Goal: Ask a question: Seek information or help from site administrators or community

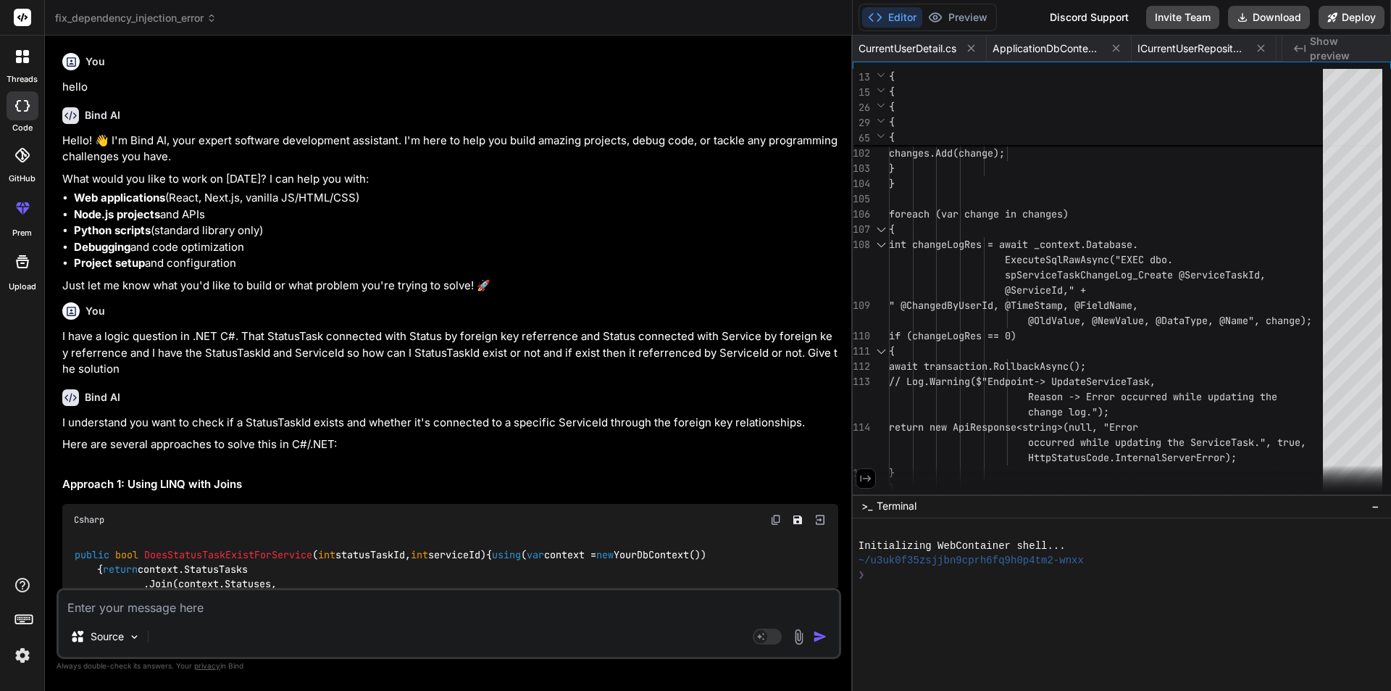
click at [282, 604] on textarea at bounding box center [449, 603] width 780 height 26
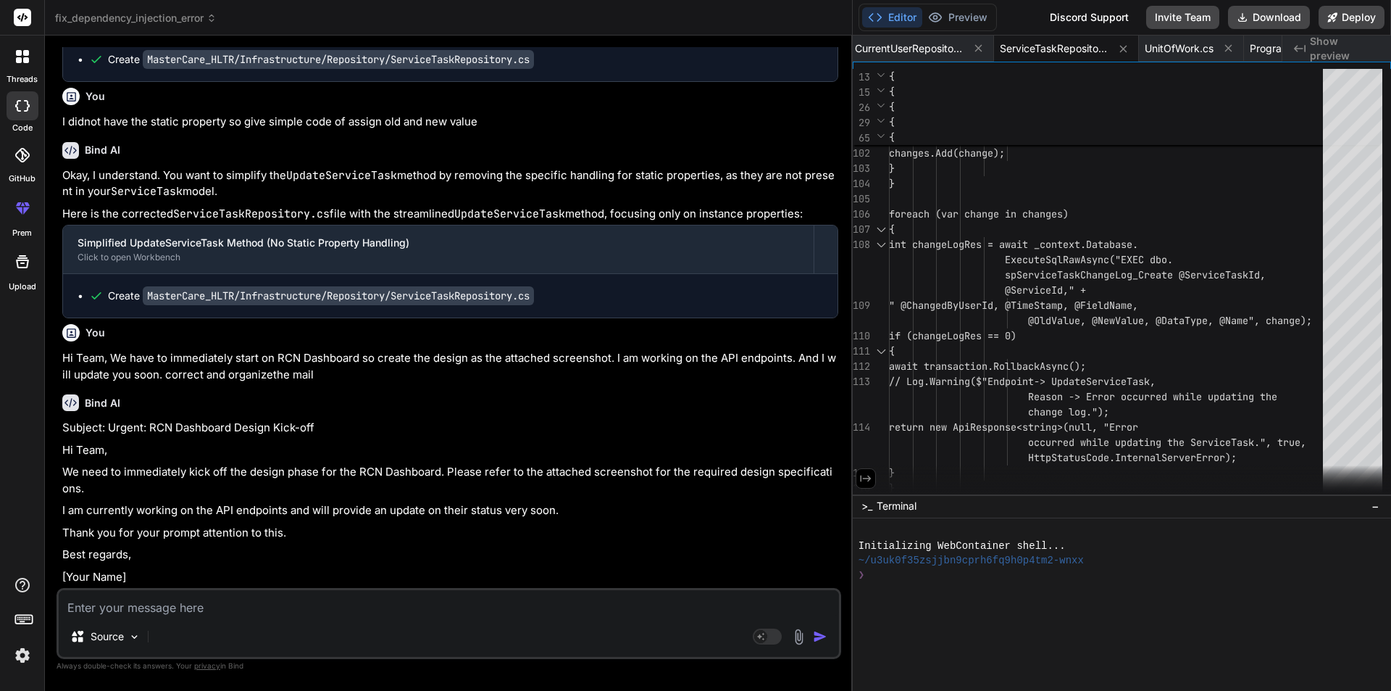
type textarea "I"
type textarea "x"
type textarea "I"
type textarea "x"
type textarea "I w"
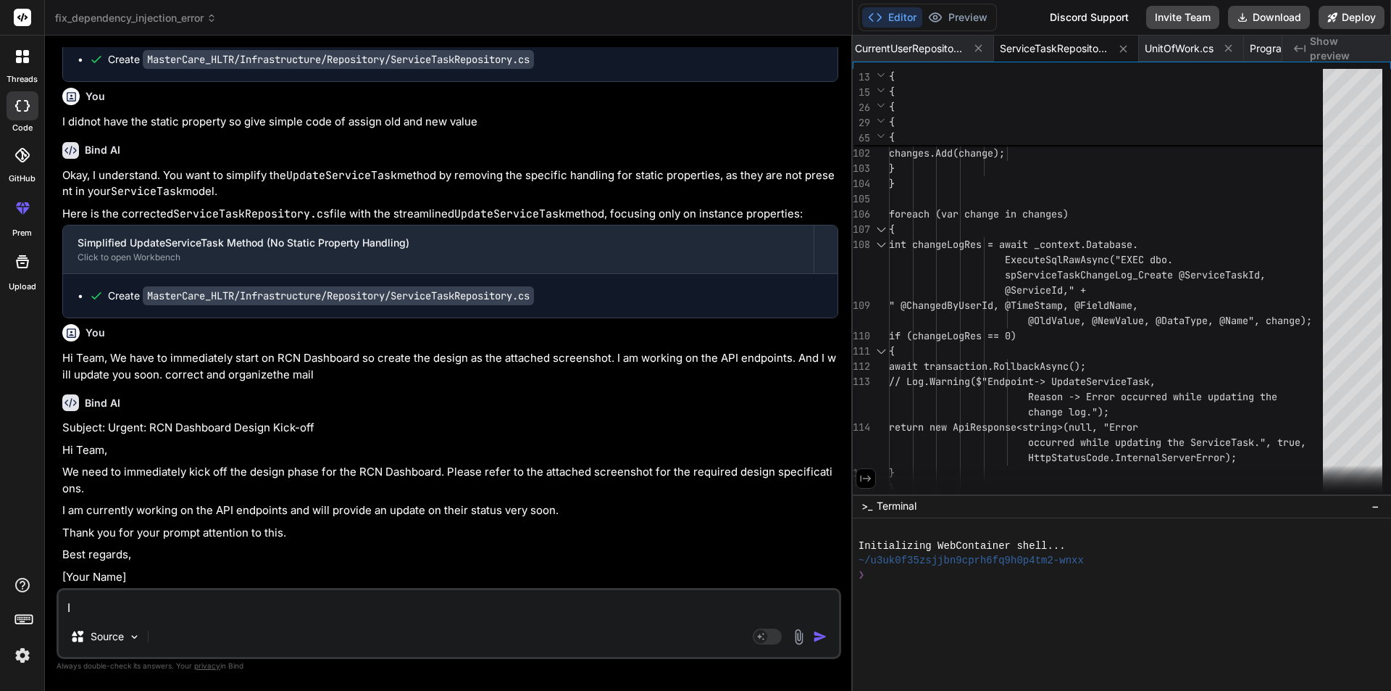
type textarea "x"
type textarea "I wa"
type textarea "x"
type textarea "I wan"
type textarea "x"
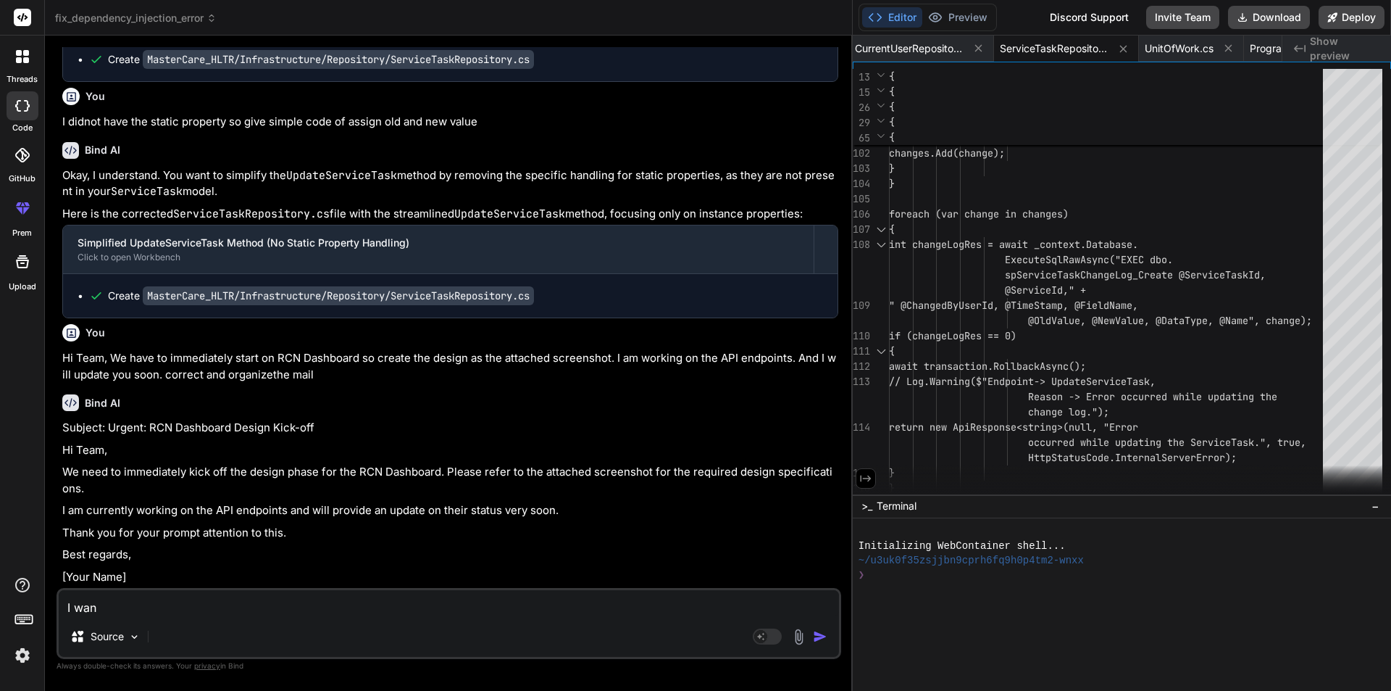
type textarea "I want"
type textarea "x"
type textarea "I want"
type textarea "x"
type textarea "I want t"
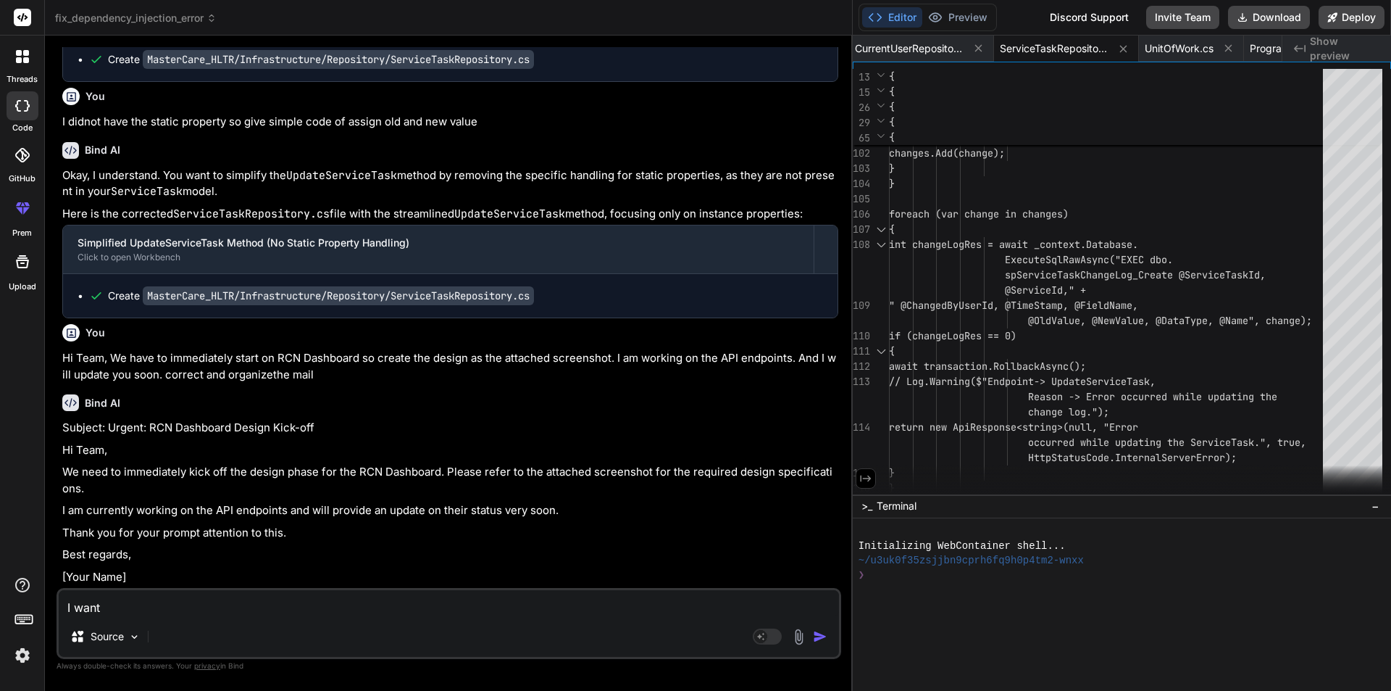
type textarea "x"
type textarea "I want to"
type textarea "x"
type textarea "I want to"
type textarea "x"
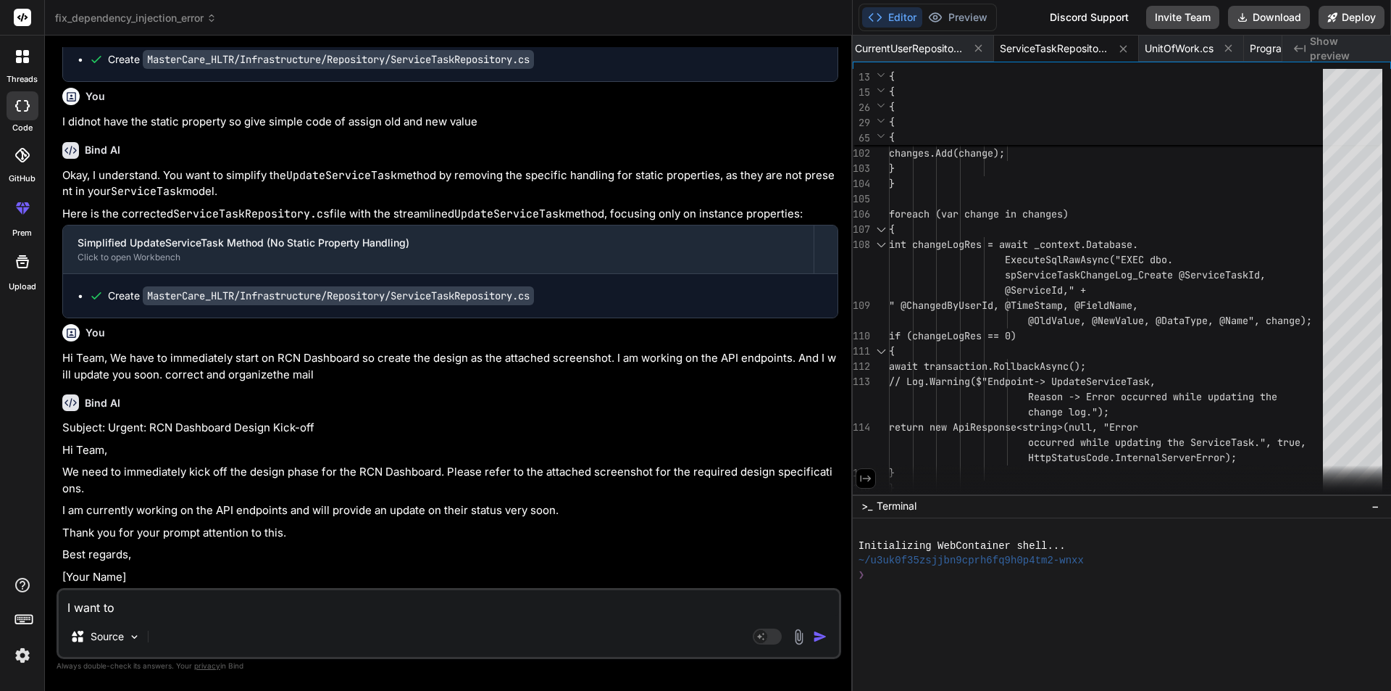
type textarea "I want to g"
type textarea "x"
type textarea "I want to ge"
type textarea "x"
type textarea "I want to get"
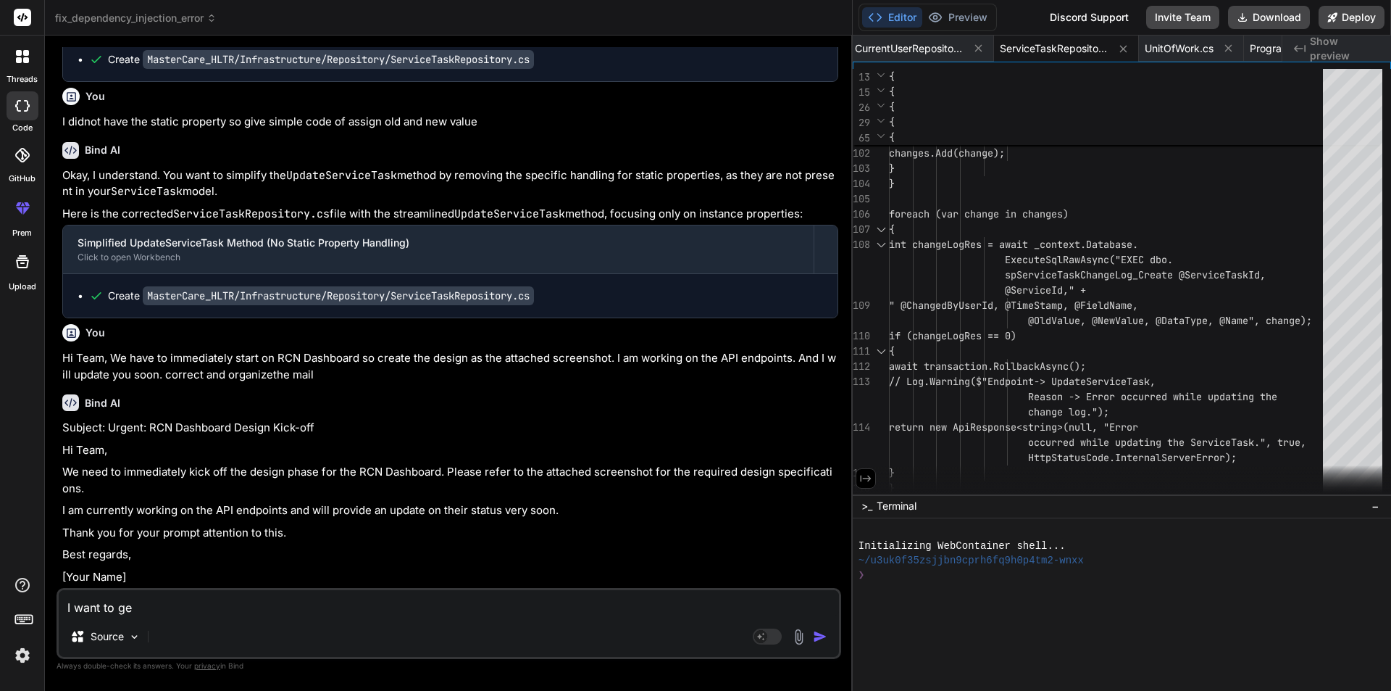
type textarea "x"
type textarea "I want to get"
type textarea "x"
type textarea "I want to get t"
type textarea "x"
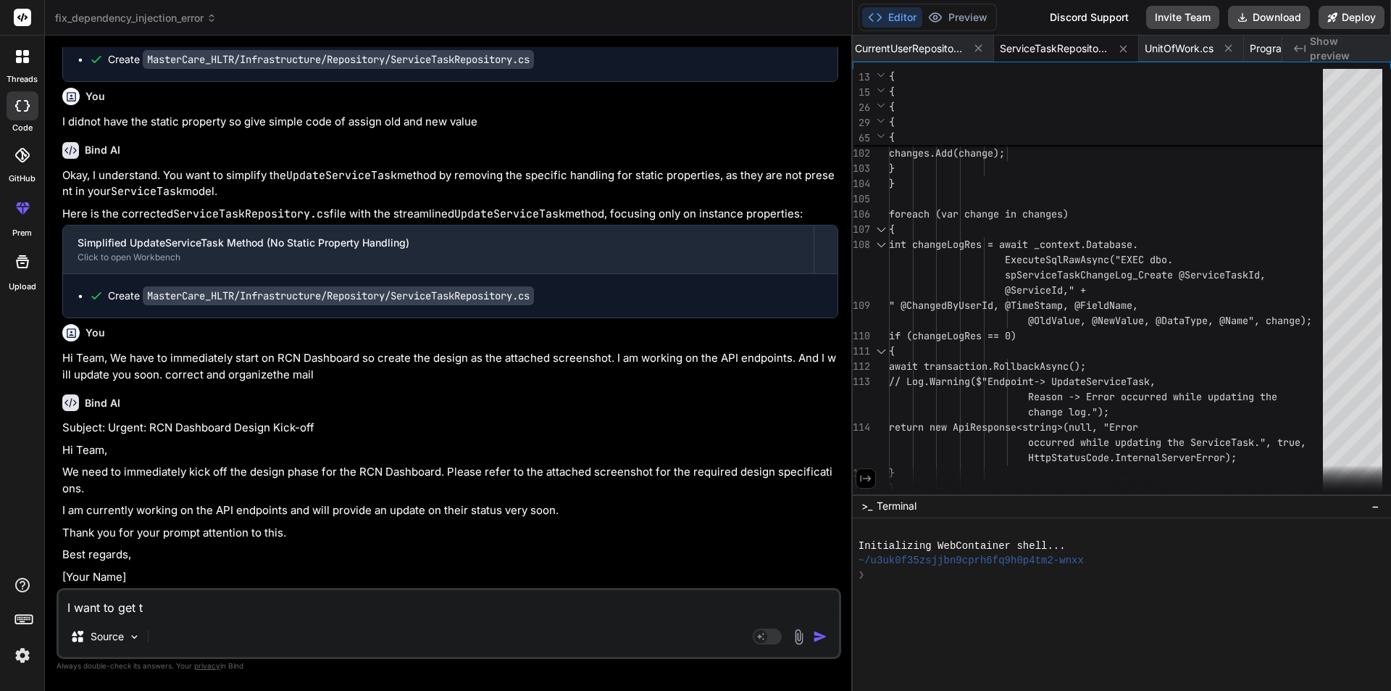
type textarea "I want to get th"
type textarea "x"
type textarea "I want to get the"
type textarea "x"
type textarea "I want to get the"
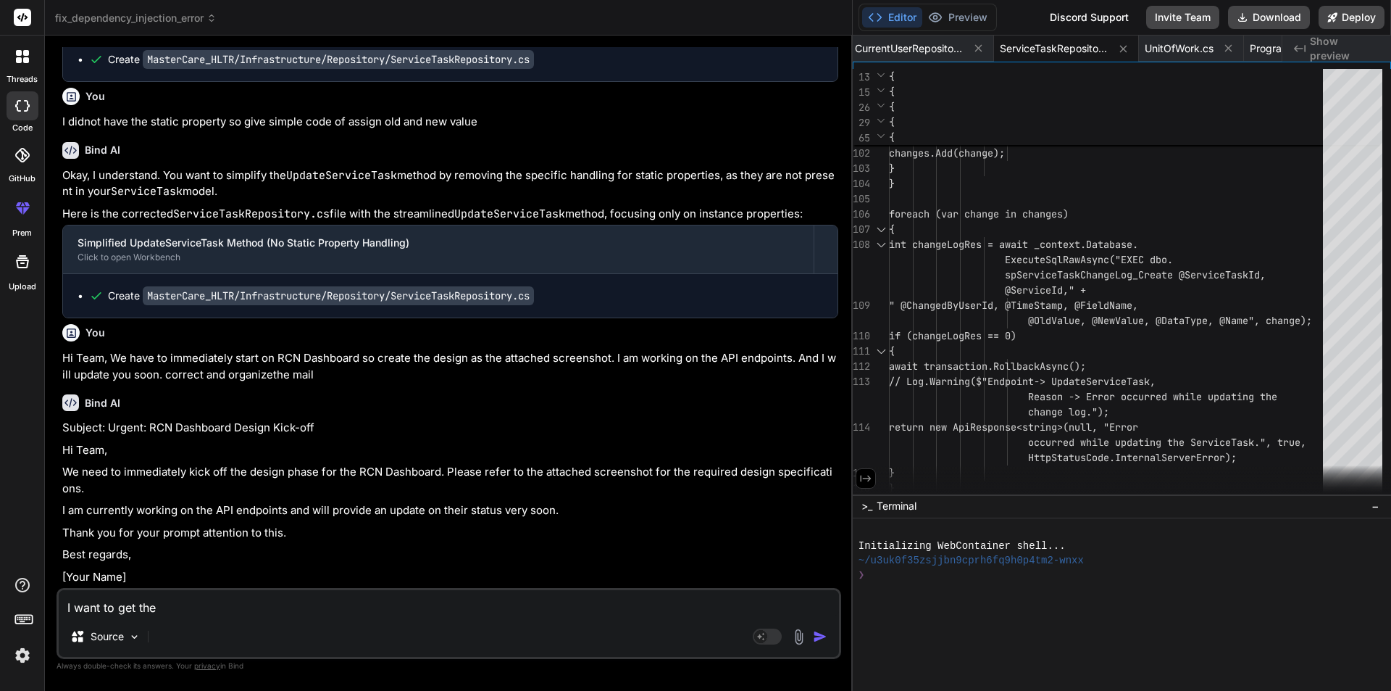
type textarea "x"
type textarea "I want to get the d"
type textarea "x"
type textarea "I want to get the da"
type textarea "x"
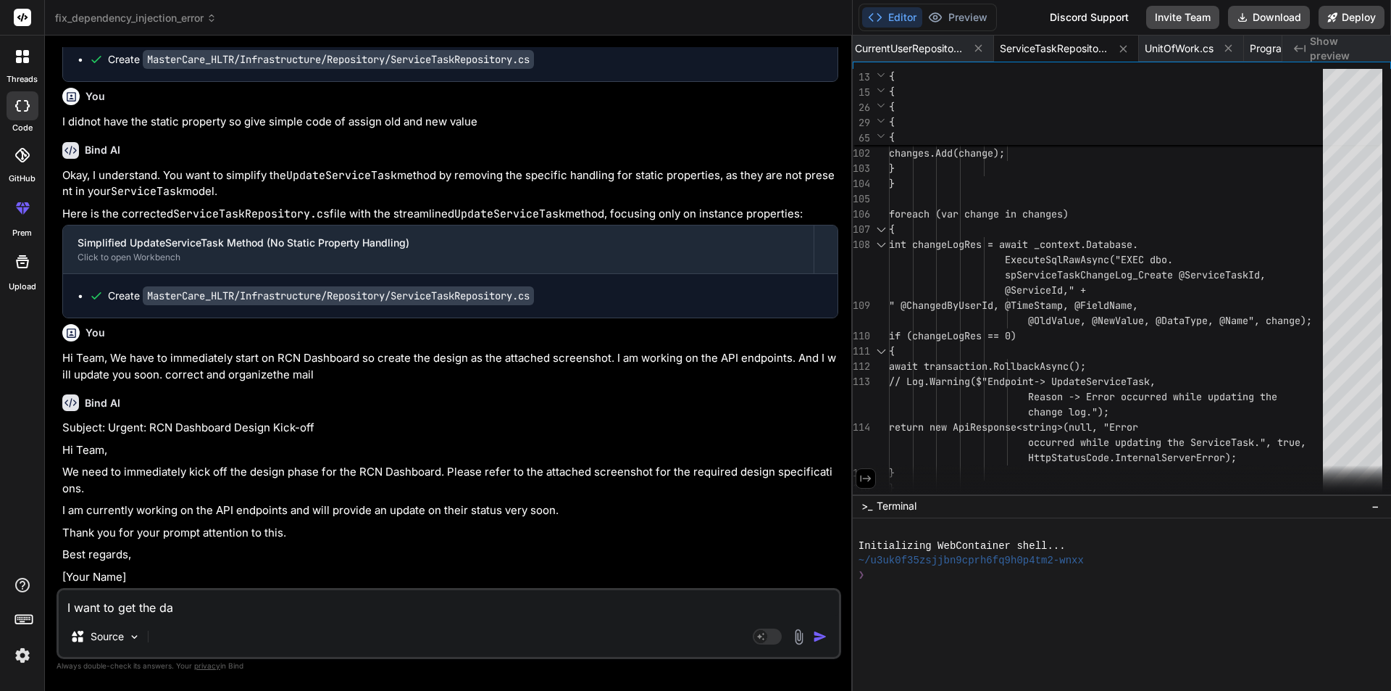
type textarea "I want to get the dat"
type textarea "x"
type textarea "I want to get the data"
type textarea "x"
type textarea "I want to get the data"
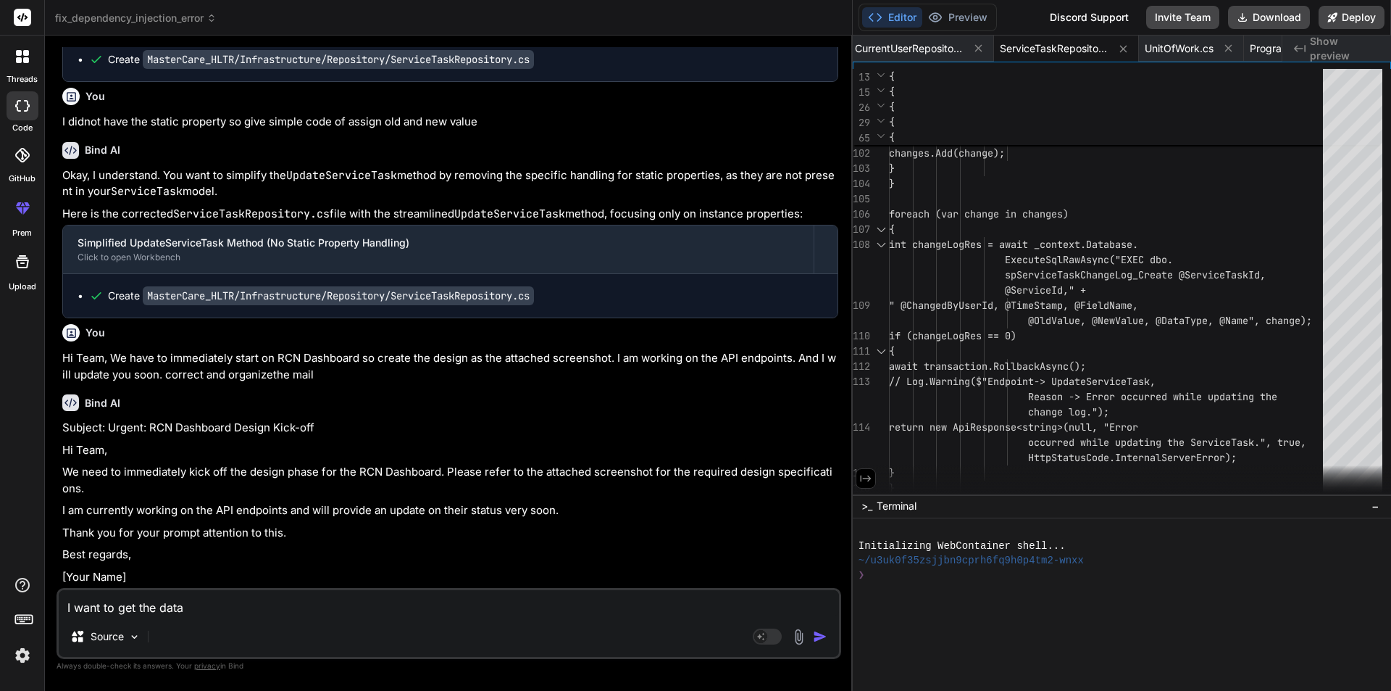
type textarea "x"
type textarea "I want to get the data f"
type textarea "x"
type textarea "I want to get the data fr"
type textarea "x"
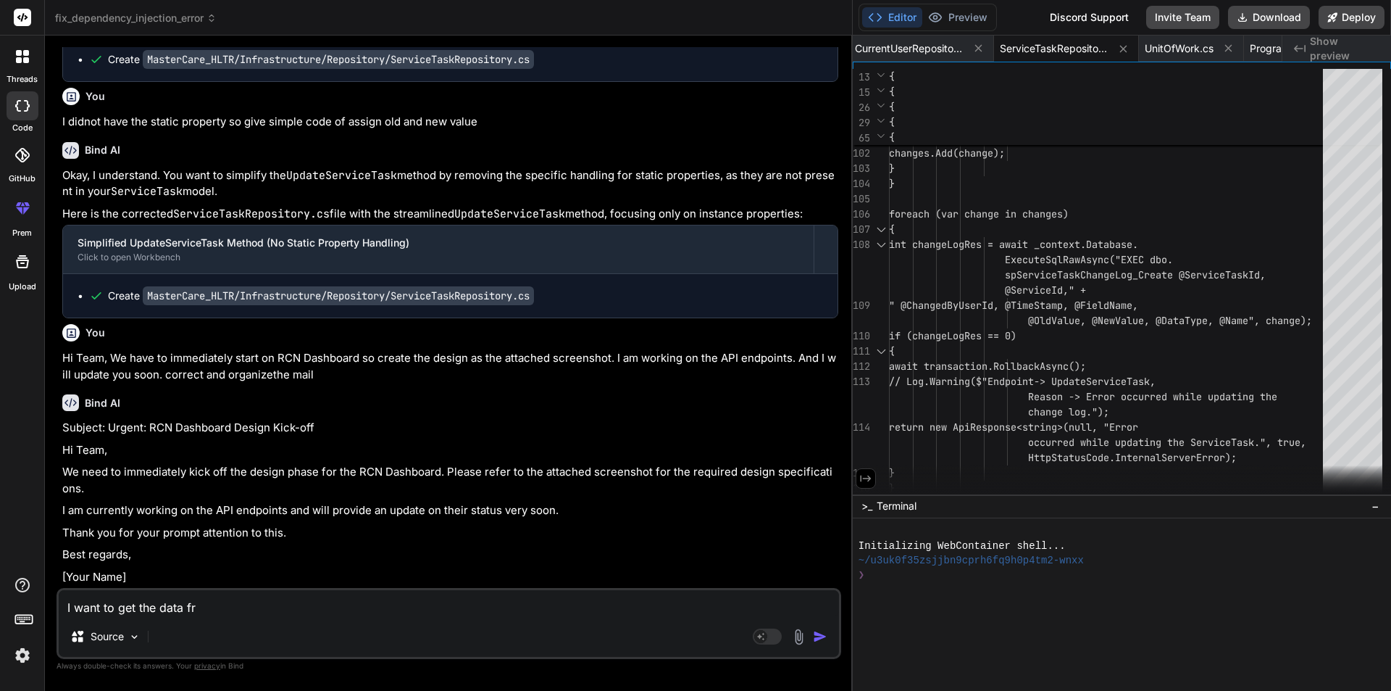
type textarea "I want to get the data fro"
type textarea "x"
type textarea "I want to get the data from"
type textarea "x"
type textarea "I want to get the data from"
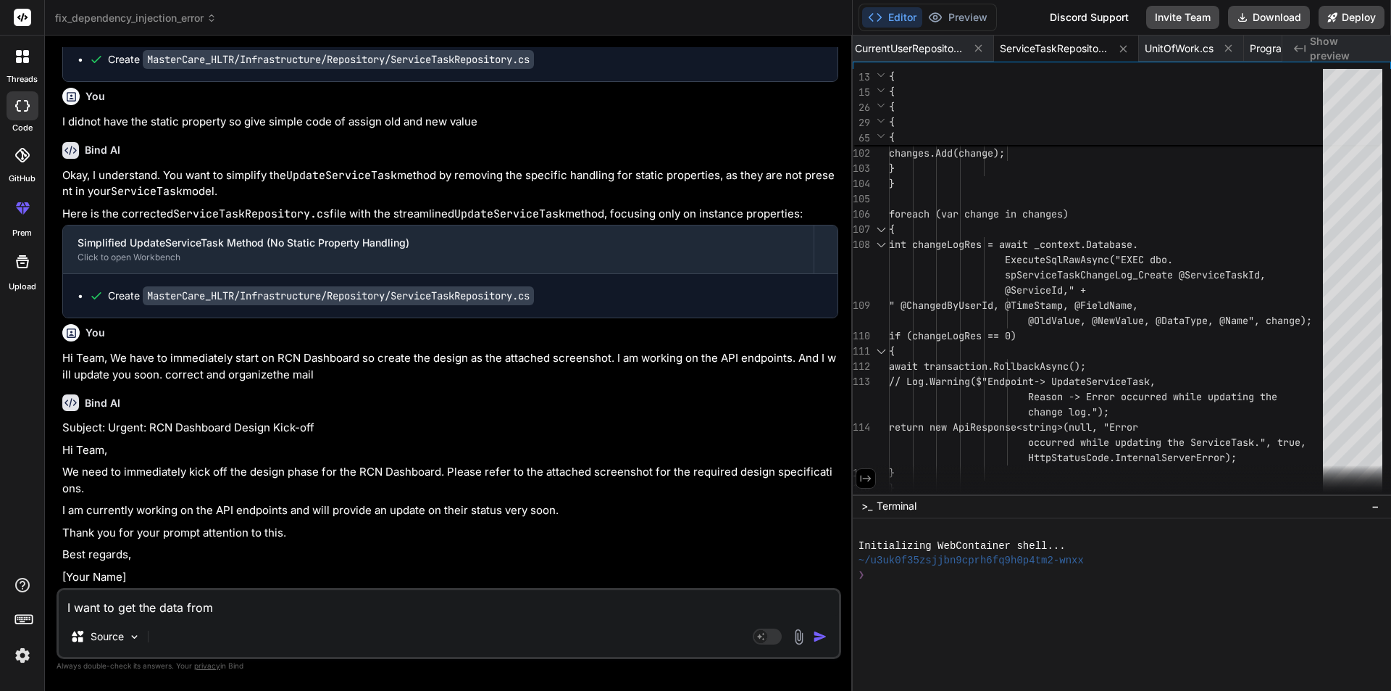
type textarea "x"
type textarea "I want to get the data from s"
type textarea "x"
type textarea "I want to get the data from st"
type textarea "x"
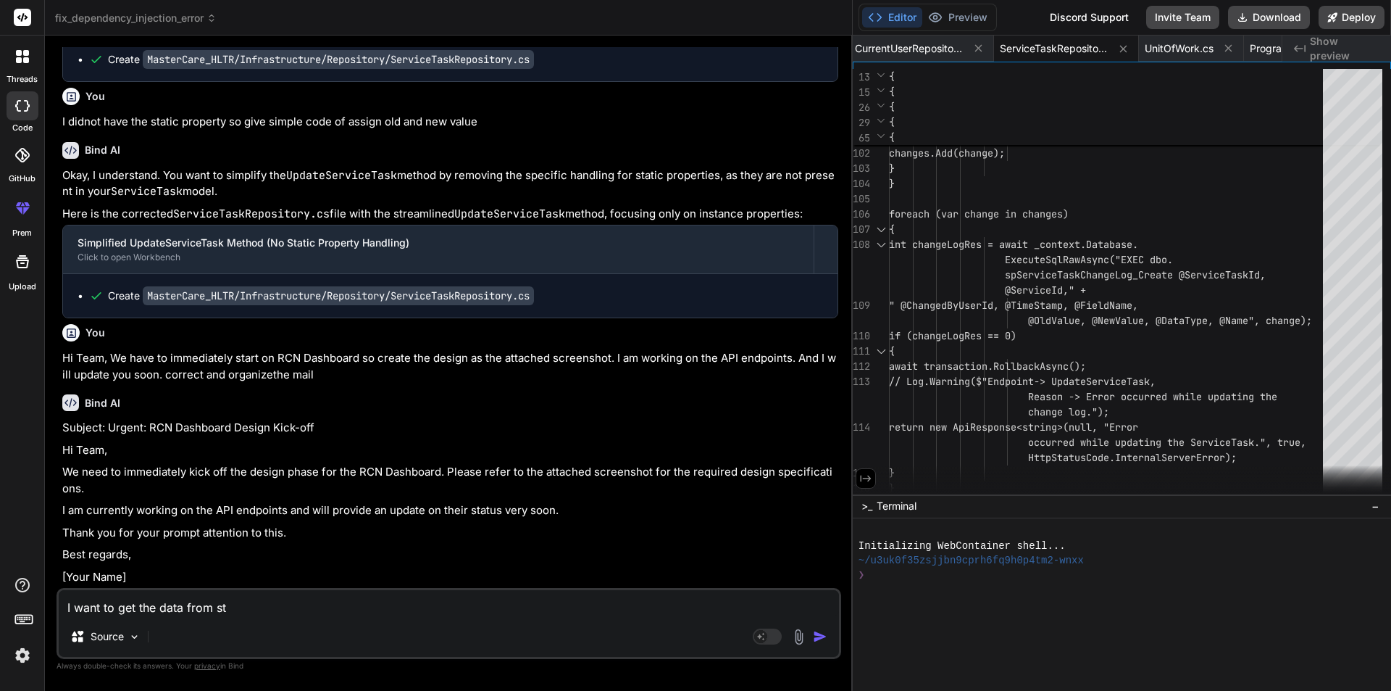
type textarea "I want to get the data from str"
type textarea "x"
type textarea "I want to get the data from st"
type textarea "x"
type textarea "I want to get the data from sto"
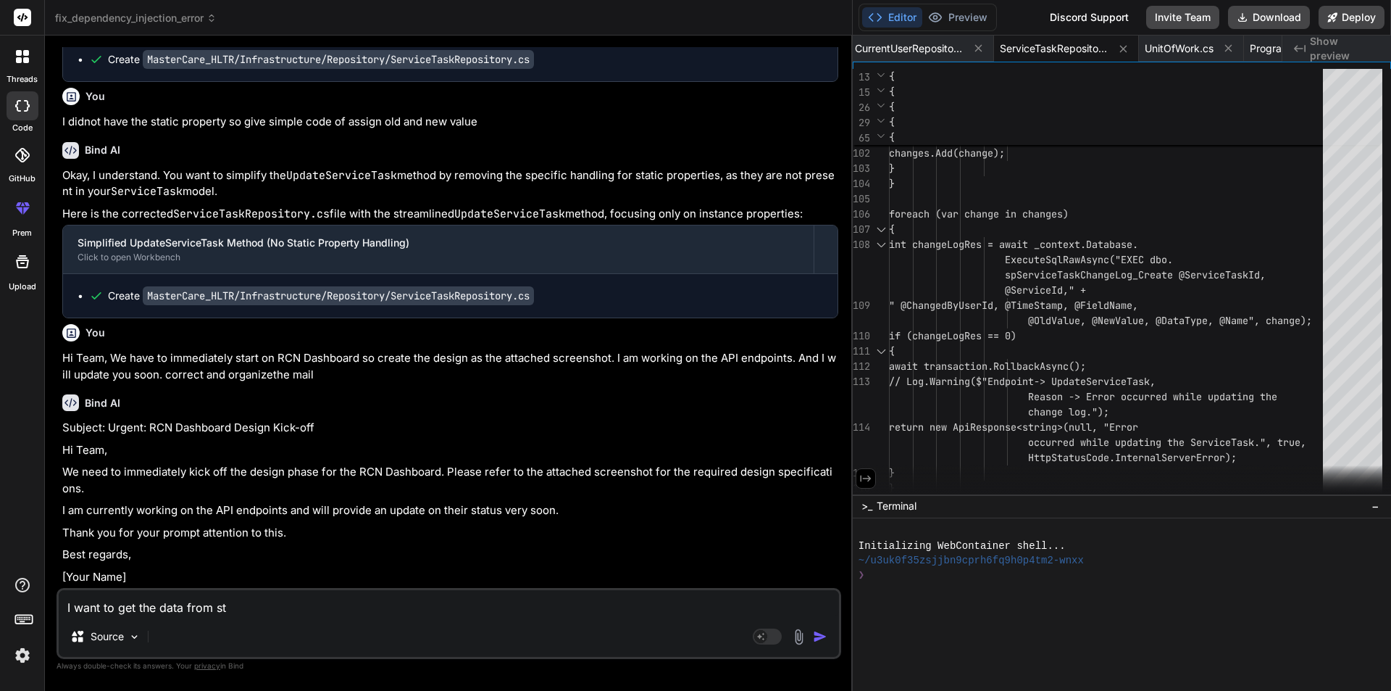
type textarea "x"
type textarea "I want to get the data from stor"
type textarea "x"
type textarea "I want to get the data from store"
type textarea "x"
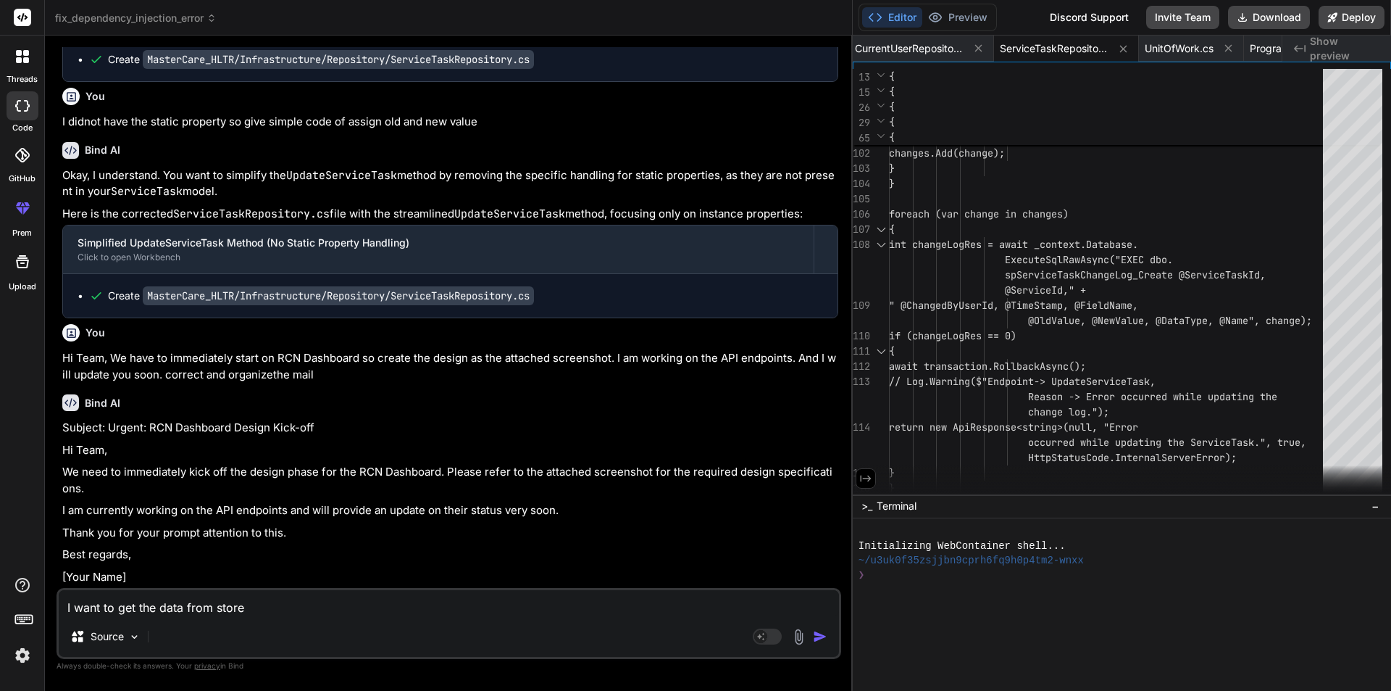
type textarea "I want to get the data from store"
type textarea "x"
type textarea "I want to get the data from store p"
type textarea "x"
type textarea "I want to get the data from store pr"
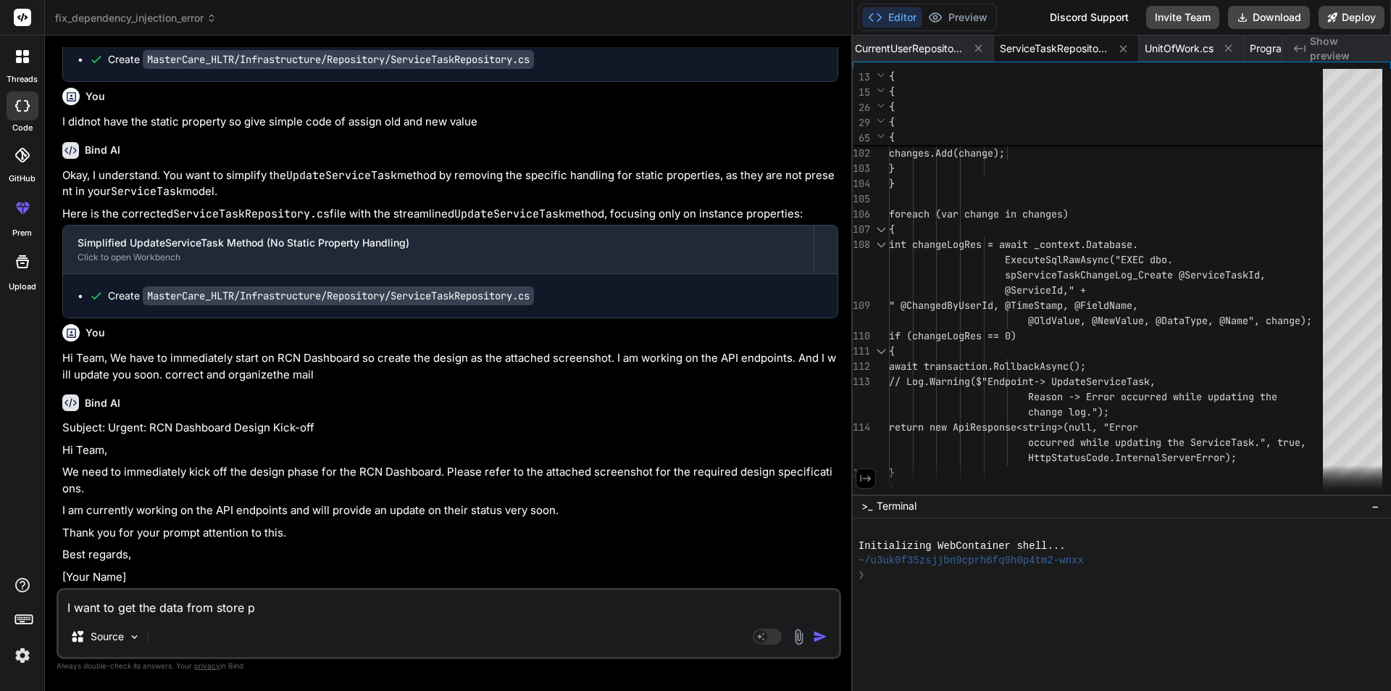
type textarea "x"
type textarea "I want to get the data from store pro"
type textarea "x"
type textarea "I want to get the data from store proc"
type textarea "x"
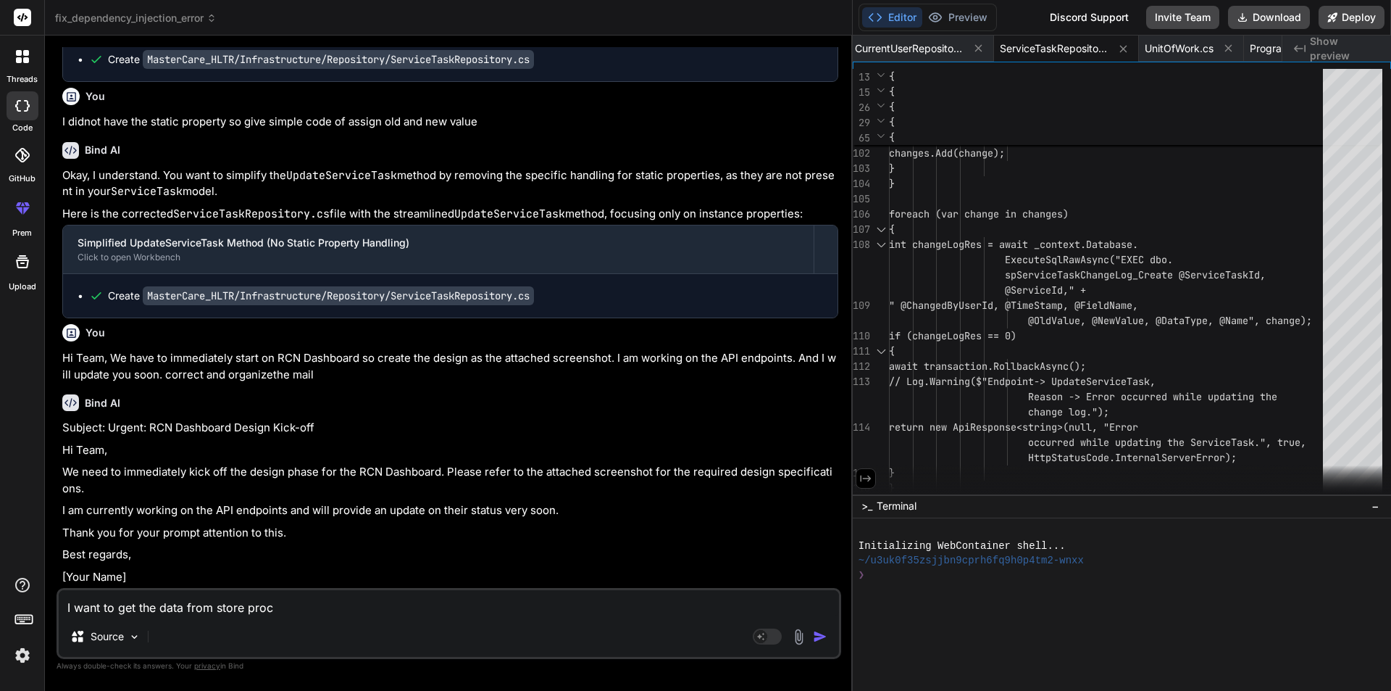
type textarea "I want to get the data from store proce"
type textarea "x"
type textarea "I want to get the data from store proced"
type textarea "x"
type textarea "I want to get the data from store procedu"
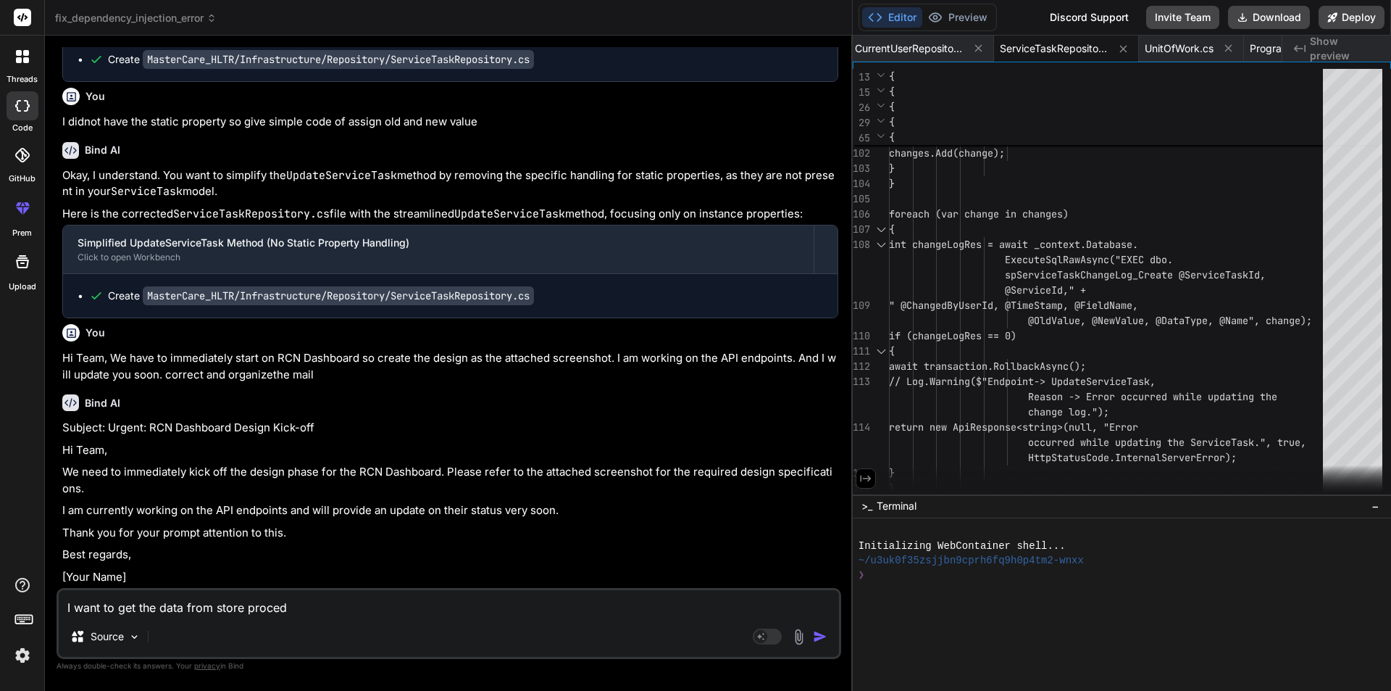
type textarea "x"
type textarea "I want to get the data from store procedur"
type textarea "x"
type textarea "I want to get the data from store procedure"
type textarea "x"
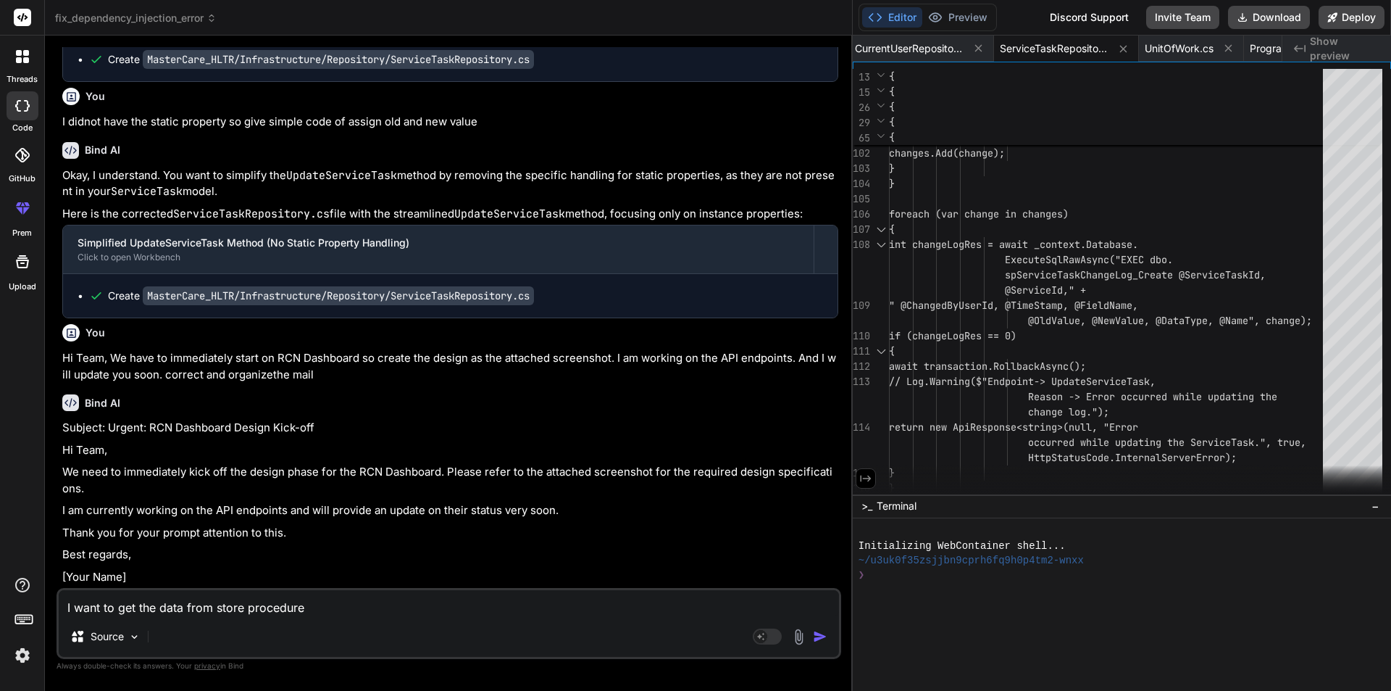
type textarea "I want to get the data from store procedure"
type textarea "x"
type textarea "I want to get the data from store procedure i"
type textarea "x"
type textarea "I want to get the data from store procedure in"
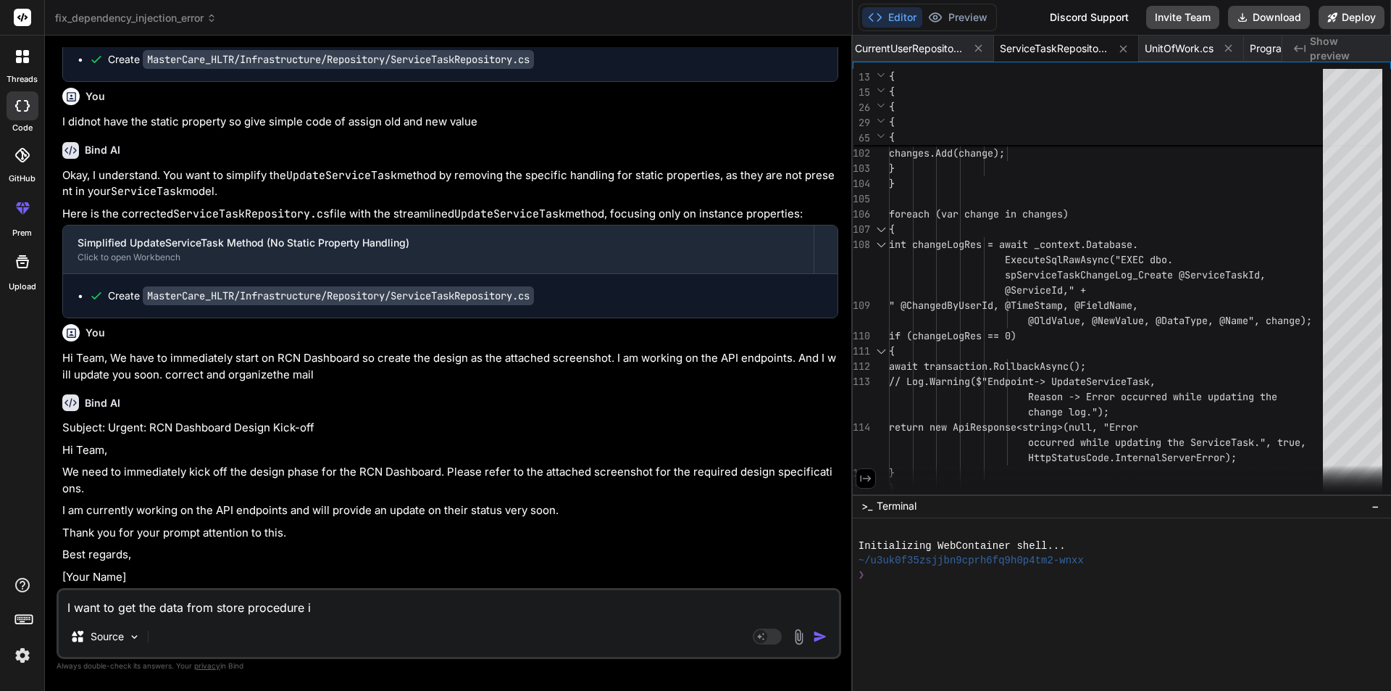
type textarea "x"
type textarea "I want to get the data from store procedure in"
type textarea "x"
type textarea "I want to get the data from store procedure in ."
type textarea "x"
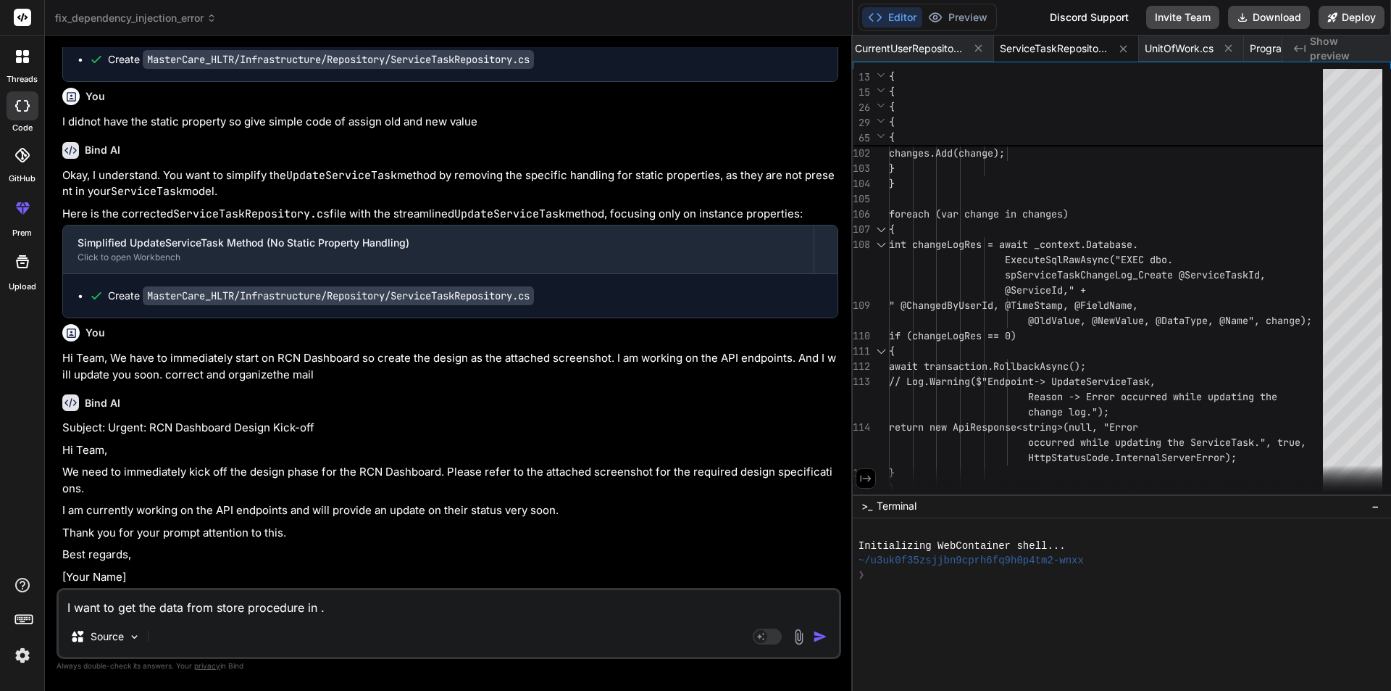
type textarea "I want to get the data from store procedure in .N"
type textarea "x"
type textarea "I want to get the data from store procedure in .[GEOGRAPHIC_DATA]"
type textarea "x"
type textarea "I want to get the data from store procedure in .NET"
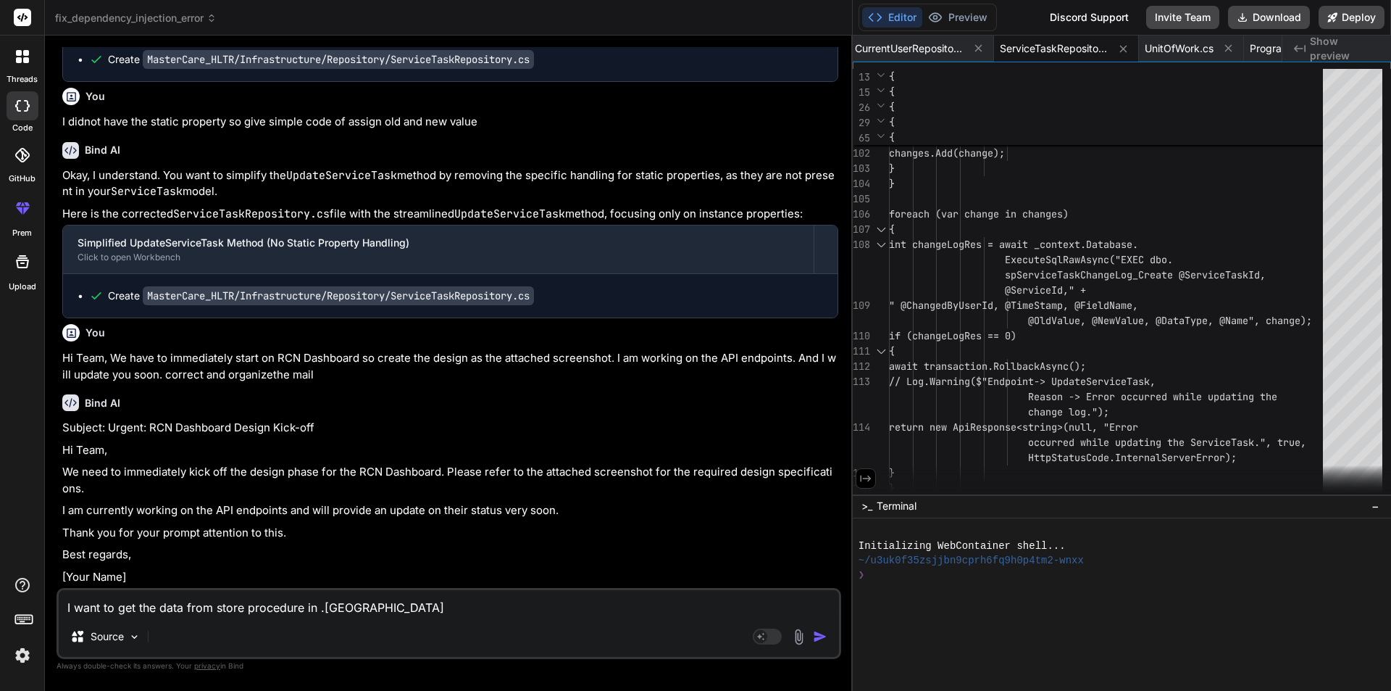
type textarea "x"
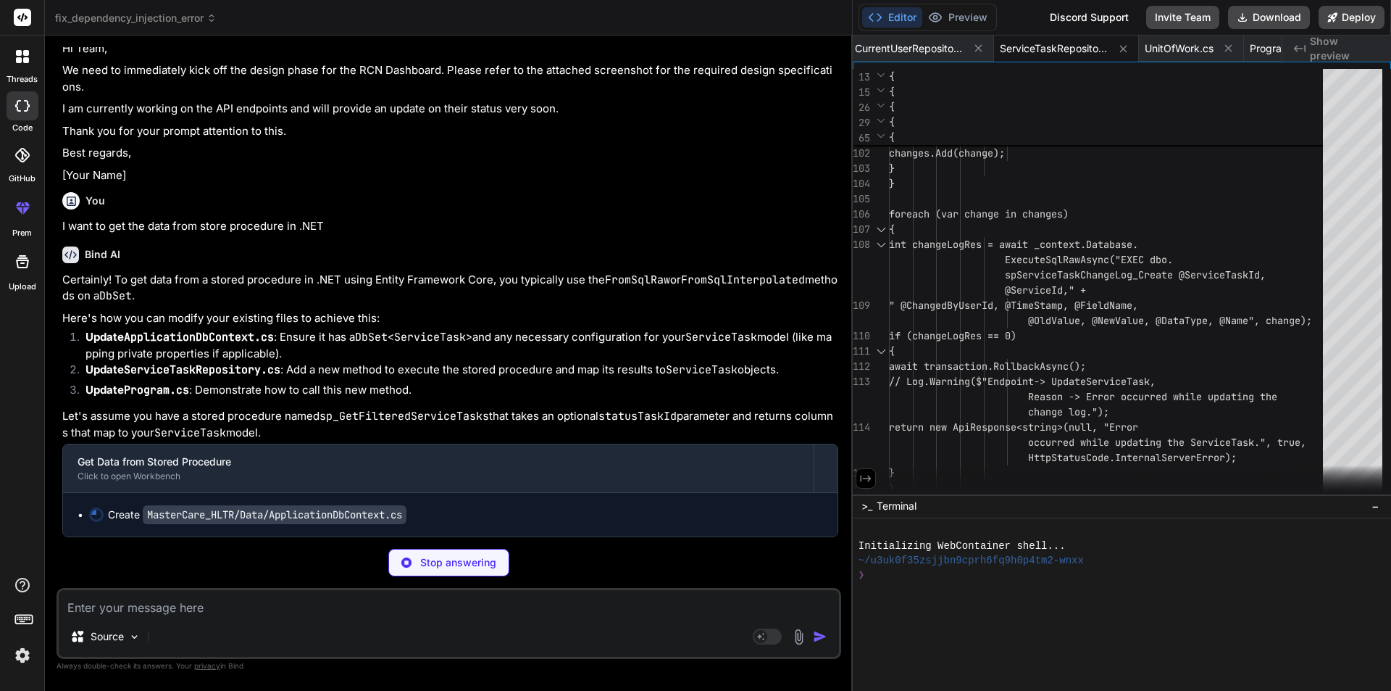
scroll to position [24455, 0]
type textarea "x"
type textarea ".UsePropertyAccessMode(PropertyAccessMode.Field); // Access via field } } }"
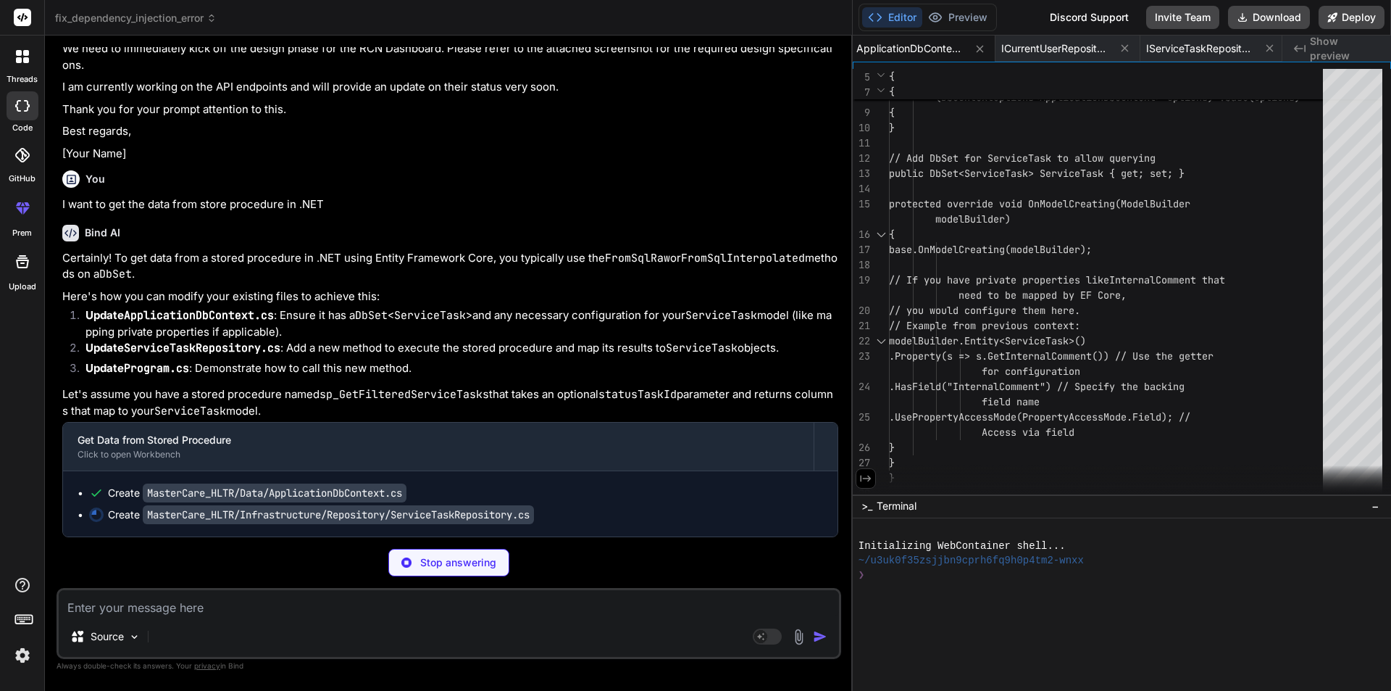
scroll to position [24477, 0]
type textarea "x"
type textarea "} }"
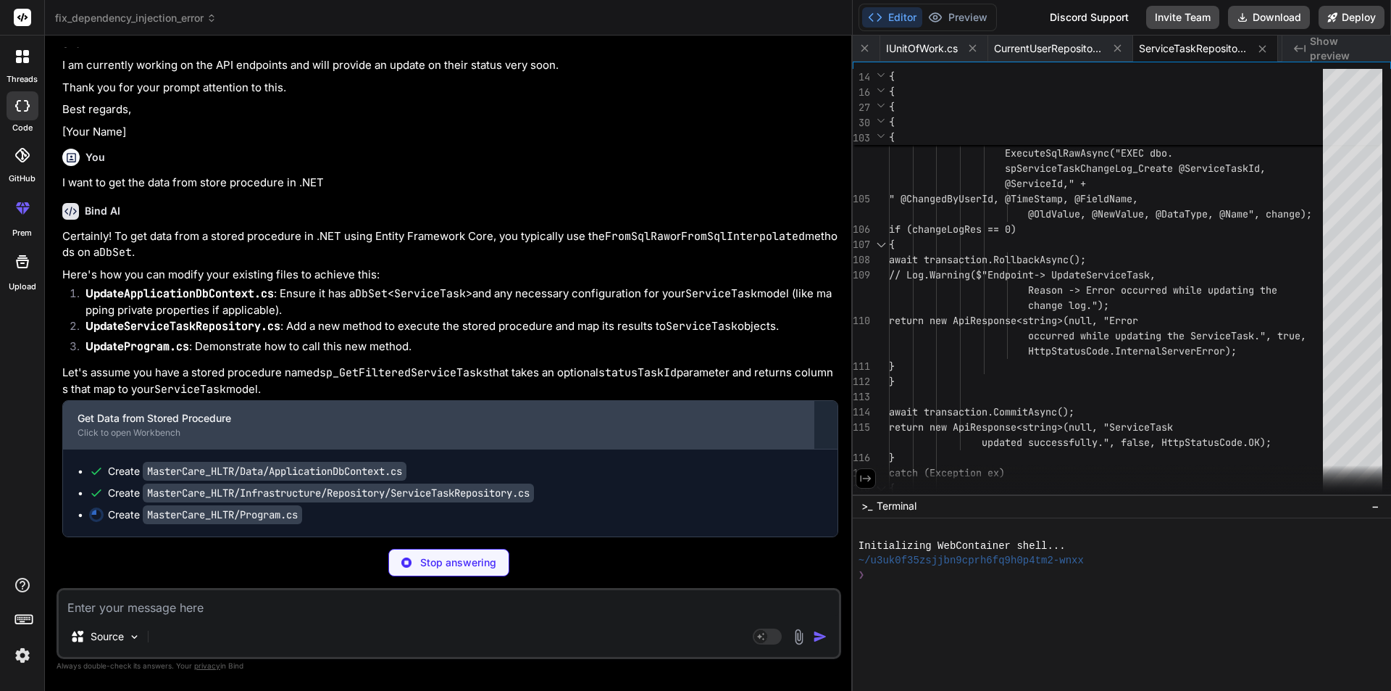
scroll to position [24499, 0]
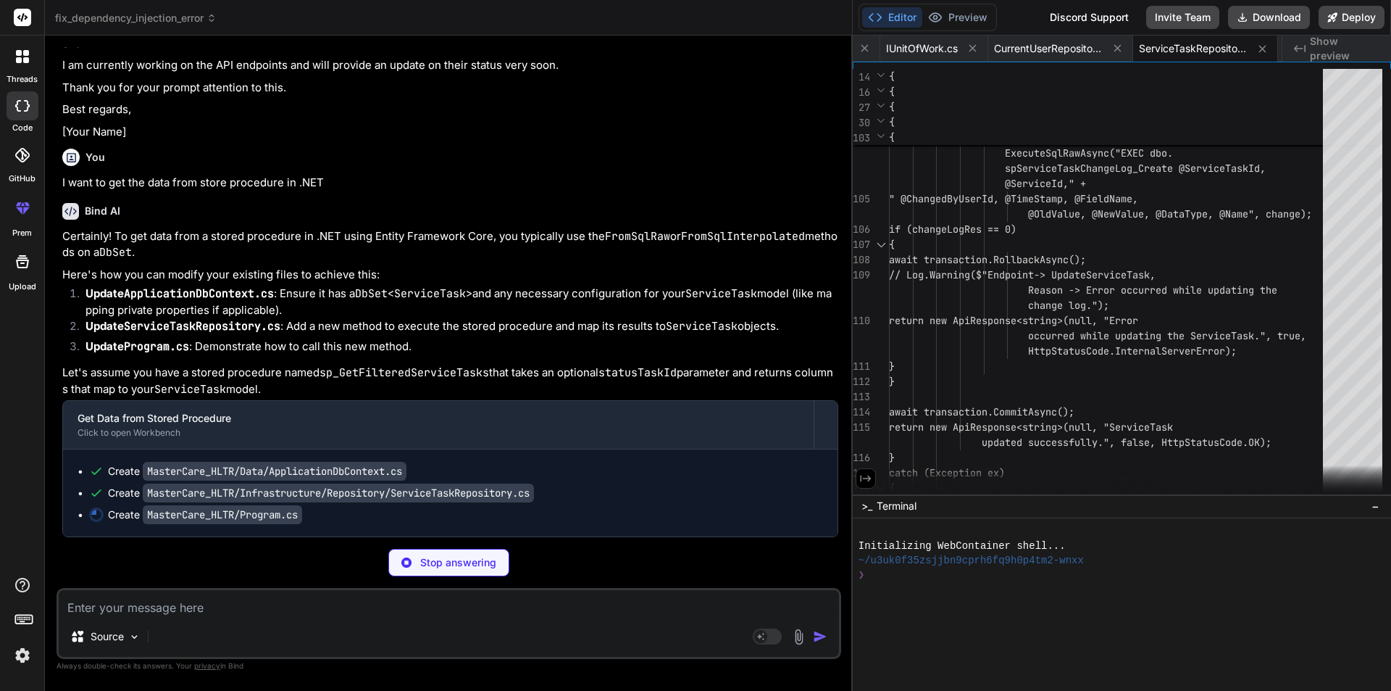
type textarea "x"
type textarea "} } }"
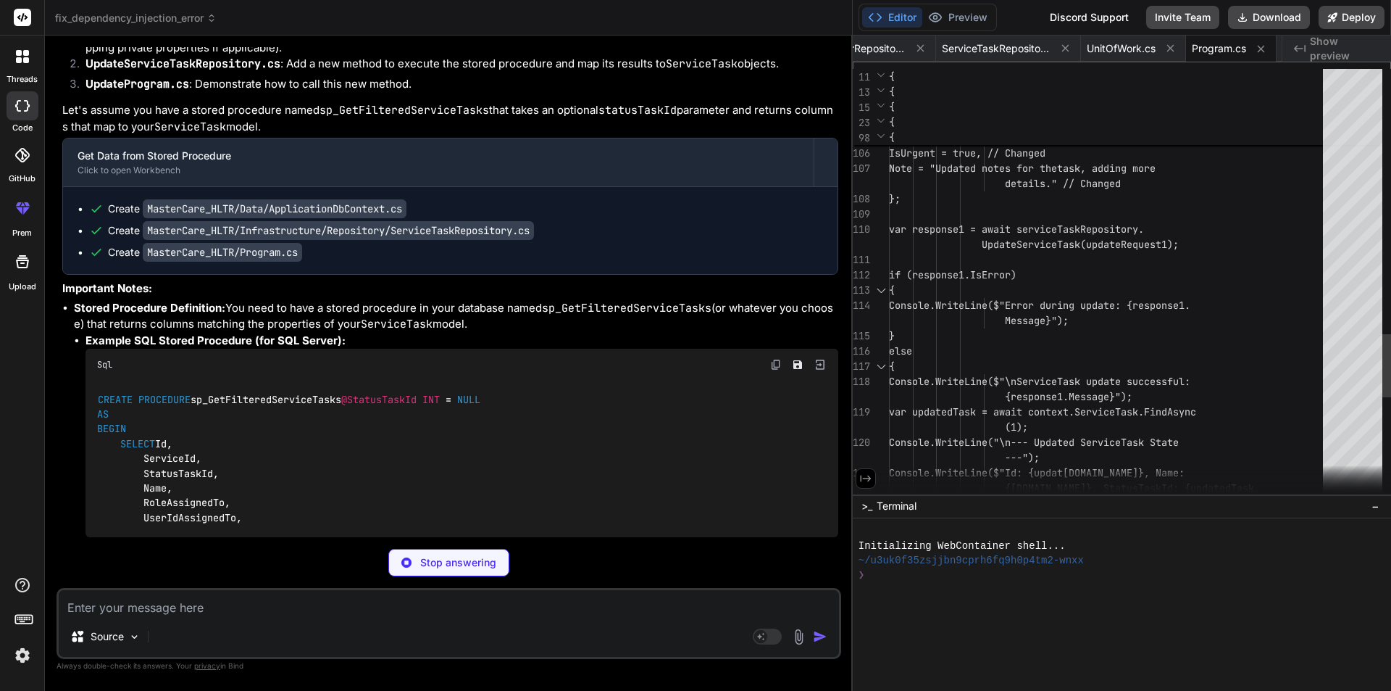
click at [425, 560] on p "Stop answering" at bounding box center [458, 562] width 76 height 14
type textarea "x"
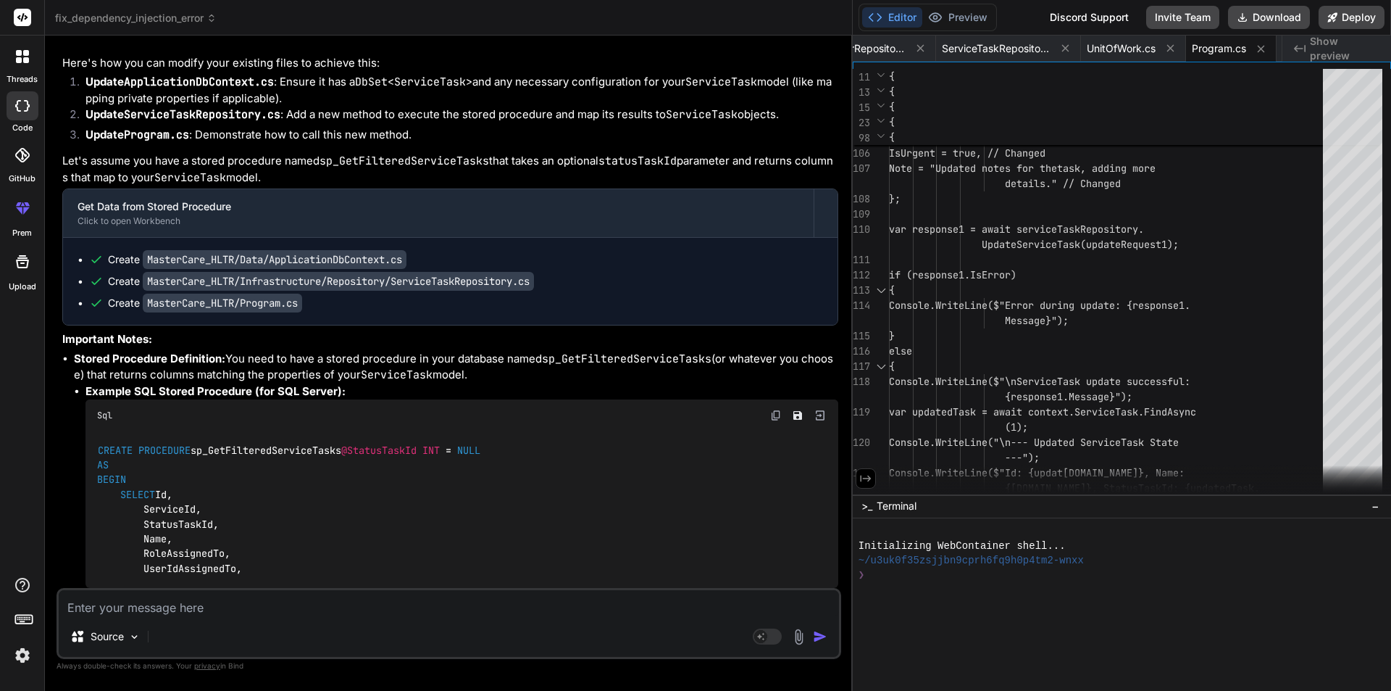
scroll to position [24739, 0]
click at [357, 606] on textarea at bounding box center [449, 603] width 780 height 26
type textarea "W"
type textarea "x"
type textarea "Wh"
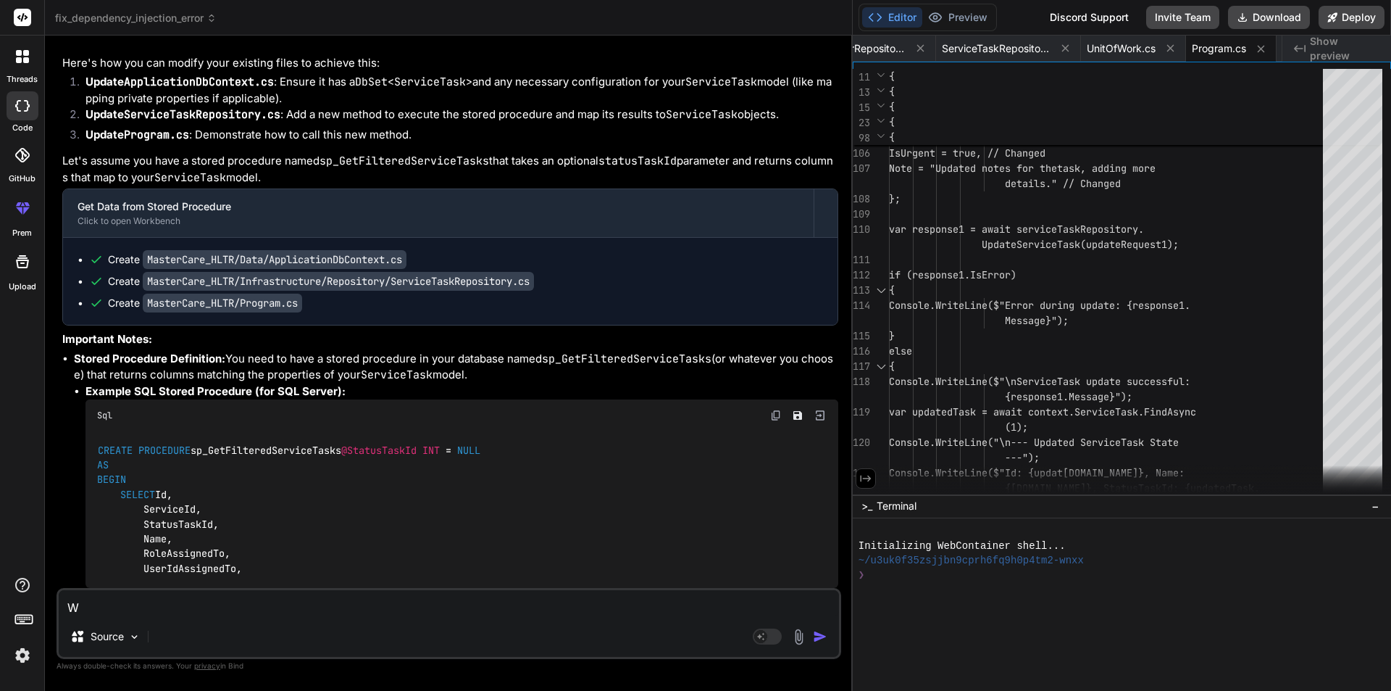
type textarea "x"
type textarea "Whw"
type textarea "x"
type textarea "Whwe"
type textarea "x"
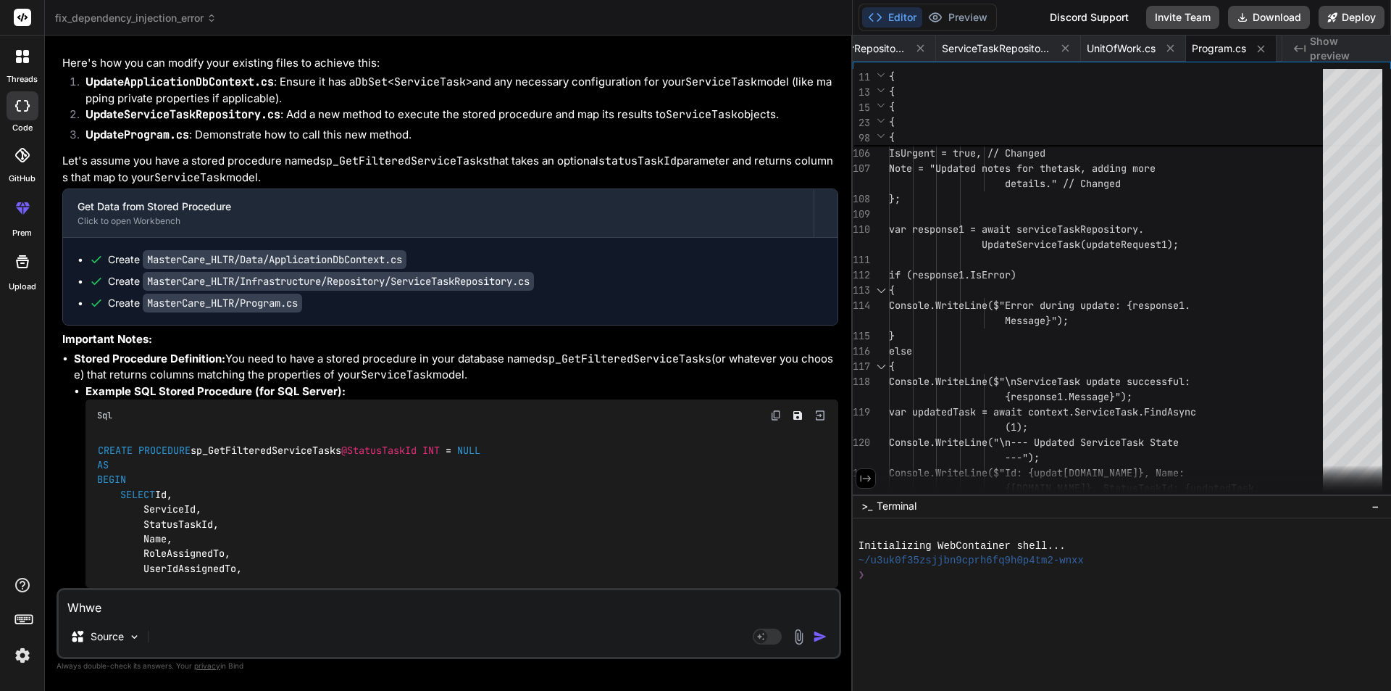
type textarea "Whwer"
type textarea "x"
type textarea "Whwere"
type textarea "x"
type textarea "Whwere"
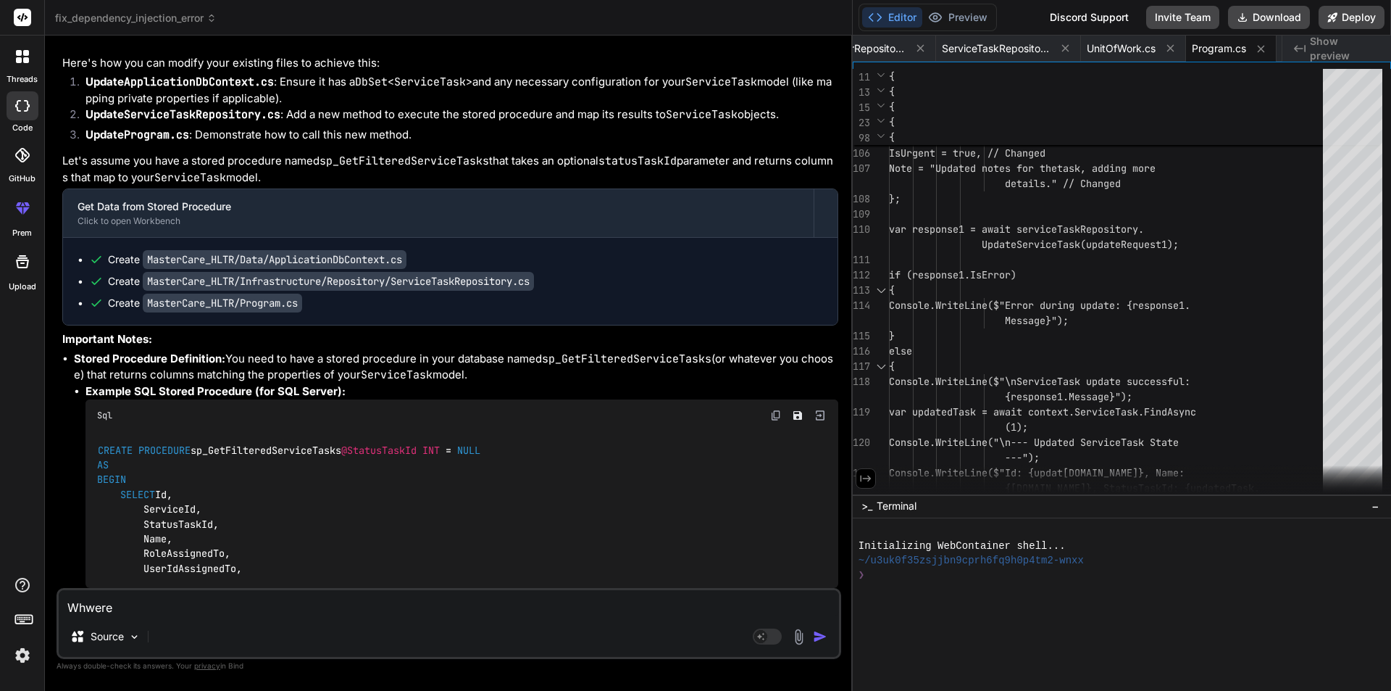
type textarea "x"
type textarea "Whwere c"
type textarea "x"
type textarea "Whwere ca"
type textarea "x"
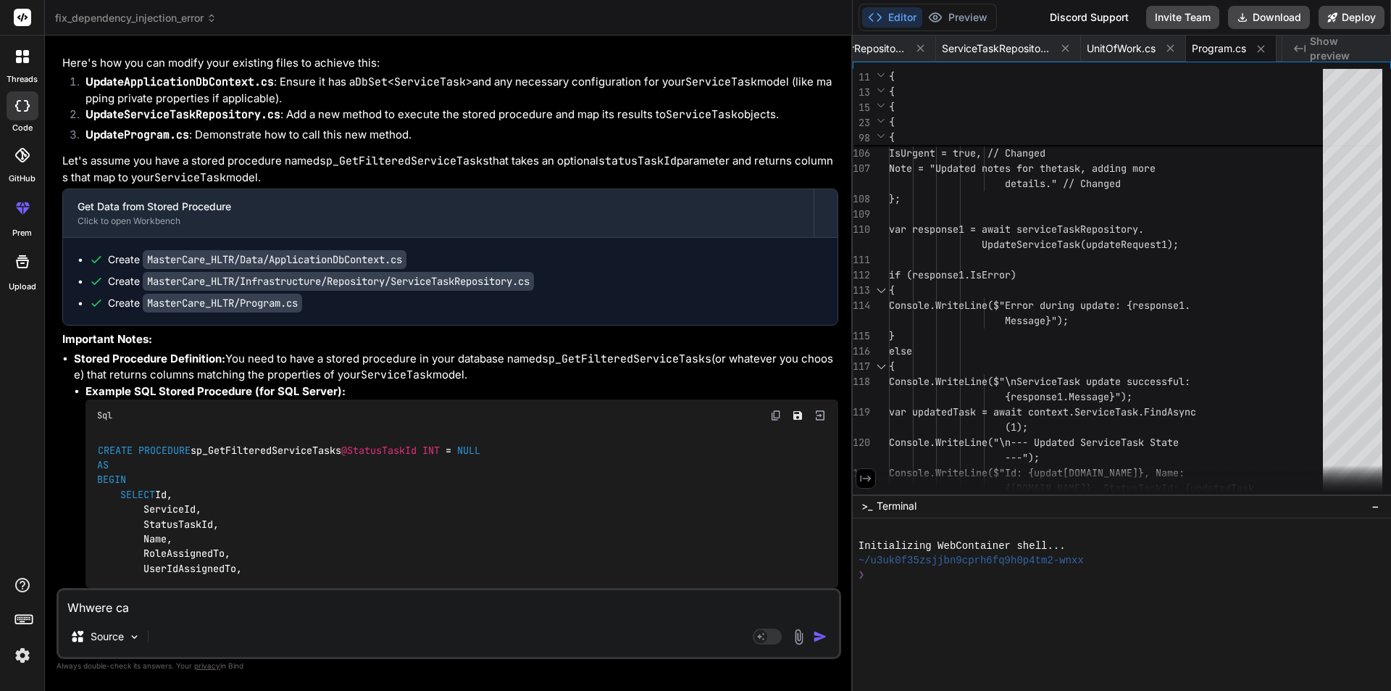
type textarea "Whwere can"
type textarea "x"
type textarea "Whwere can"
type textarea "x"
type textarea "Whwere can I"
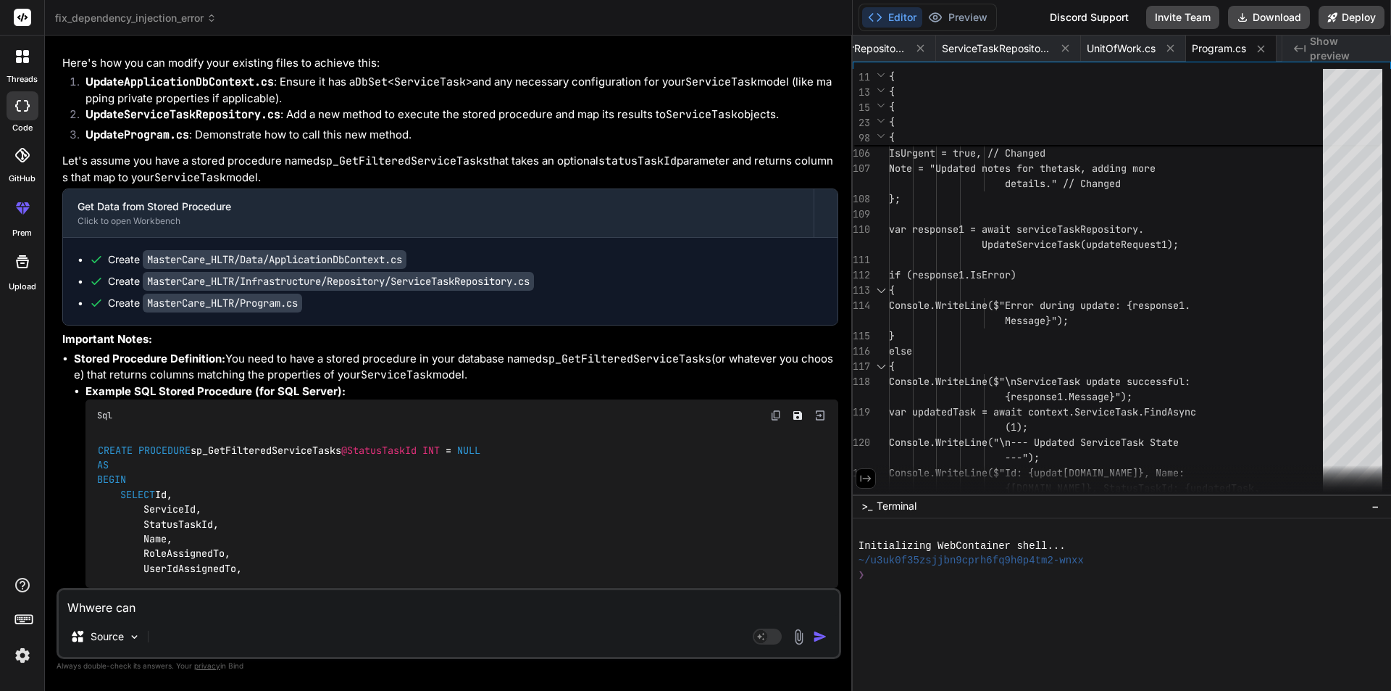
type textarea "x"
type textarea "Whwere can I"
type textarea "x"
type textarea "Whwere can I s"
type textarea "x"
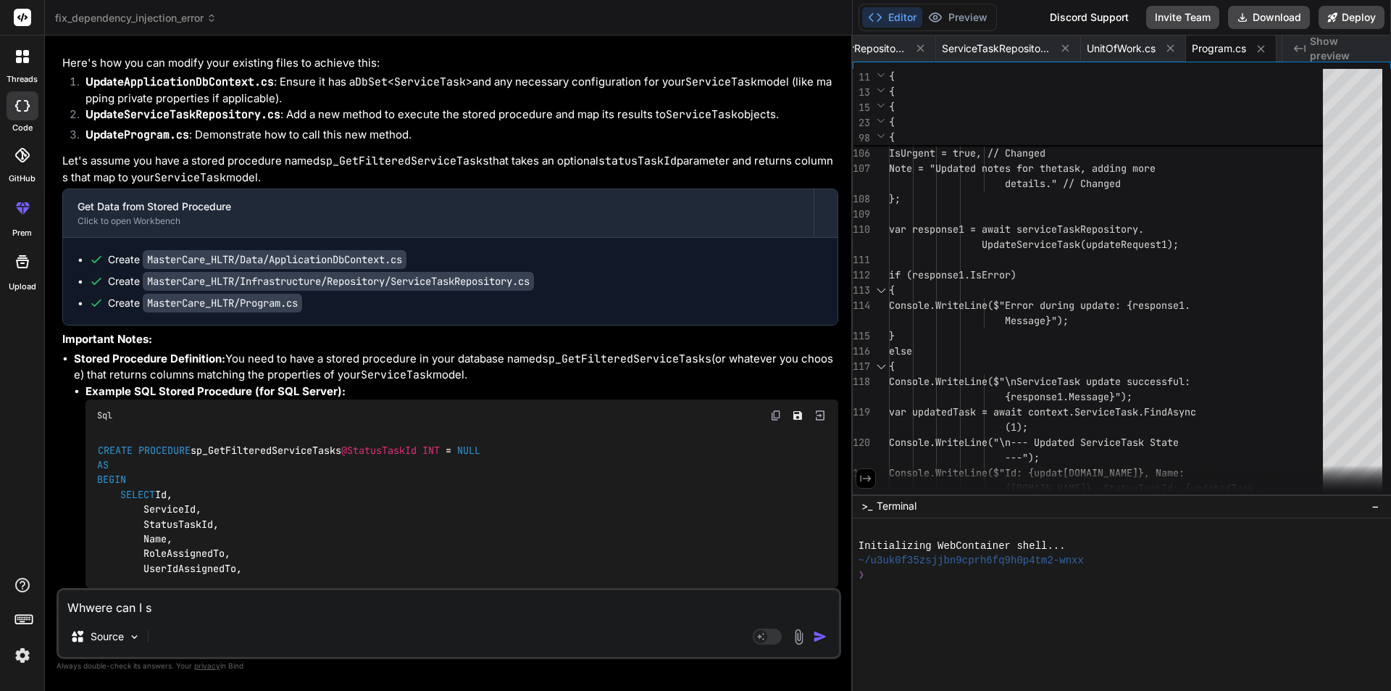
type textarea "Whwere can I st"
type textarea "x"
type textarea "Whwere can I sta"
type textarea "x"
type textarea "Whwere can I stat"
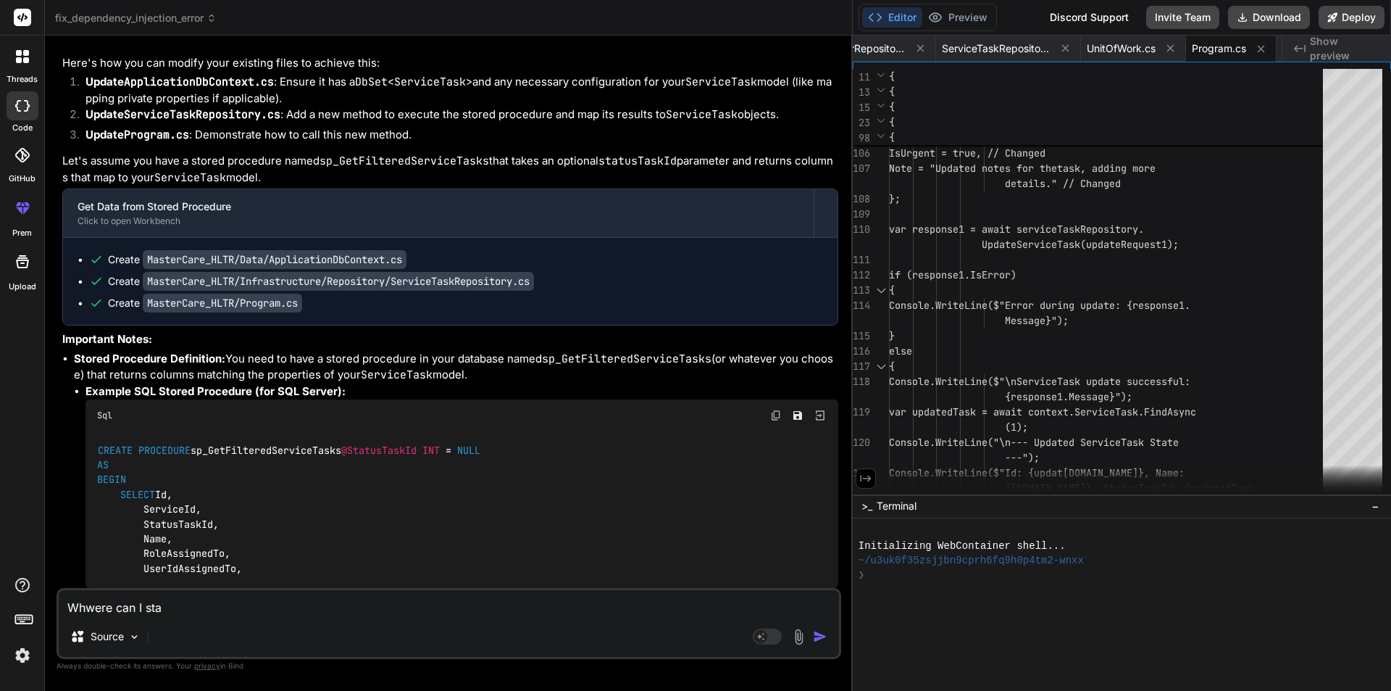
type textarea "x"
type textarea "Whwere can I sta"
type textarea "x"
type textarea "Whwere can I star"
type textarea "x"
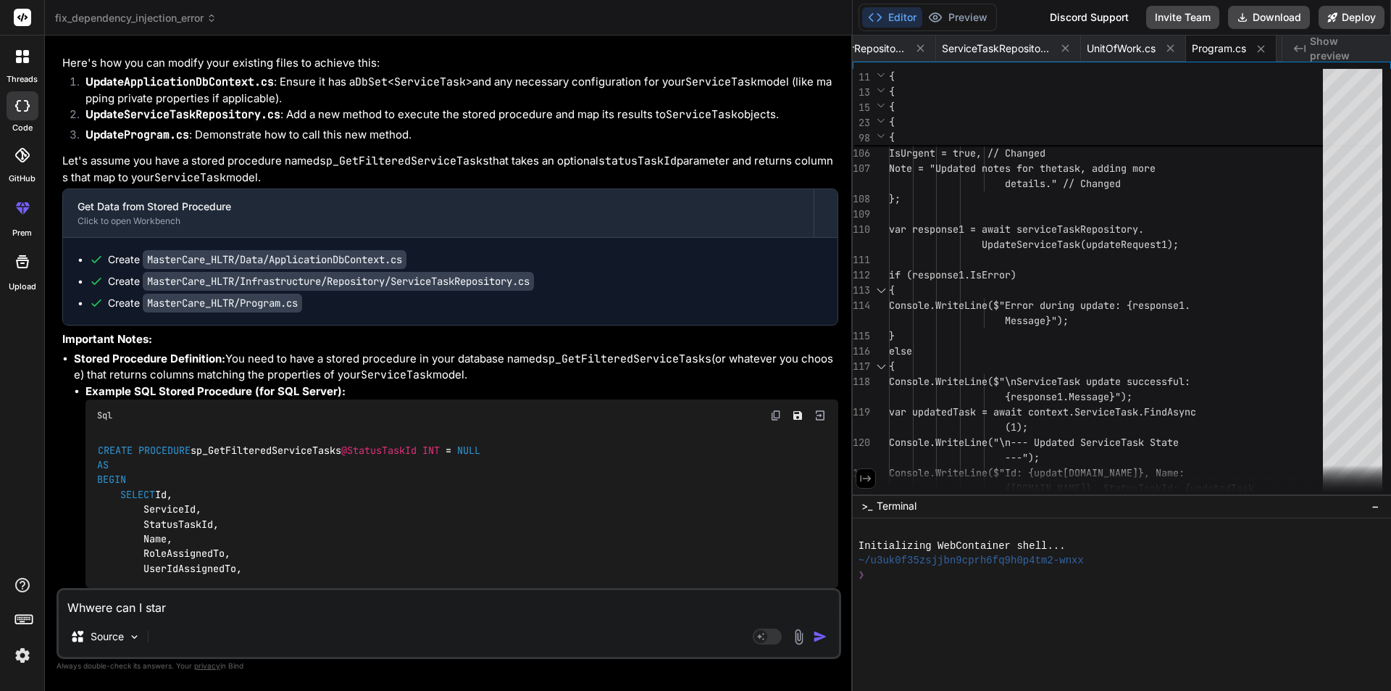
type textarea "Whwere can I start"
type textarea "x"
type textarea "Whwere can I start"
type textarea "x"
type textarea "Whwere can I start t"
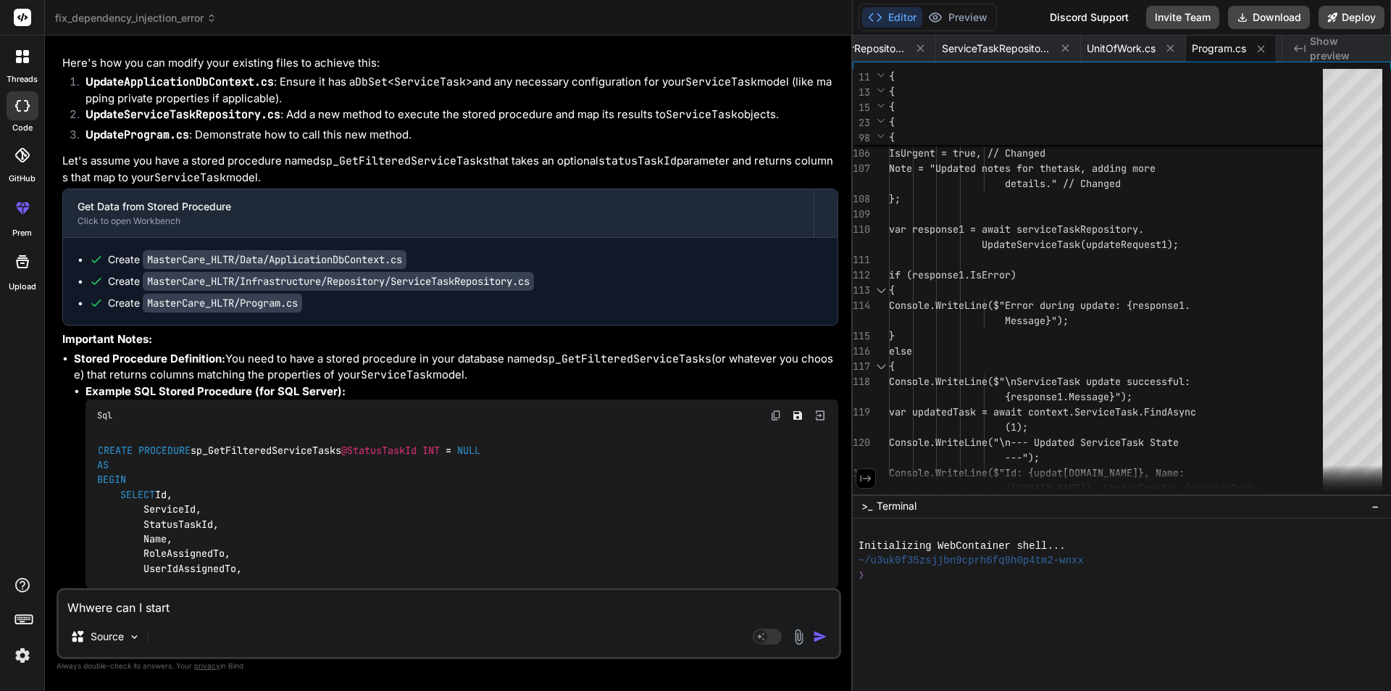
type textarea "x"
type textarea "Whwere can I start th"
type textarea "x"
type textarea "Whwere can I start thr"
type textarea "x"
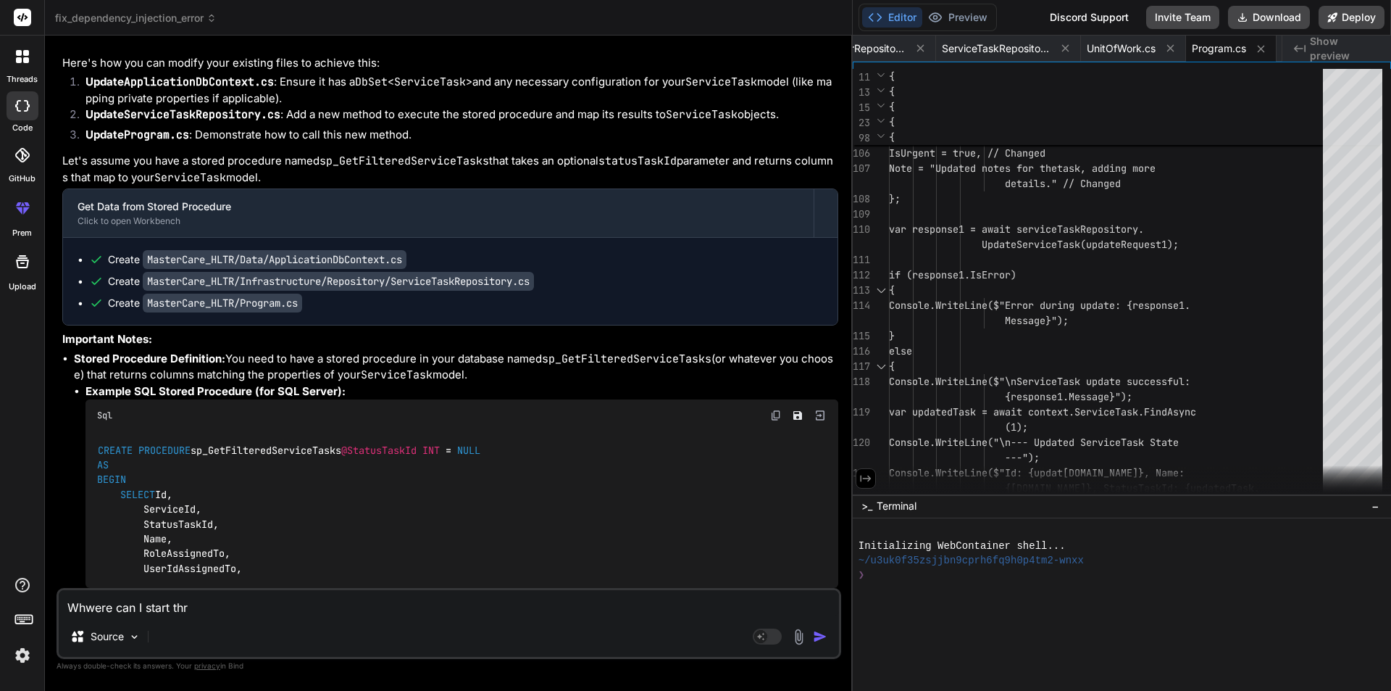
type textarea "Whwere can I start thr"
type textarea "x"
type textarea "Whwere can I start thr"
type textarea "x"
type textarea "Whwere can I start th"
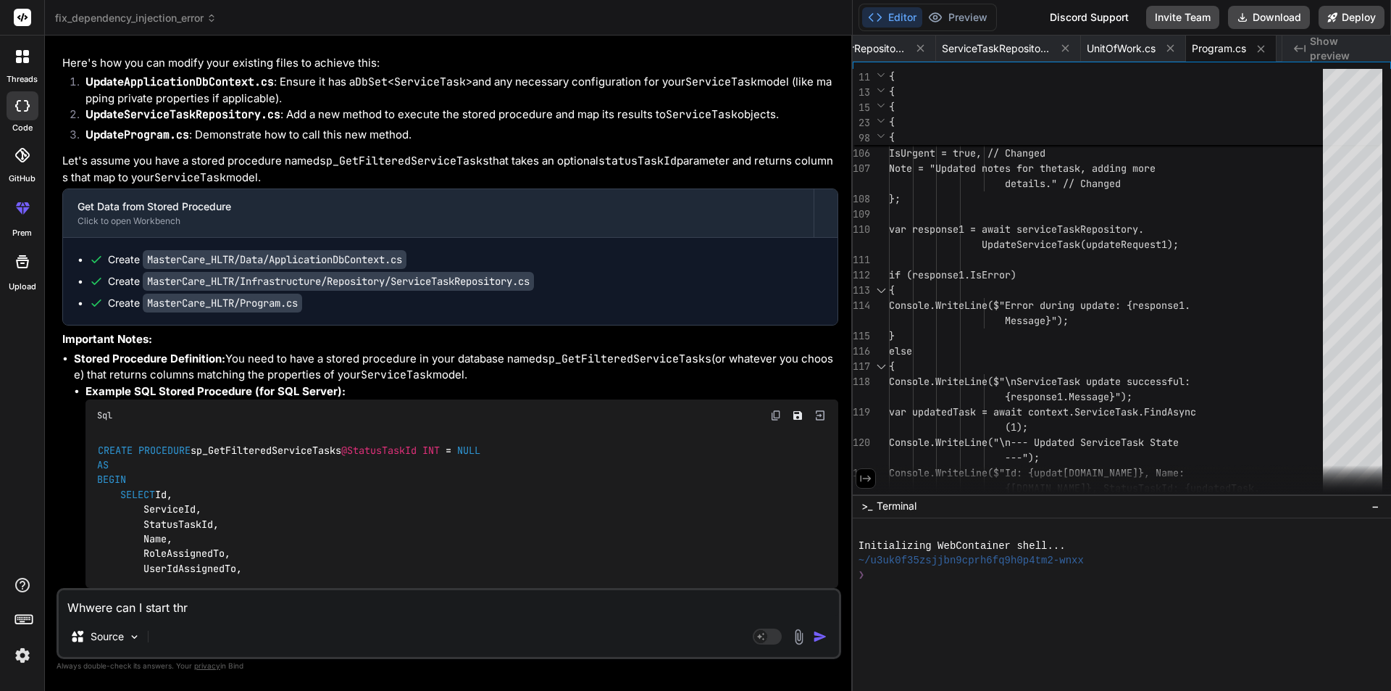
type textarea "x"
type textarea "Whwere can I start the"
type textarea "x"
type textarea "Whwere can I start the"
type textarea "x"
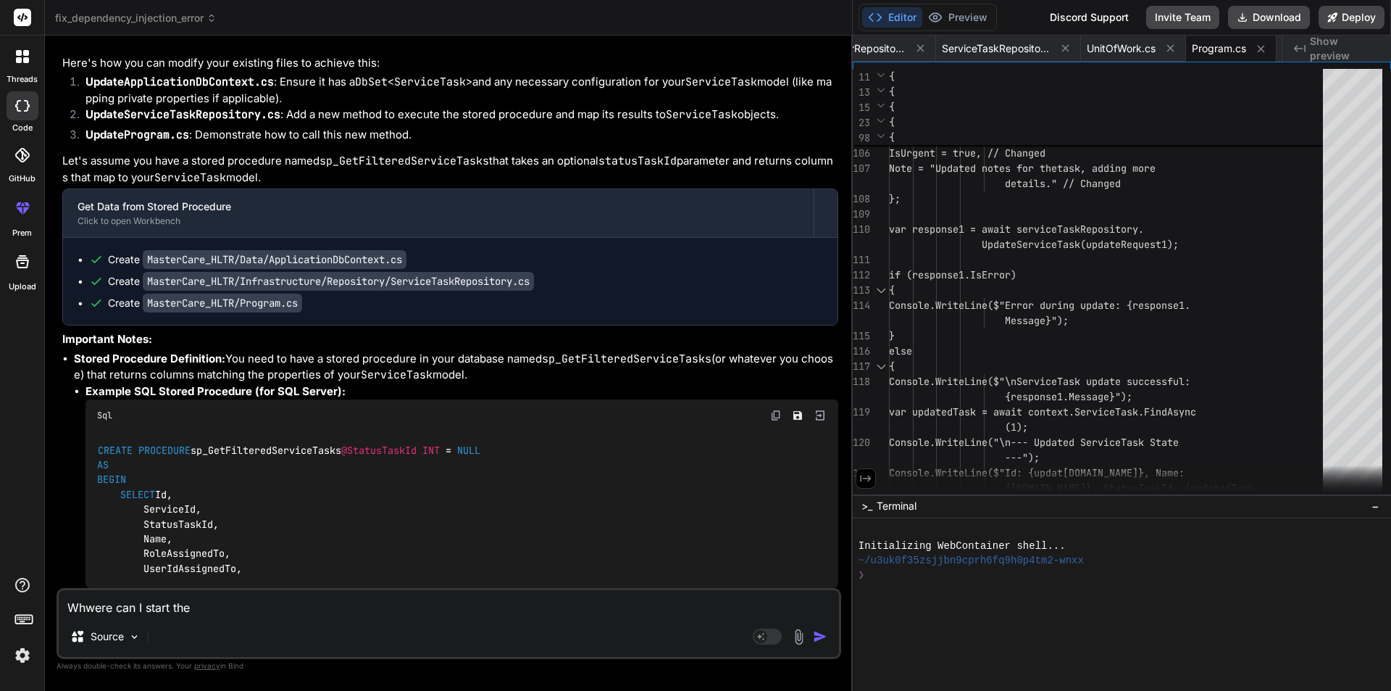
scroll to position [24667, 0]
click at [96, 609] on textarea "Whwere can I start the" at bounding box center [449, 603] width 780 height 26
type textarea "Where can I start the"
type textarea "x"
click at [283, 604] on textarea "Where can I start the" at bounding box center [449, 603] width 780 height 26
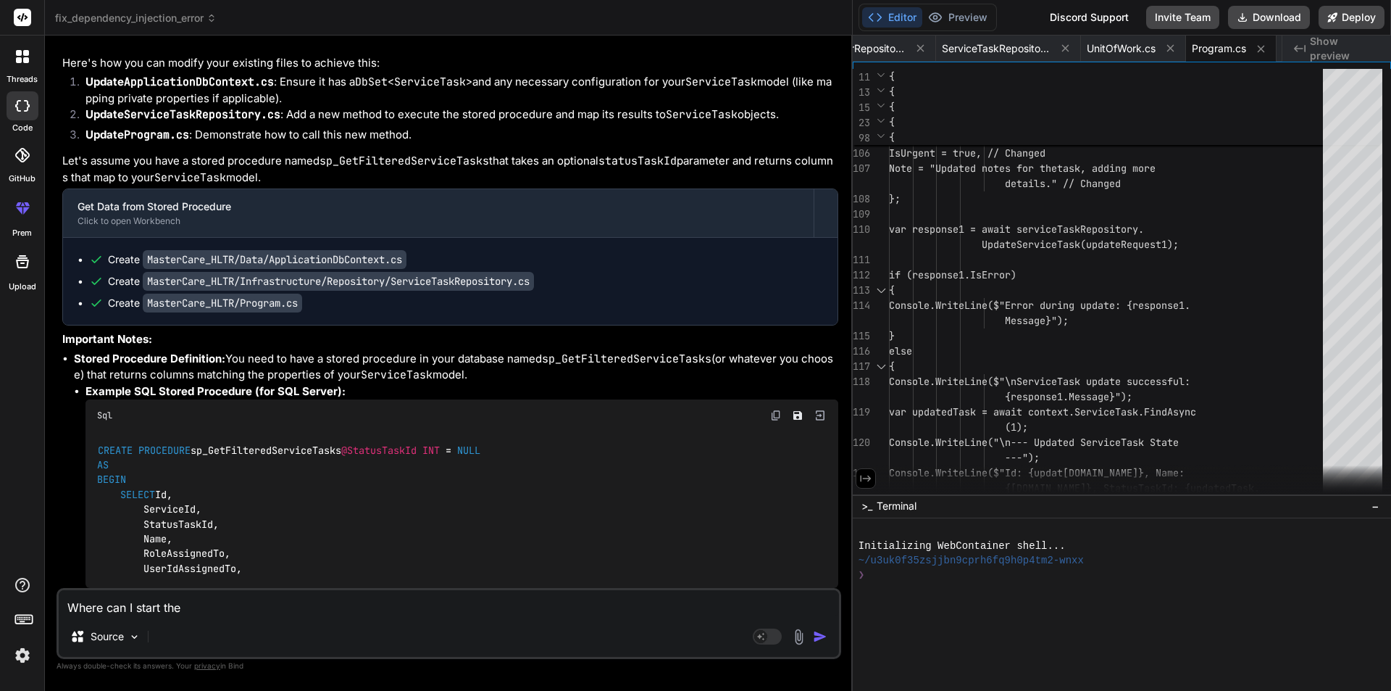
type textarea "Where can I start the n"
type textarea "x"
type textarea "Where can I start the ne"
type textarea "x"
type textarea "Where can I start the new"
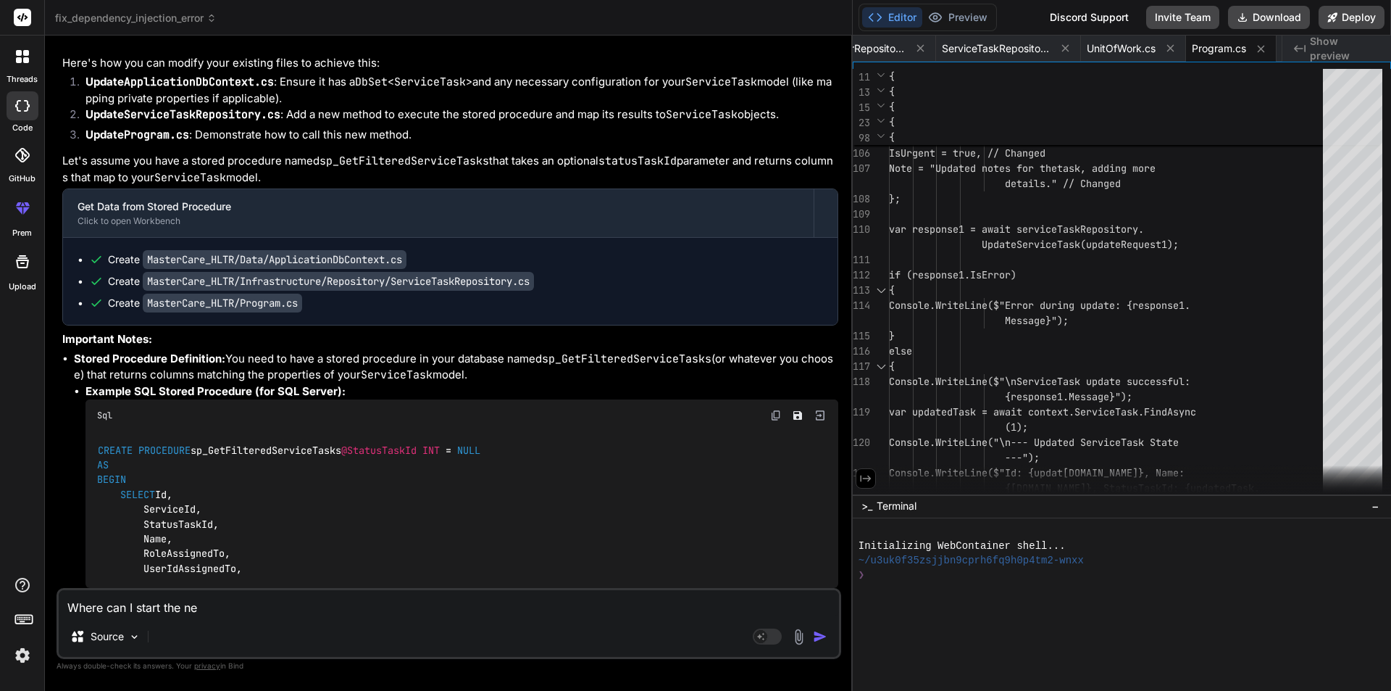
type textarea "x"
type textarea "Where can I start the new"
type textarea "x"
type textarea "Where can I start the new c"
type textarea "x"
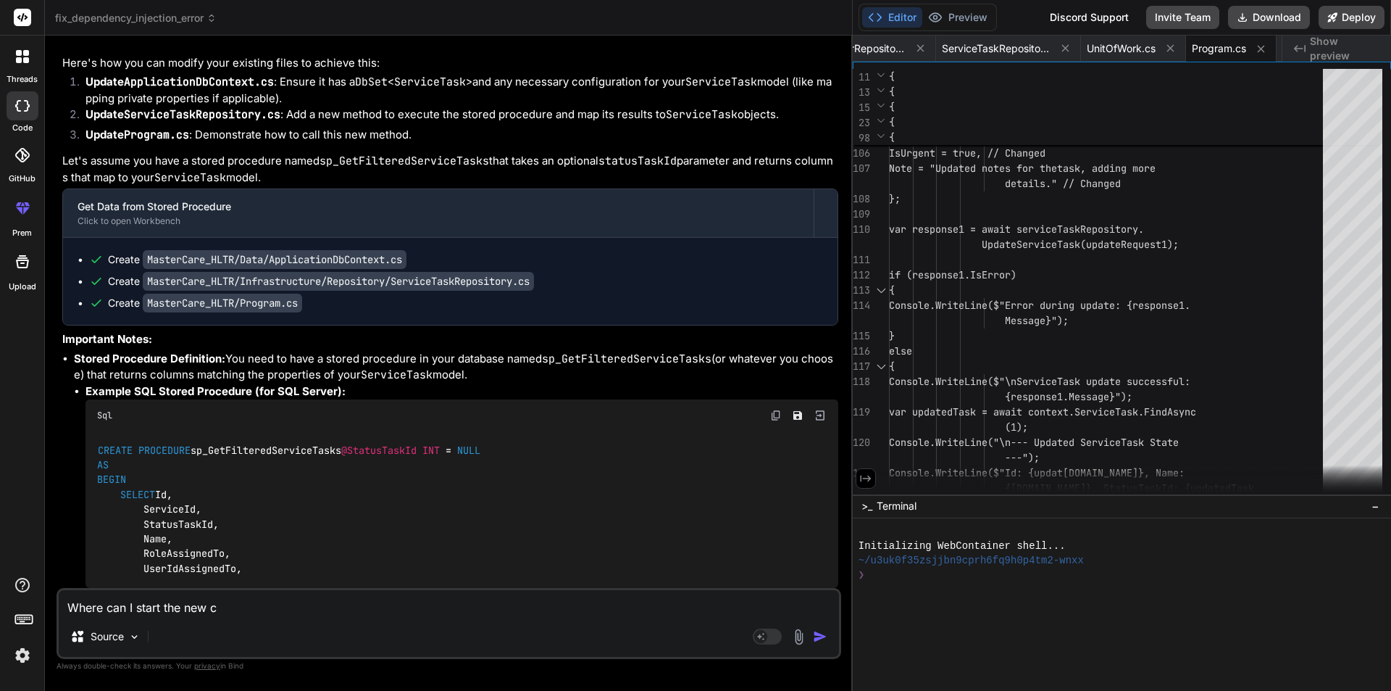
type textarea "Where can I start the new ch"
type textarea "x"
type textarea "Where can I start the new cha"
type textarea "x"
type textarea "Where can I start the new chat"
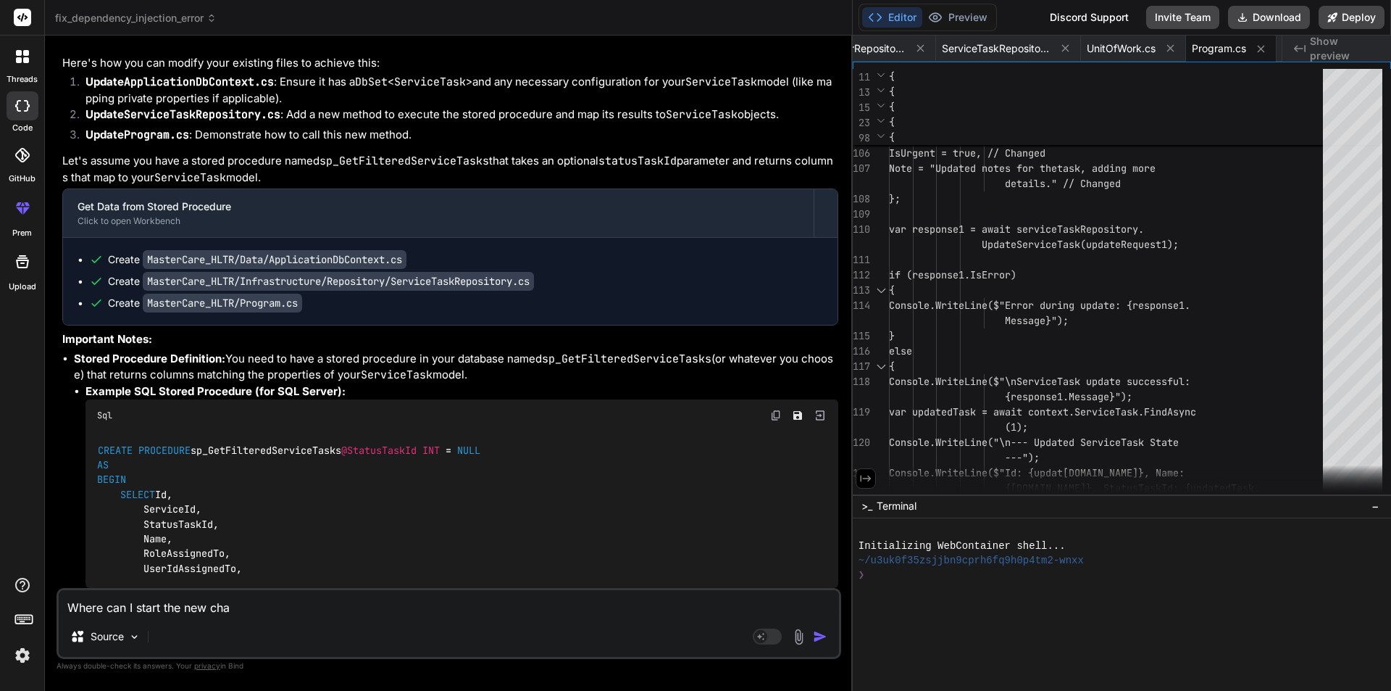
type textarea "x"
type textarea "Where can I start the new chat"
type textarea "x"
type textarea "Where can I start the new chat i"
type textarea "x"
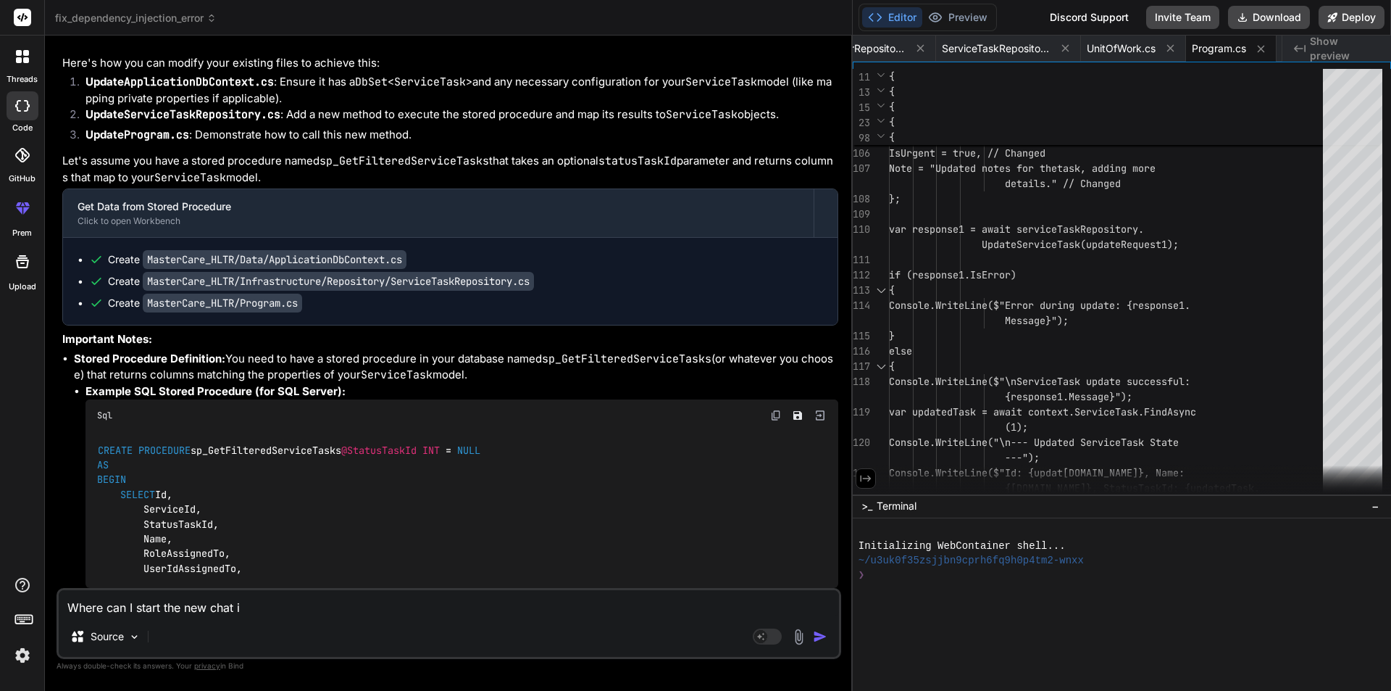
type textarea "Where can I start the new chat in"
type textarea "x"
type textarea "Where can I start the new chat in"
type textarea "x"
type textarea "Where can I start the new chat in B"
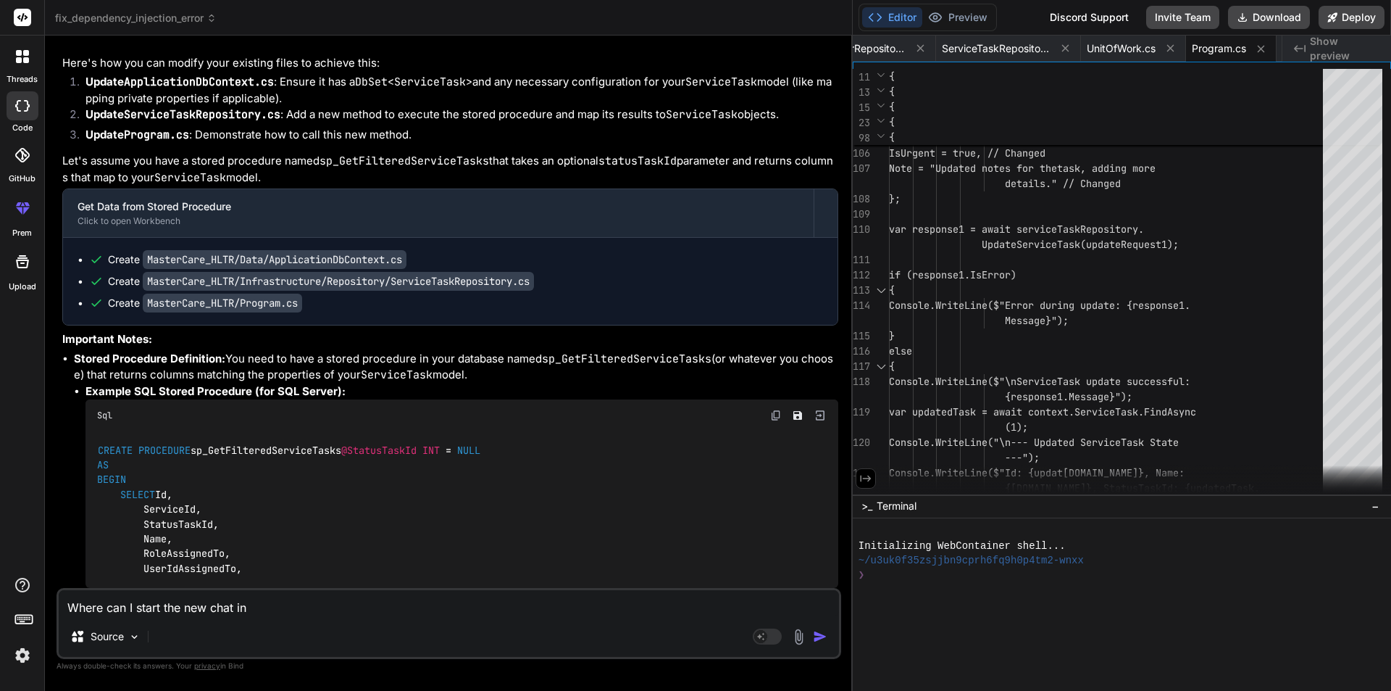
type textarea "x"
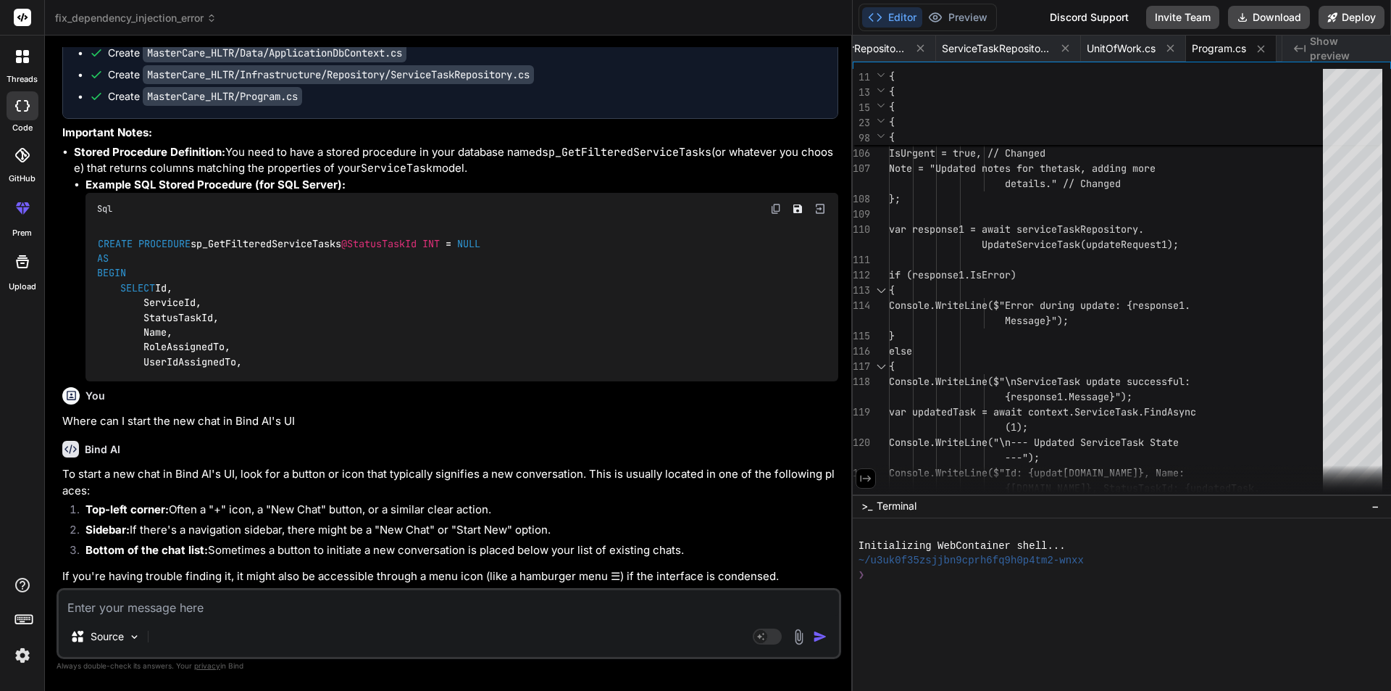
scroll to position [24946, 0]
click at [20, 102] on icon at bounding box center [22, 106] width 14 height 12
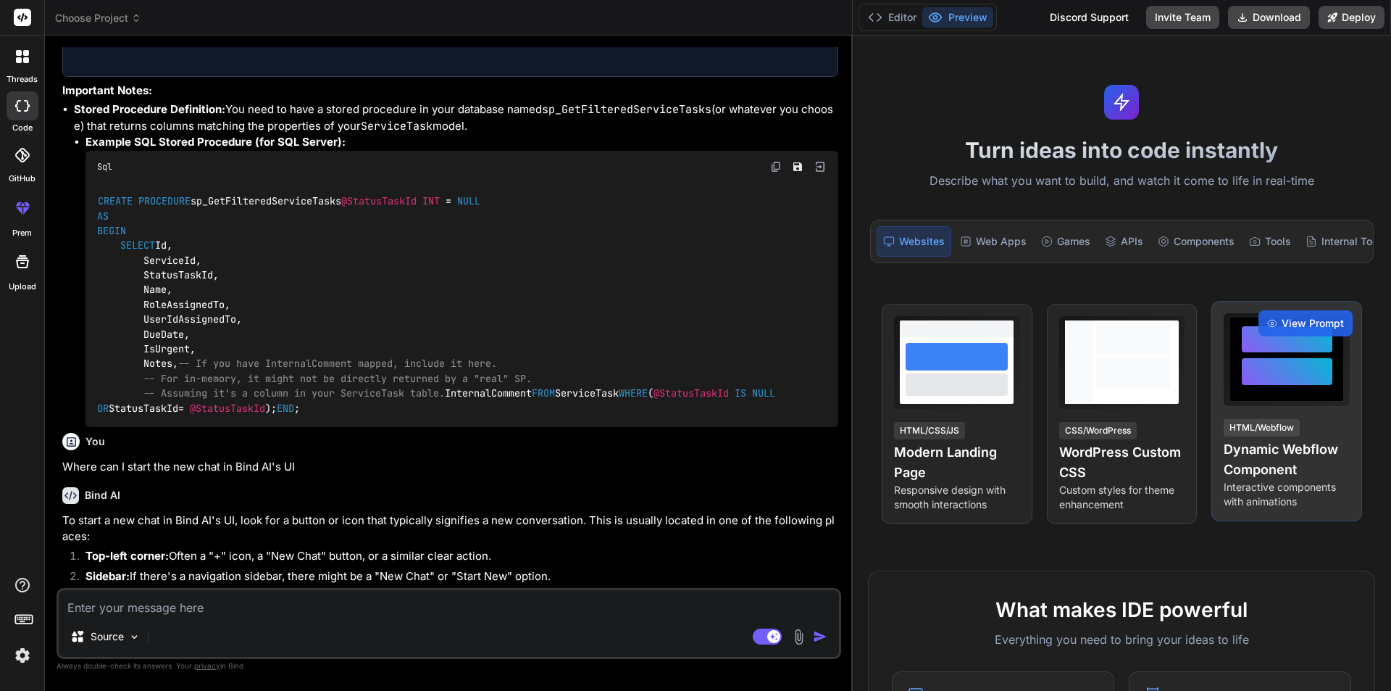
scroll to position [1078, 0]
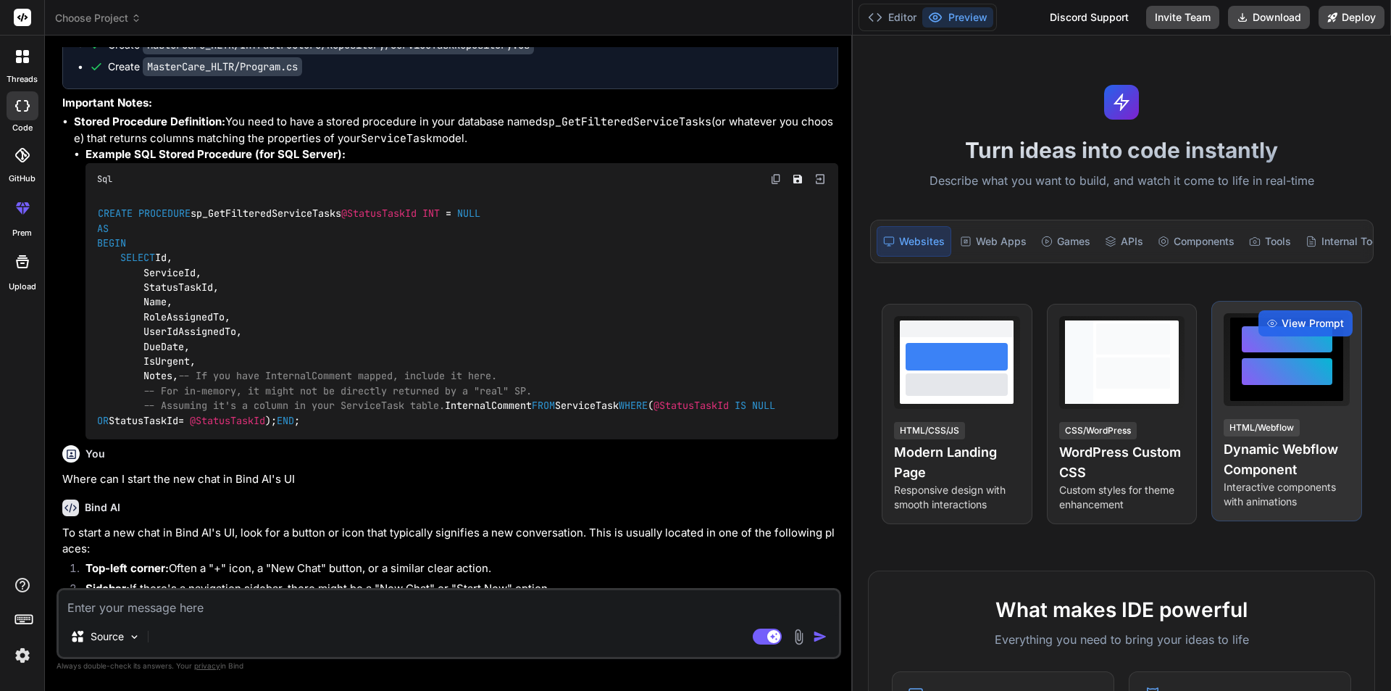
drag, startPoint x: 489, startPoint y: 310, endPoint x: 1284, endPoint y: 315, distance: 795.0
click at [1284, 315] on div "Choose Project Created with Pixso. Bind AI Web Search Created with Pixso. Code …" at bounding box center [718, 345] width 1346 height 691
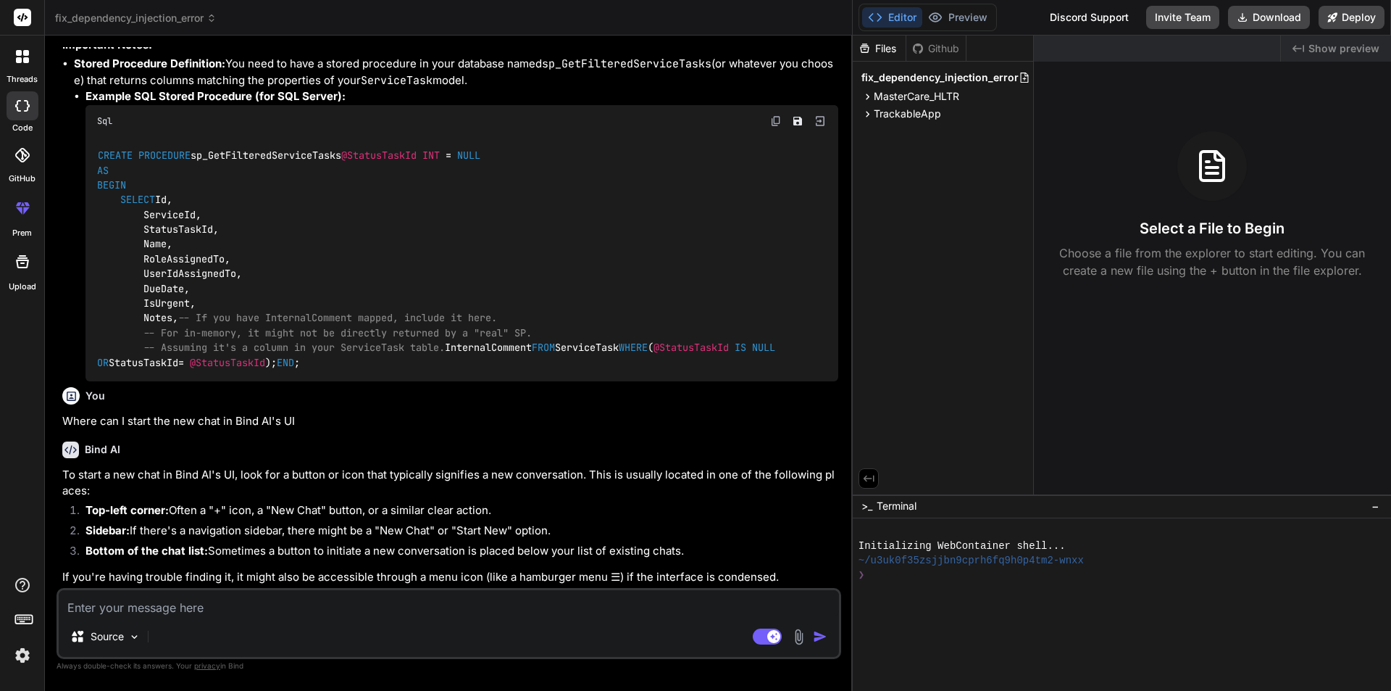
scroll to position [1254, 0]
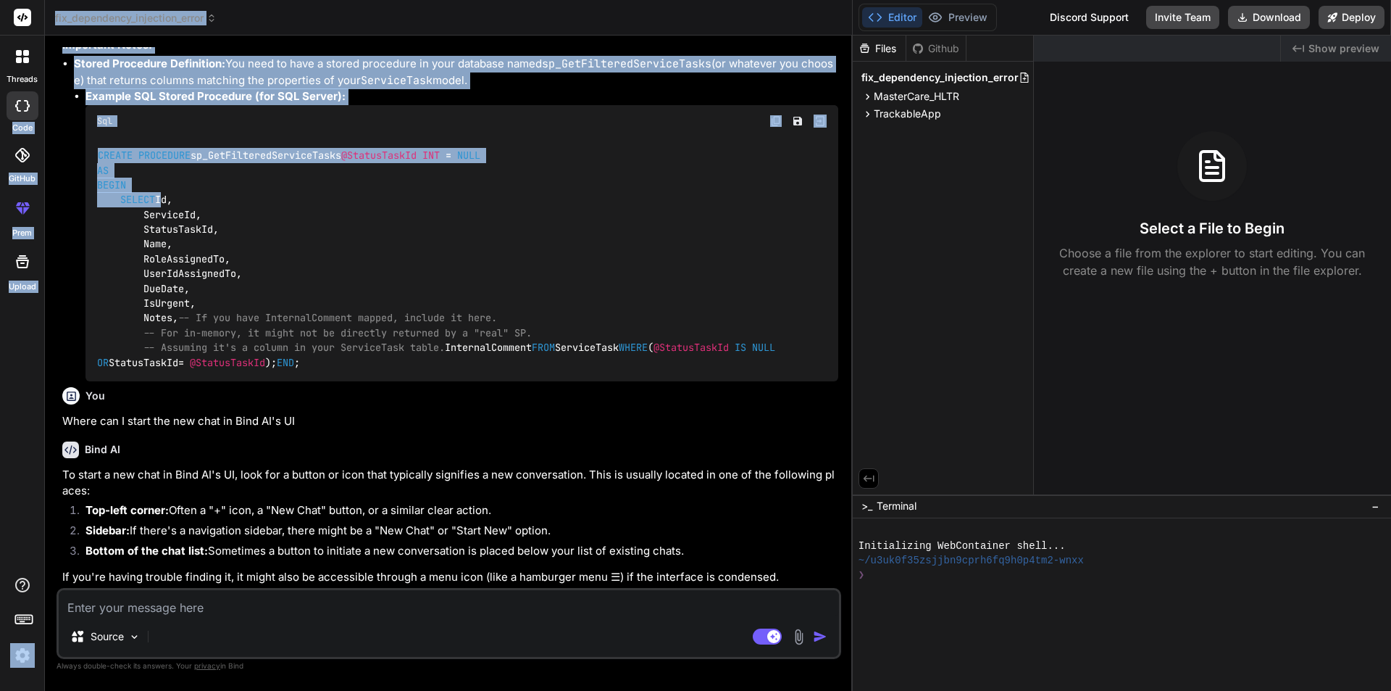
drag, startPoint x: 43, startPoint y: 107, endPoint x: 58, endPoint y: 107, distance: 15.2
click at [58, 107] on div "threads code GitHub prem Upload fix_dependency_injection_error Created with Pix…" at bounding box center [695, 345] width 1391 height 691
click at [58, 107] on div "You canyou remove the unnessery comment and code from the method Bind AI Certai…" at bounding box center [449, 368] width 785 height 643
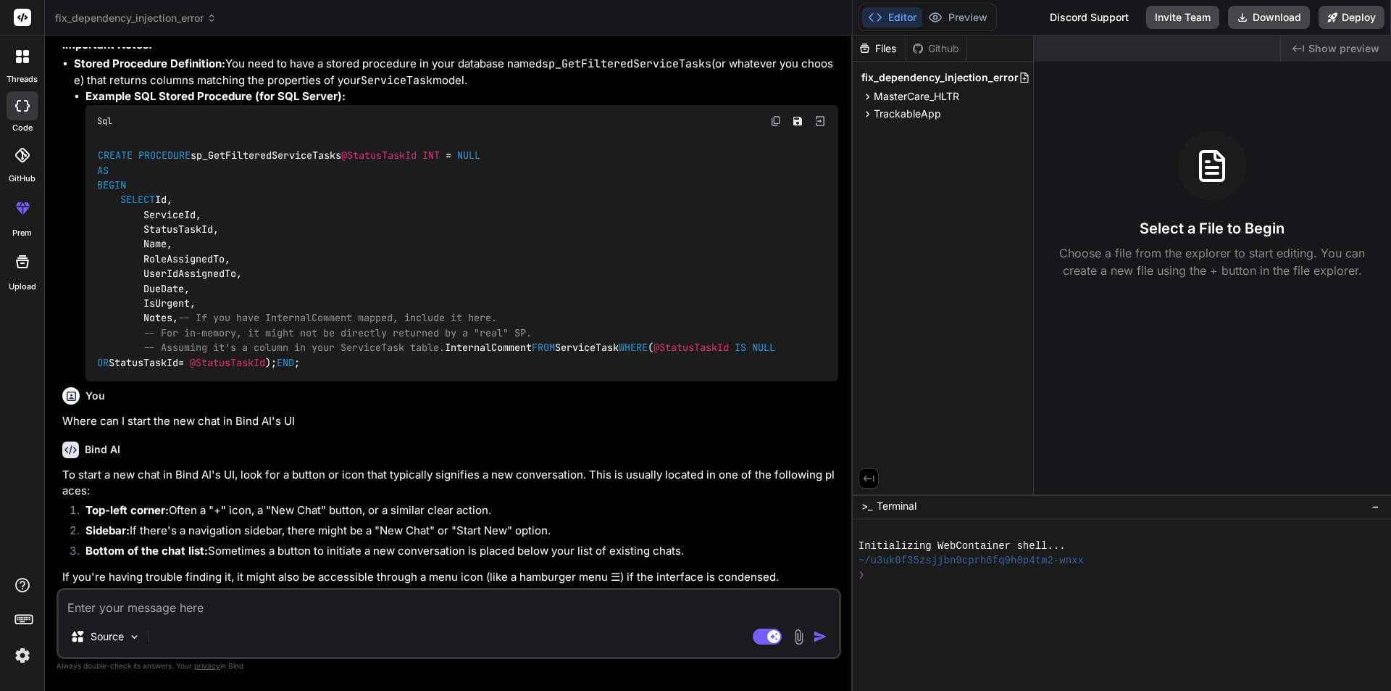
click at [22, 22] on rect at bounding box center [22, 17] width 17 height 17
click at [22, 13] on rect at bounding box center [22, 17] width 17 height 17
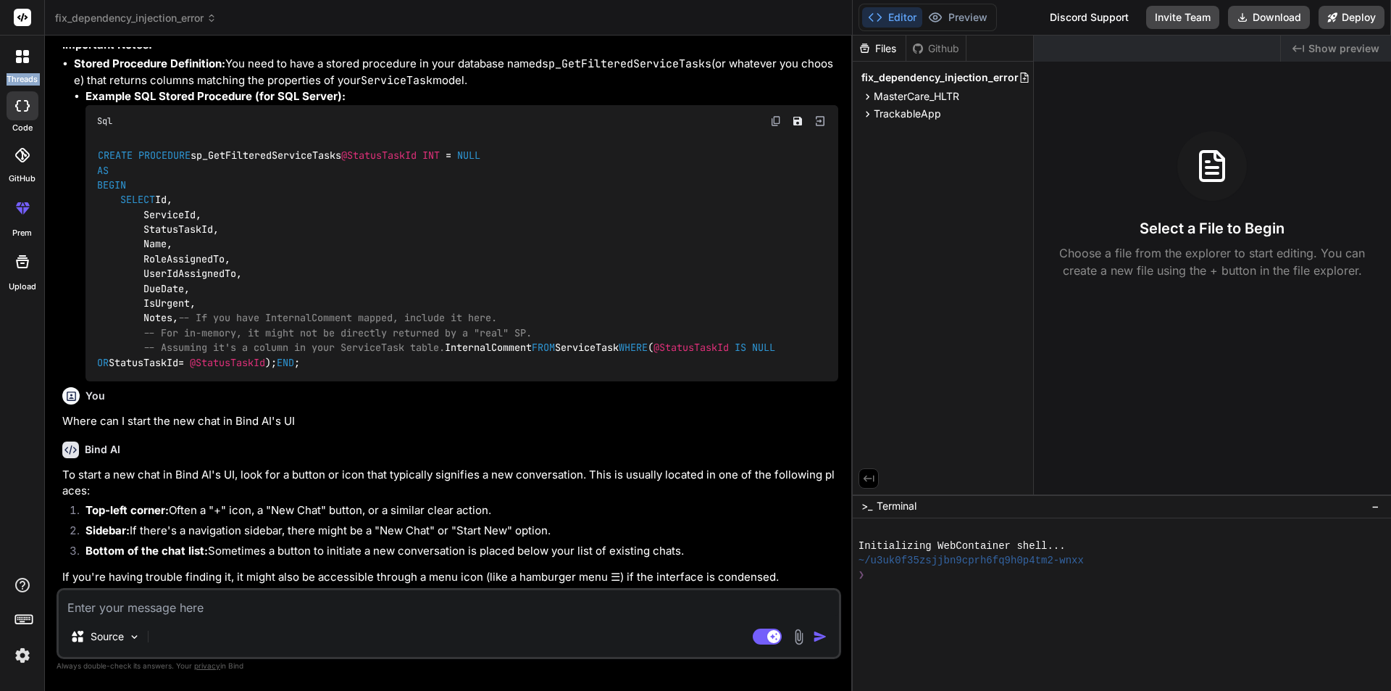
click at [22, 13] on rect at bounding box center [22, 17] width 17 height 17
click at [133, 17] on span "fix_dependency_injection_error" at bounding box center [136, 18] width 162 height 14
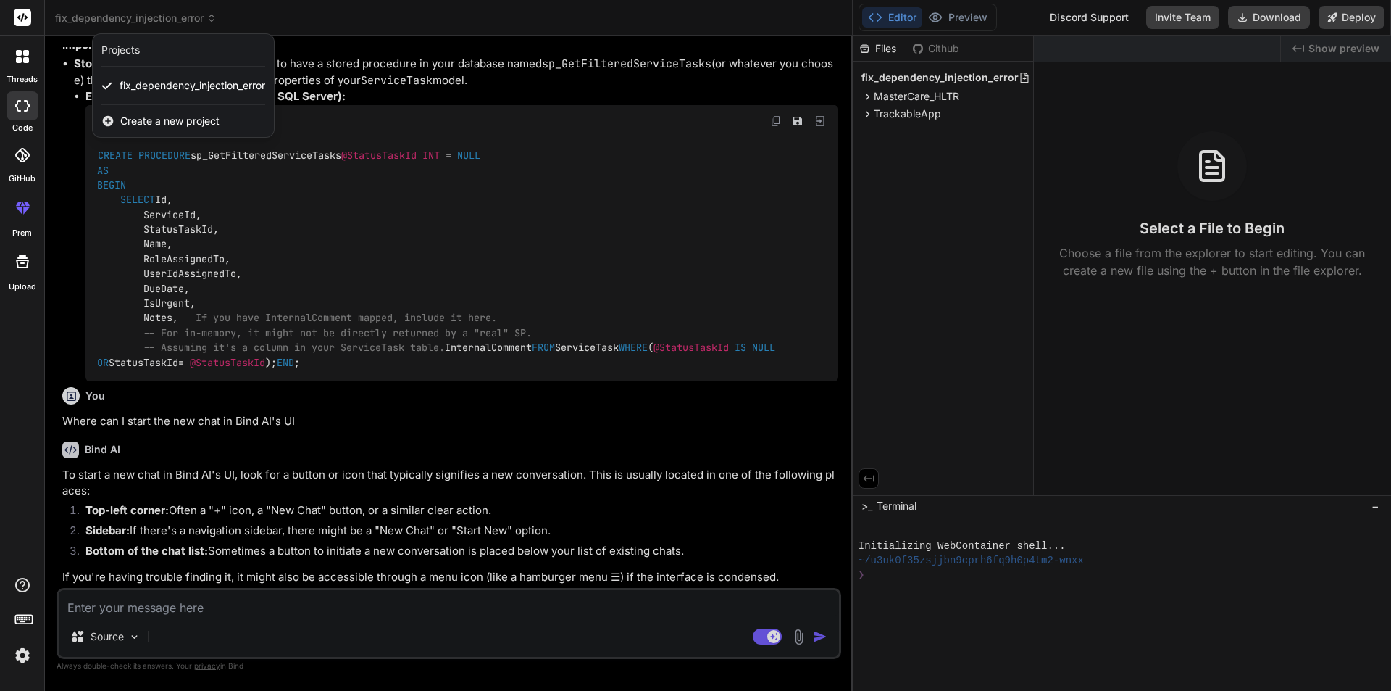
click at [152, 120] on span "Create a new project" at bounding box center [169, 121] width 99 height 14
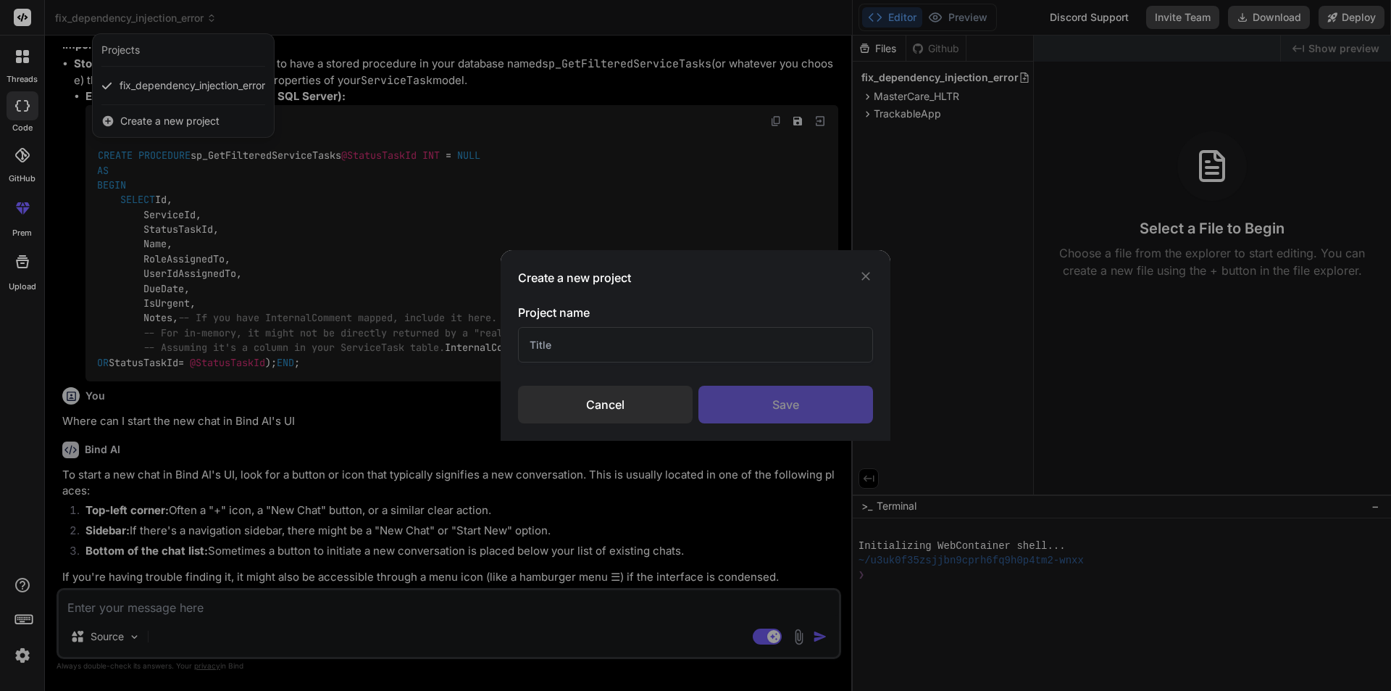
click at [647, 336] on input "text" at bounding box center [695, 345] width 355 height 36
click at [867, 273] on icon at bounding box center [866, 276] width 14 height 14
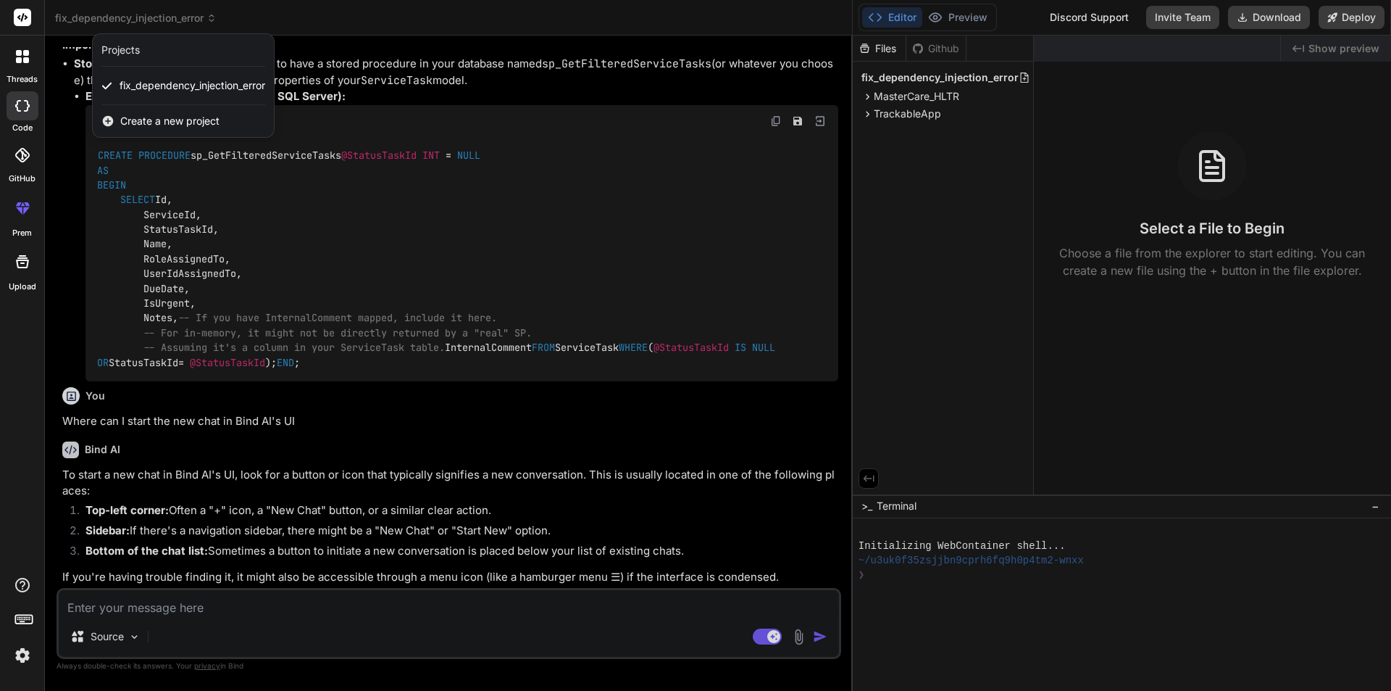
click at [372, 163] on div at bounding box center [695, 345] width 1391 height 691
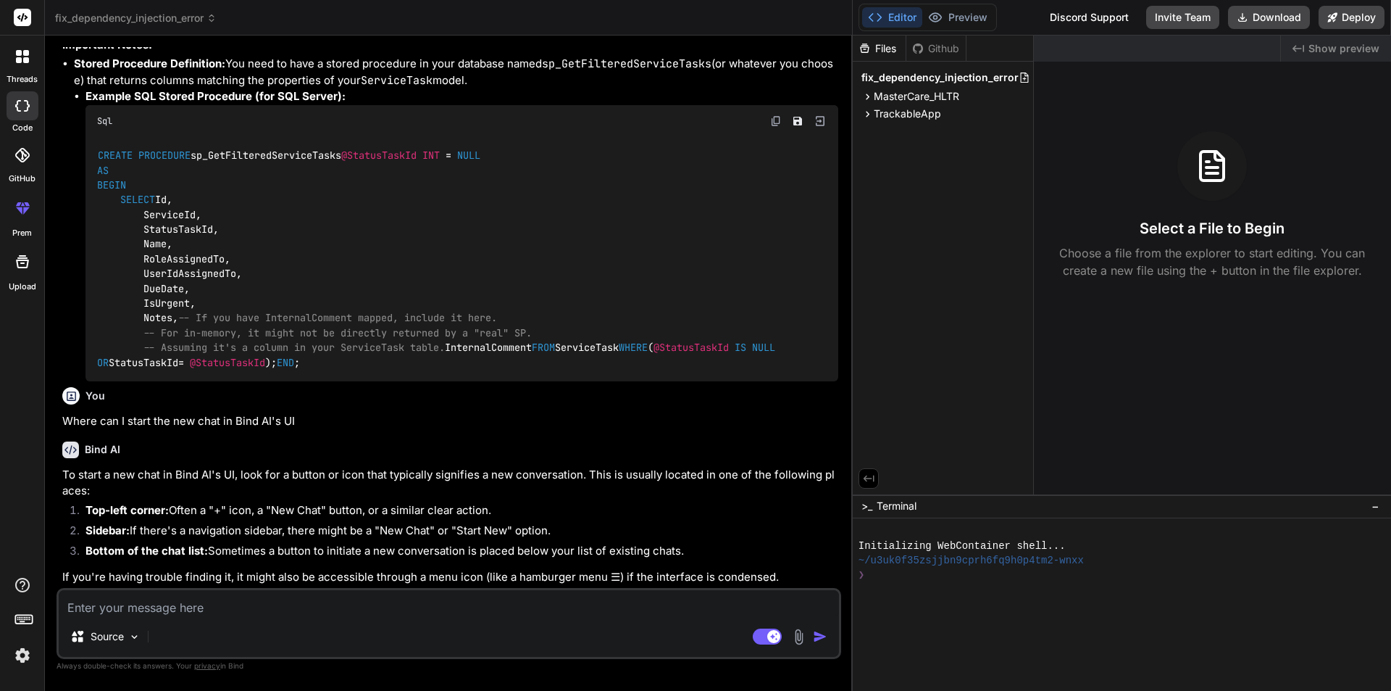
click at [24, 619] on rect at bounding box center [24, 619] width 1 height 1
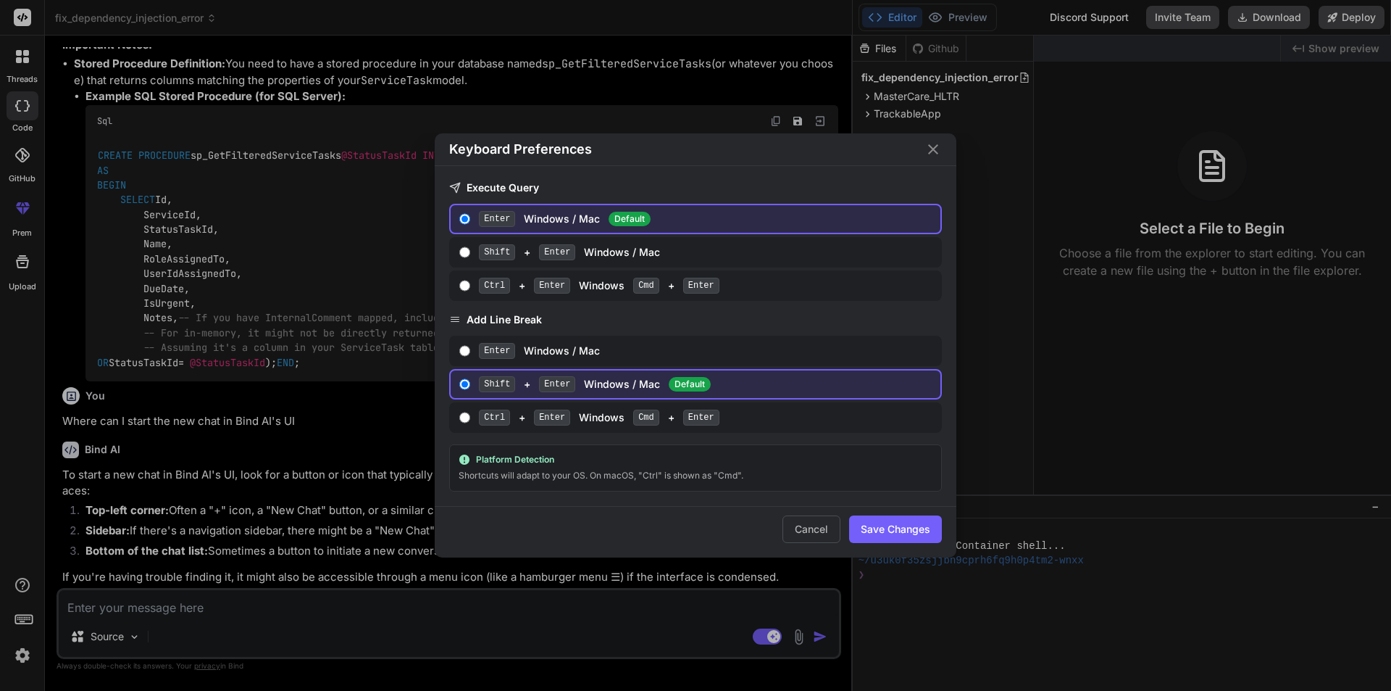
click at [24, 619] on div "Keyboard Preferences Execute Query Enter Windows / Mac Default Shift + Enter Wi…" at bounding box center [695, 345] width 1391 height 691
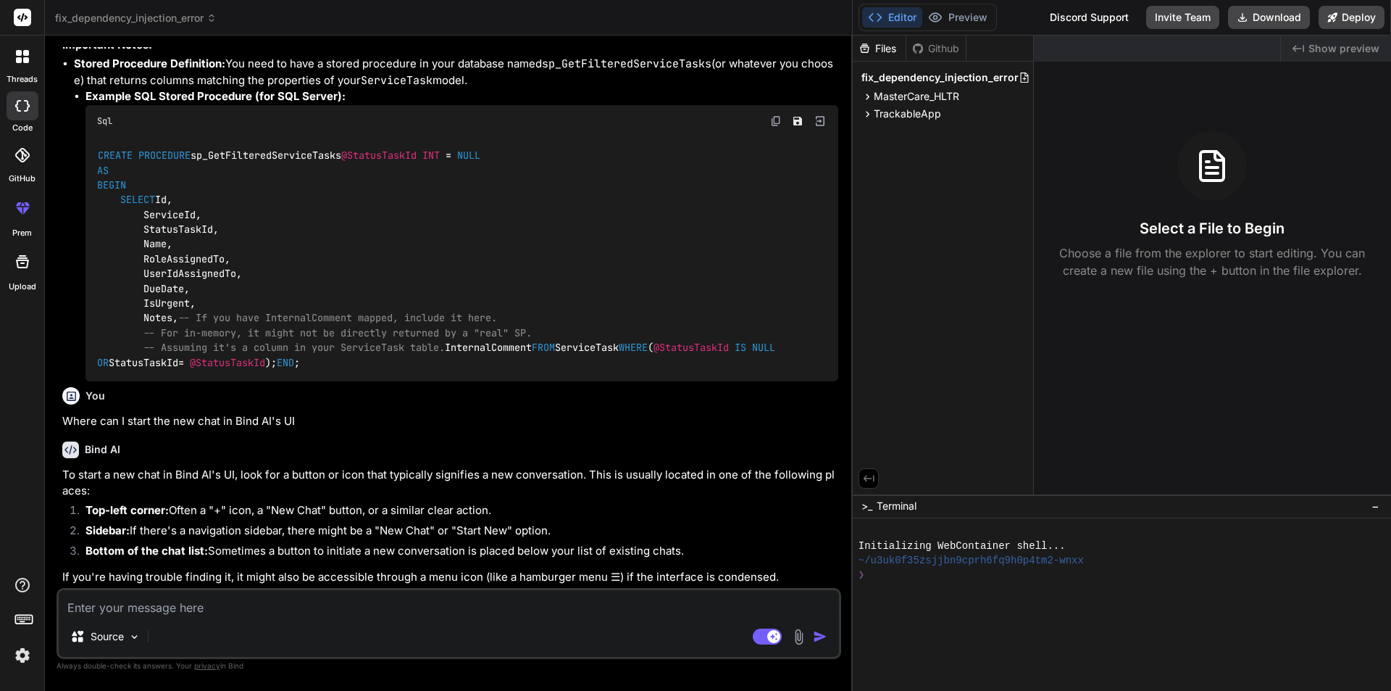
click at [21, 653] on img at bounding box center [22, 655] width 25 height 25
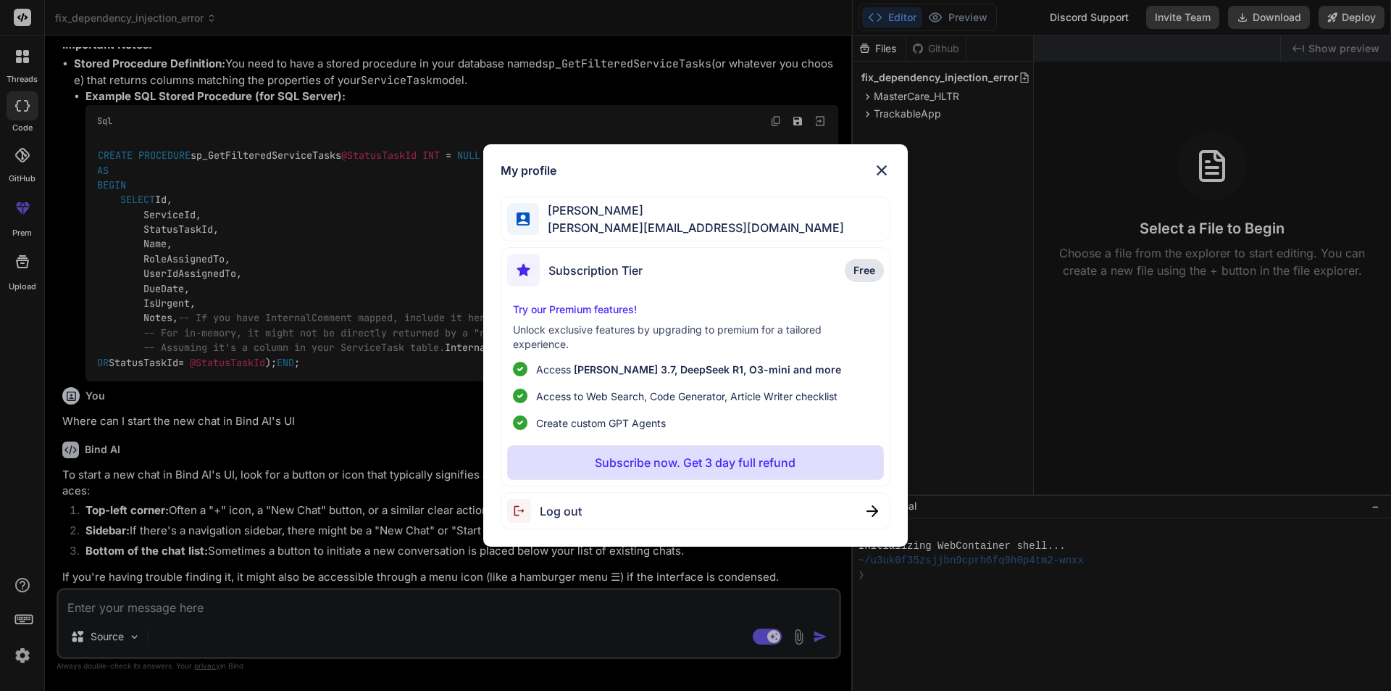
click at [881, 171] on img at bounding box center [881, 170] width 17 height 17
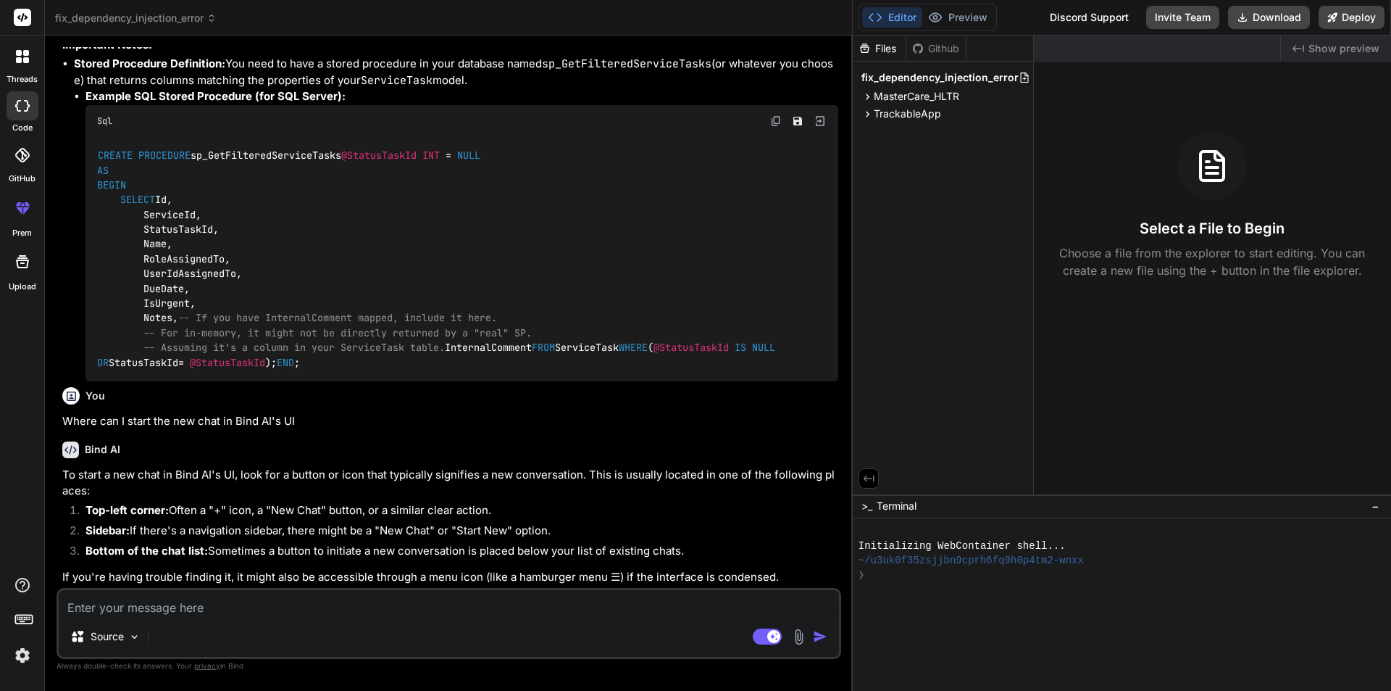
drag, startPoint x: 17, startPoint y: 99, endPoint x: 12, endPoint y: 105, distance: 8.3
click at [12, 105] on div at bounding box center [23, 105] width 32 height 29
click at [12, 104] on div at bounding box center [23, 105] width 32 height 29
click at [23, 98] on div at bounding box center [23, 105] width 32 height 29
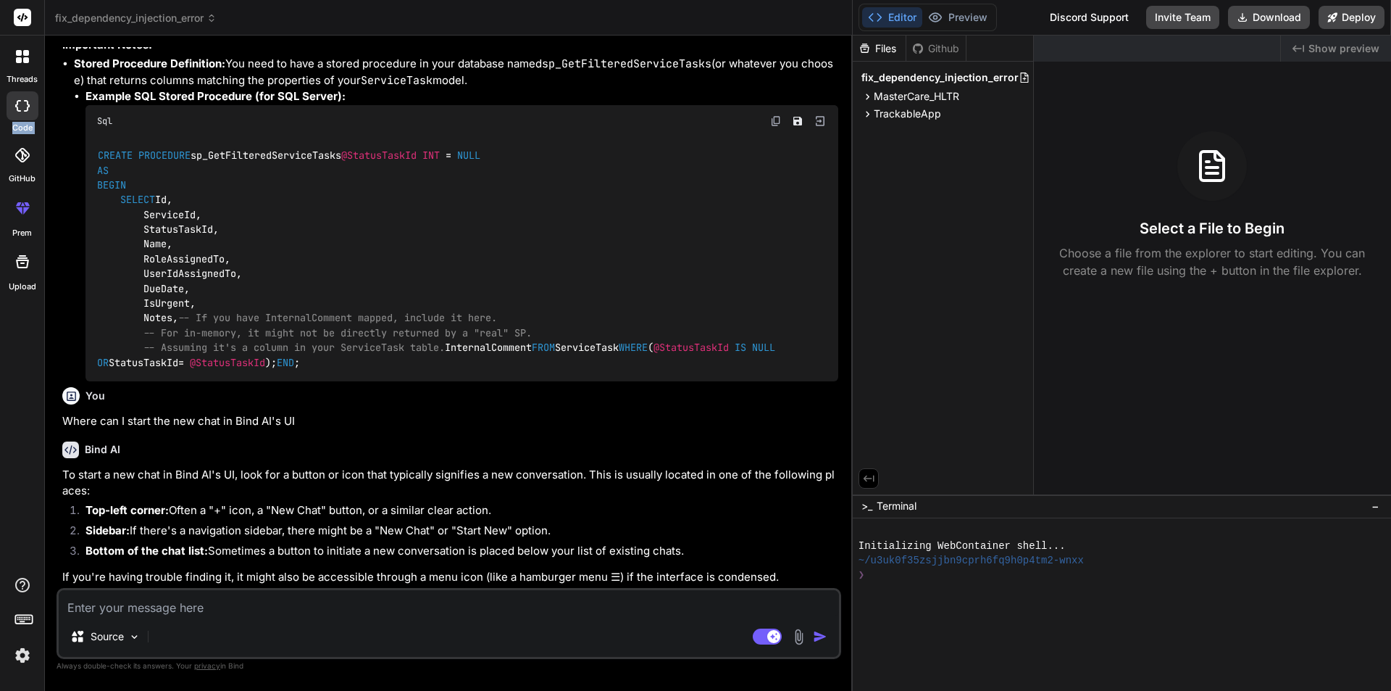
click at [23, 98] on div at bounding box center [23, 105] width 32 height 29
click at [20, 19] on icon at bounding box center [22, 17] width 11 height 9
click at [174, 16] on span "fix_dependency_injection_error" at bounding box center [136, 18] width 162 height 14
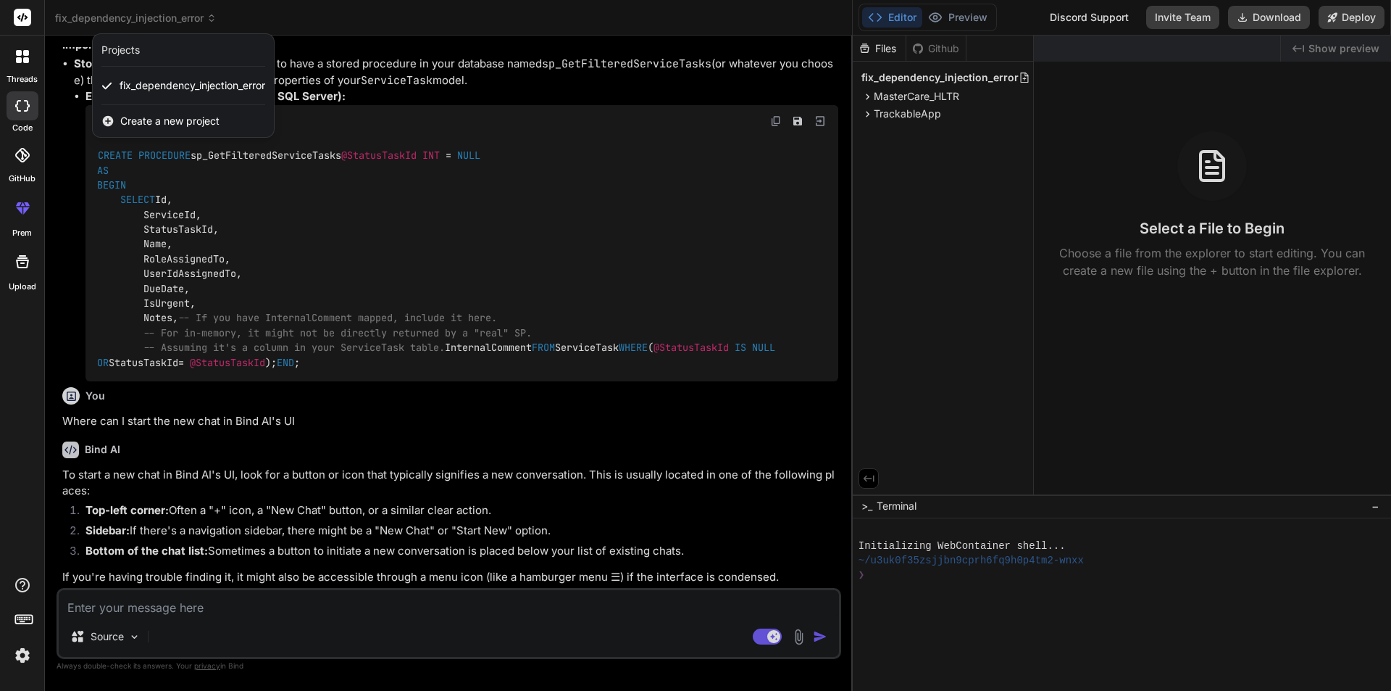
click at [554, 67] on div at bounding box center [695, 345] width 1391 height 691
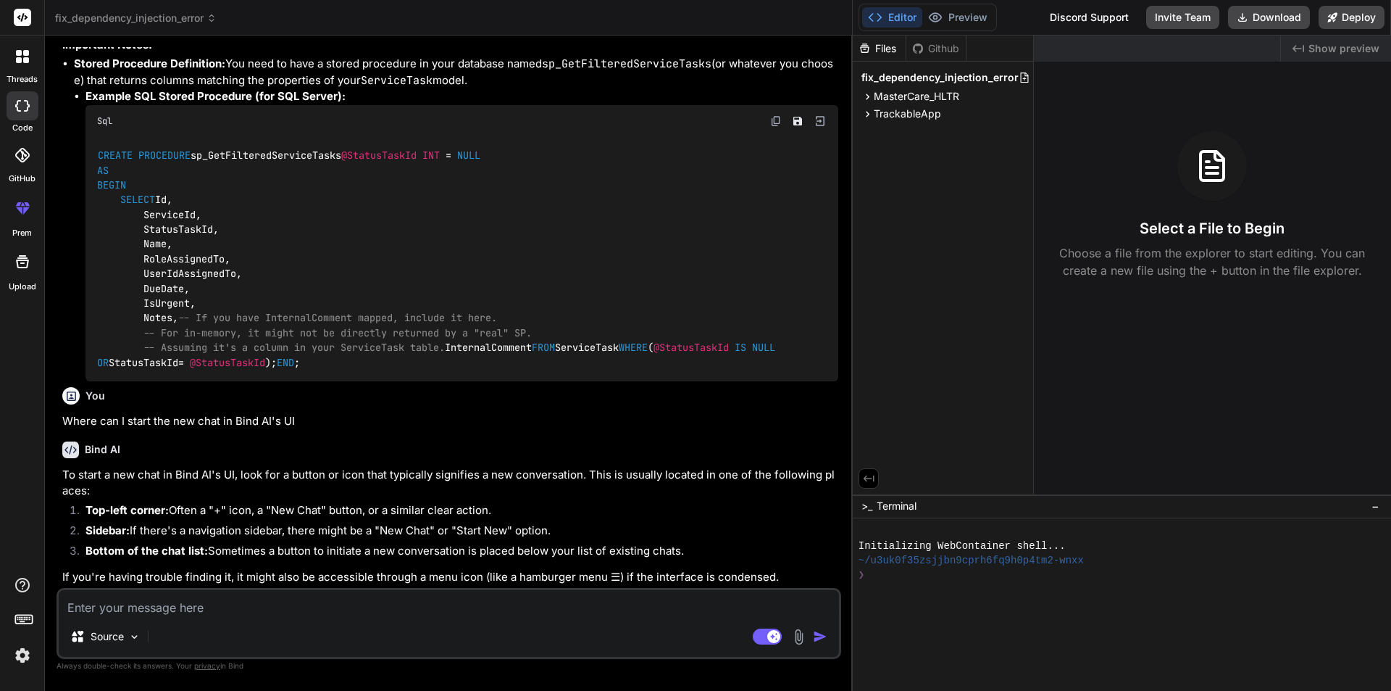
click at [265, 604] on textarea at bounding box center [449, 603] width 780 height 26
type textarea "x"
type textarea "L"
type textarea "x"
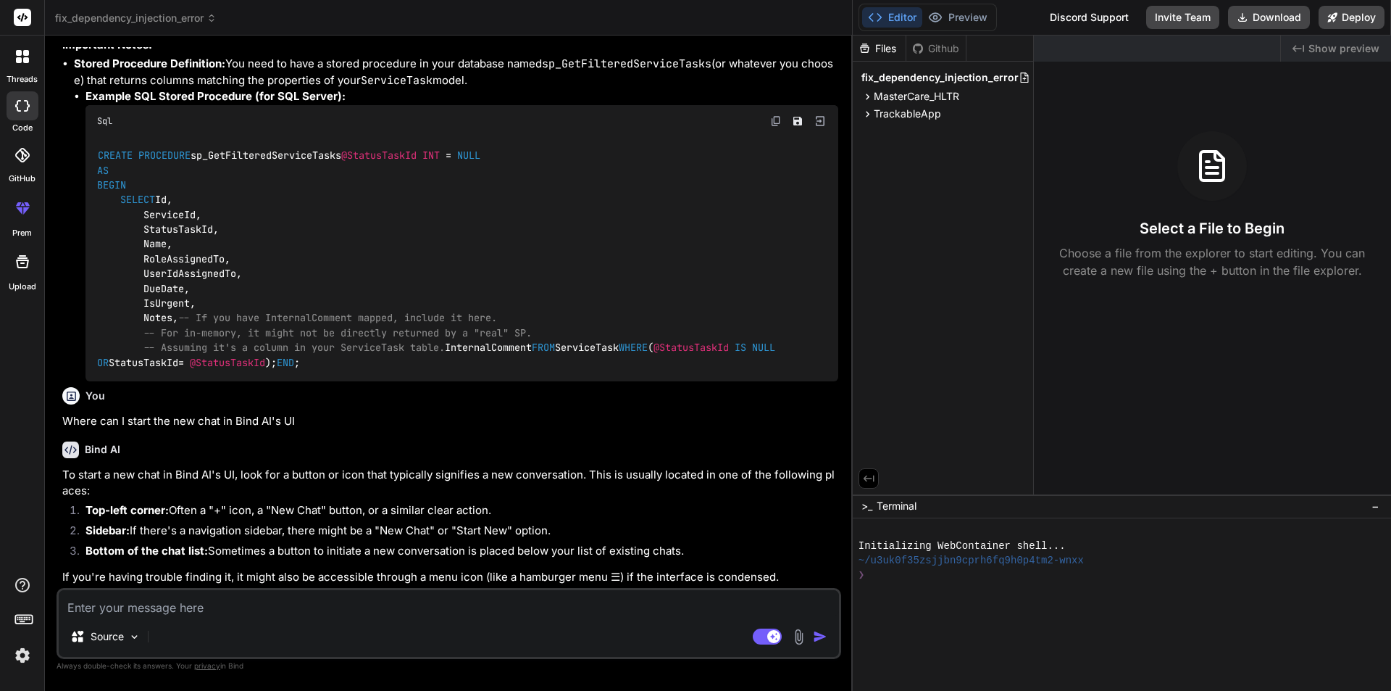
type textarea "C"
type textarea "x"
type textarea "Ca"
type textarea "x"
type textarea "Can"
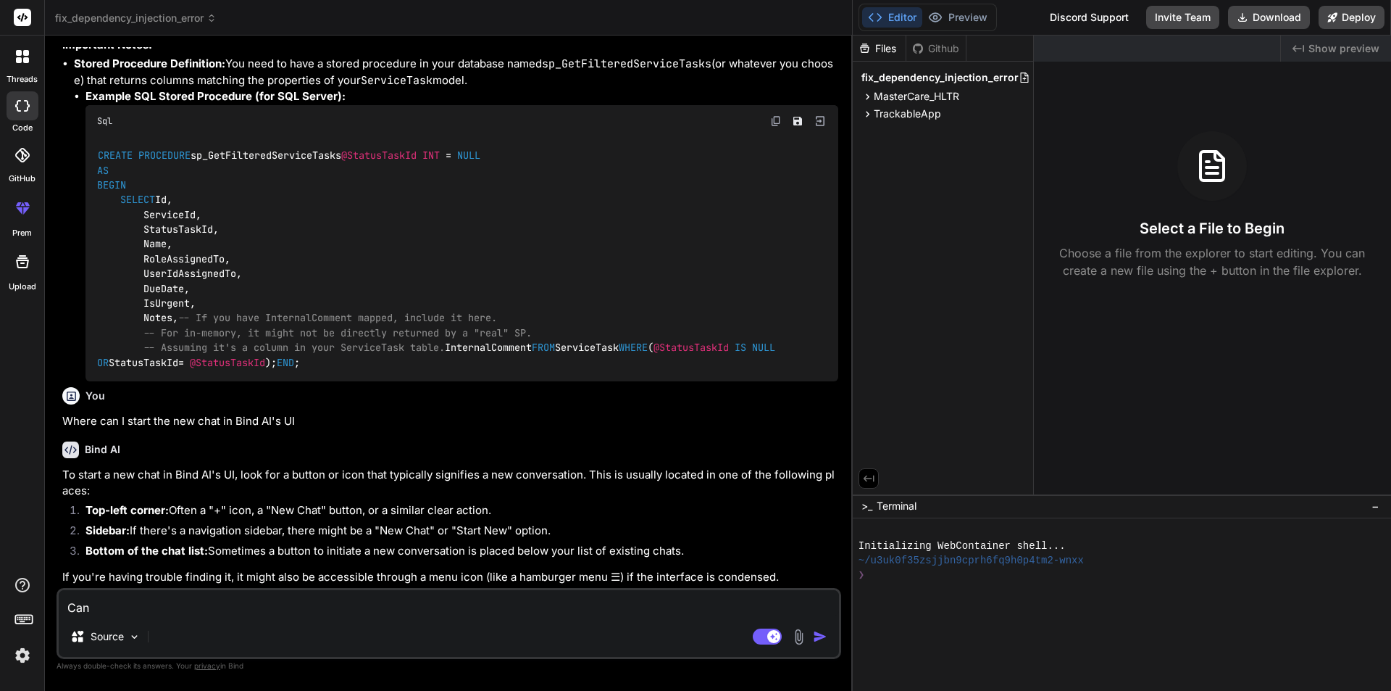
type textarea "x"
type textarea "Can"
type textarea "x"
type textarea "Can"
type textarea "x"
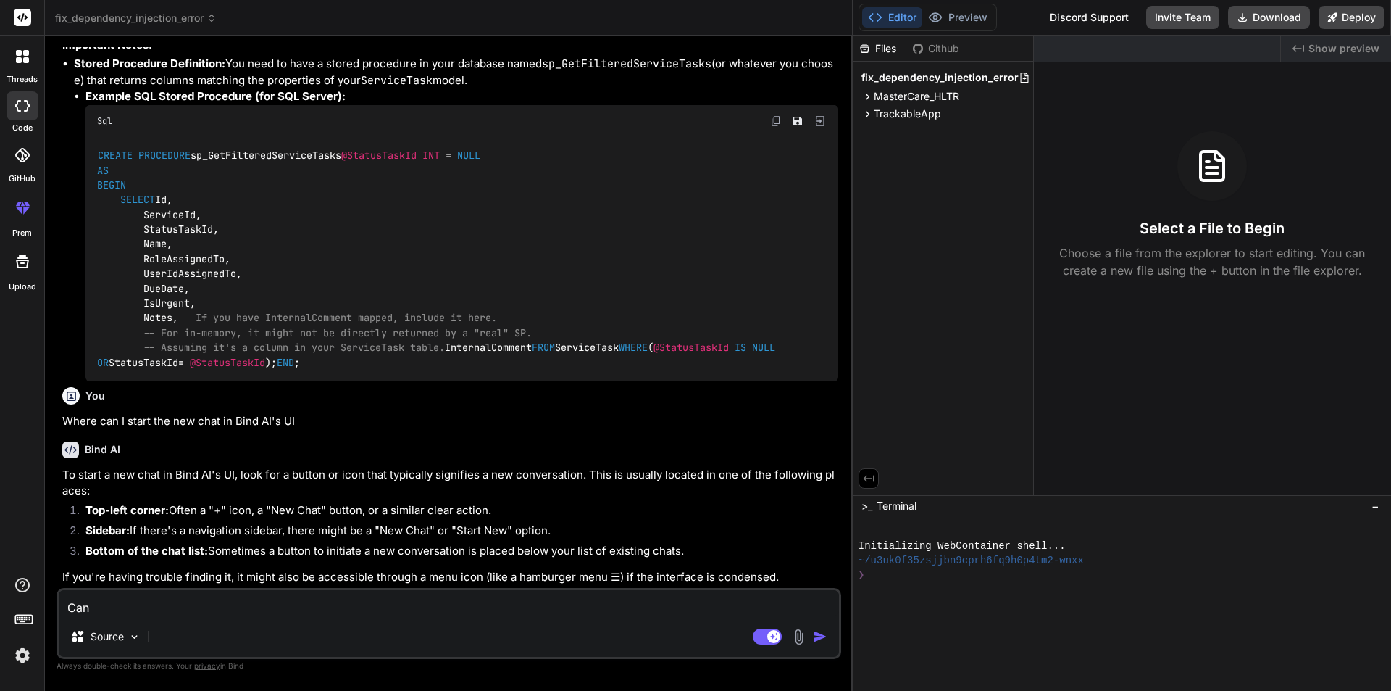
type textarea "Can y"
type textarea "x"
type textarea "Can yo"
type textarea "x"
type textarea "Can you"
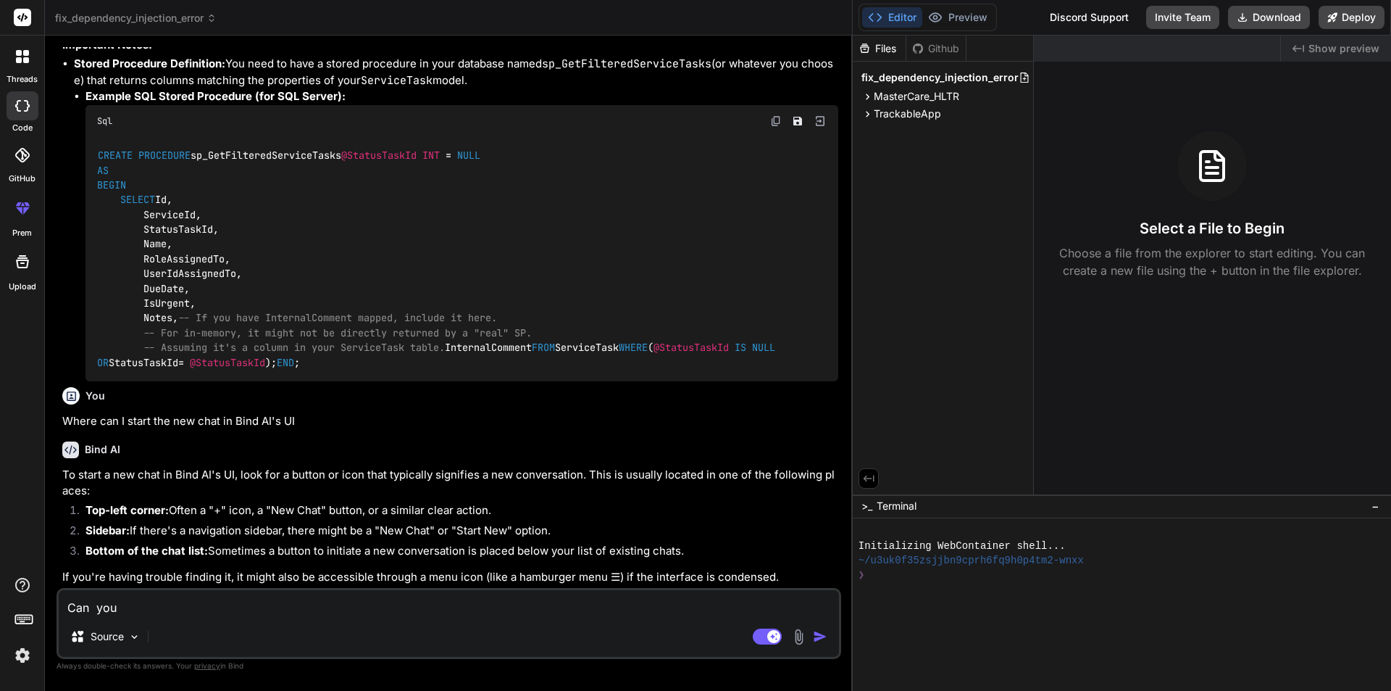
type textarea "x"
type textarea "Can you"
type textarea "x"
type textarea "Can you c"
type textarea "x"
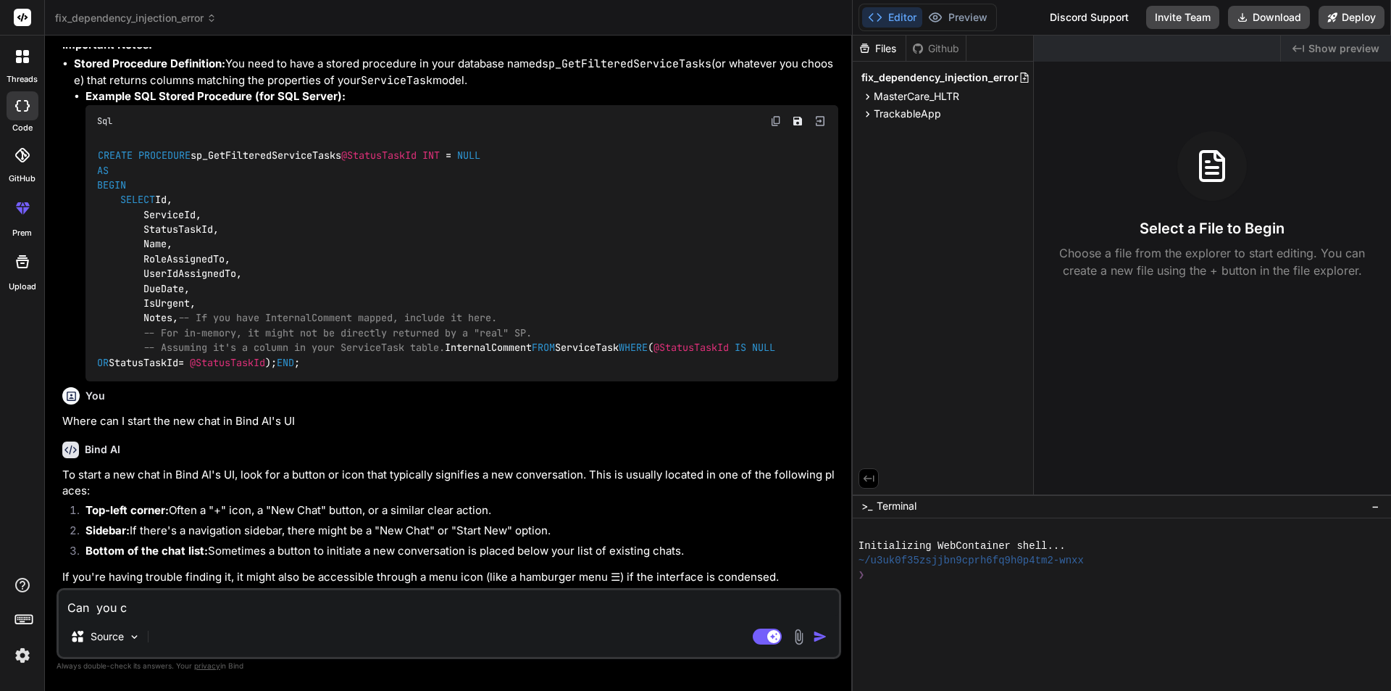
type textarea "Can you cl"
type textarea "x"
type textarea "Can you cle"
type textarea "x"
type textarea "Can you clea"
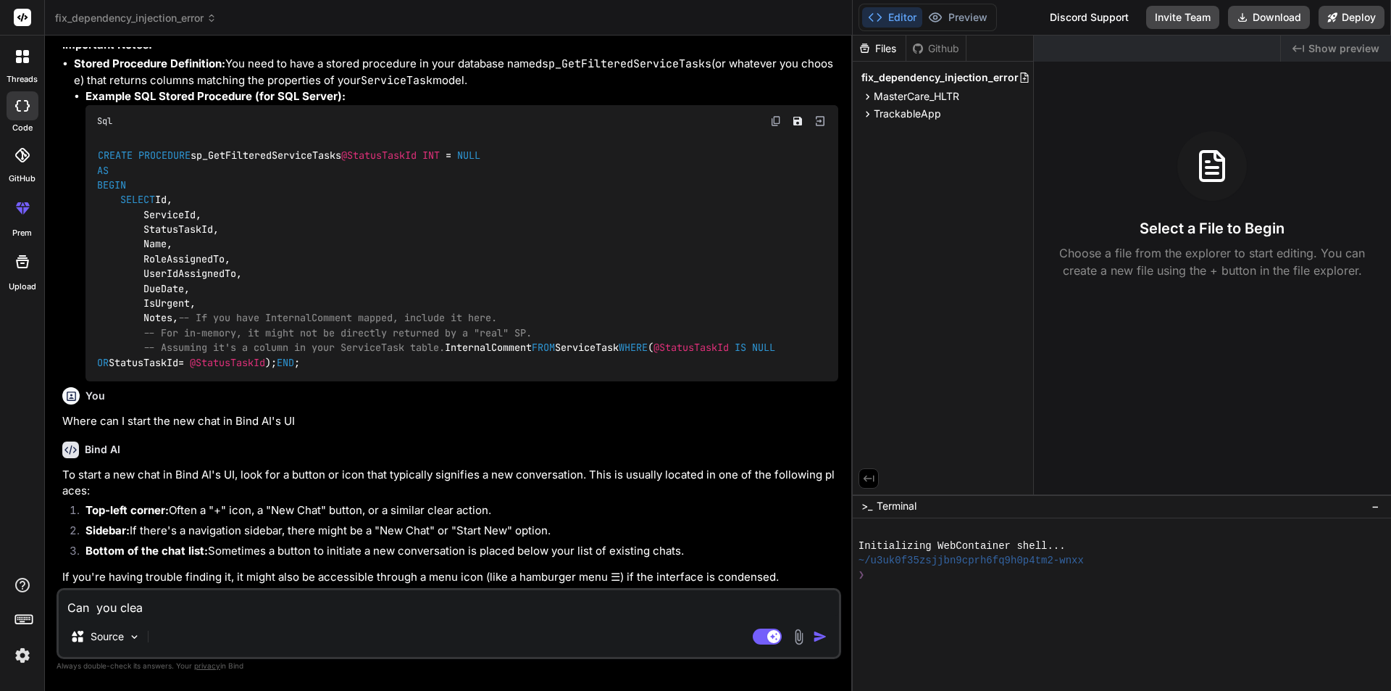
type textarea "x"
type textarea "Can you clear"
type textarea "x"
type textarea "Can you clear"
type textarea "x"
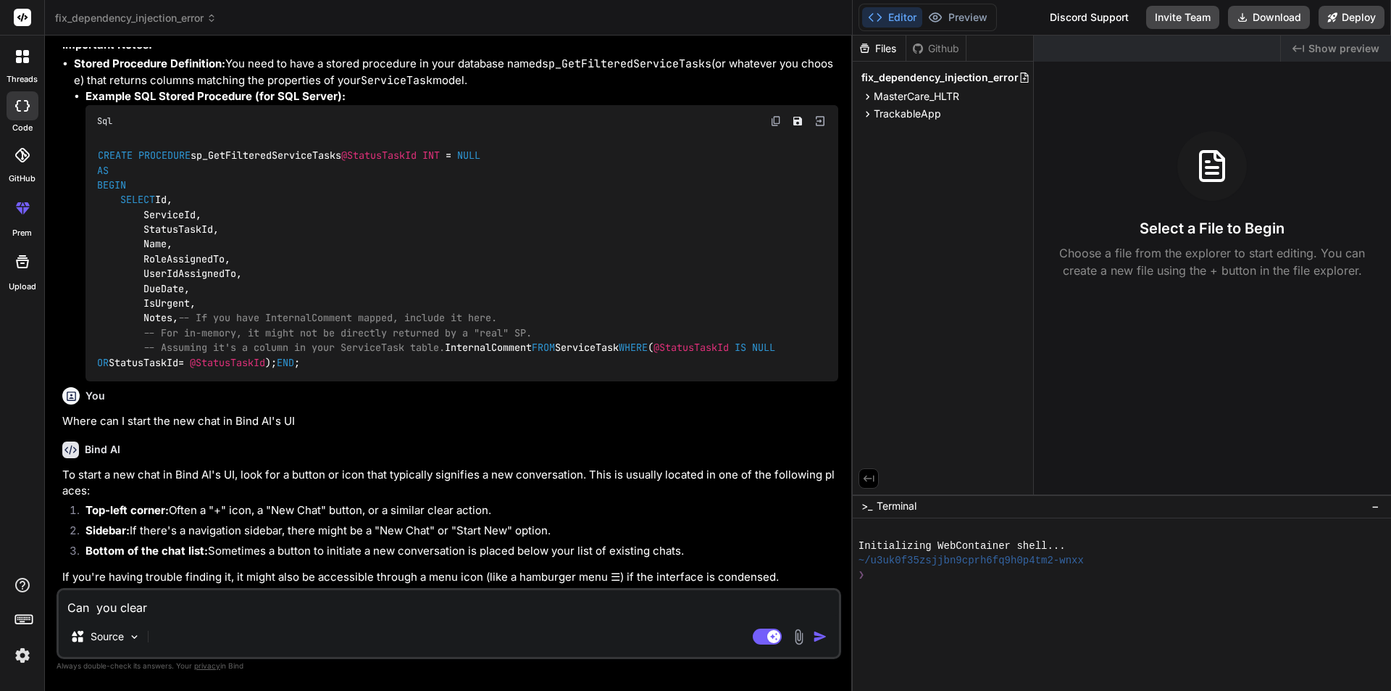
type textarea "Can you clear t"
type textarea "x"
type textarea "Can you clear th"
type textarea "x"
type textarea "Can you clear the"
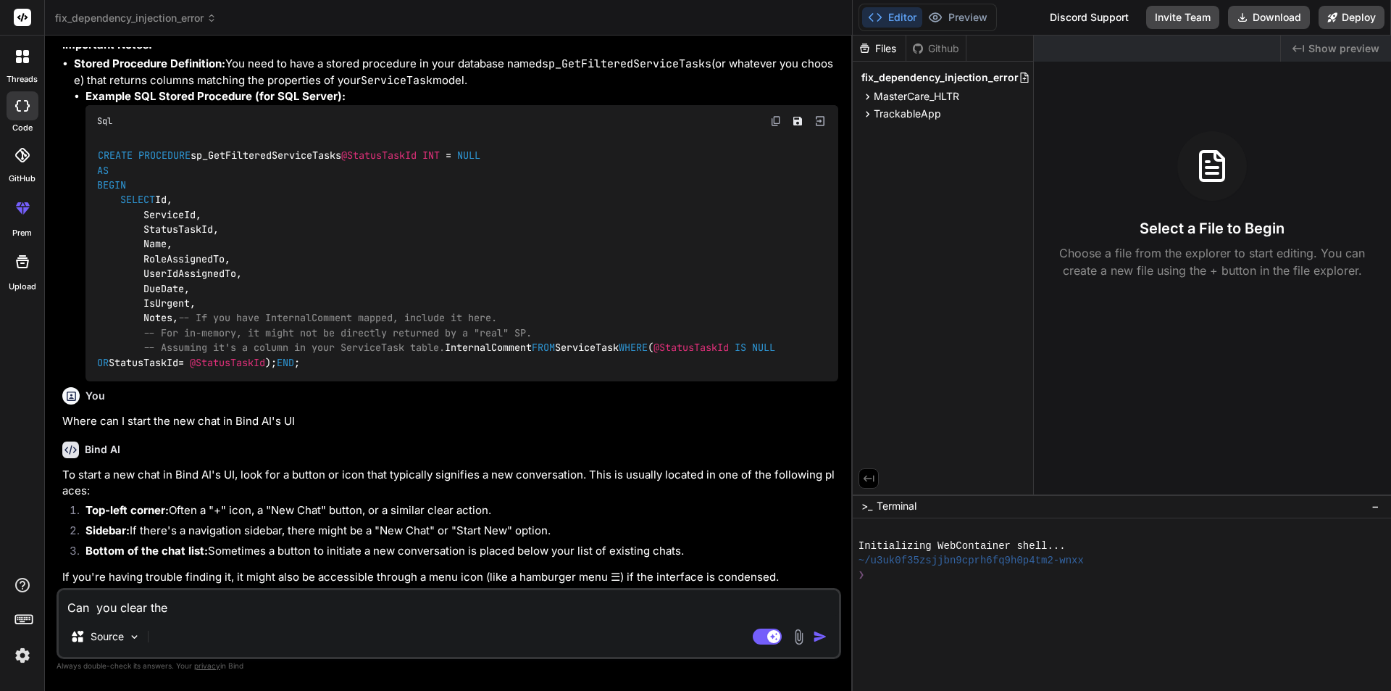
type textarea "x"
type textarea "Can you clear the"
type textarea "x"
type textarea "Can you clear the p"
type textarea "x"
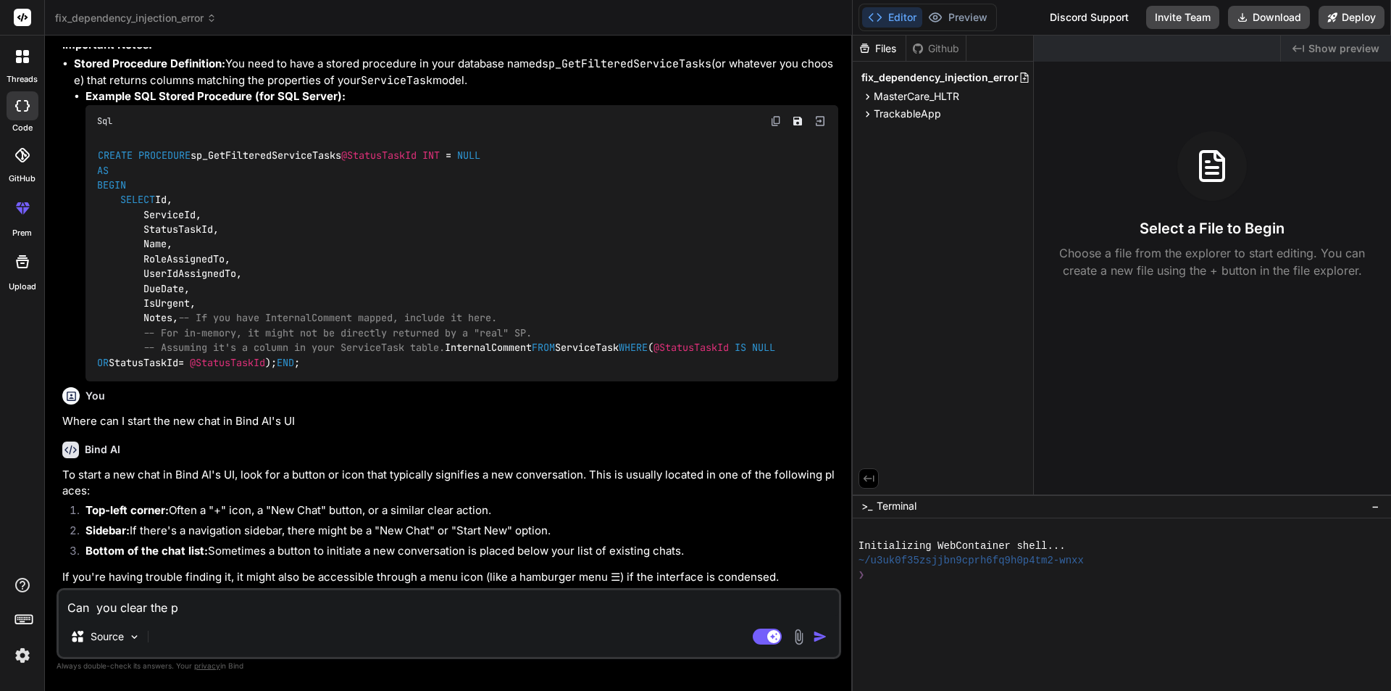
type textarea "Can you clear the pr"
type textarea "x"
type textarea "Can you clear the pre"
type textarea "x"
type textarea "Can you clear the prev"
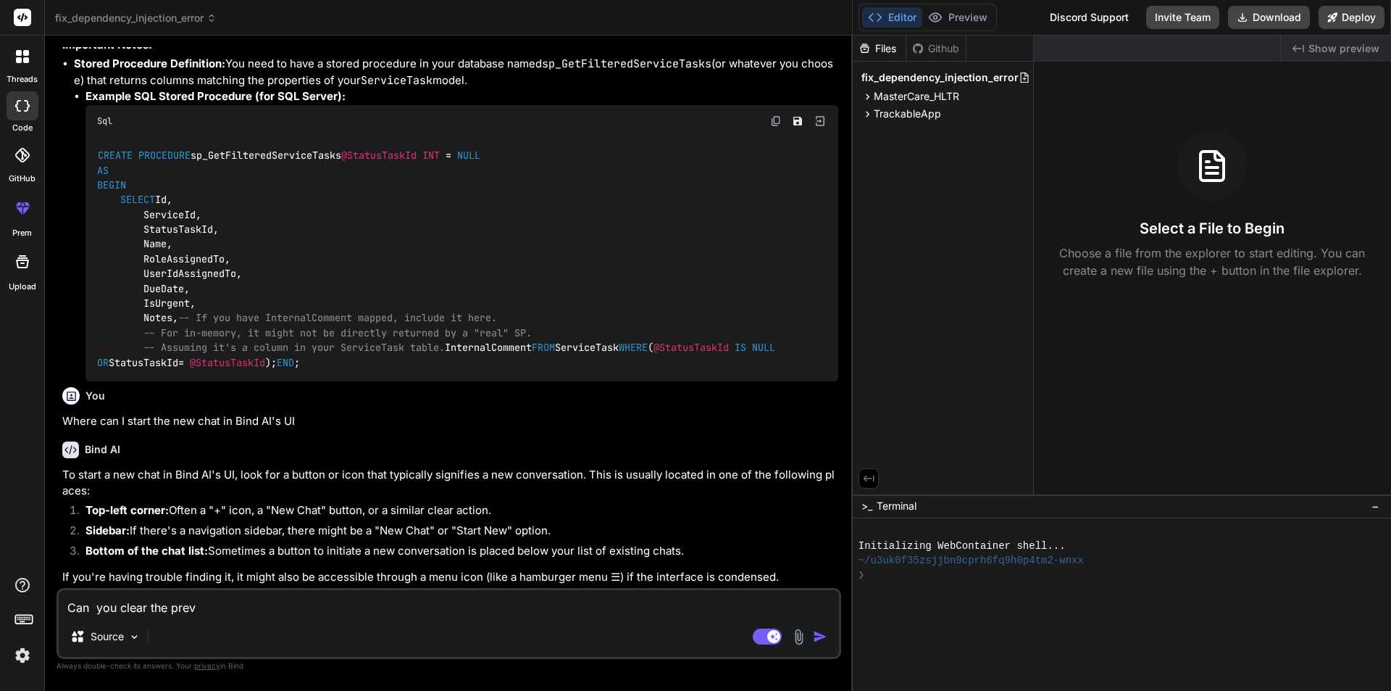
type textarea "x"
type textarea "Can you clear the previ"
type textarea "x"
type textarea "Can you clear the previo"
type textarea "x"
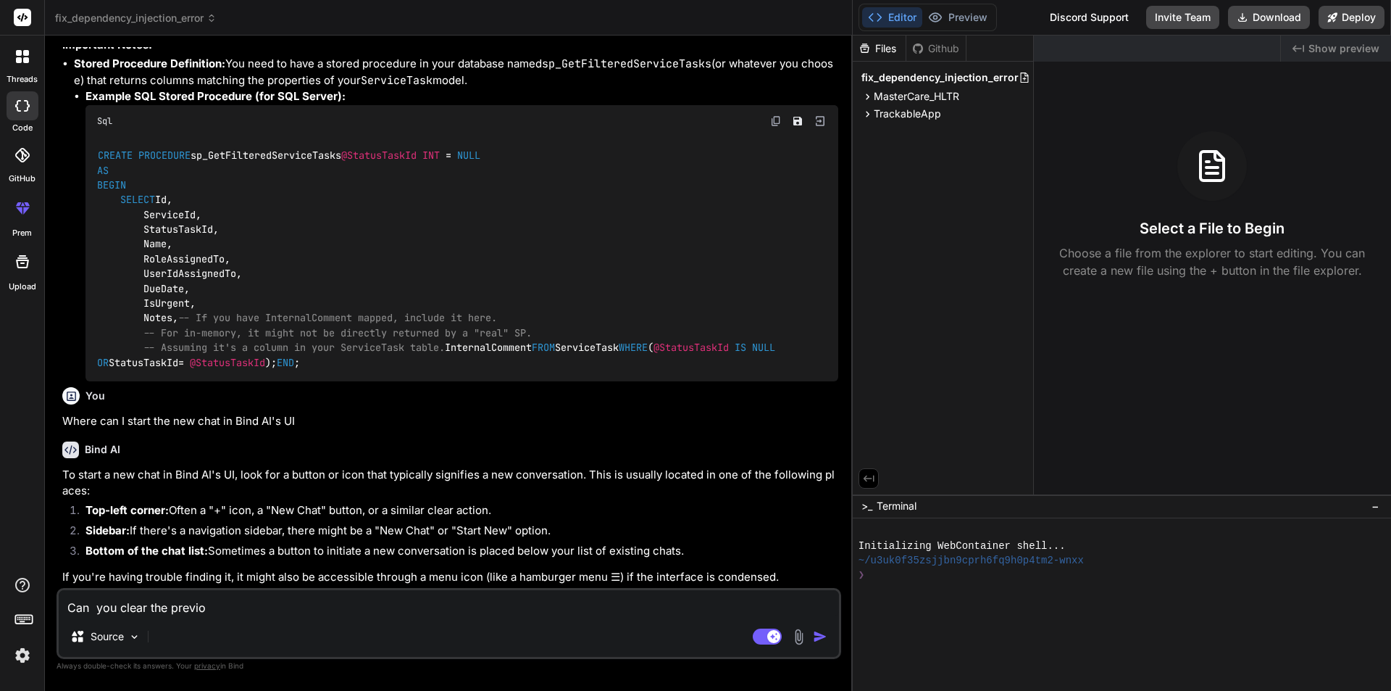
type textarea "Can you clear the previou"
type textarea "x"
type textarea "Can you clear the previous"
type textarea "x"
type textarea "Can you clear the previous"
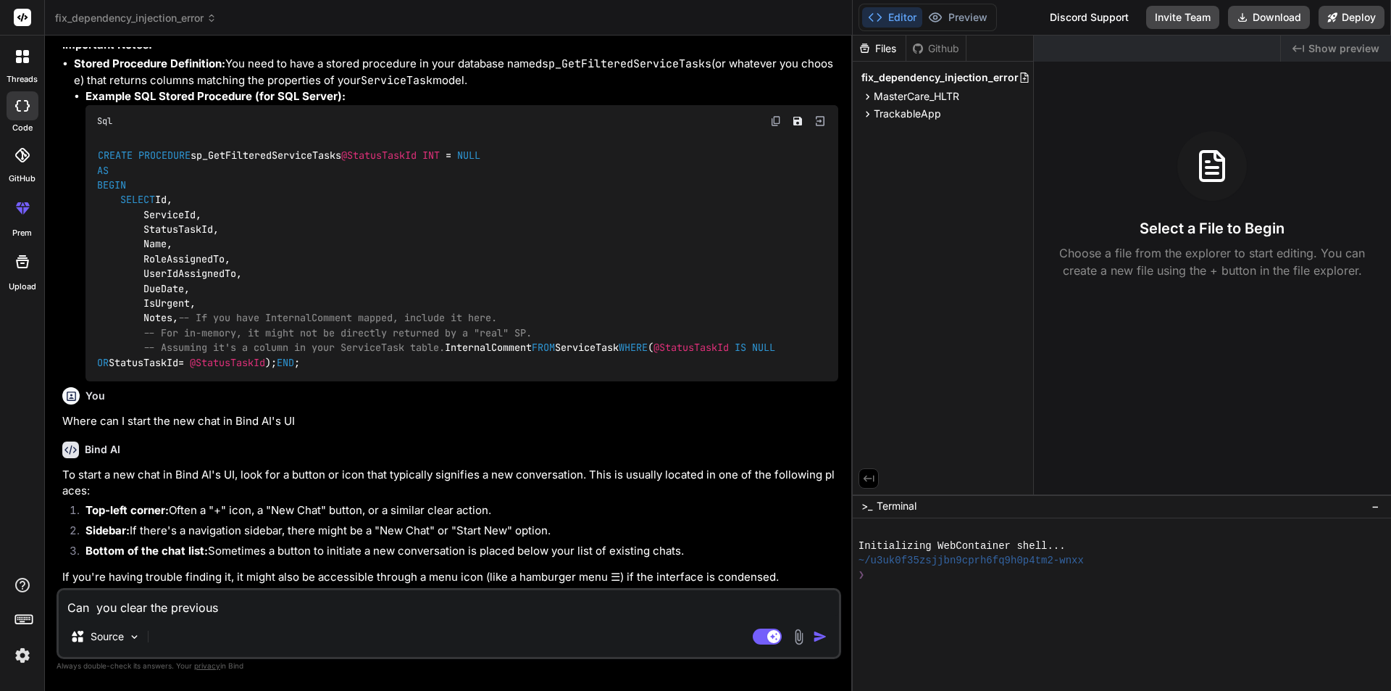
type textarea "x"
type textarea "Can you clear the previous h"
type textarea "x"
type textarea "Can you clear the previous hi"
type textarea "x"
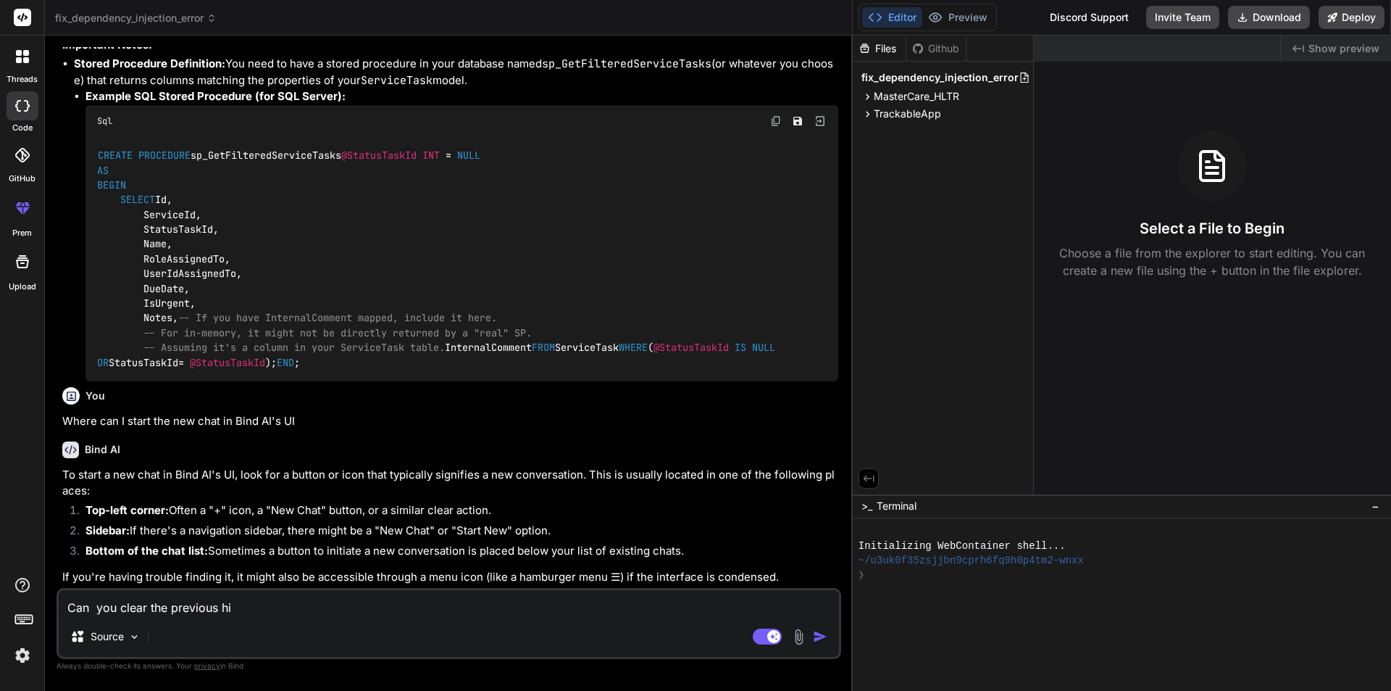
type textarea "Can you clear the previous his"
type textarea "x"
type textarea "Can you clear the previous hist"
type textarea "x"
type textarea "Can you clear the previous histo"
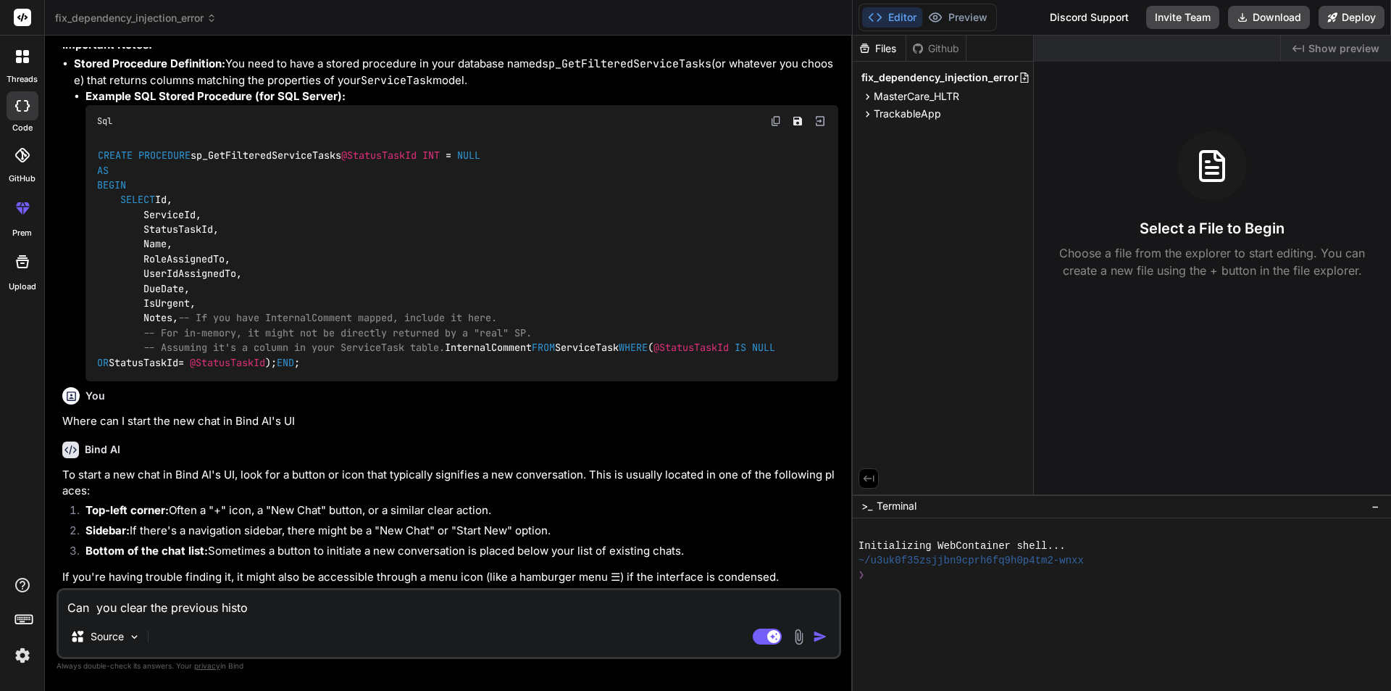
type textarea "x"
type textarea "Can you clear the previous histor"
type textarea "x"
type textarea "Can you clear the previous history"
type textarea "x"
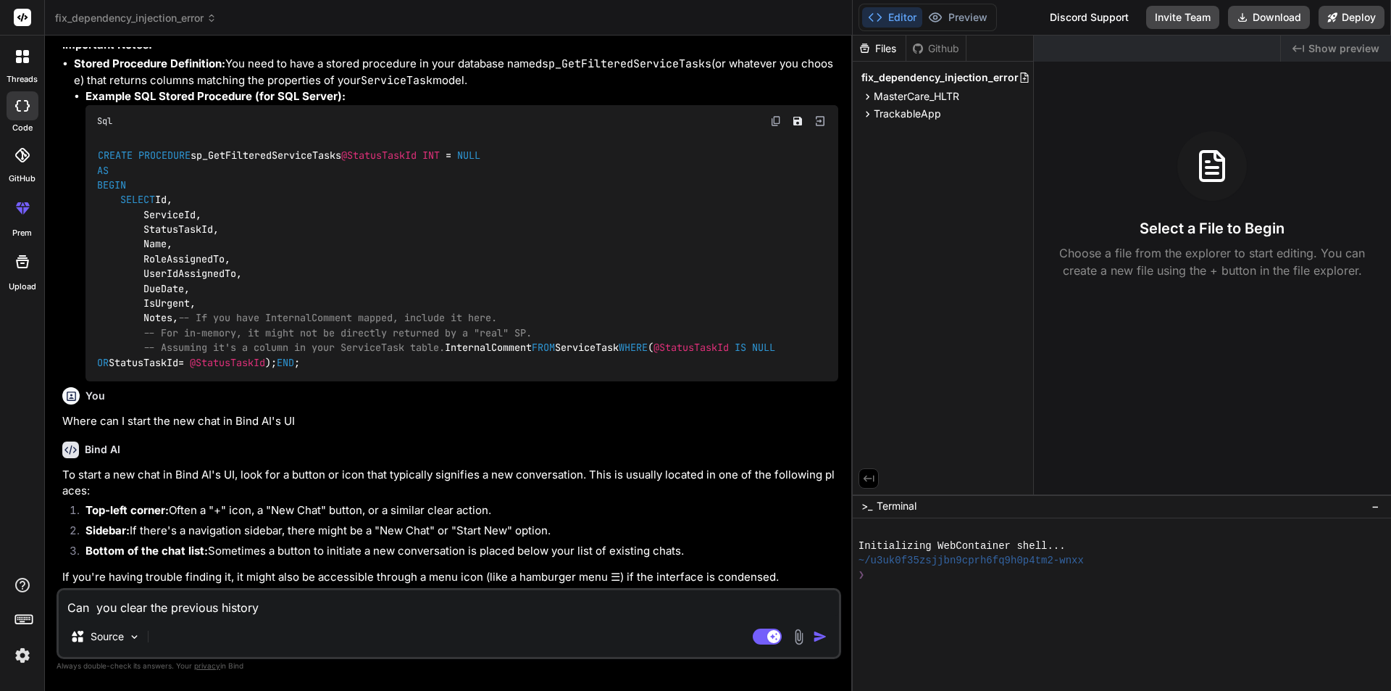
type textarea "Can you clear the previous history"
type textarea "x"
type textarea "Can you clear the previous history b"
type textarea "x"
type textarea "Can you clear the previous history be"
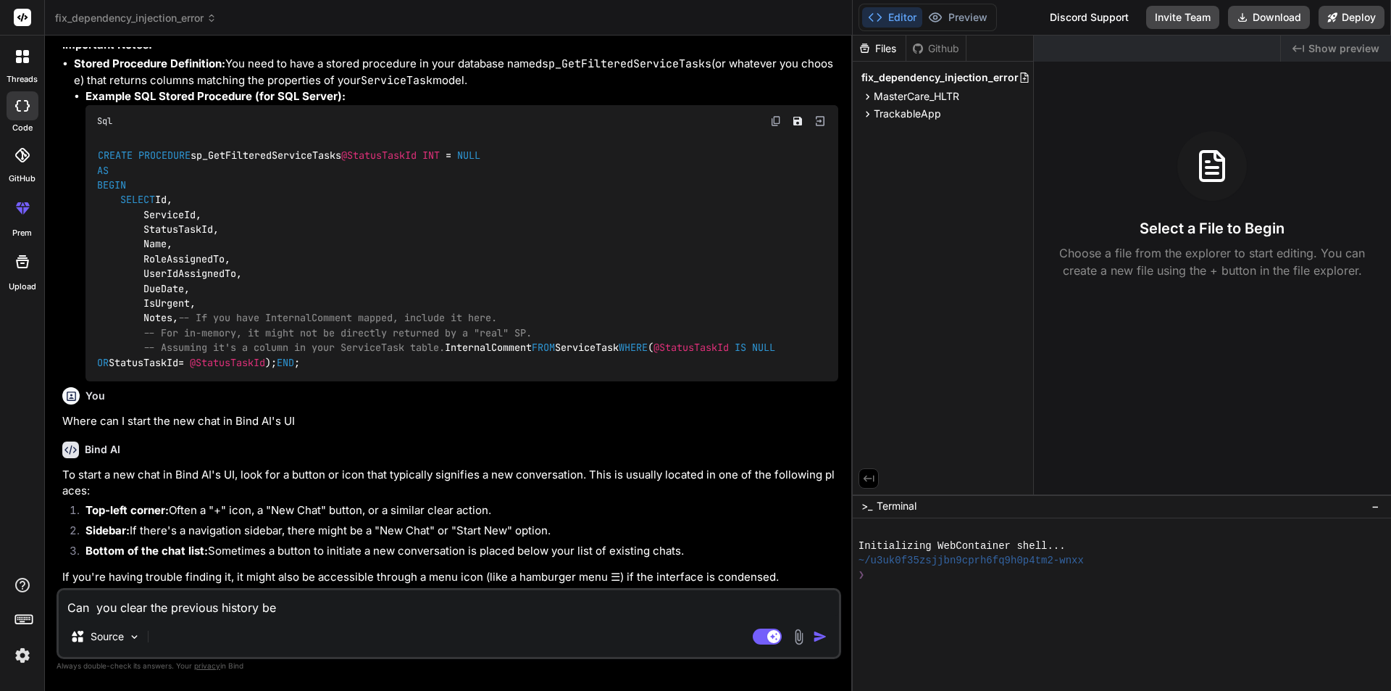
type textarea "x"
type textarea "Can you clear the previous history bec"
type textarea "x"
type textarea "Can you clear the previous history beca"
type textarea "x"
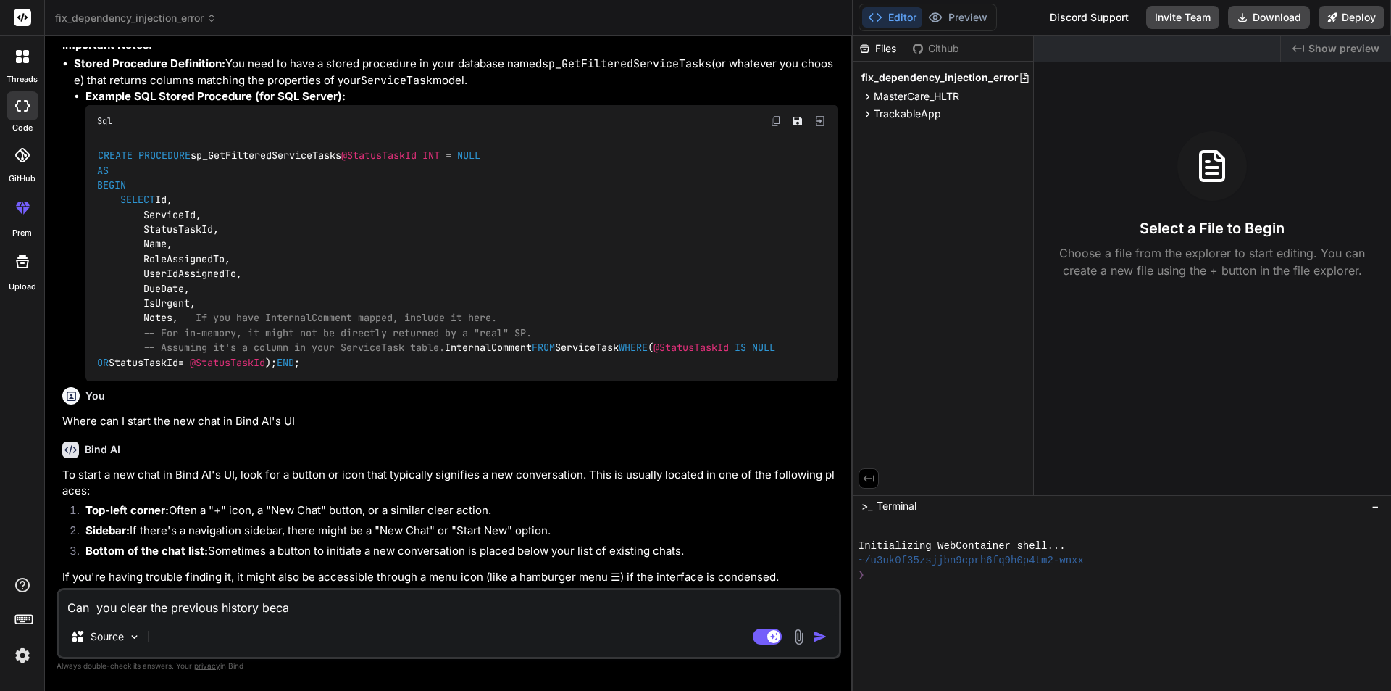
type textarea "Can you clear the previous history becau"
type textarea "x"
type textarea "Can you clear the previous history becaus"
type textarea "x"
type textarea "Can you clear the previous history because"
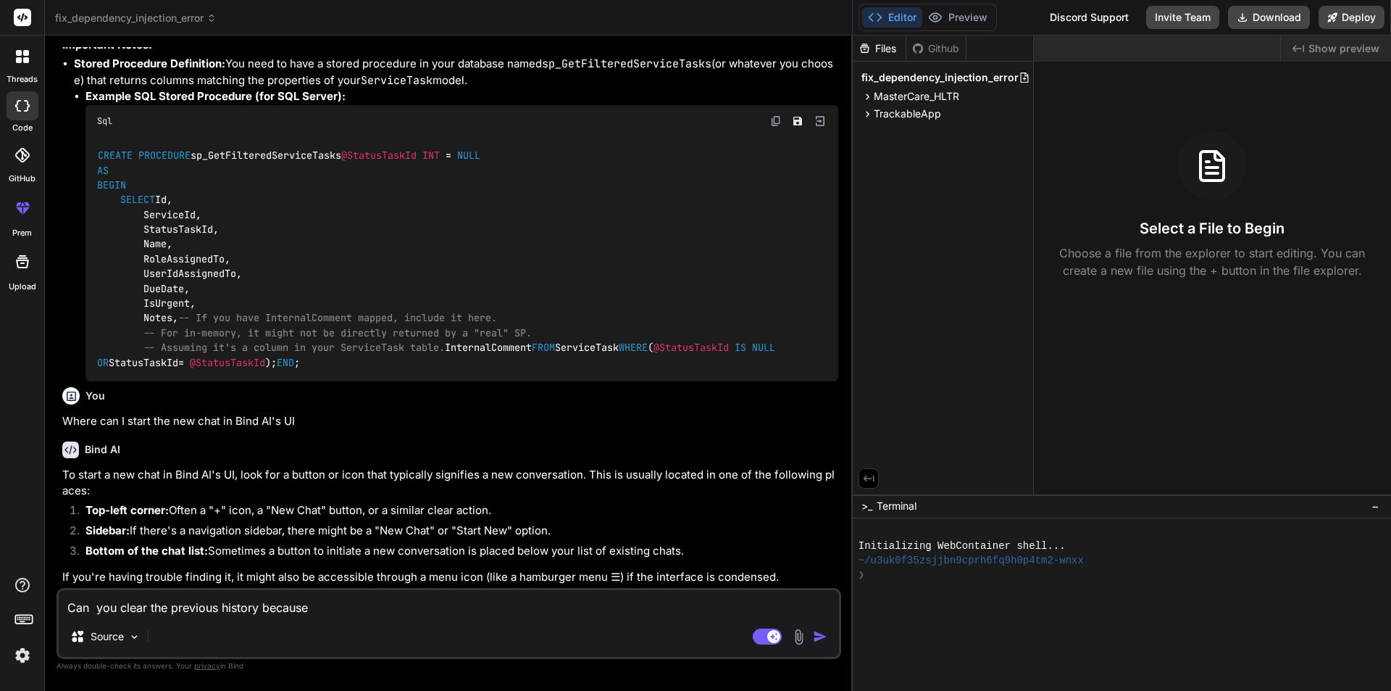
type textarea "x"
type textarea "Can you clear the previous history because"
type textarea "x"
type textarea "Can you clear the previous history because I"
type textarea "x"
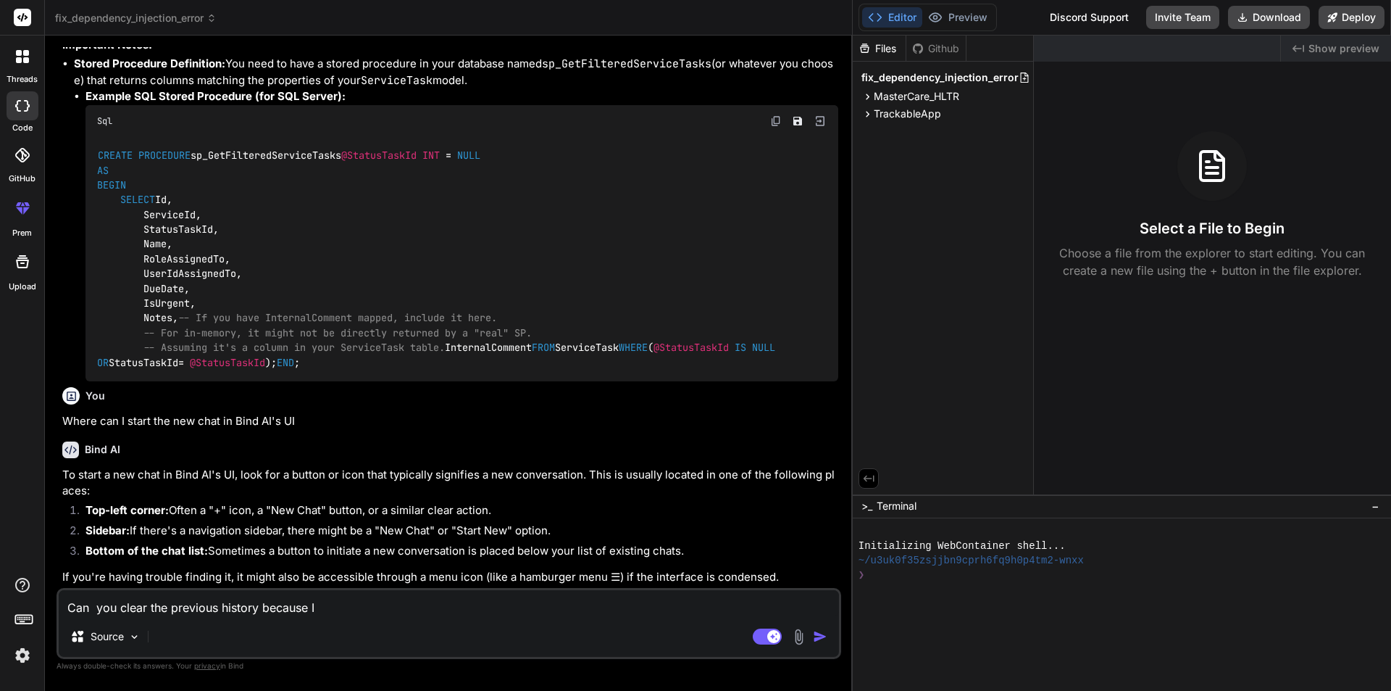
type textarea "Can you clear the previous history because I"
type textarea "x"
type textarea "Can you clear the previous history because I d"
type textarea "x"
type textarea "Can you clear the previous history because I do"
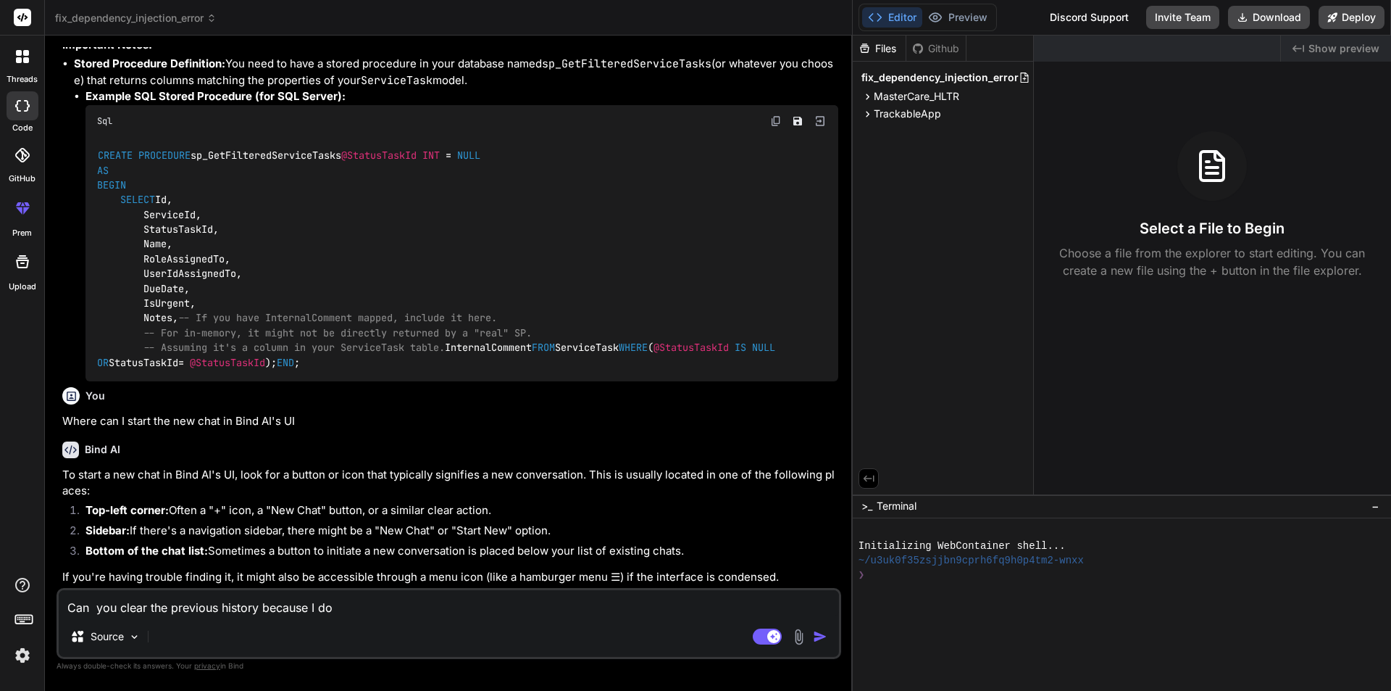
type textarea "x"
type textarea "Can you clear the previous history because I don"
type textarea "x"
type textarea "Can you clear the previous history because I don'"
type textarea "x"
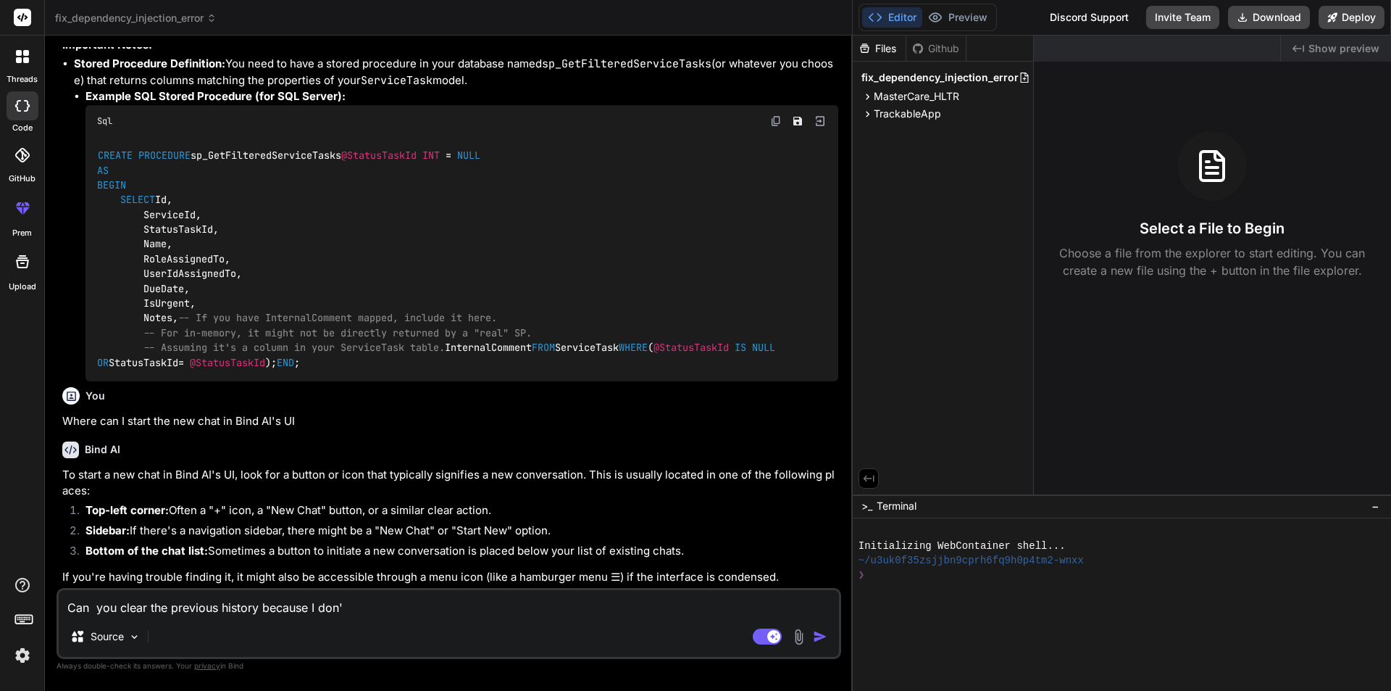
type textarea "Can you clear the previous history because I don't"
type textarea "x"
type textarea "Can you clear the previous history because I don't"
type textarea "x"
type textarea "Can you clear the previous history because I don't a"
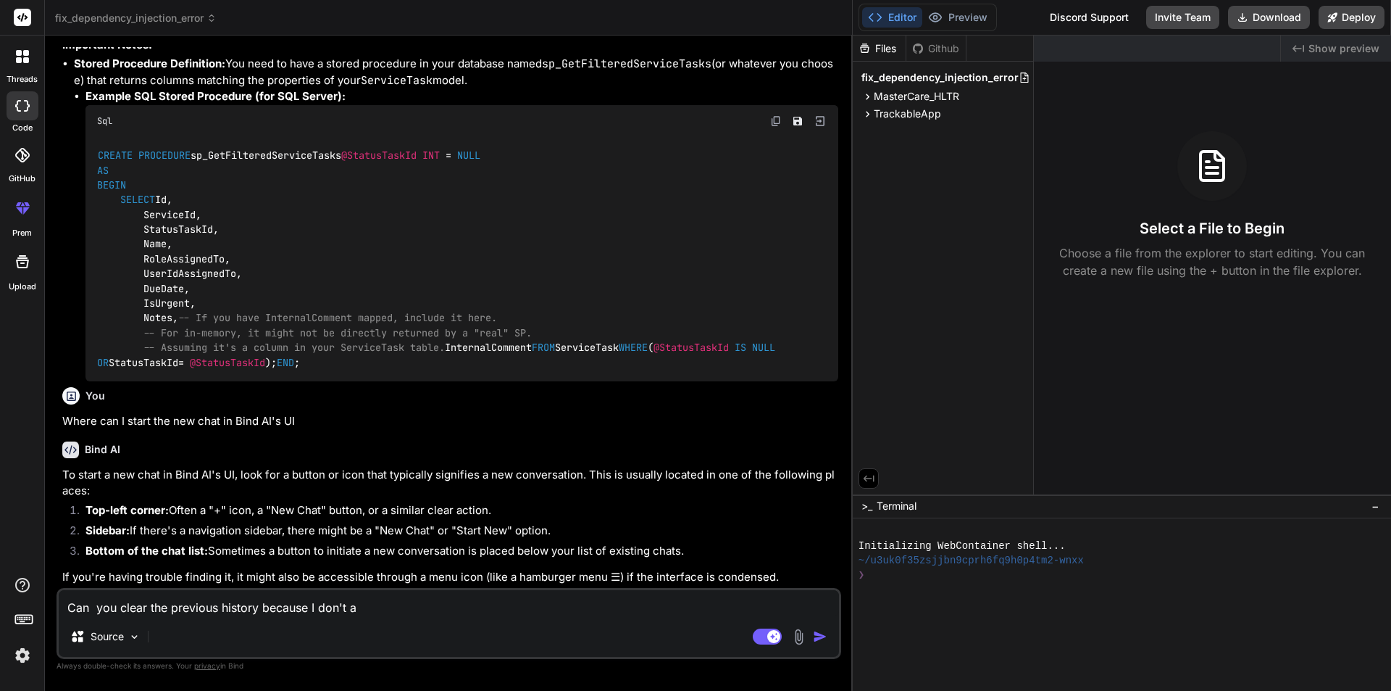
type textarea "x"
type textarea "Can you clear the previous history because I don't ab"
type textarea "x"
type textarea "Can you clear the previous history because I don't abl"
type textarea "x"
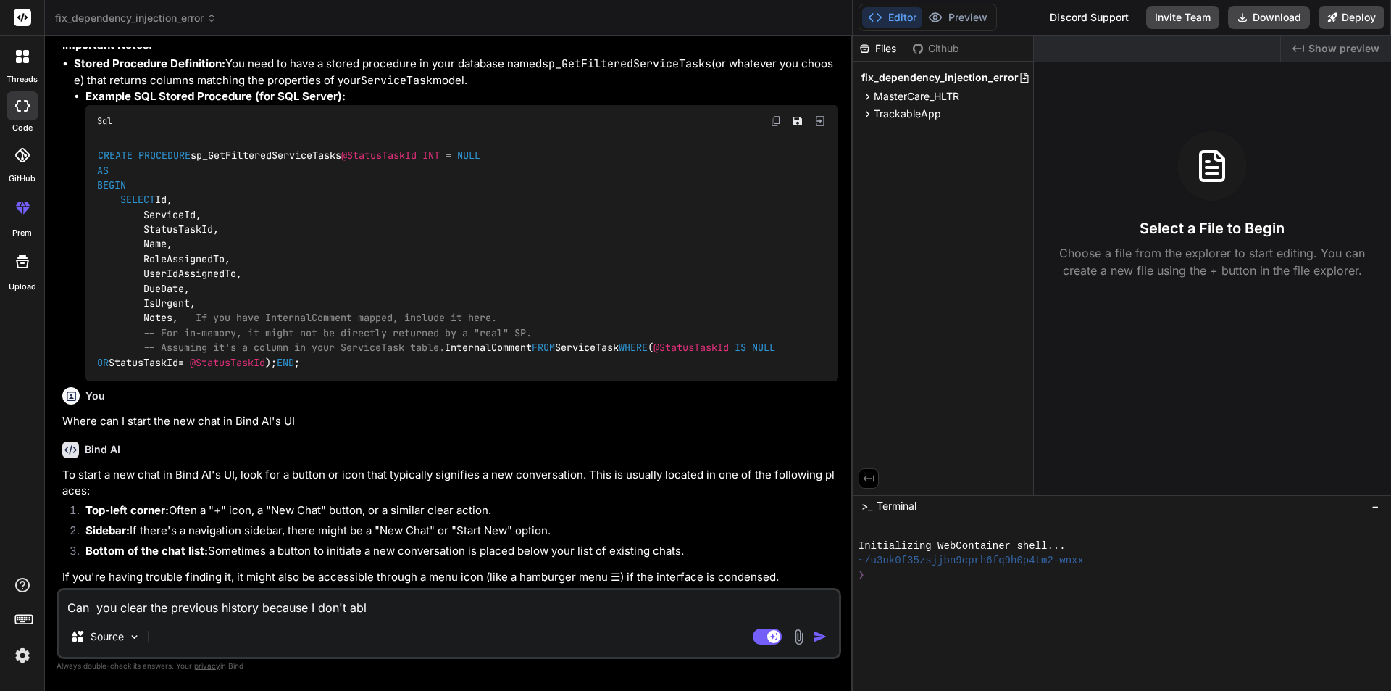
type textarea "Can you clear the previous history because I don't able"
type textarea "x"
type textarea "Can you clear the previous history because I don't able"
type textarea "x"
type textarea "Can you clear the previous history because I don't able t"
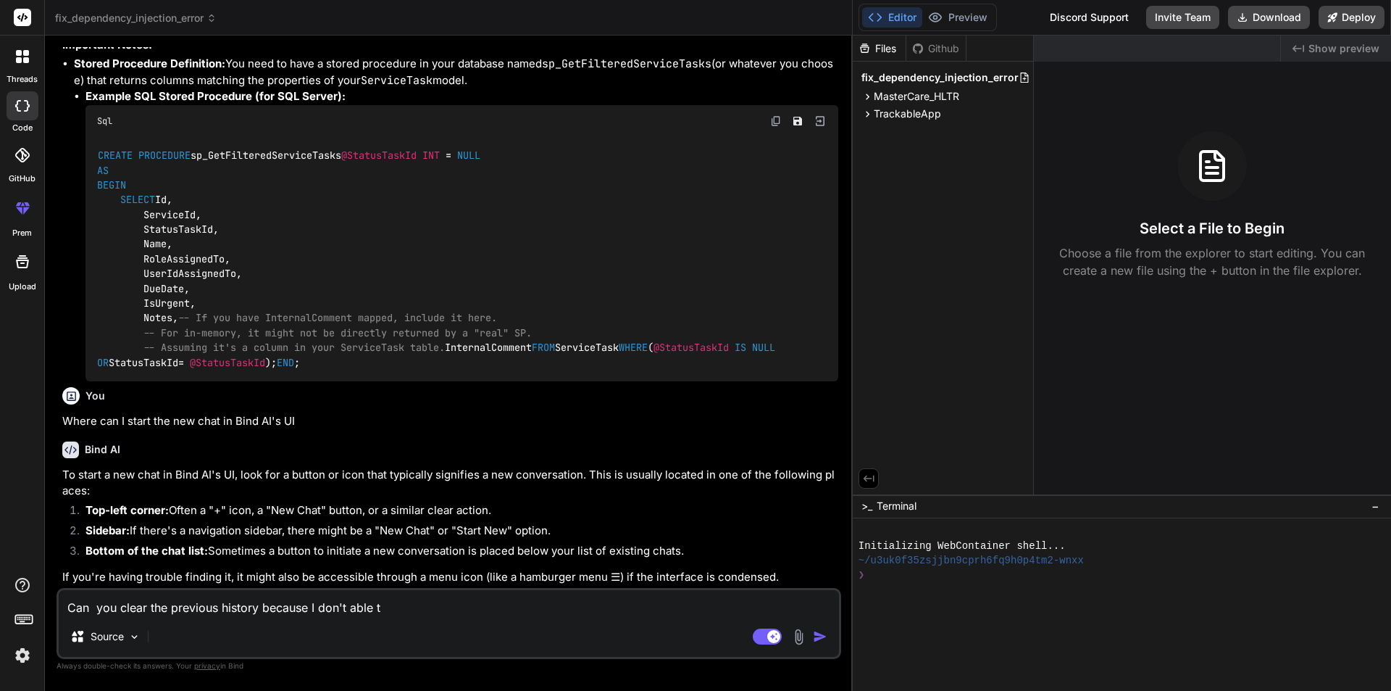
type textarea "x"
type textarea "Can you clear the previous history because I don't able to"
type textarea "x"
type textarea "Can you clear the previous history because I don't able to"
type textarea "x"
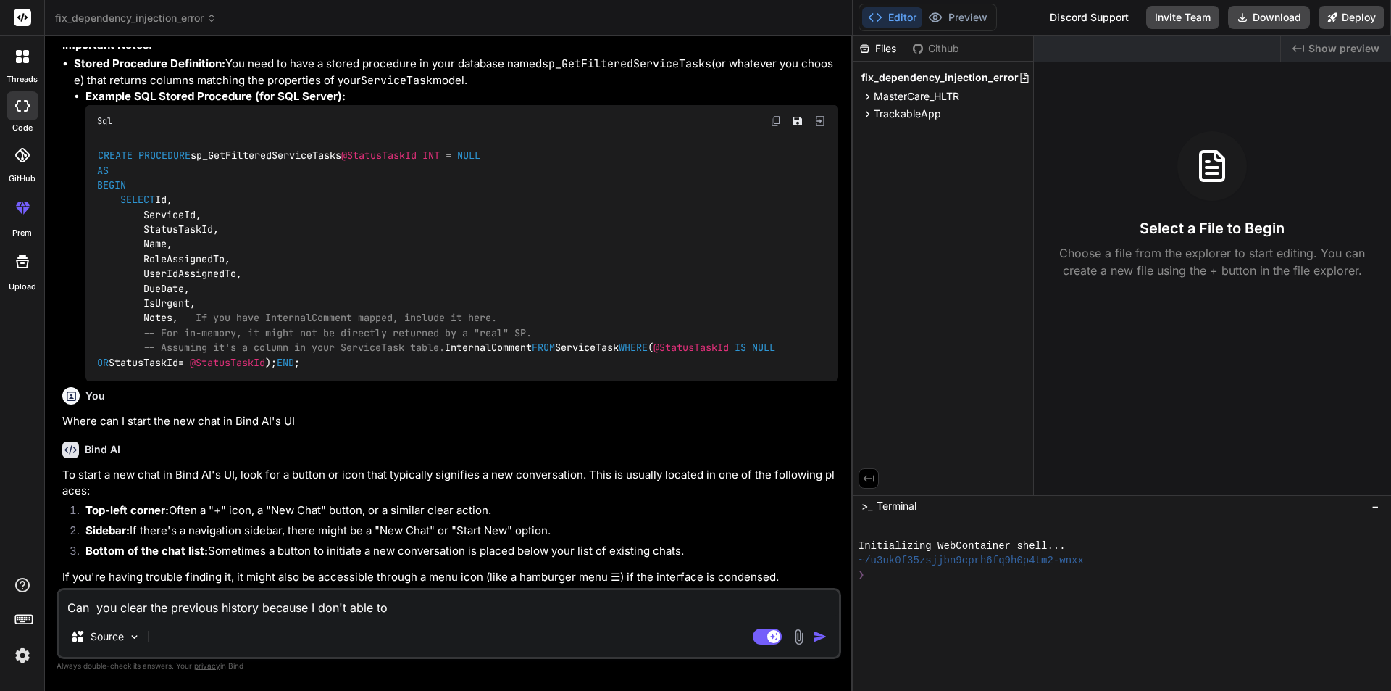
type textarea "Can you clear the previous history because I don't able to f"
type textarea "x"
type textarea "Can you clear the previous history because I don't able to fi"
type textarea "x"
type textarea "Can you clear the previous history because I don't able to fin"
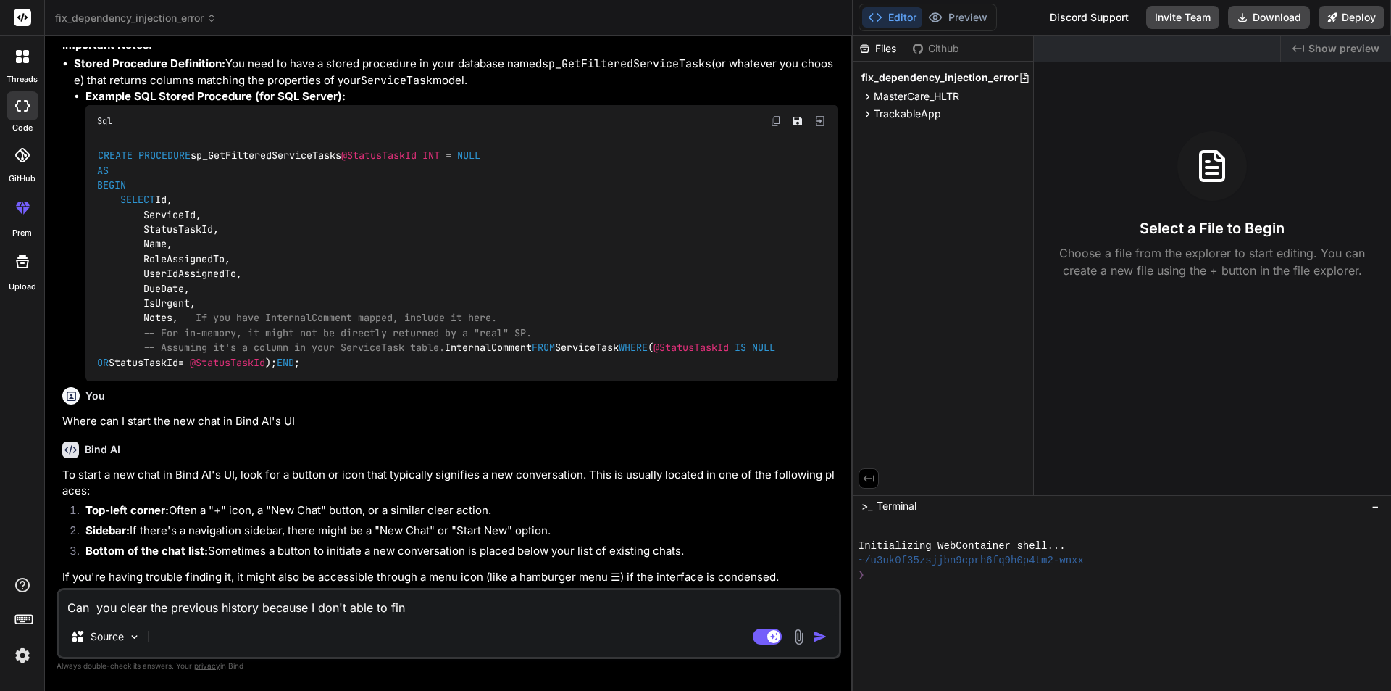
type textarea "x"
type textarea "Can you clear the previous history because I don't able to find"
type textarea "x"
type textarea "Can you clear the previous history because I don't able to find"
type textarea "x"
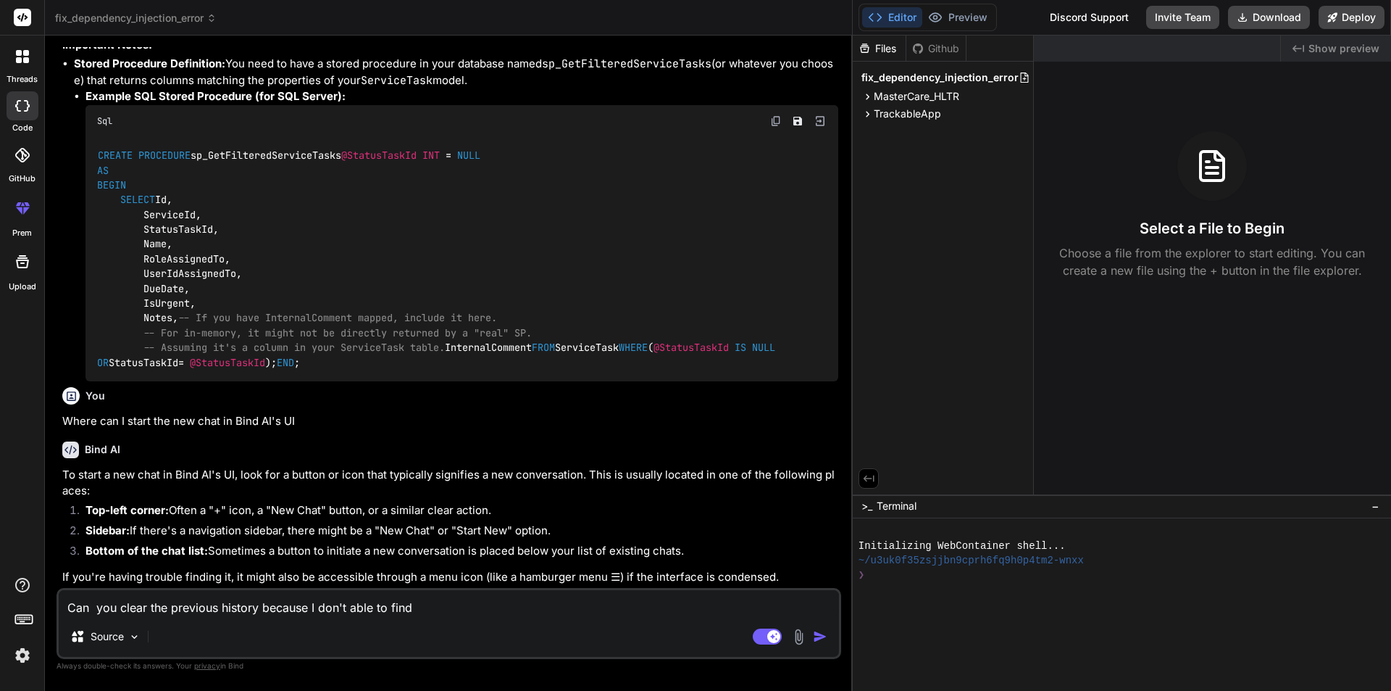
type textarea "Can you clear the previous history because I don't able to find t"
type textarea "x"
type textarea "Can you clear the previous history because I don't able to find th"
type textarea "x"
type textarea "Can you clear the previous history because I don't able to find the"
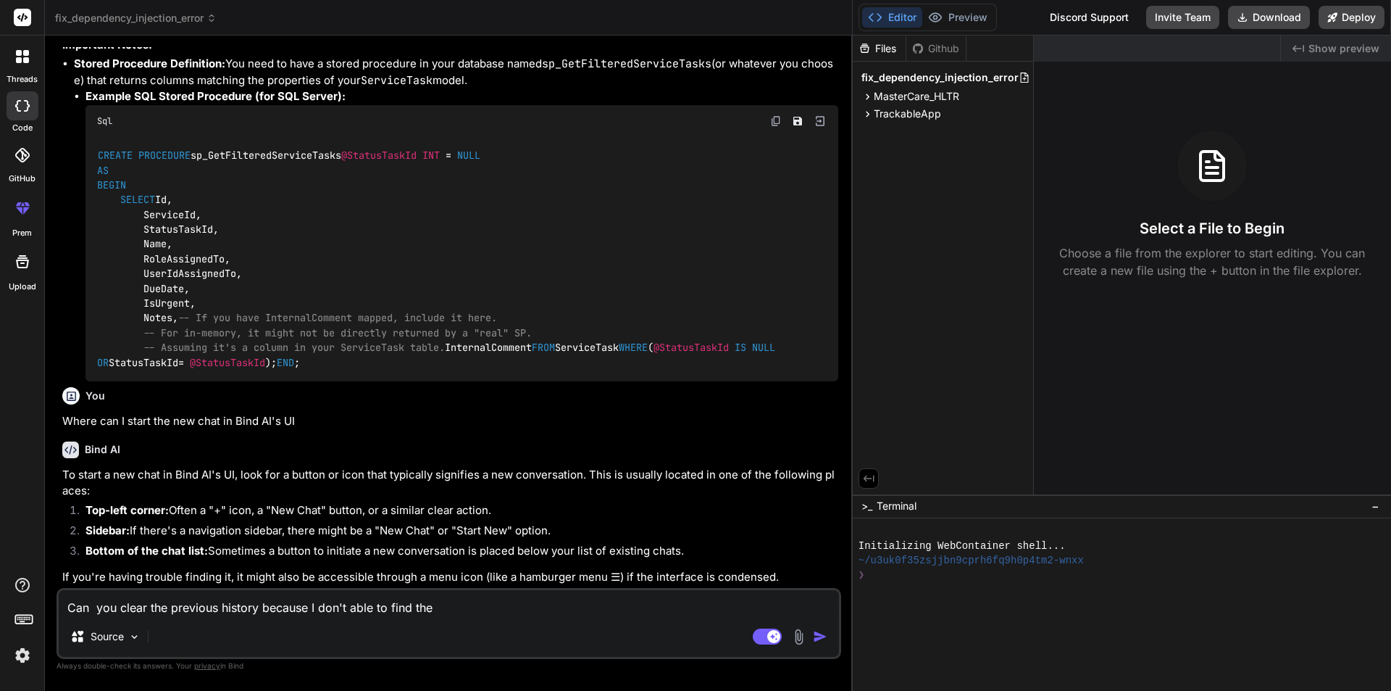
type textarea "x"
type textarea "Can you clear the previous history because I don't able to find the"
type textarea "x"
type textarea "Can you clear the previous history because I don't able to find the n"
type textarea "x"
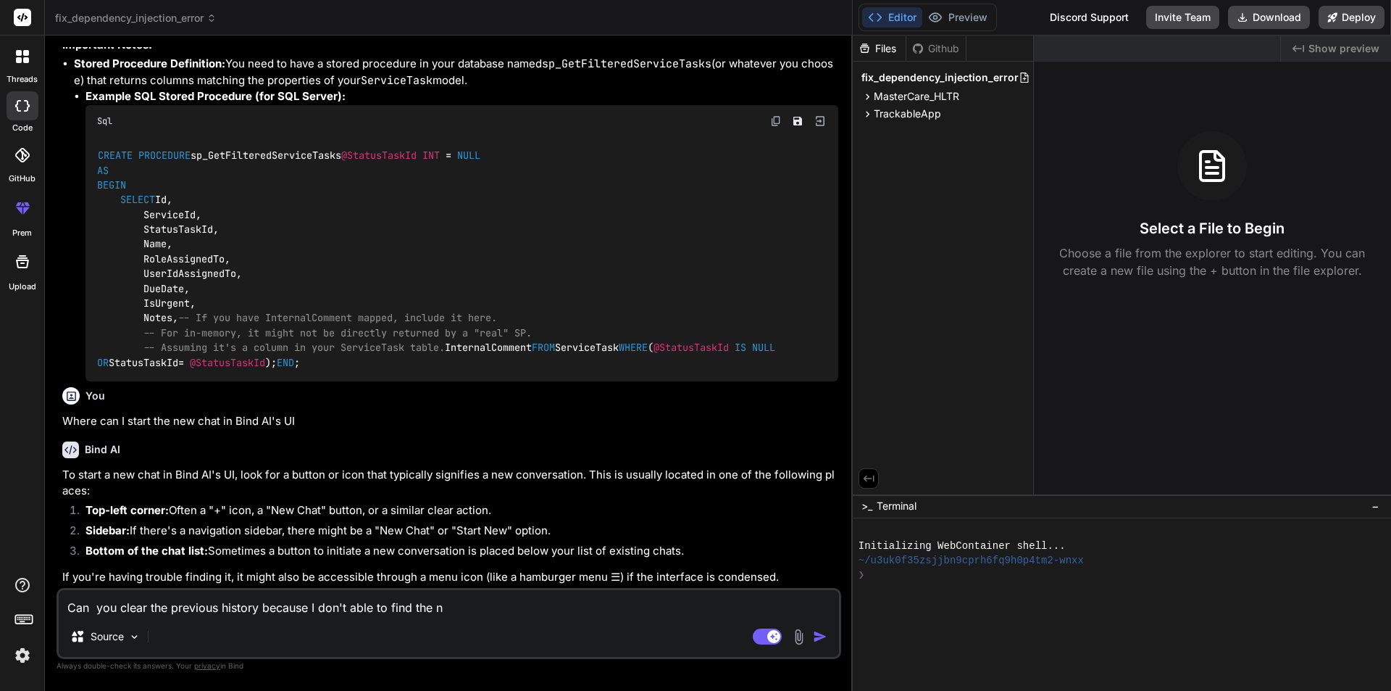
type textarea "Can you clear the previous history because I don't able to find the ne"
type textarea "x"
type textarea "Can you clear the previous history because I don't able to find the new"
type textarea "x"
type textarea "Can you clear the previous history because I don't able to find the new"
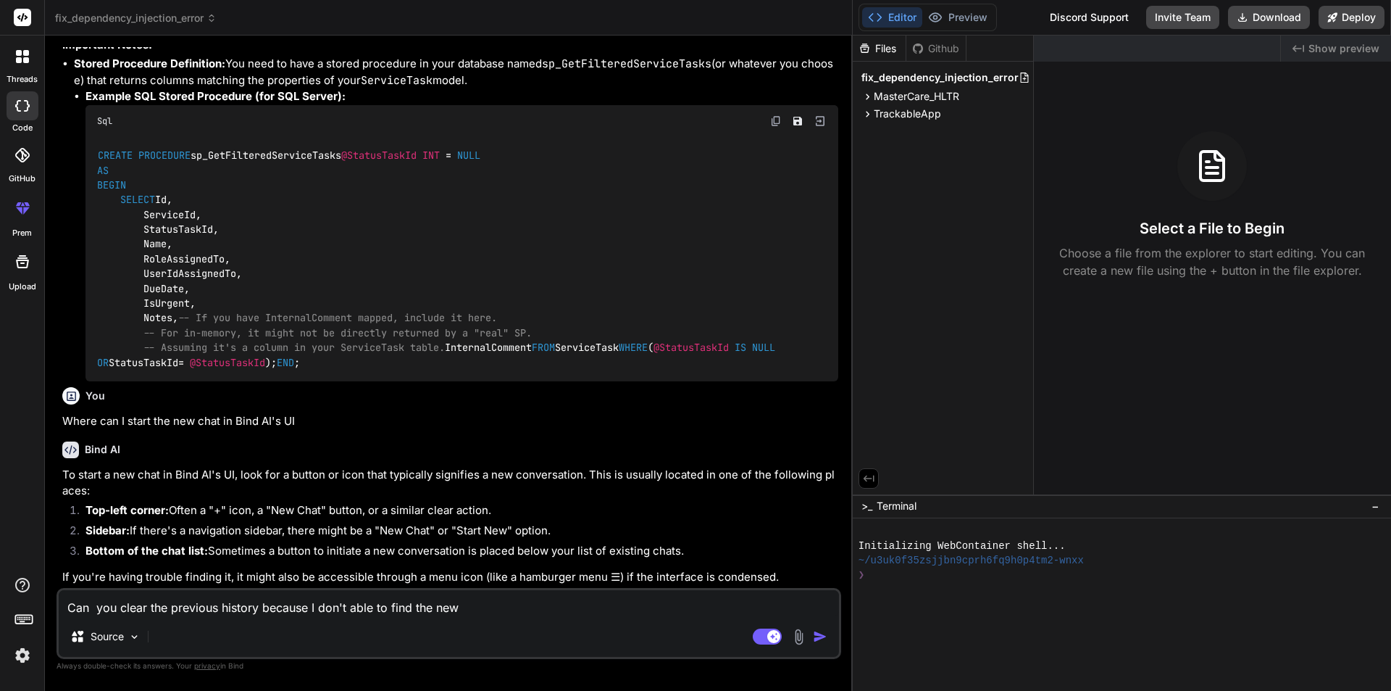
type textarea "x"
type textarea "Can you clear the previous history because I don't able to find the new c"
type textarea "x"
type textarea "Can you clear the previous history because I don't able to find the new ca"
type textarea "x"
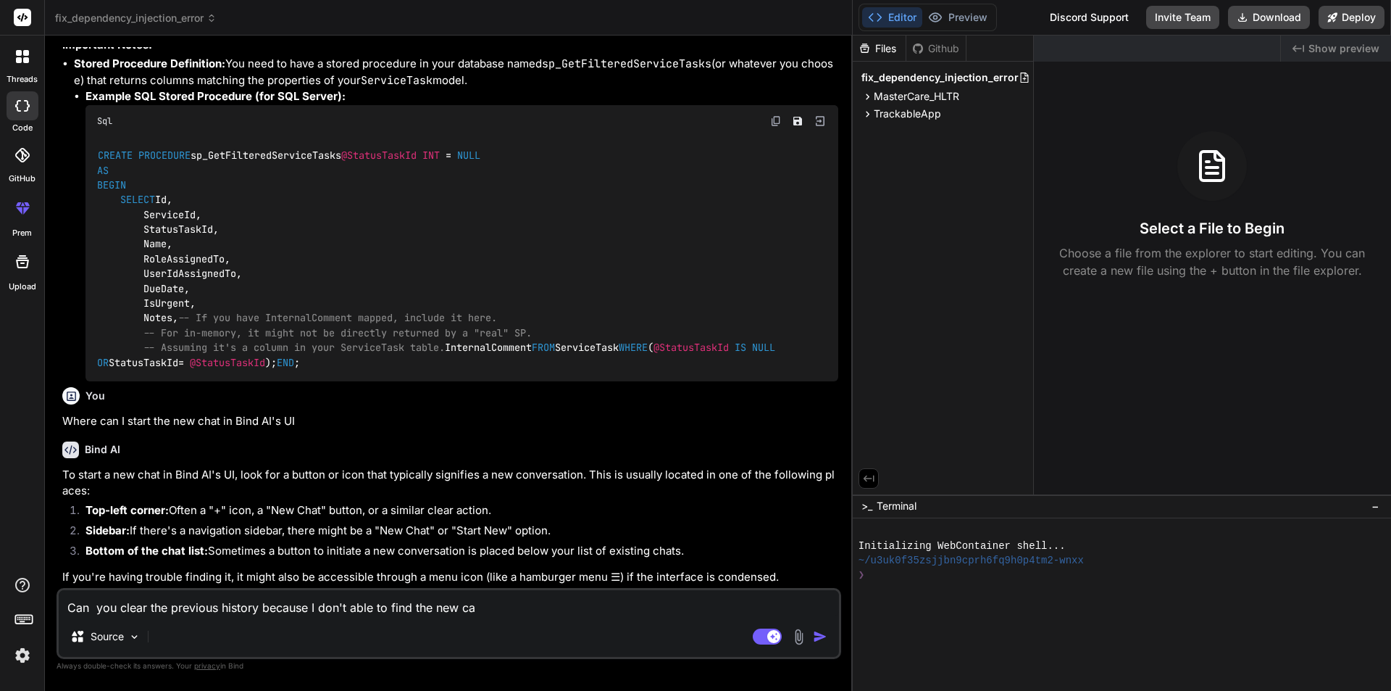
type textarea "Can you clear the previous history because I don't able to find the new c"
type textarea "x"
type textarea "Can you clear the previous history because I don't able to find the new ch"
type textarea "x"
type textarea "Can you clear the previous history because I don't able to find the new cha"
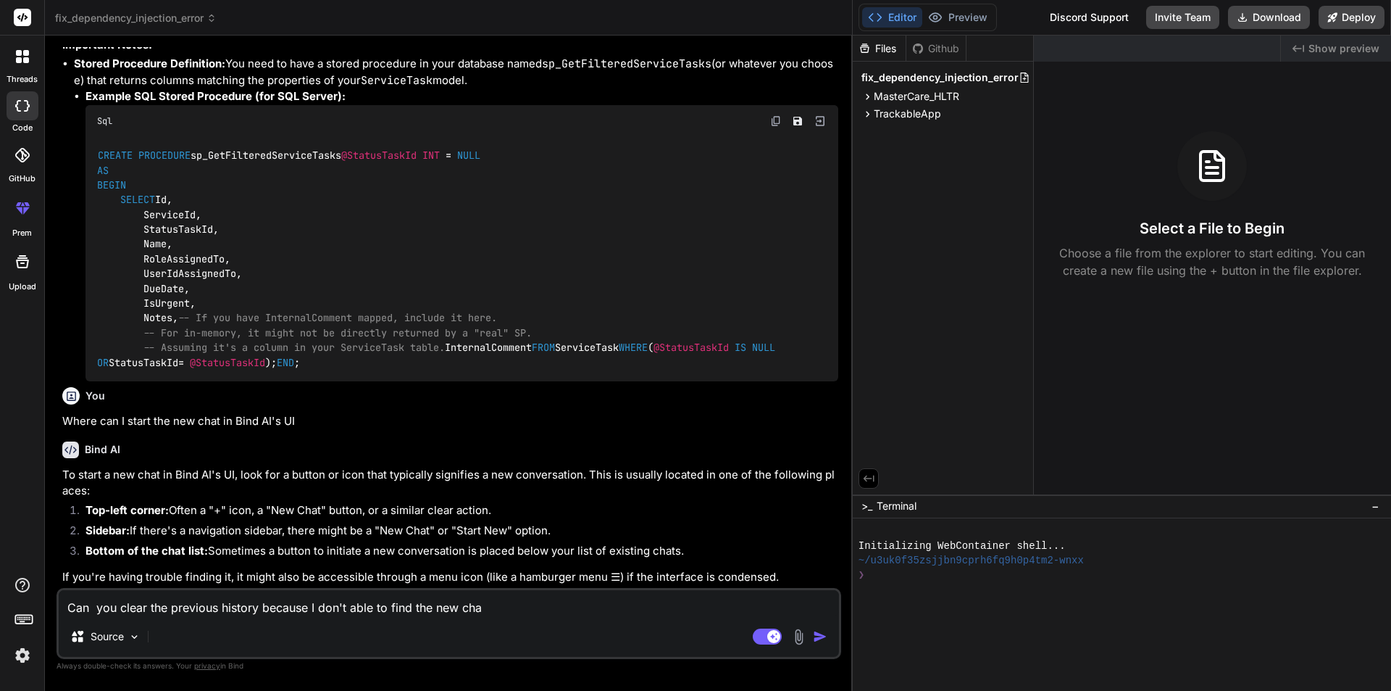
type textarea "x"
type textarea "Can you clear the previous history because I don't able to find the new chat"
type textarea "x"
type textarea "Can you clear the previous history because I don't able to find the new chat"
type textarea "x"
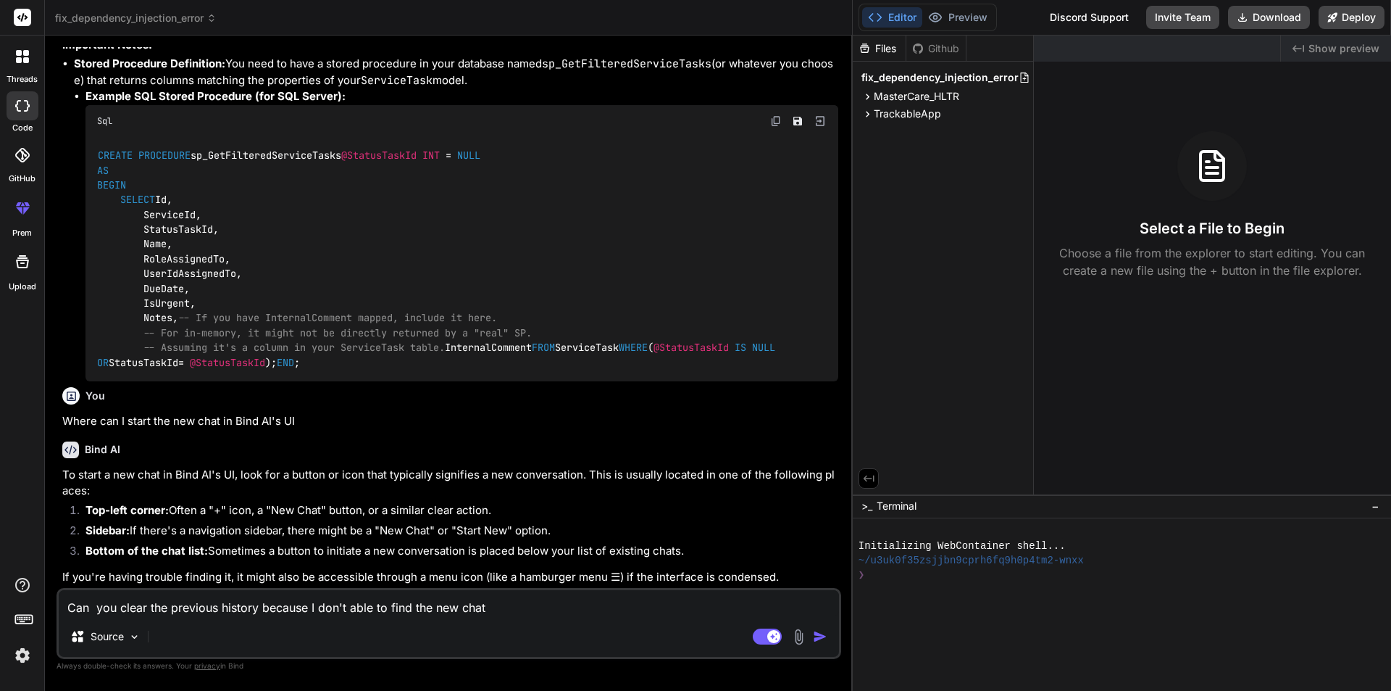
type textarea "Can you clear the previous history because I don't able to find the new chat o"
type textarea "x"
type textarea "Can you clear the previous history because I don't able to find the new chat op"
type textarea "x"
type textarea "Can you clear the previous history because I don't able to find the new chat opt"
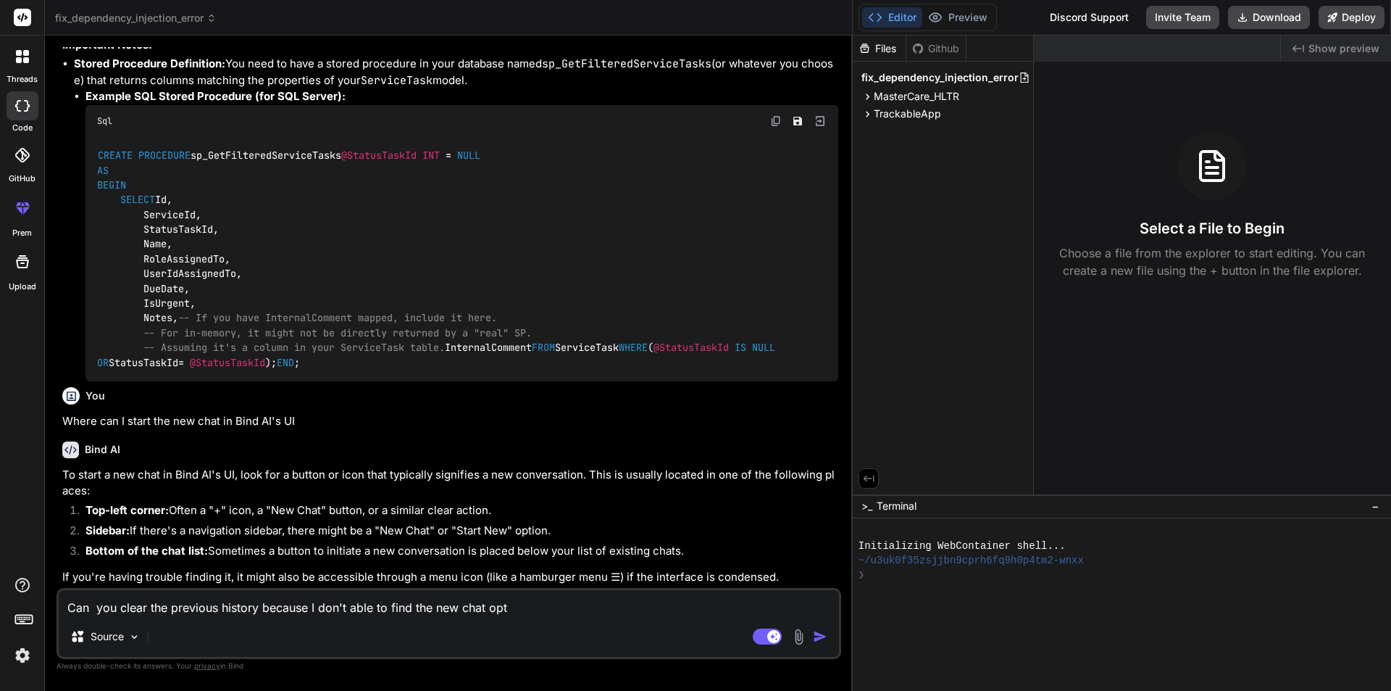
type textarea "x"
type textarea "Can you clear the previous history because I don't able to find the new chat op…"
type textarea "x"
type textarea "Can you clear the previous history because I don't able to find the new chat op…"
type textarea "x"
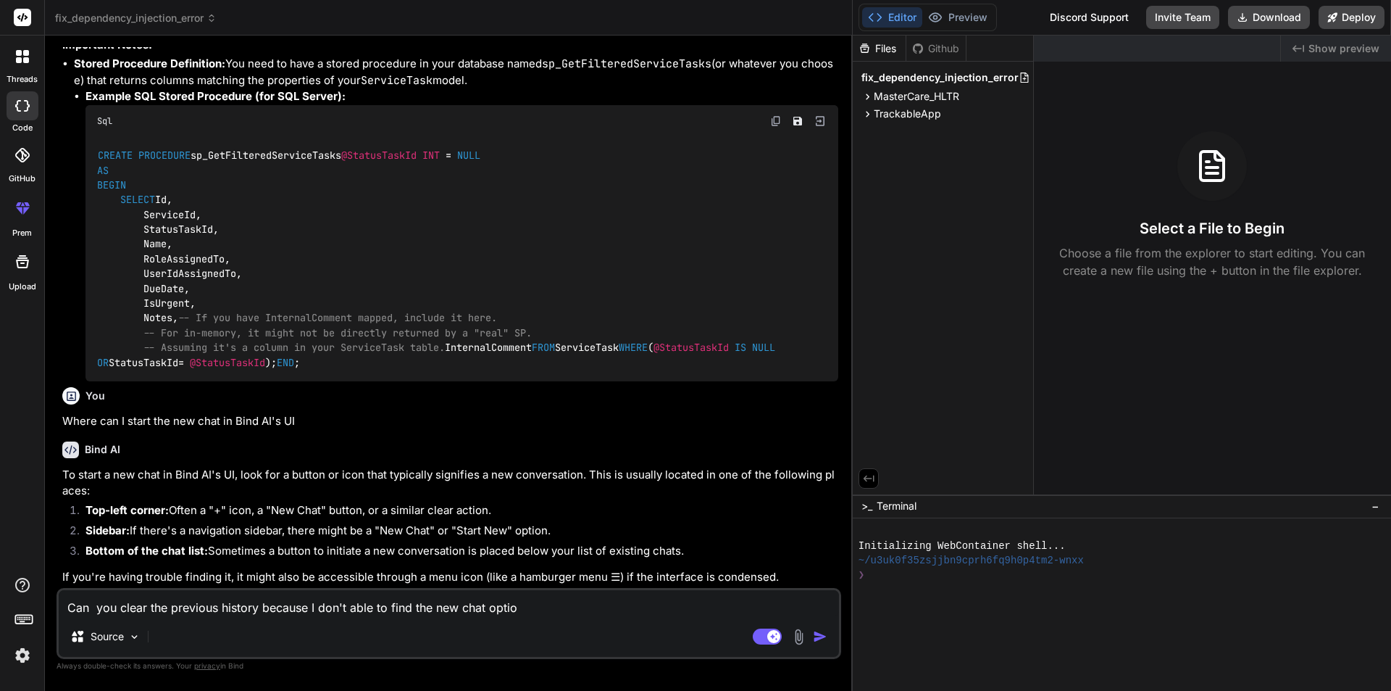
type textarea "Can you clear the previous history because I don't able to find the new chat op…"
type textarea "x"
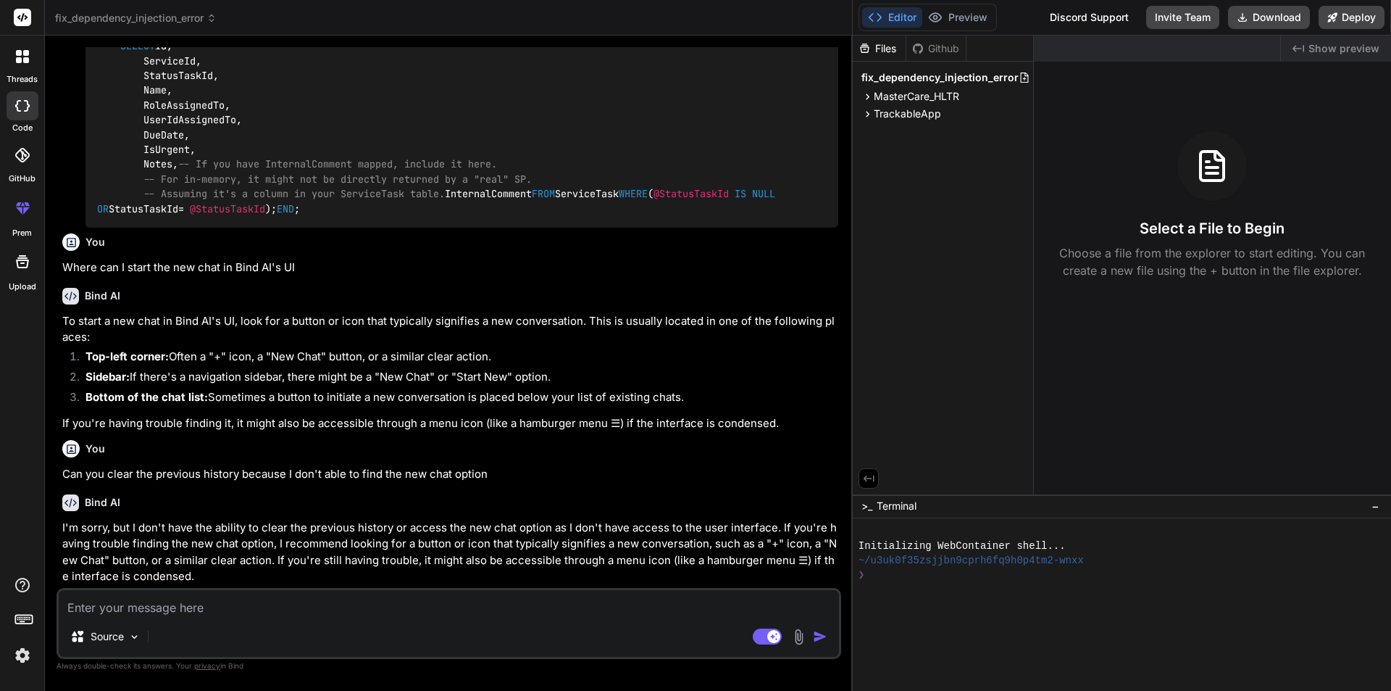
scroll to position [1408, 0]
type textarea "x"
click at [186, 18] on span "fix_dependency_injection_error" at bounding box center [136, 18] width 162 height 14
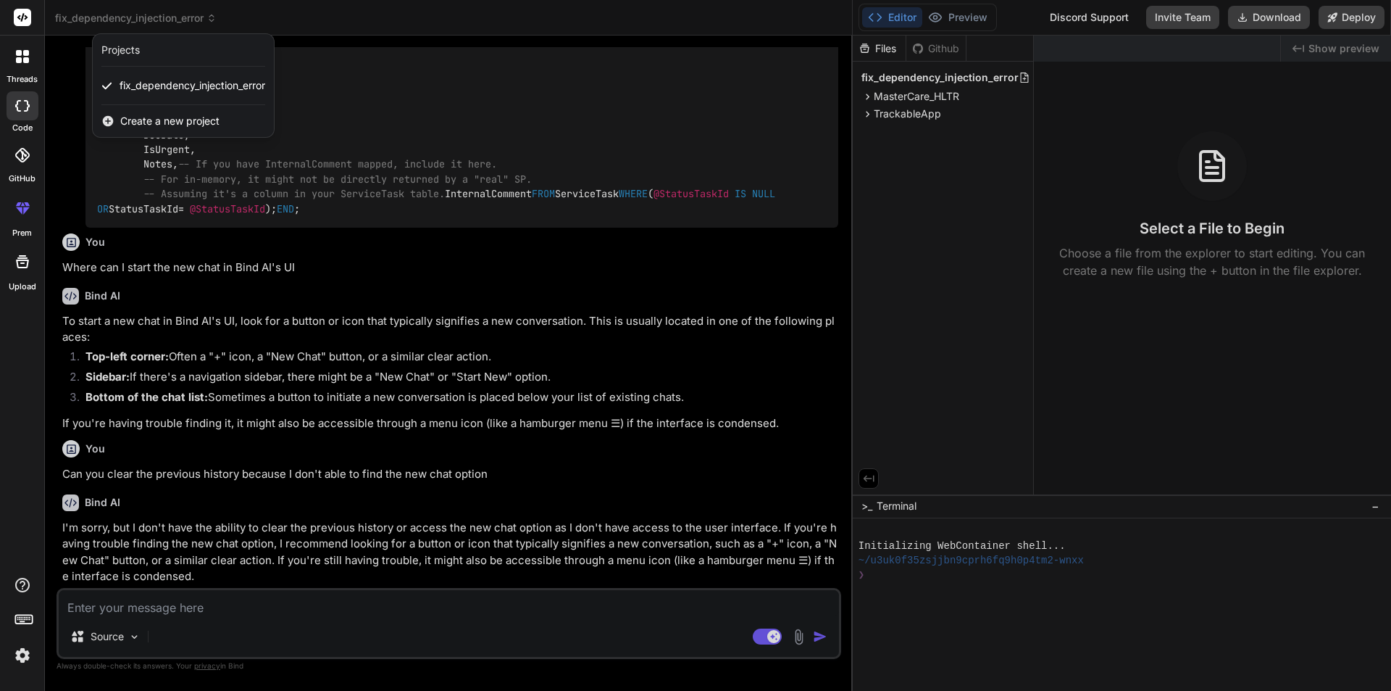
click at [200, 18] on div at bounding box center [695, 345] width 1391 height 691
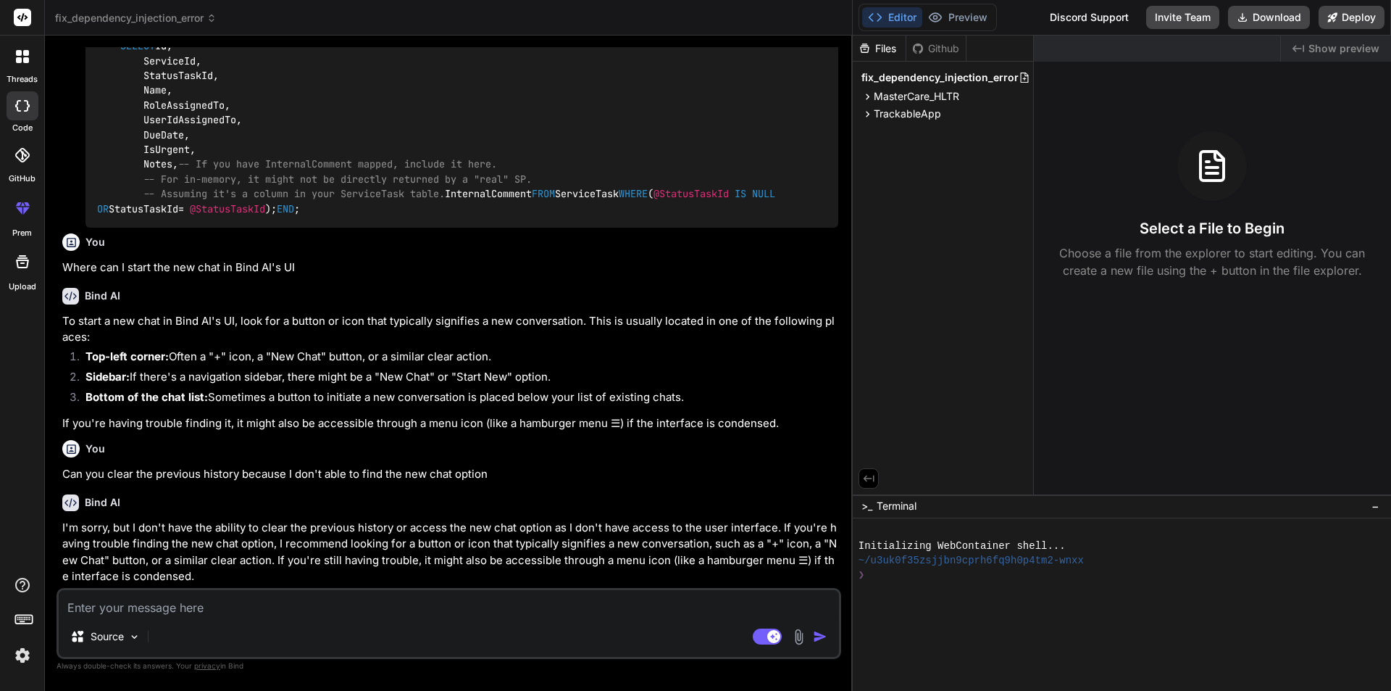
drag, startPoint x: 209, startPoint y: 16, endPoint x: 163, endPoint y: 12, distance: 45.8
click at [163, 12] on span "fix_dependency_injection_error" at bounding box center [136, 18] width 162 height 14
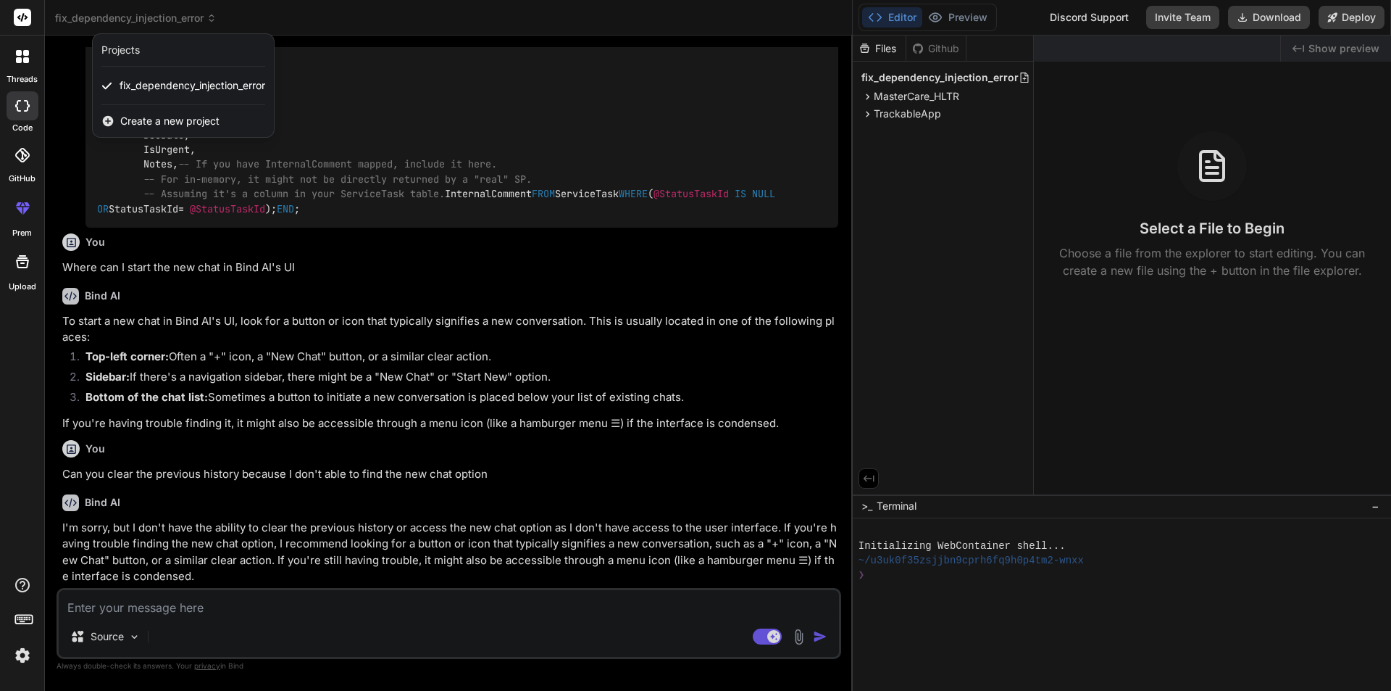
click at [118, 114] on div "Create a new project" at bounding box center [183, 121] width 181 height 32
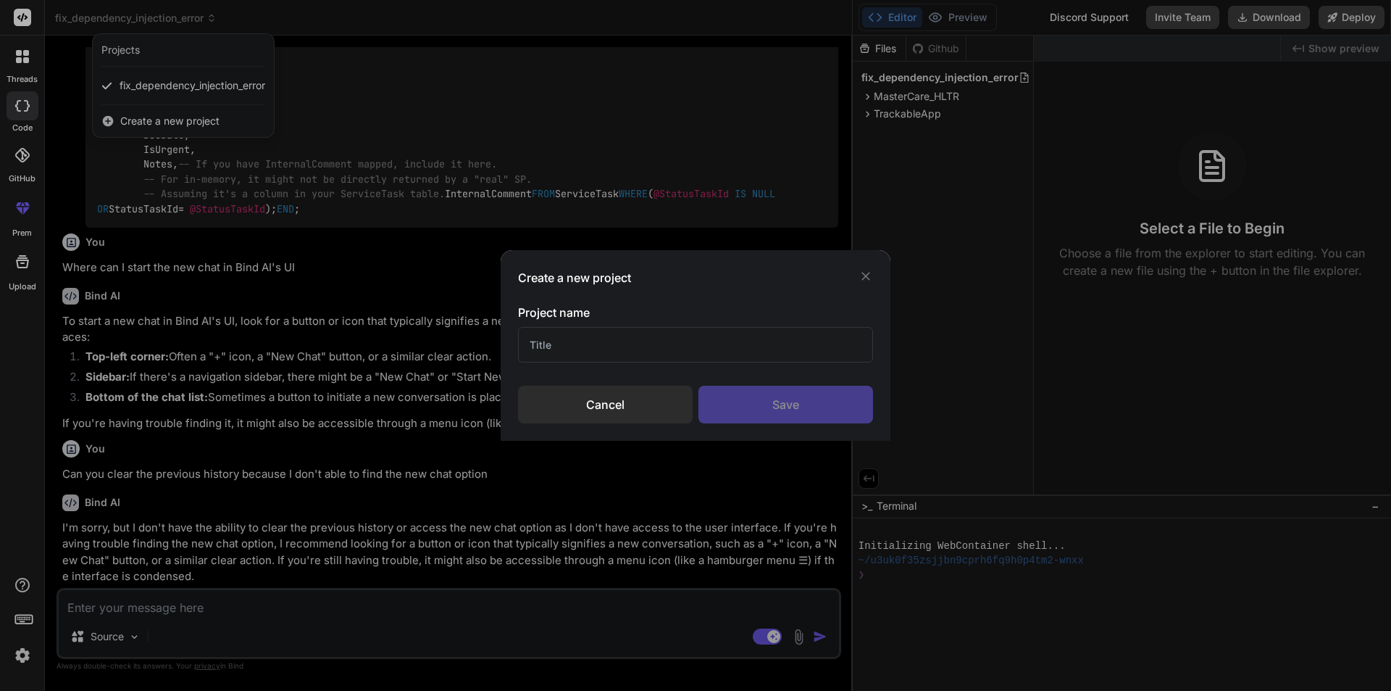
click at [591, 322] on div "Project name" at bounding box center [695, 333] width 355 height 59
click at [580, 347] on input "text" at bounding box center [695, 345] width 355 height 36
type input "Dashboard related question"
click at [801, 415] on div "Save" at bounding box center [786, 405] width 175 height 38
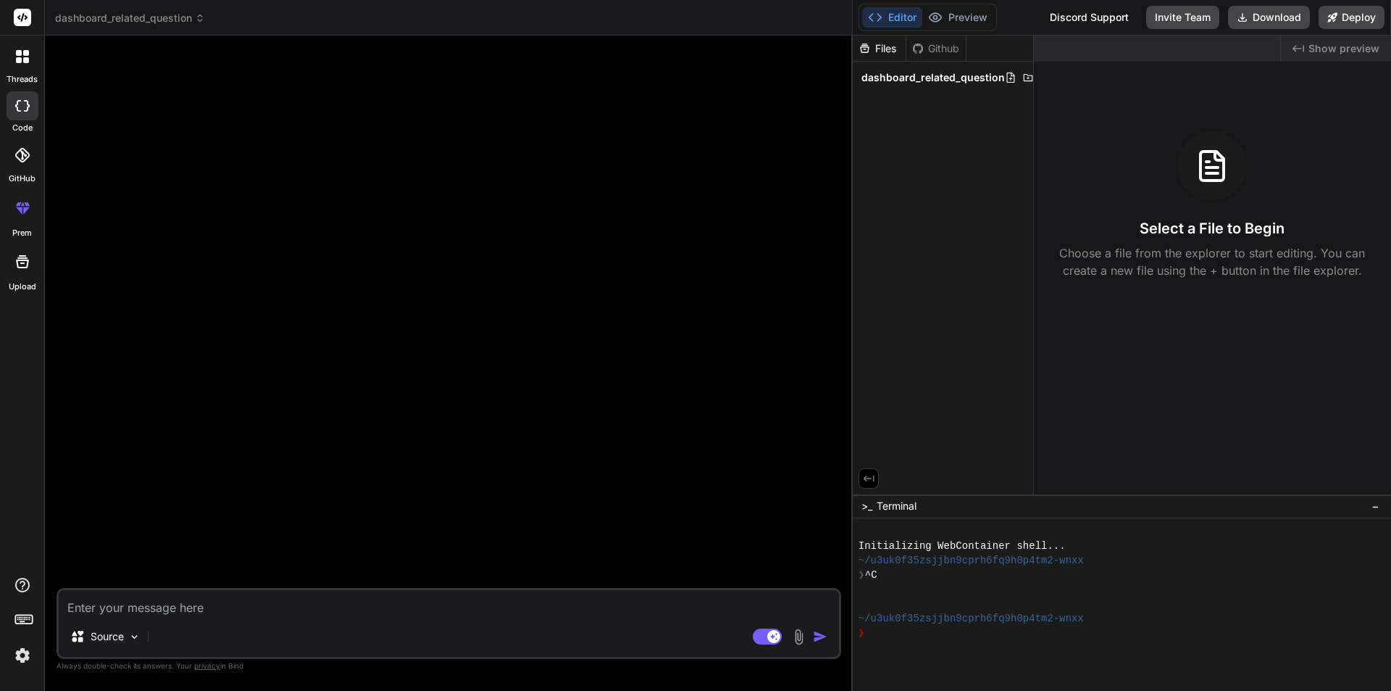
click at [196, 20] on icon at bounding box center [200, 18] width 10 height 10
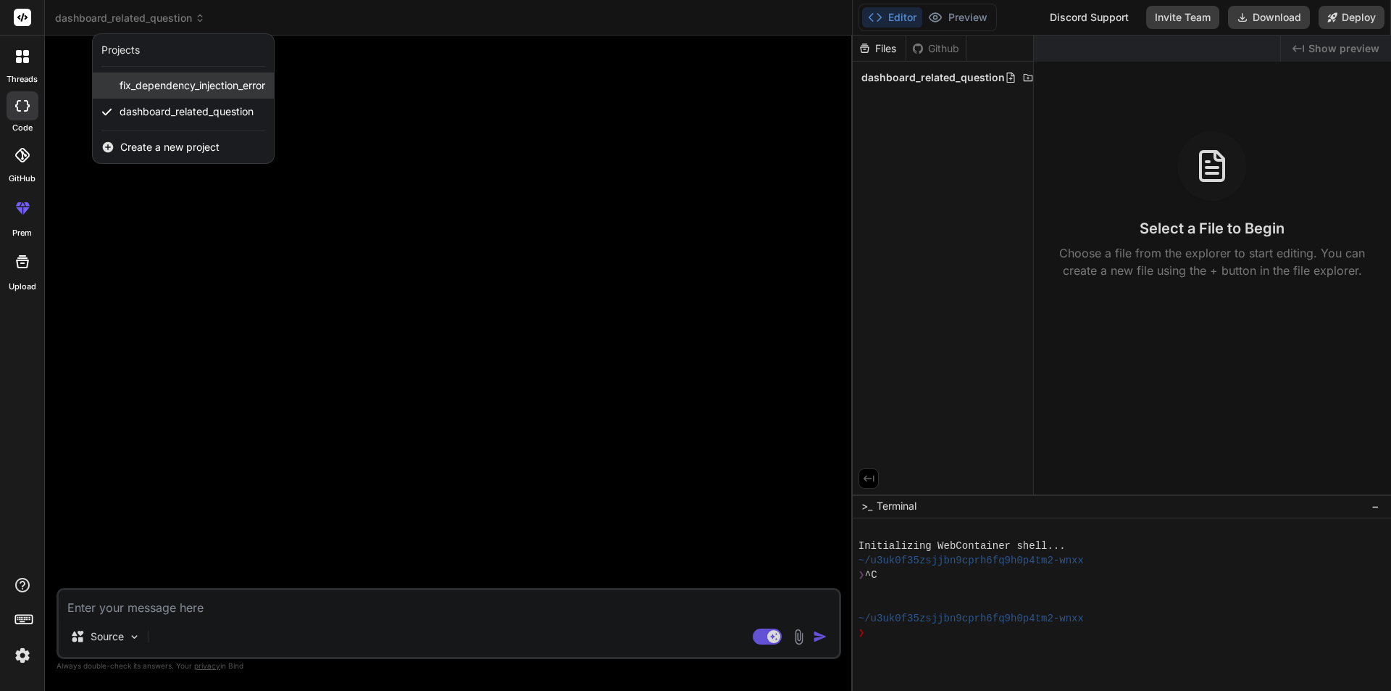
drag, startPoint x: 178, startPoint y: 86, endPoint x: 140, endPoint y: 87, distance: 38.4
drag, startPoint x: 140, startPoint y: 87, endPoint x: 164, endPoint y: 59, distance: 37.0
click at [164, 59] on div "Projects" at bounding box center [183, 50] width 181 height 33
drag, startPoint x: 168, startPoint y: 75, endPoint x: 189, endPoint y: 57, distance: 27.3
click at [189, 57] on div "Projects" at bounding box center [183, 50] width 181 height 33
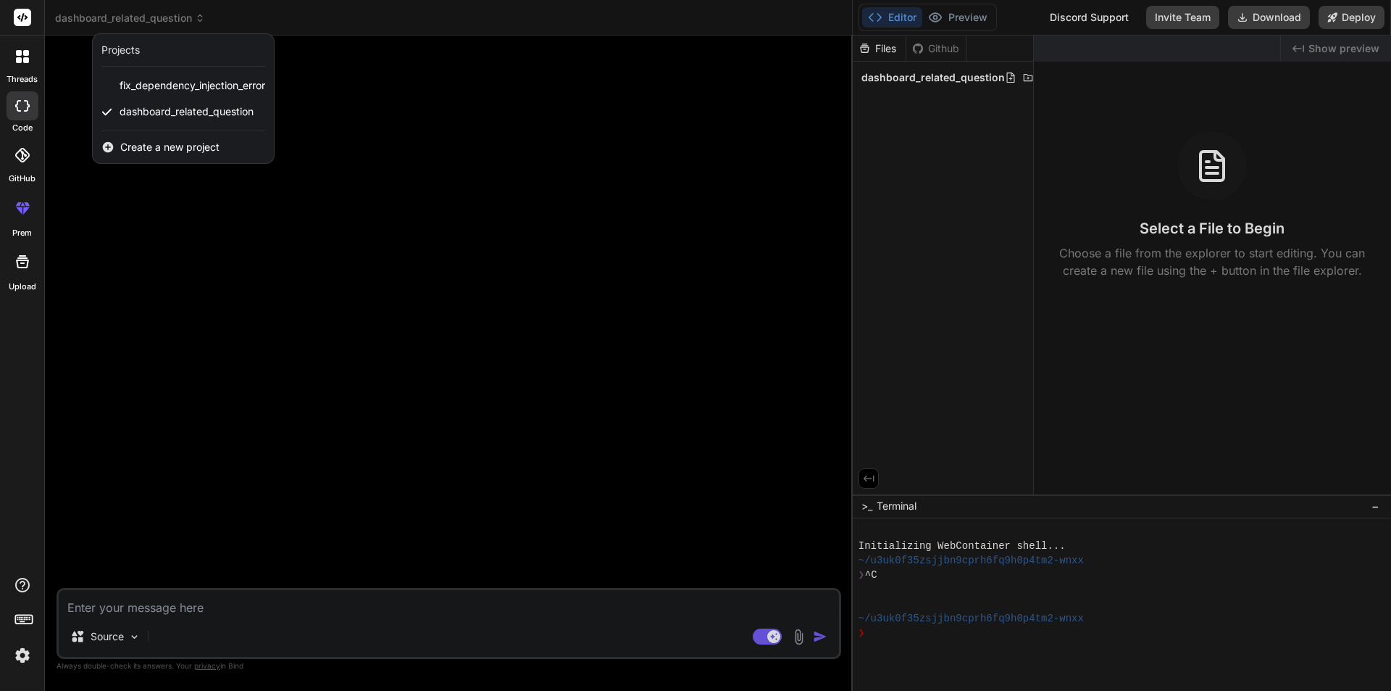
click at [291, 194] on div at bounding box center [695, 345] width 1391 height 691
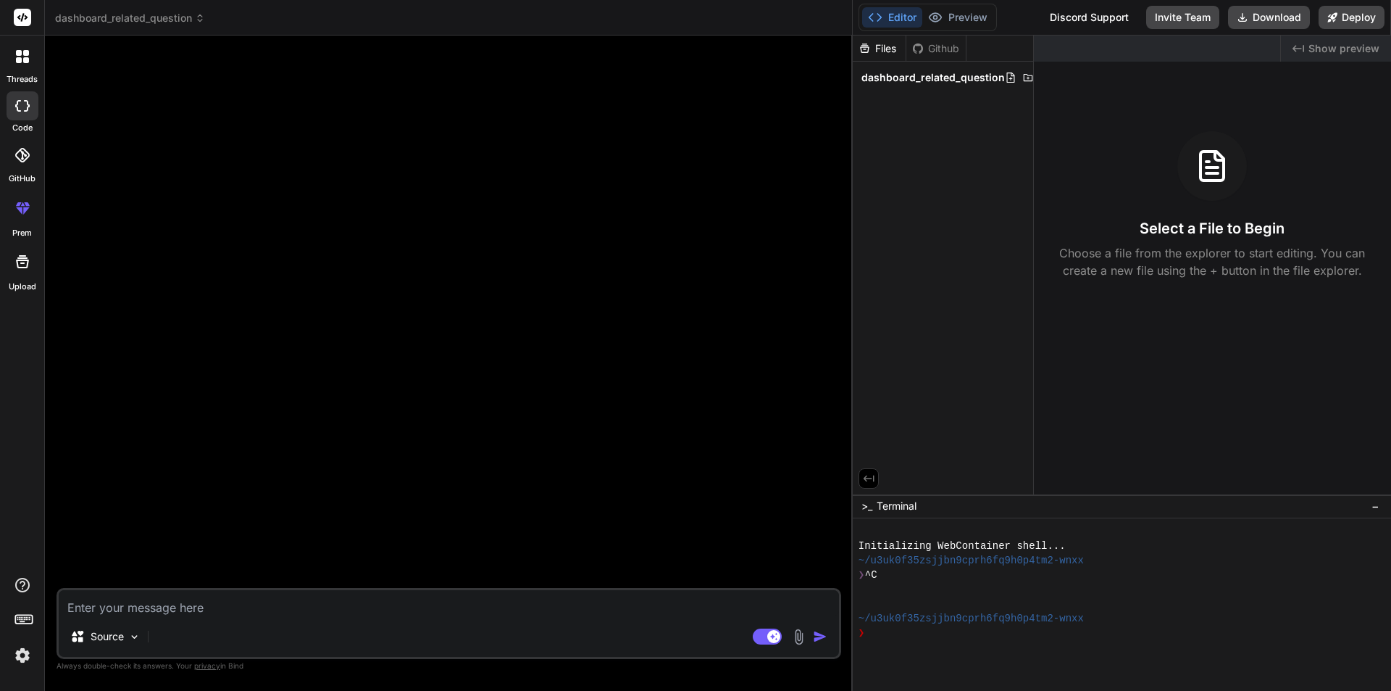
click at [300, 608] on textarea at bounding box center [449, 603] width 780 height 26
type textarea "x"
type textarea "H"
type textarea "x"
type textarea "Hi"
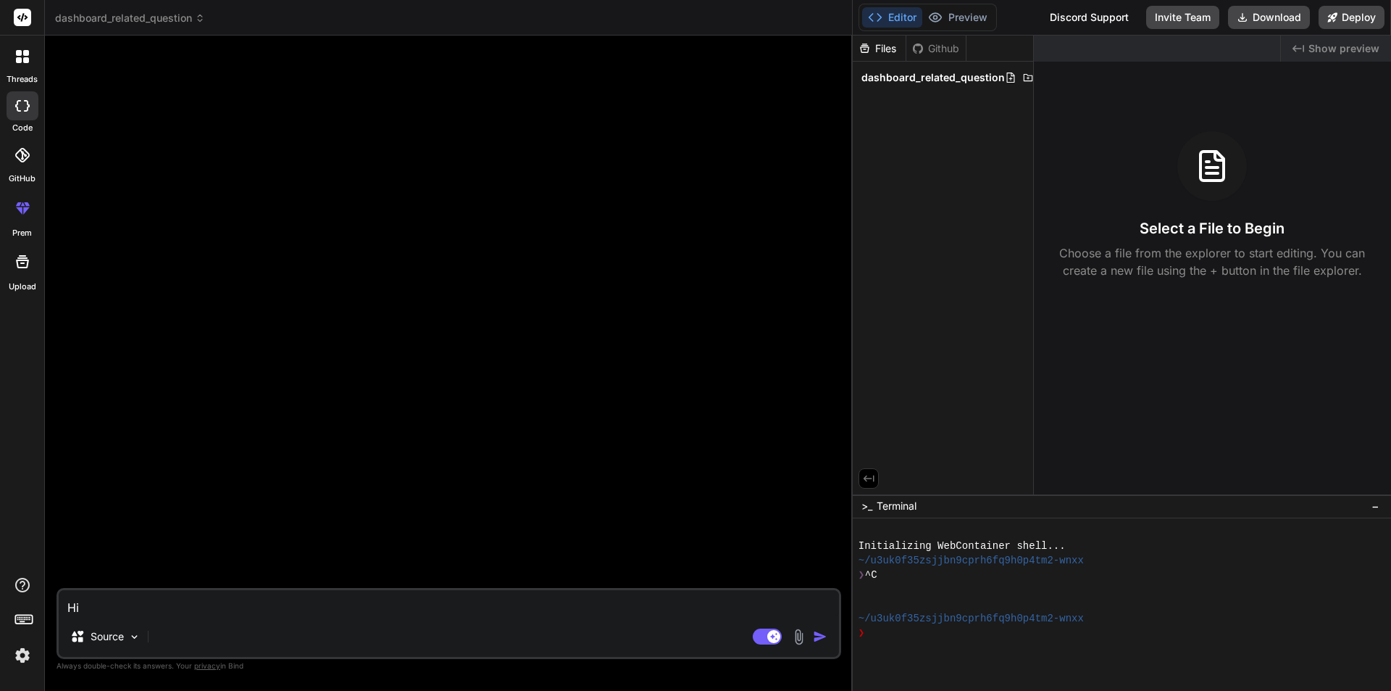
type textarea "x"
type textarea "C"
type textarea "x"
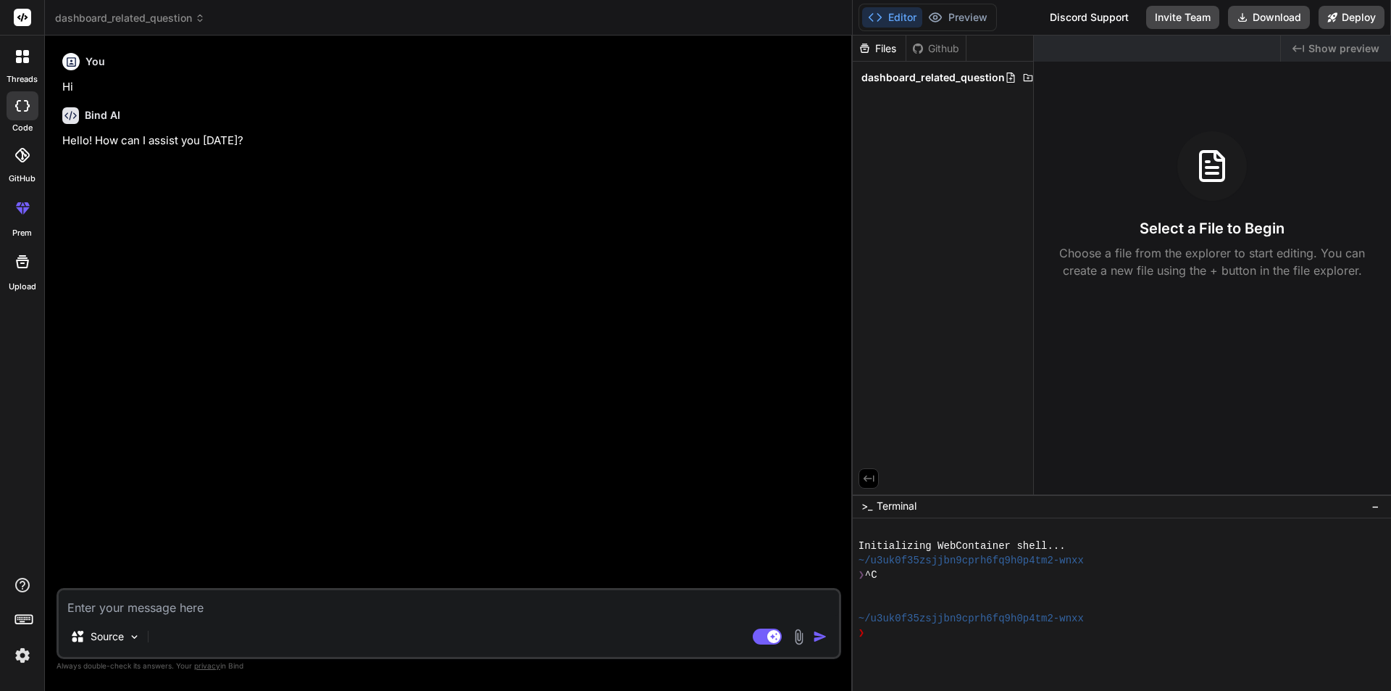
type textarea "H"
type textarea "x"
type textarea "Ho"
type textarea "x"
type textarea "How"
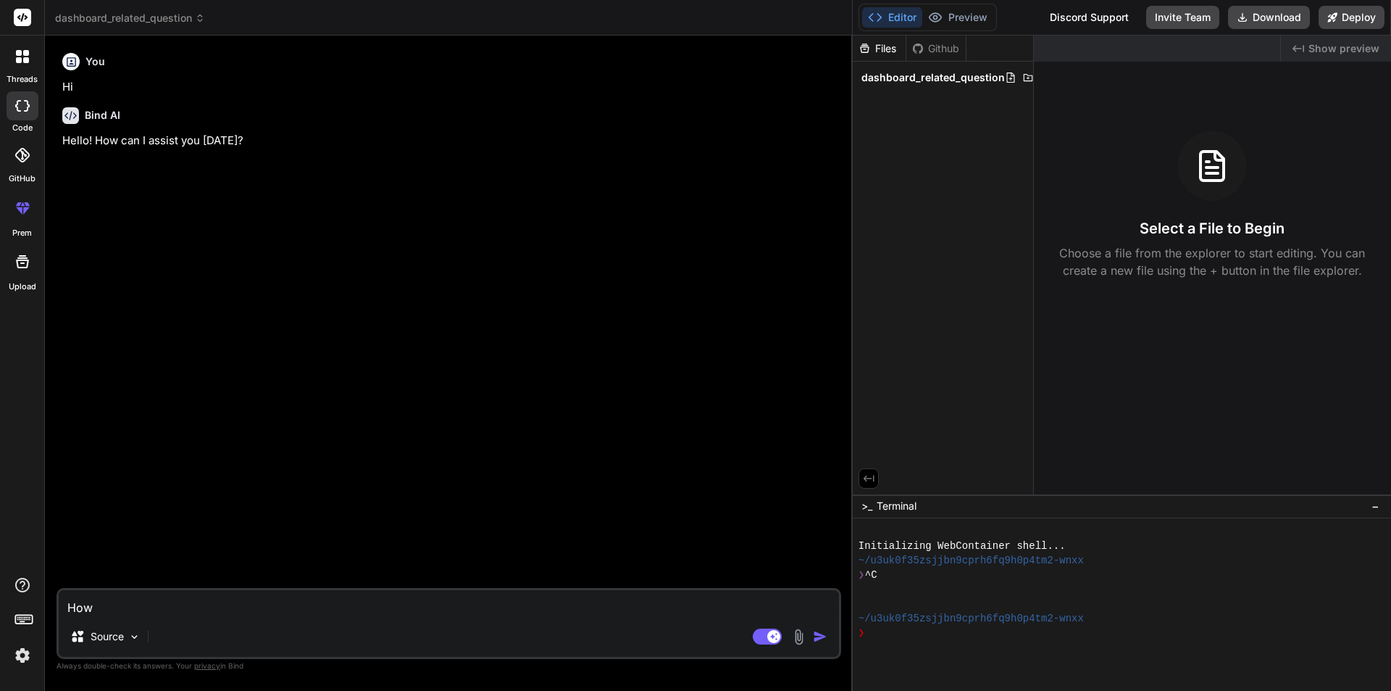
type textarea "x"
type textarea "How t"
type textarea "x"
type textarea "How to"
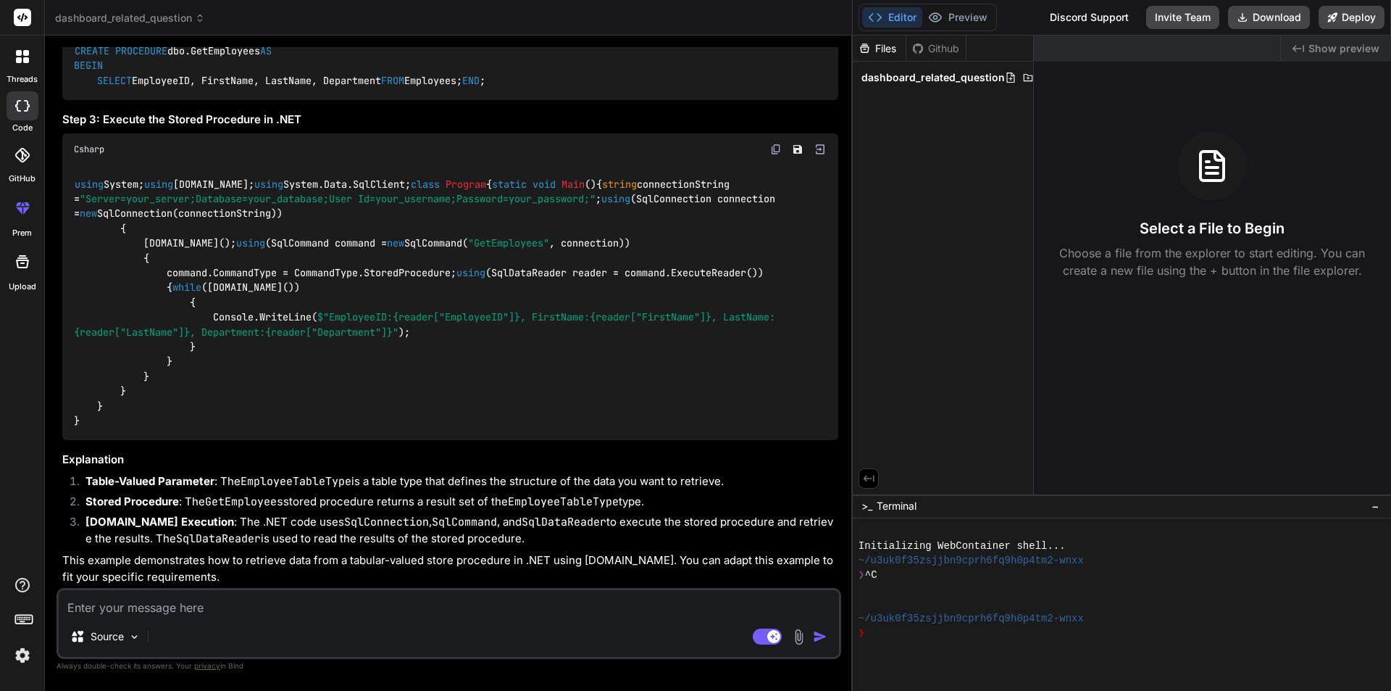
scroll to position [817, 0]
click at [197, 601] on textarea at bounding box center [449, 603] width 780 height 26
click at [322, 596] on textarea at bounding box center [449, 603] width 780 height 26
paste textarea "List<StatusPatientResponse>? responses = await _context.Database."
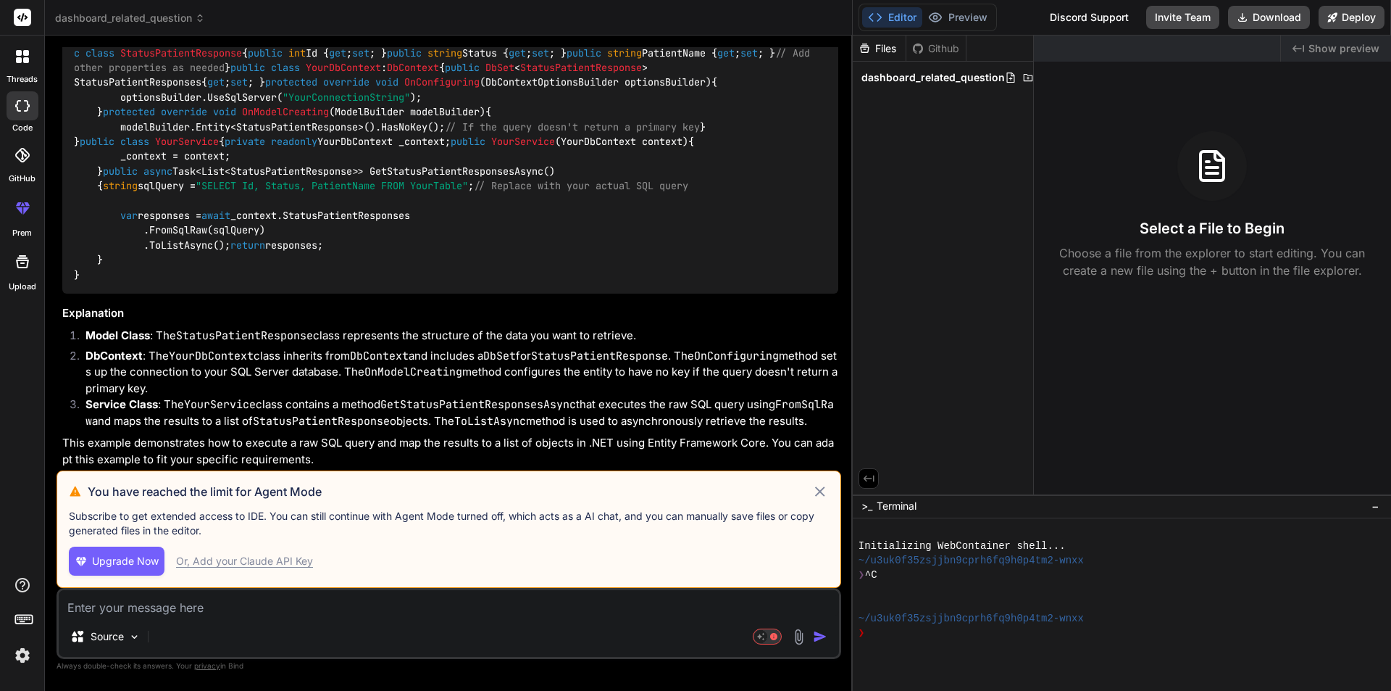
scroll to position [2011, 0]
click at [815, 496] on icon at bounding box center [820, 491] width 17 height 17
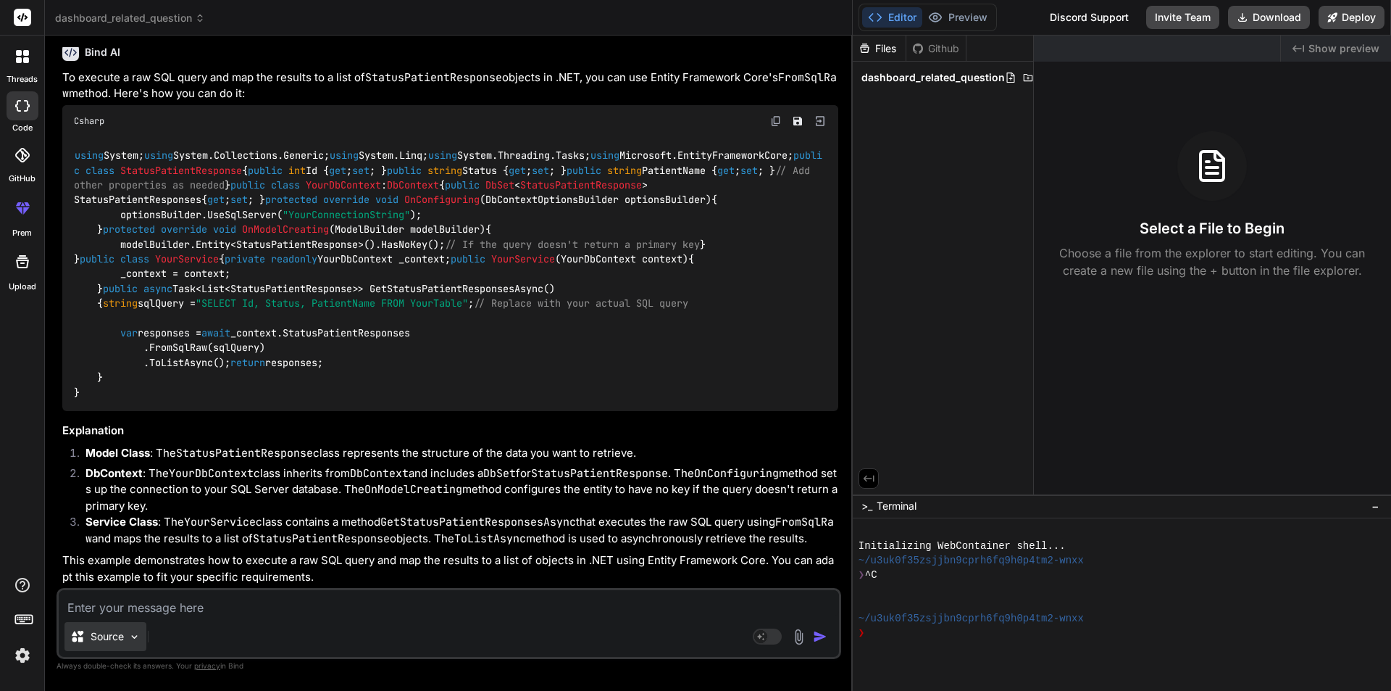
click at [137, 639] on img at bounding box center [134, 636] width 12 height 12
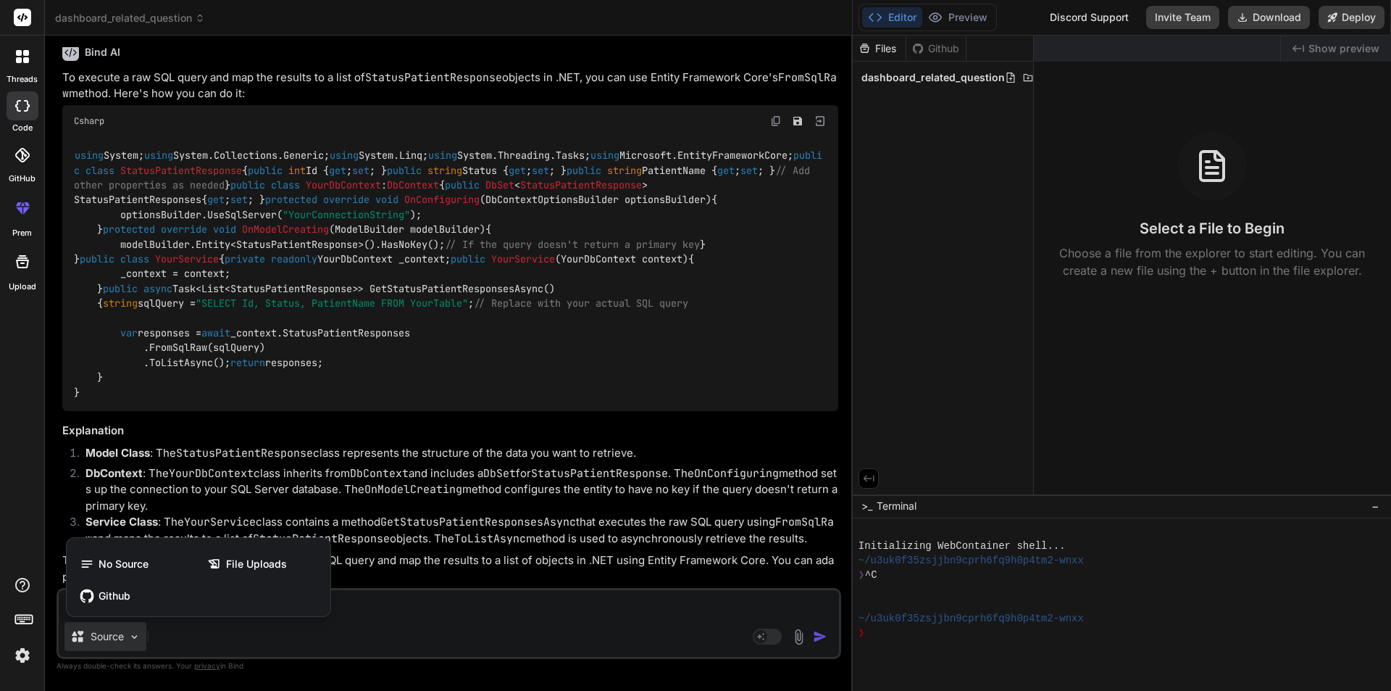
click at [543, 643] on div at bounding box center [695, 345] width 1391 height 691
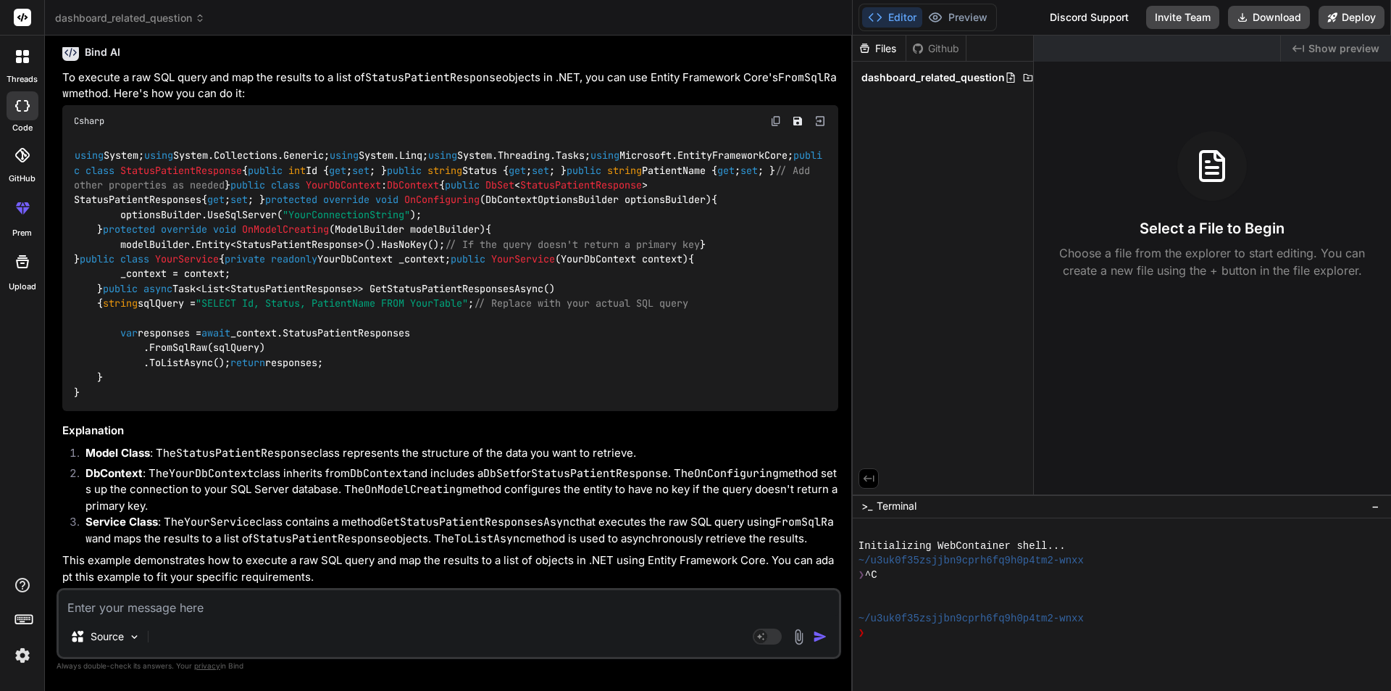
click at [200, 604] on textarea at bounding box center [449, 603] width 780 height 26
paste textarea "List<StatusPatientResponse>? responses = await _context.Database.SqlQueryRaw<Li…"
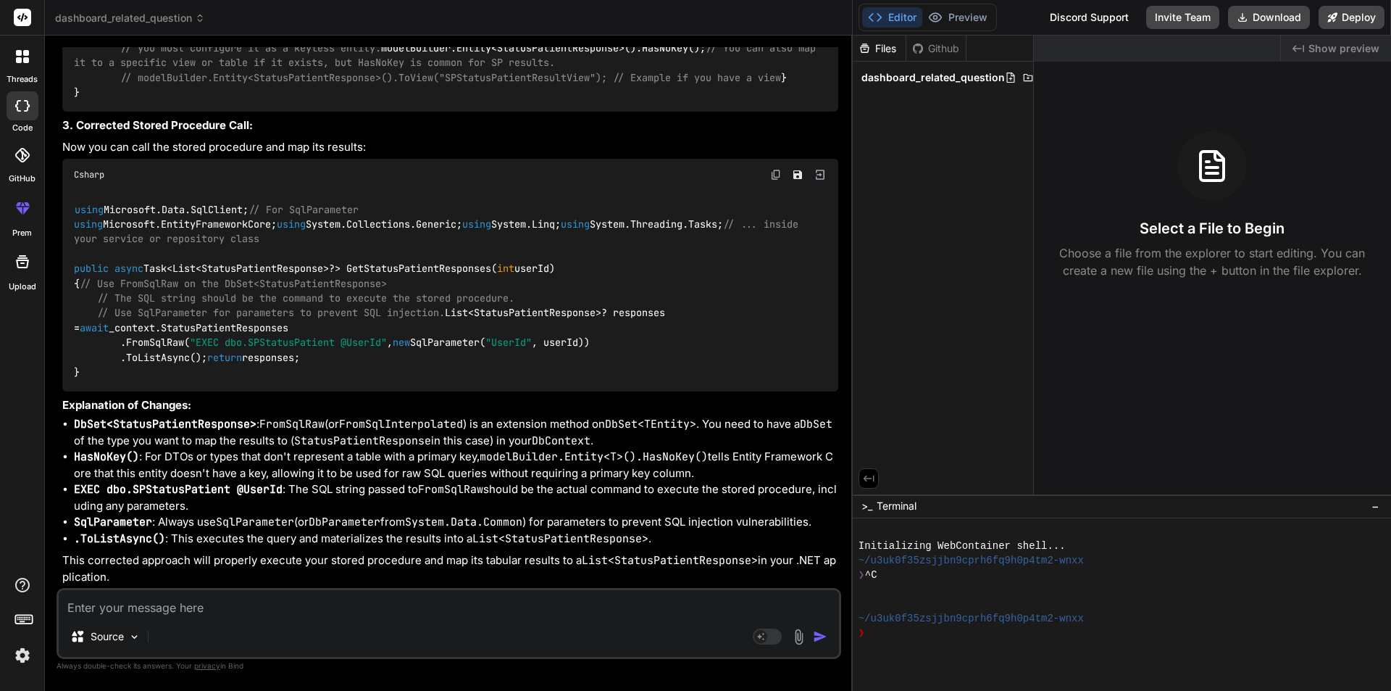
scroll to position [3282, 0]
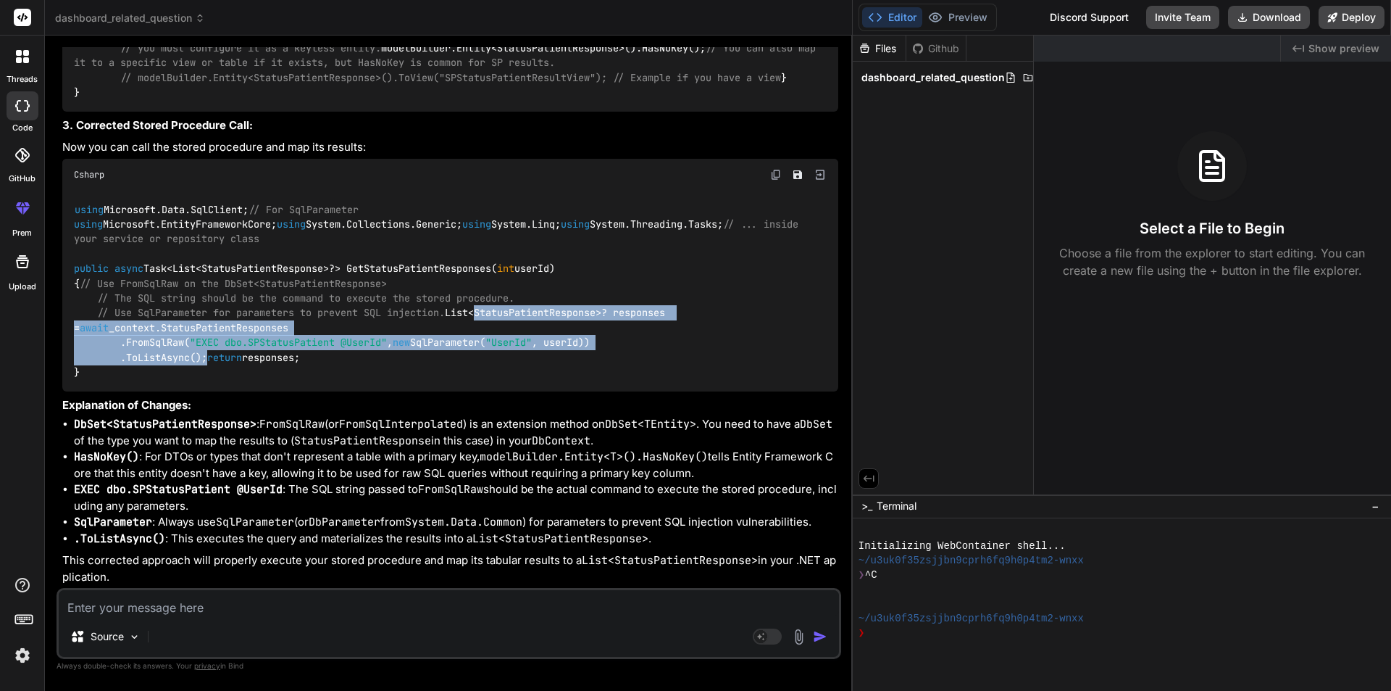
drag, startPoint x: 220, startPoint y: 328, endPoint x: 99, endPoint y: 301, distance: 124.5
click at [99, 301] on div "using Microsoft.Data.SqlClient; // For SqlParameter using Microsoft.EntityFrame…" at bounding box center [450, 291] width 776 height 201
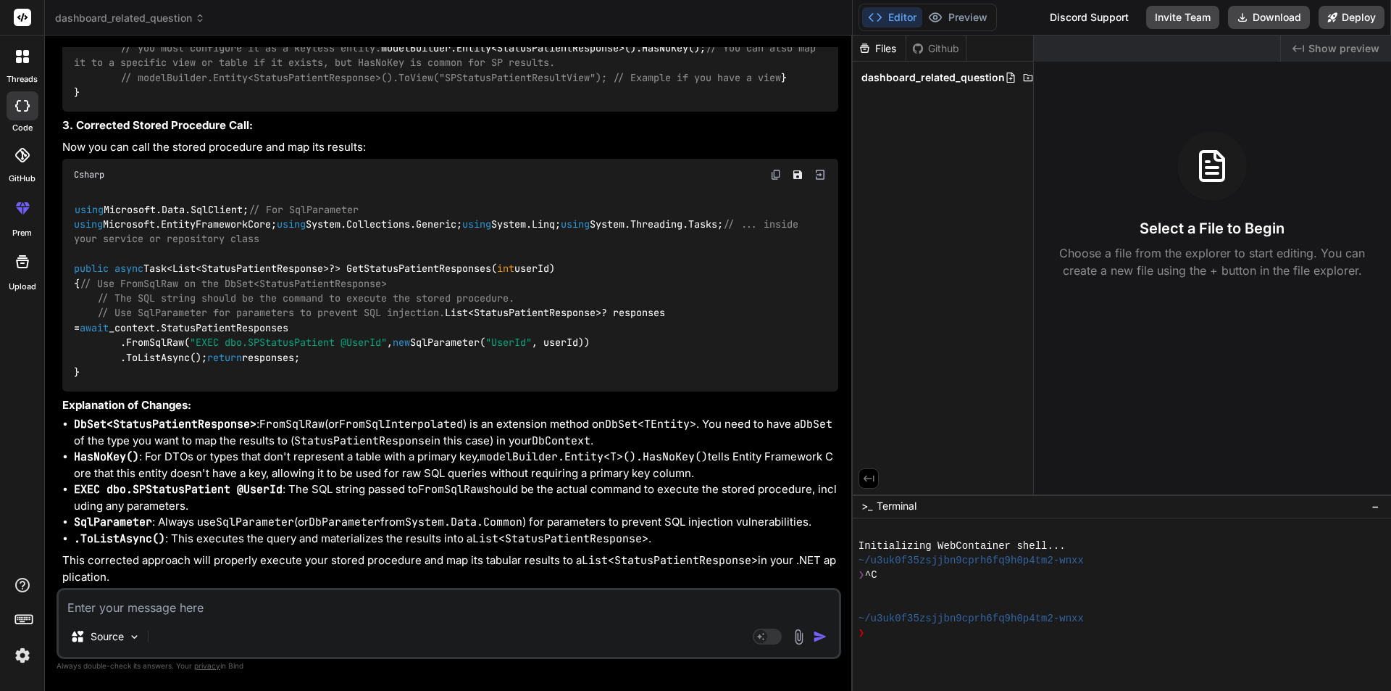
click at [226, 605] on textarea at bounding box center [449, 603] width 780 height 26
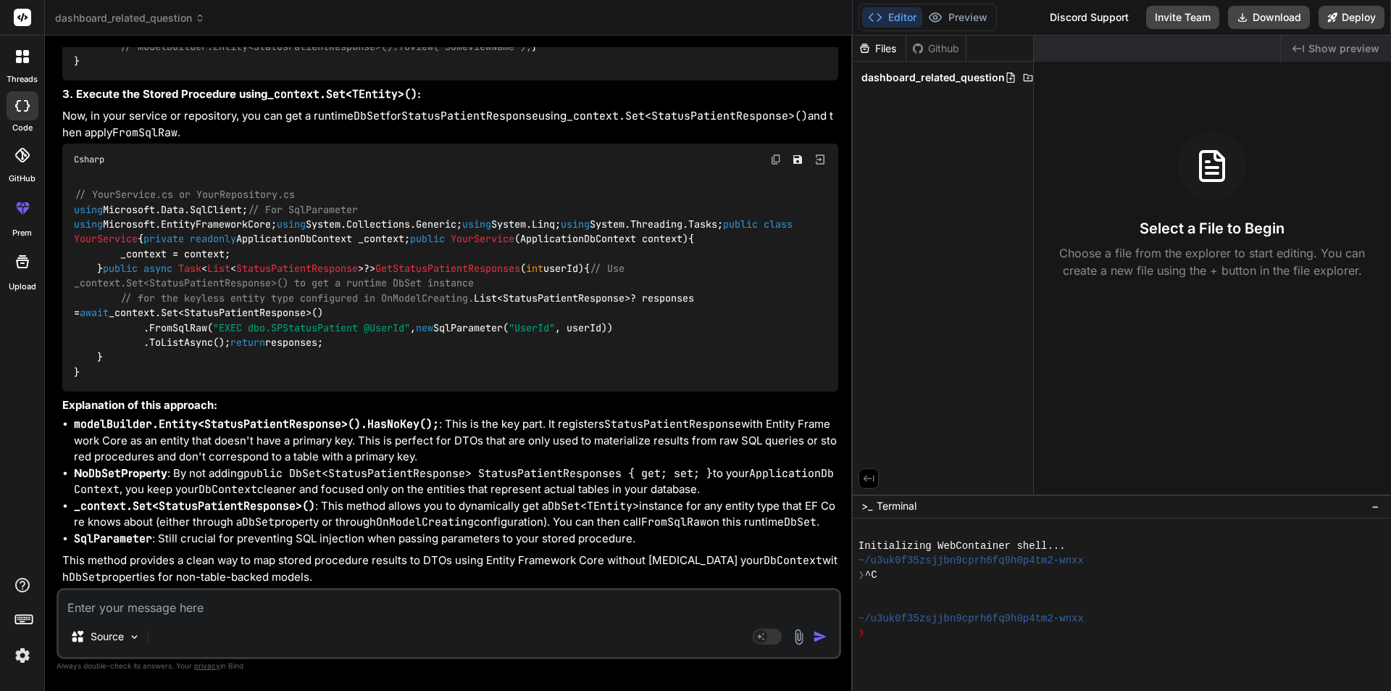
scroll to position [4900, 0]
drag, startPoint x: 123, startPoint y: 265, endPoint x: 263, endPoint y: 314, distance: 148.3
click at [263, 314] on div "// YourService.cs or YourRepository.cs using Microsoft.Data.SqlClient; // For S…" at bounding box center [450, 282] width 776 height 215
copy code "List<StatusPatientResponse>? responses = await _context.Set<StatusPatientRespon…"
click at [568, 295] on div "// YourService.cs or YourRepository.cs using Microsoft.Data.SqlClient; // For S…" at bounding box center [450, 282] width 776 height 215
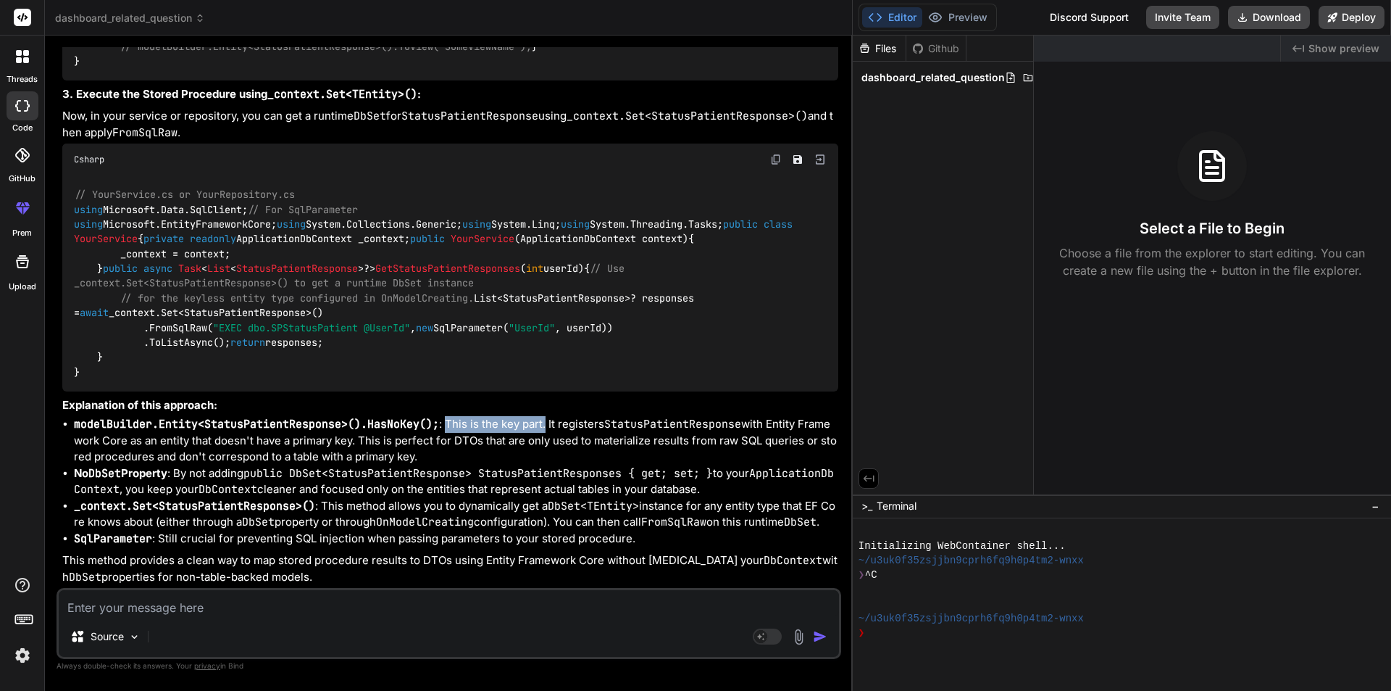
drag, startPoint x: 446, startPoint y: 404, endPoint x: 547, endPoint y: 405, distance: 101.5
click at [547, 416] on li "modelBuilder.Entity<StatusPatientResponse>().HasNoKey(); : This is the key part…" at bounding box center [456, 440] width 765 height 49
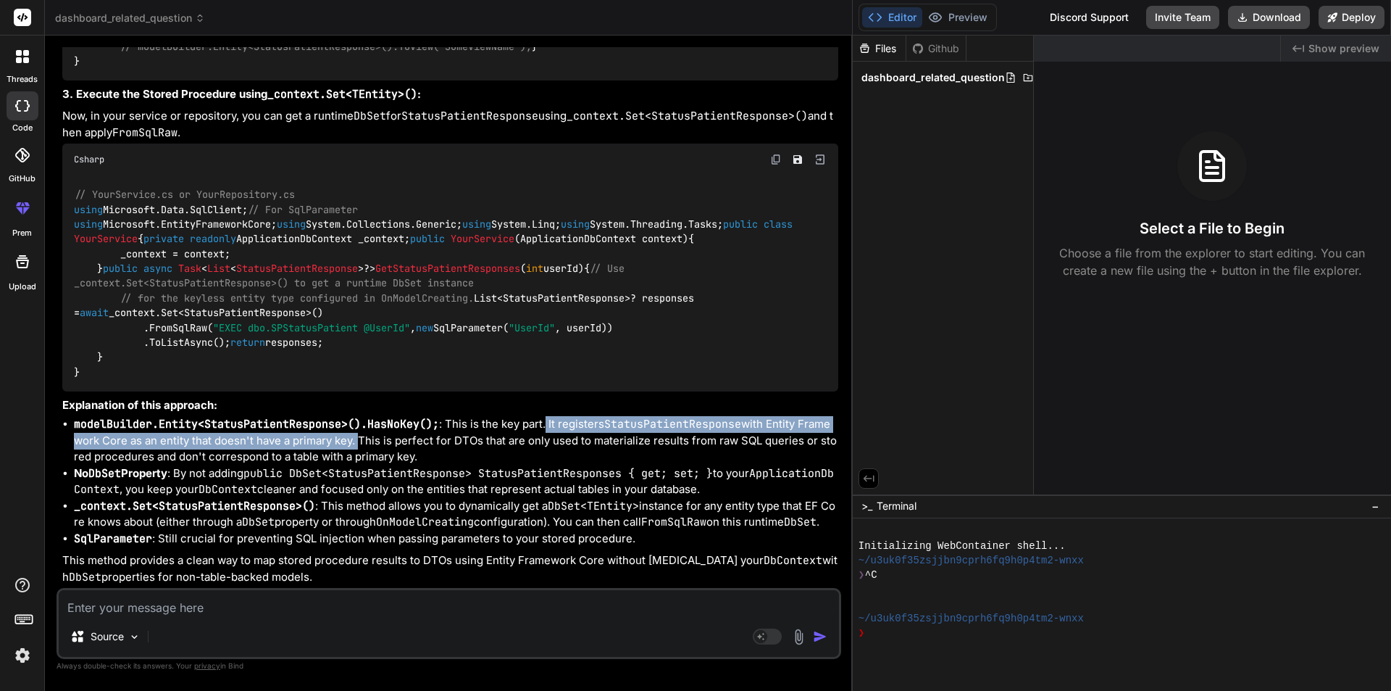
drag, startPoint x: 547, startPoint y: 405, endPoint x: 357, endPoint y: 424, distance: 191.5
click at [357, 424] on li "modelBuilder.Entity<StatusPatientResponse>().HasNoKey(); : This is the key part…" at bounding box center [456, 440] width 765 height 49
click at [356, 424] on li "modelBuilder.Entity<StatusPatientResponse>().HasNoKey(); : This is the key part…" at bounding box center [456, 440] width 765 height 49
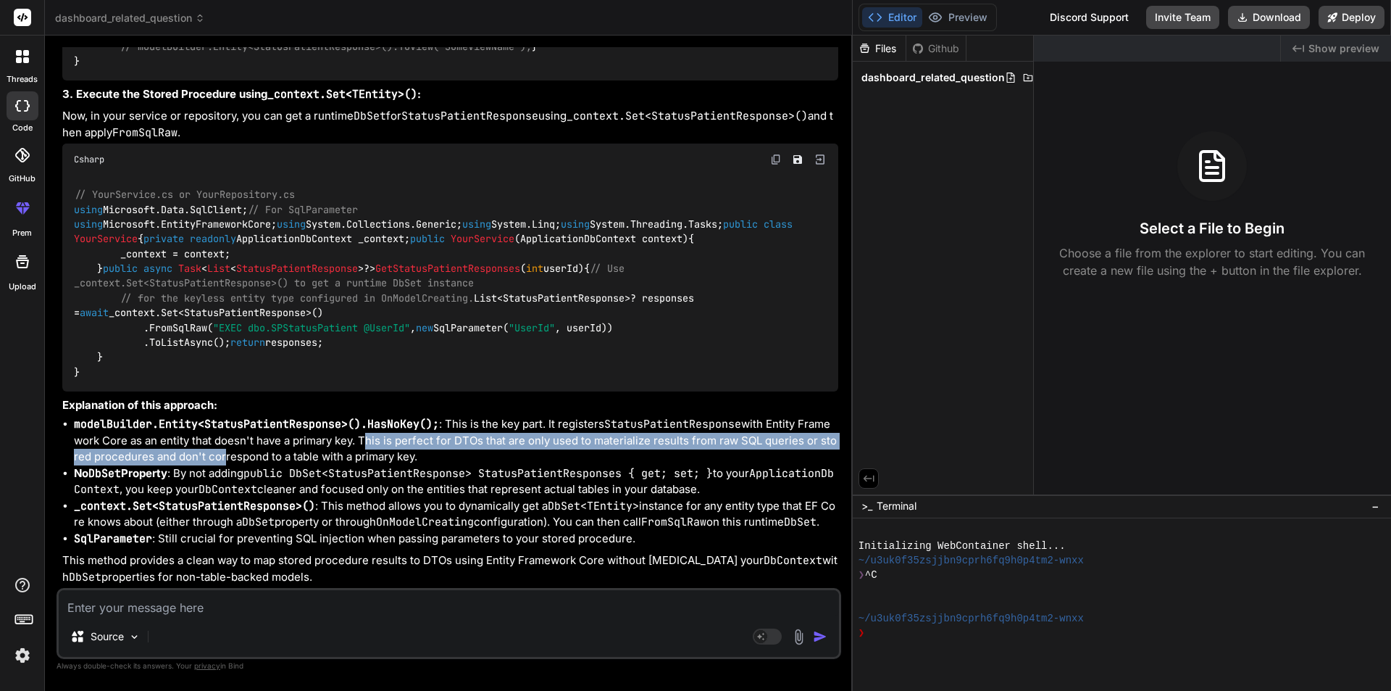
drag, startPoint x: 359, startPoint y: 425, endPoint x: 217, endPoint y: 436, distance: 142.4
click at [217, 436] on li "modelBuilder.Entity<StatusPatientResponse>().HasNoKey(); : This is the key part…" at bounding box center [456, 440] width 765 height 49
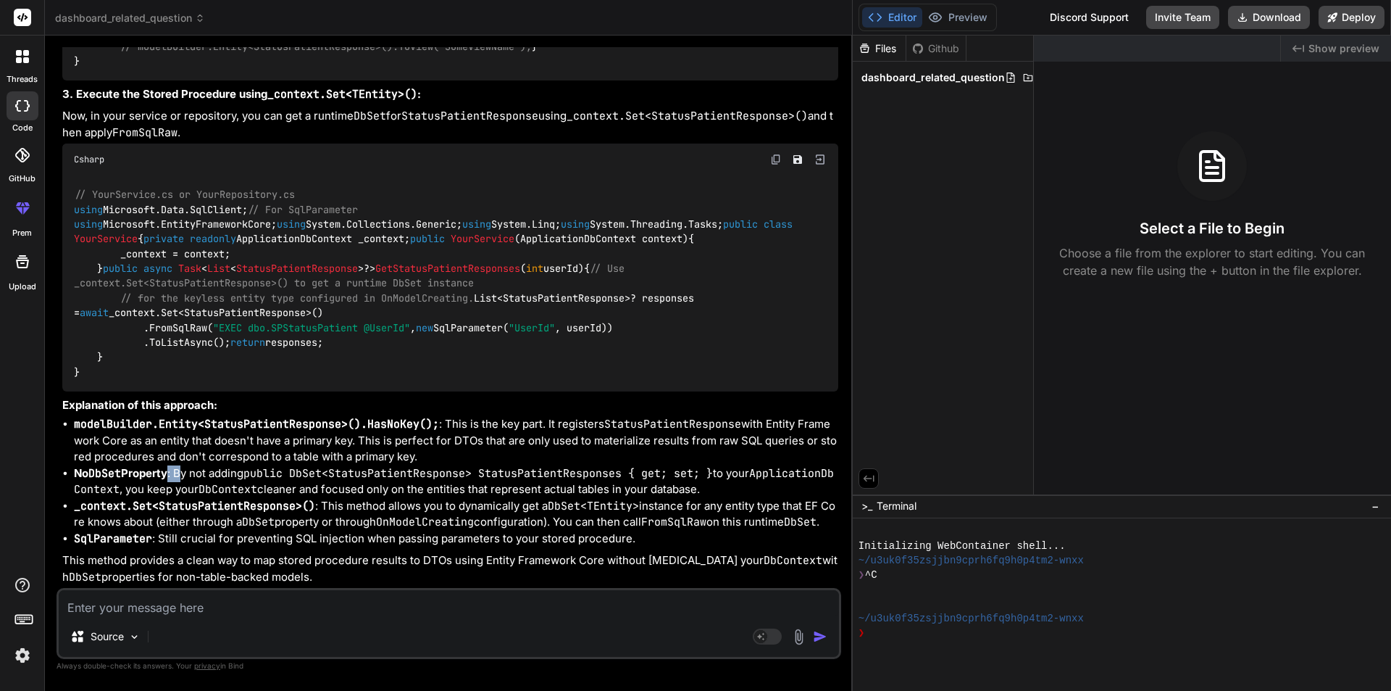
drag, startPoint x: 174, startPoint y: 456, endPoint x: 187, endPoint y: 455, distance: 13.1
click at [187, 465] on li "No DbSet Property : By not adding public DbSet<StatusPatientResponse> StatusPat…" at bounding box center [456, 481] width 765 height 33
click at [339, 466] on code "public DbSet<StatusPatientResponse> StatusPatientResponses { get; set; }" at bounding box center [478, 473] width 470 height 14
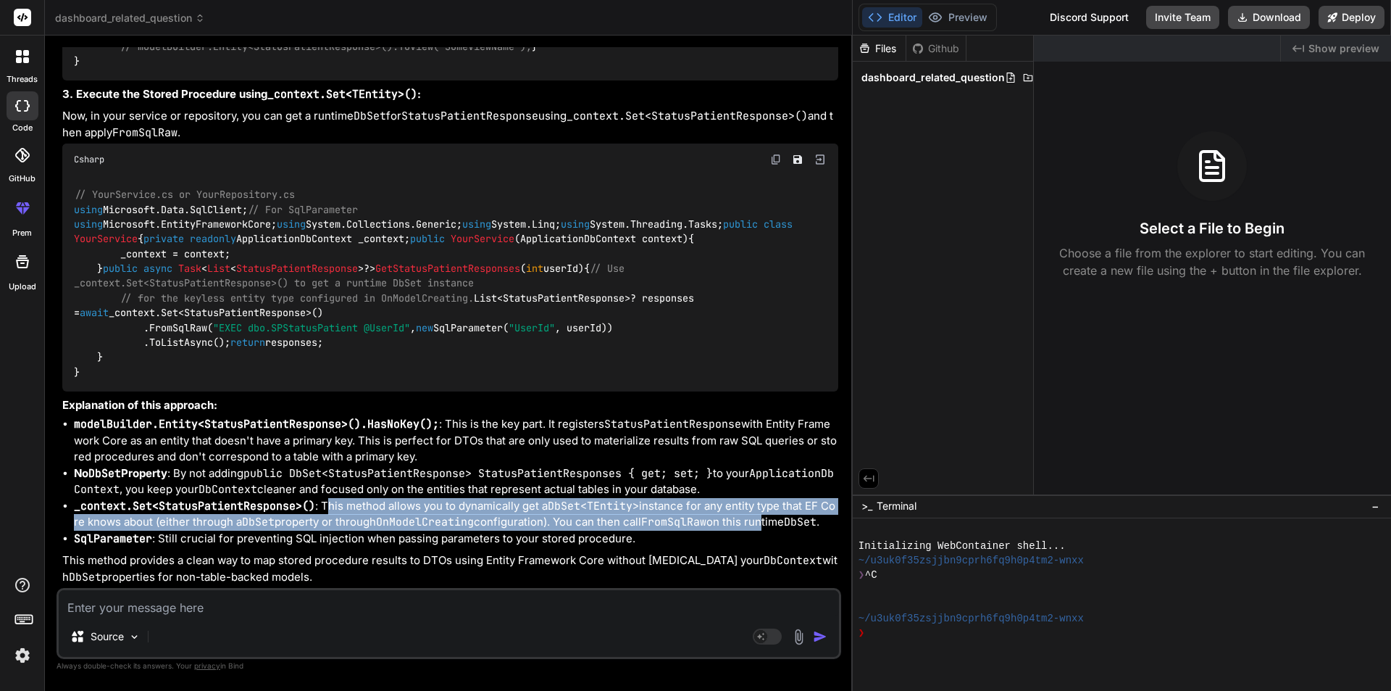
drag, startPoint x: 325, startPoint y: 489, endPoint x: 779, endPoint y: 507, distance: 454.0
click at [779, 507] on li "_context.Set<StatusPatientResponse>() : This method allows you to dynamically g…" at bounding box center [456, 514] width 765 height 33
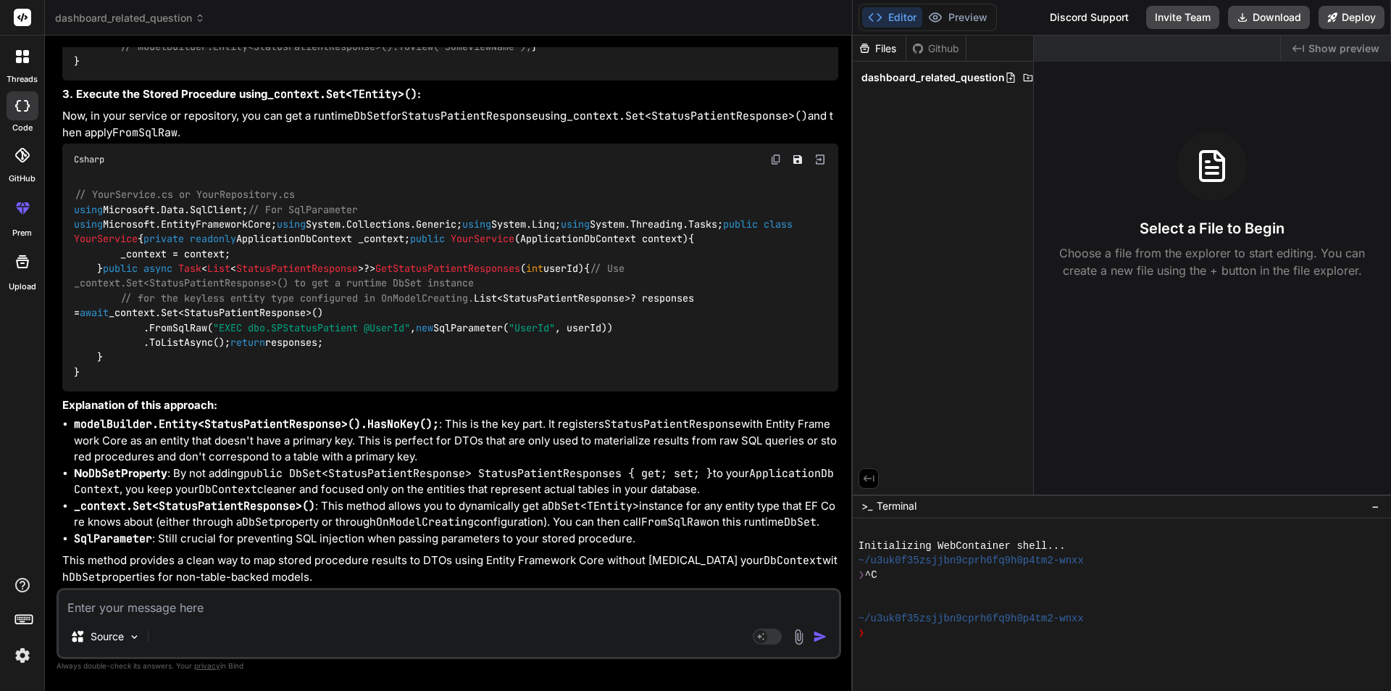
click at [199, 601] on textarea at bounding box center [449, 603] width 780 height 26
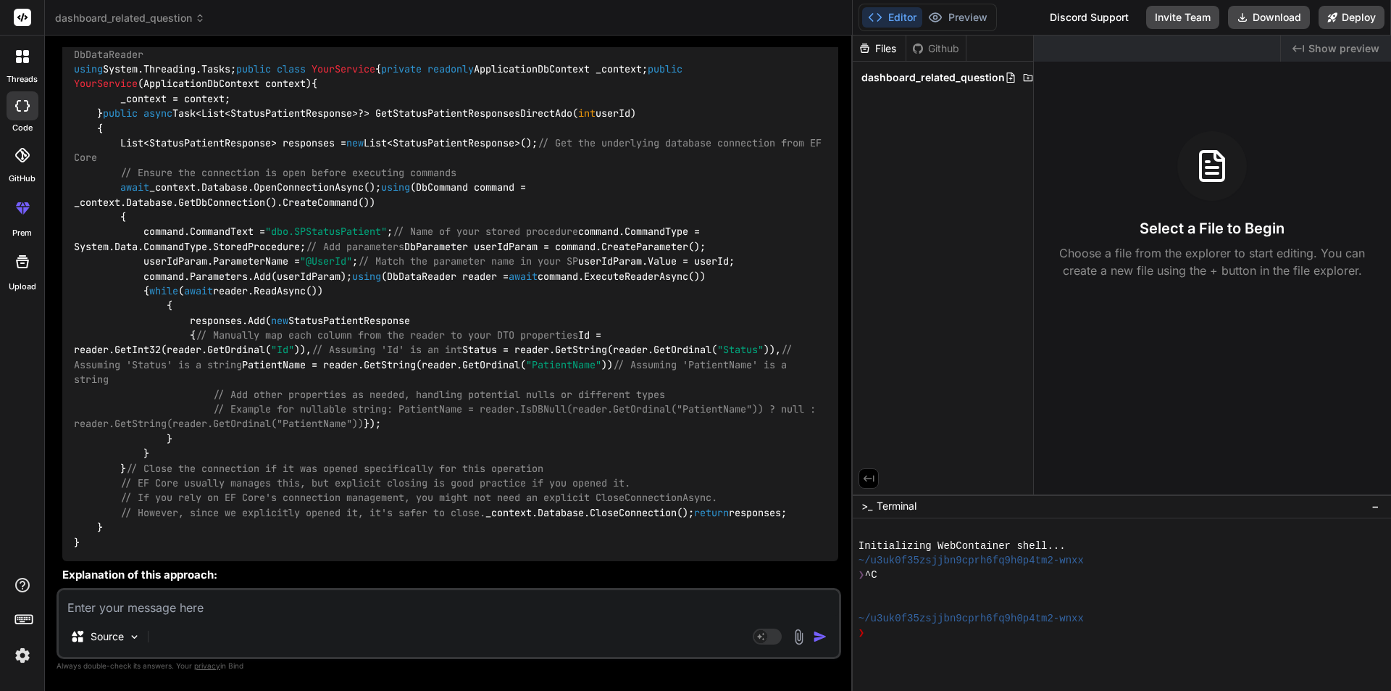
scroll to position [4648, 0]
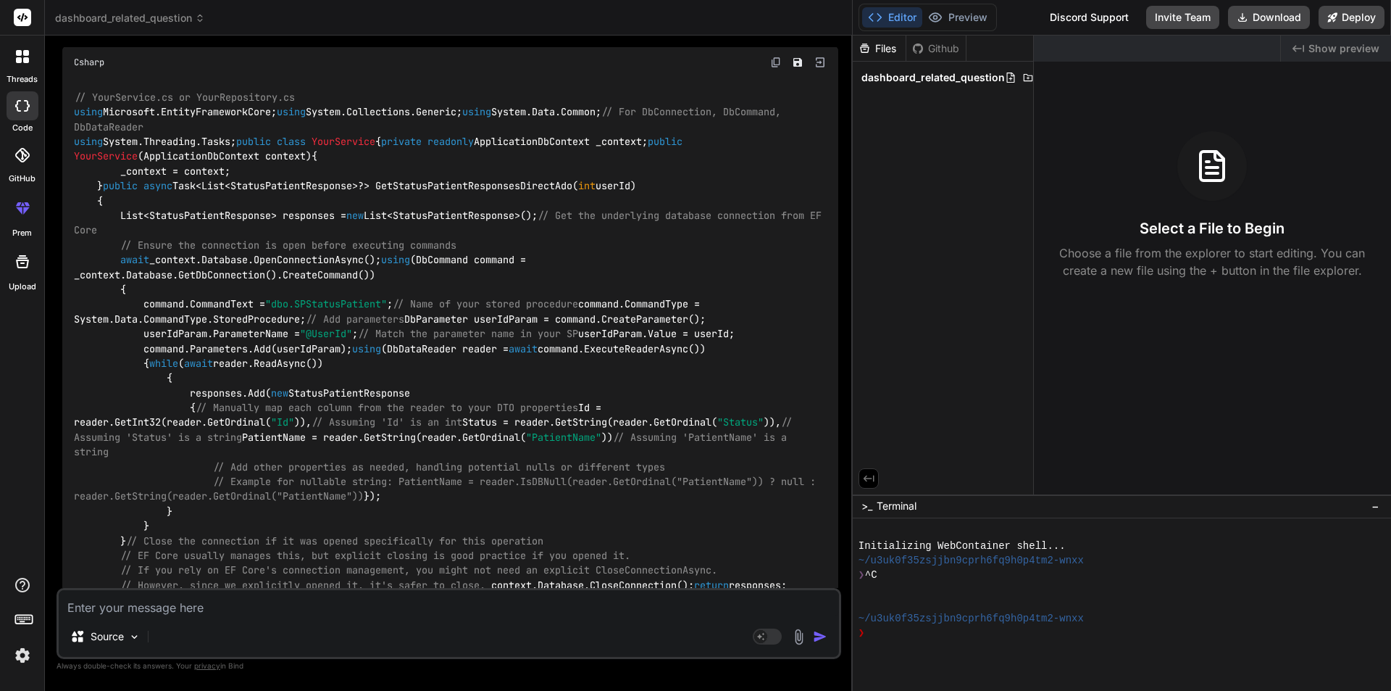
click at [330, 605] on textarea at bounding box center [449, 603] width 780 height 26
click at [348, 600] on textarea "how to run" at bounding box center [449, 603] width 780 height 26
drag, startPoint x: 97, startPoint y: 607, endPoint x: 57, endPoint y: 610, distance: 40.0
click at [57, 610] on div "how to run Source Agent Mode. When this toggle is activated, AI automatically m…" at bounding box center [449, 623] width 785 height 71
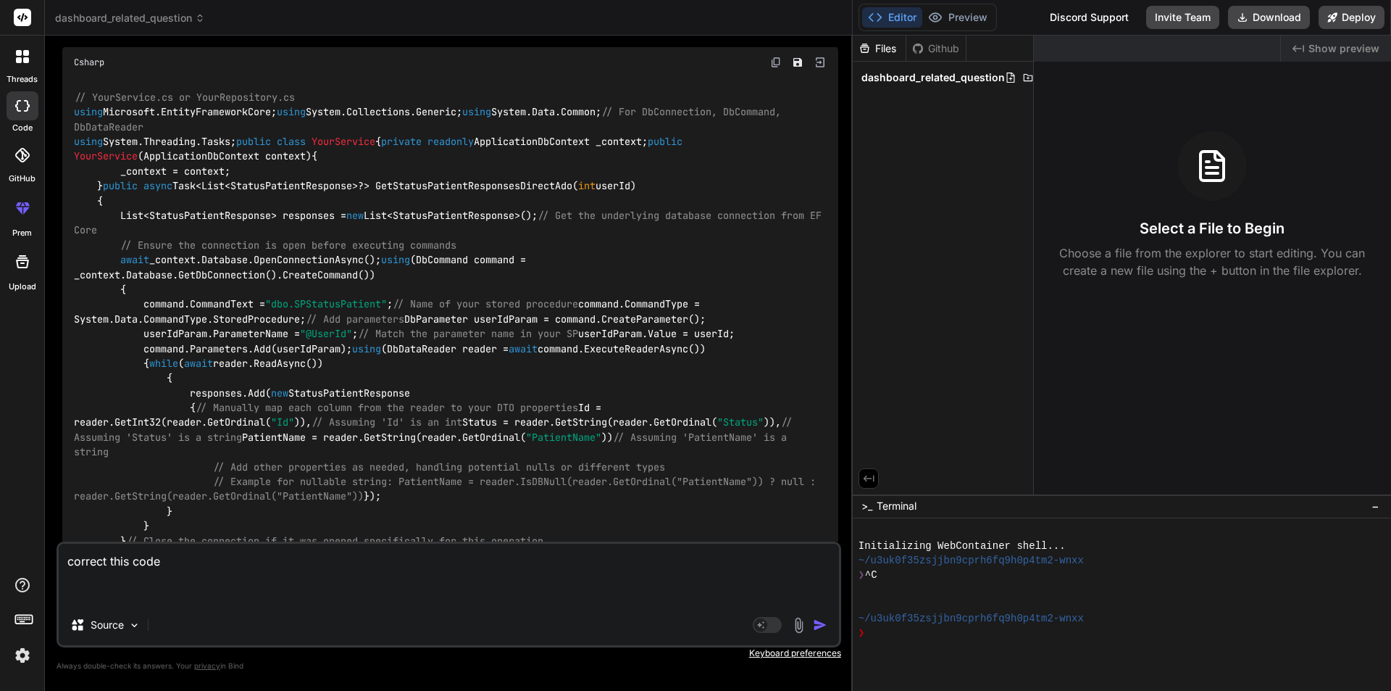
paste textarea "_context.Database.("SPStatusPatient"
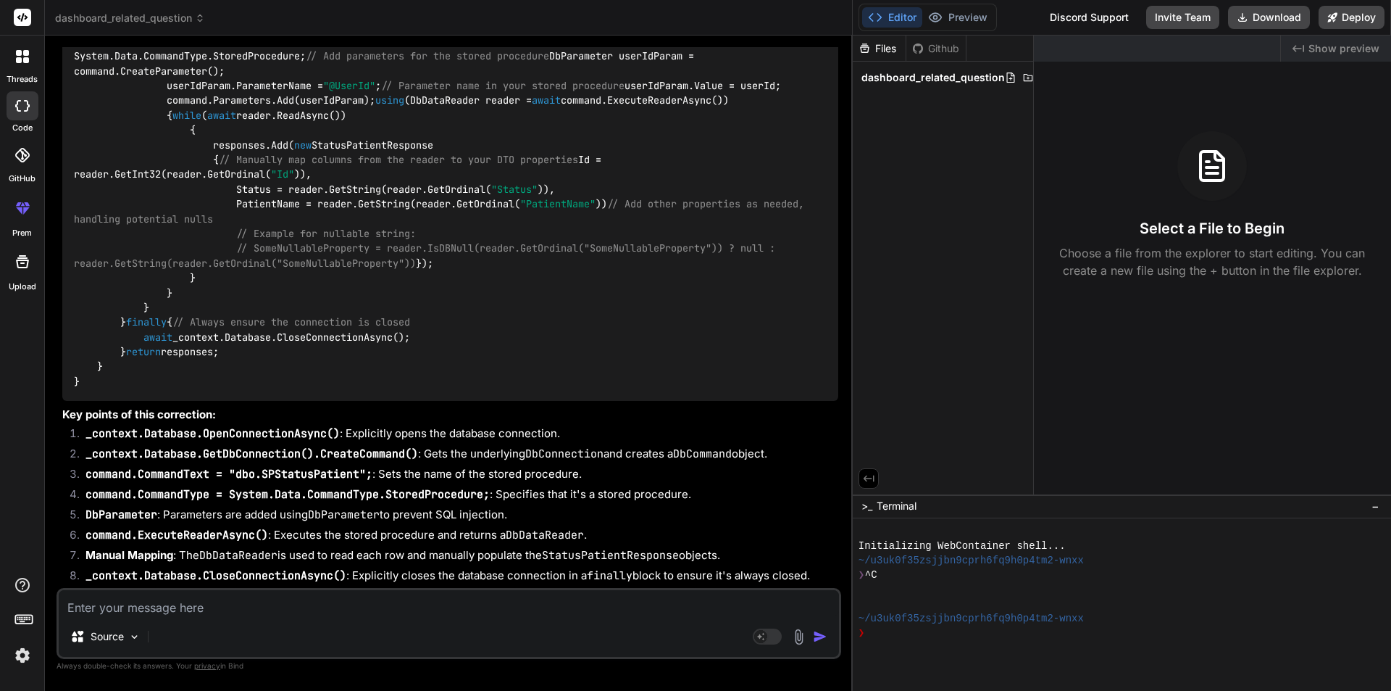
scroll to position [8132, 0]
drag, startPoint x: 292, startPoint y: 157, endPoint x: 396, endPoint y: 160, distance: 104.4
click at [396, 160] on code "using Microsoft.EntityFrameworkCore; using System.Collections.Generic; using Sy…" at bounding box center [442, 71] width 736 height 636
click at [374, 223] on code "using Microsoft.EntityFrameworkCore; using System.Collections.Generic; using Sy…" at bounding box center [442, 71] width 736 height 636
click at [399, 267] on div "using Microsoft.EntityFrameworkCore; using System.Collections.Generic; using Sy…" at bounding box center [450, 71] width 776 height 659
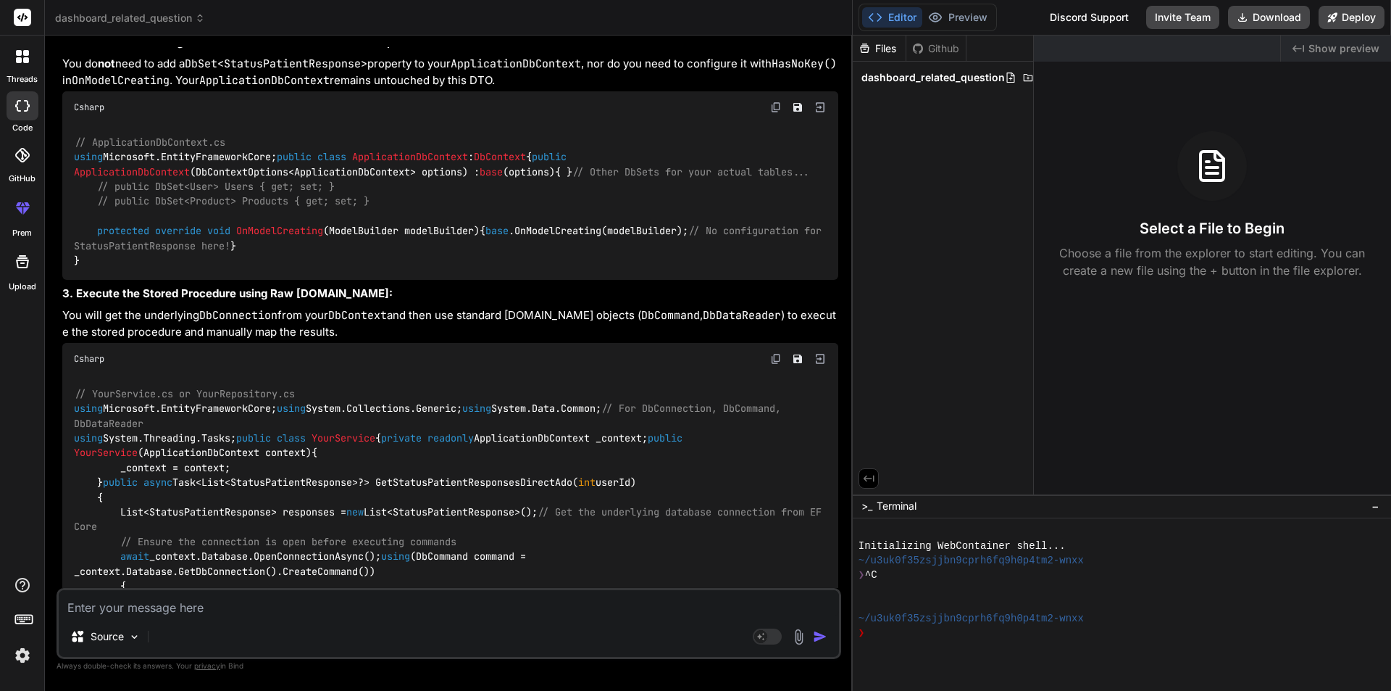
scroll to position [4348, 0]
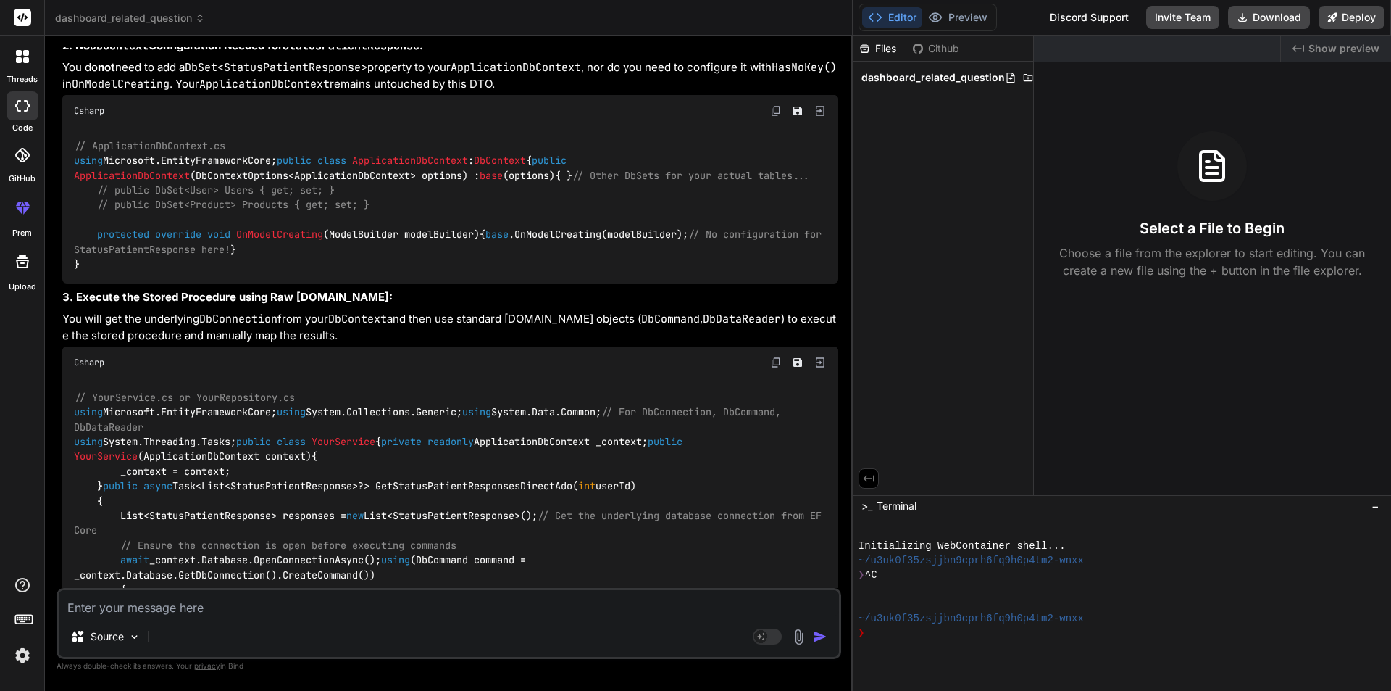
drag, startPoint x: 119, startPoint y: 315, endPoint x: 461, endPoint y: 322, distance: 342.1
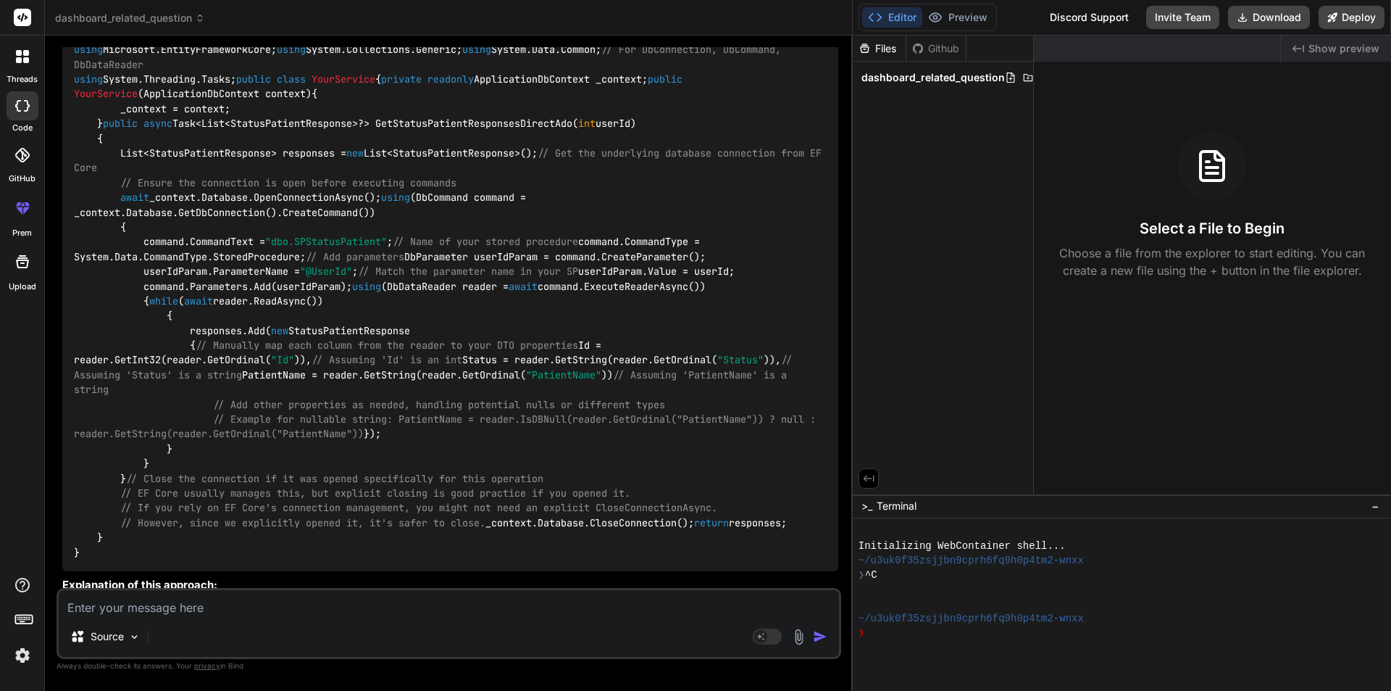
scroll to position [4420, 0]
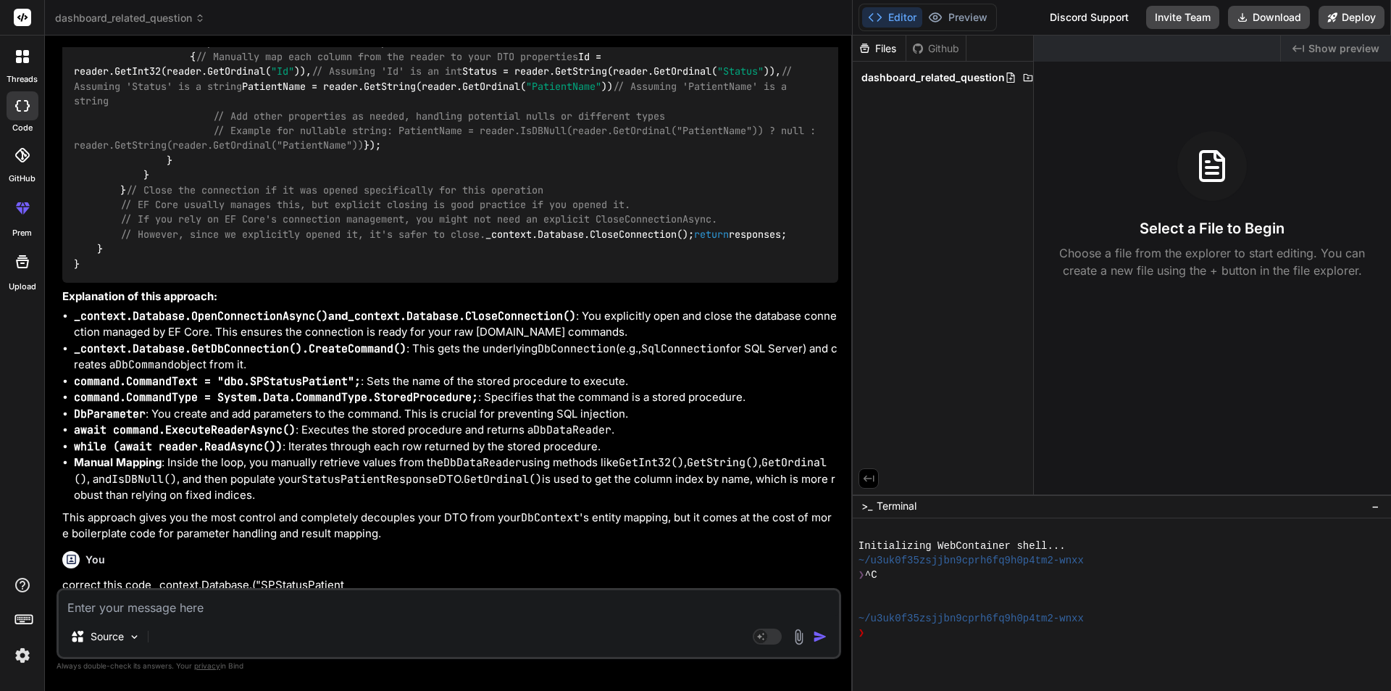
scroll to position [5073, 0]
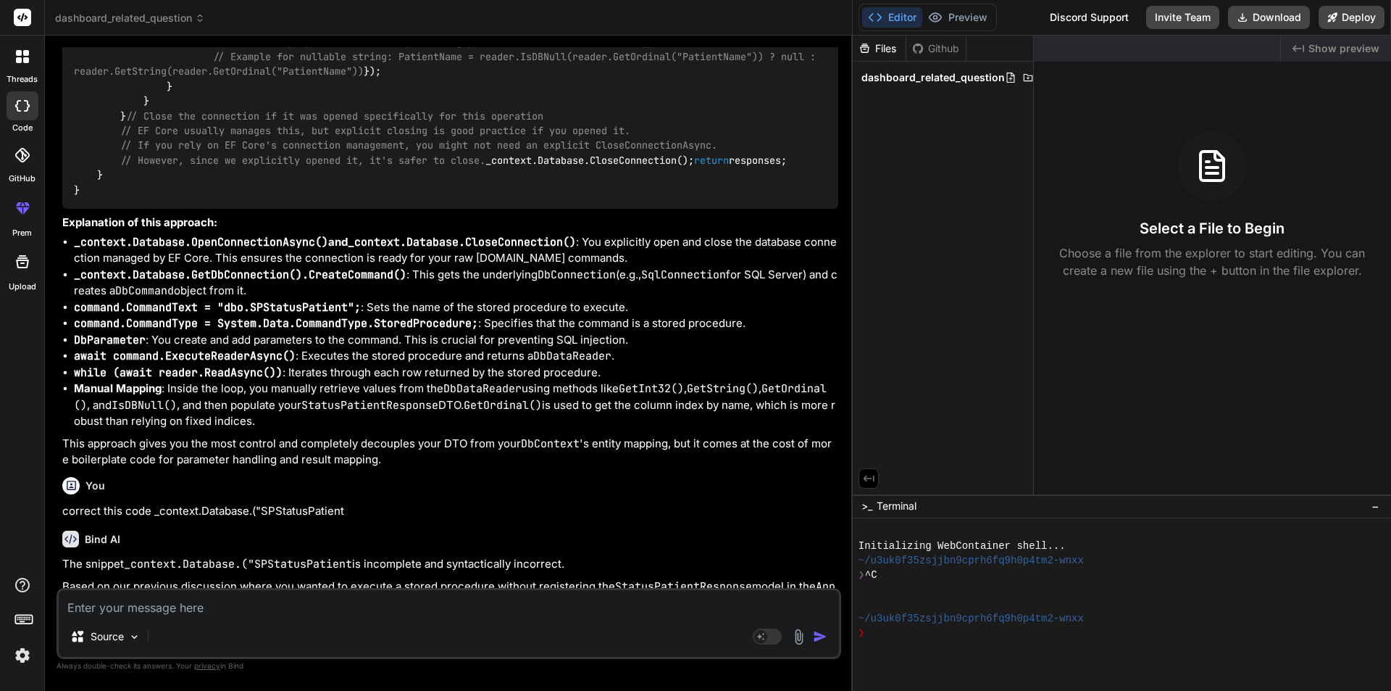
drag, startPoint x: 446, startPoint y: 236, endPoint x: 682, endPoint y: 241, distance: 235.6
drag, startPoint x: 358, startPoint y: 249, endPoint x: 767, endPoint y: 255, distance: 409.5
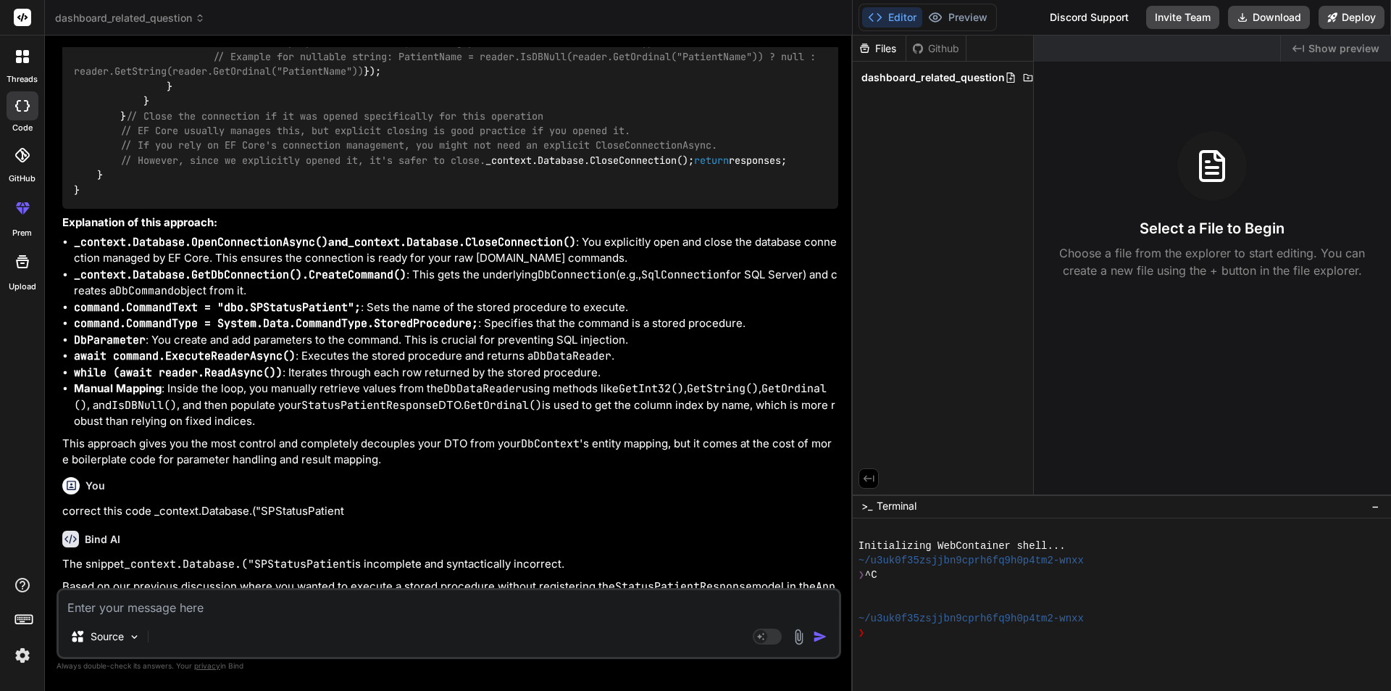
drag, startPoint x: 178, startPoint y: 269, endPoint x: 420, endPoint y: 267, distance: 242.8
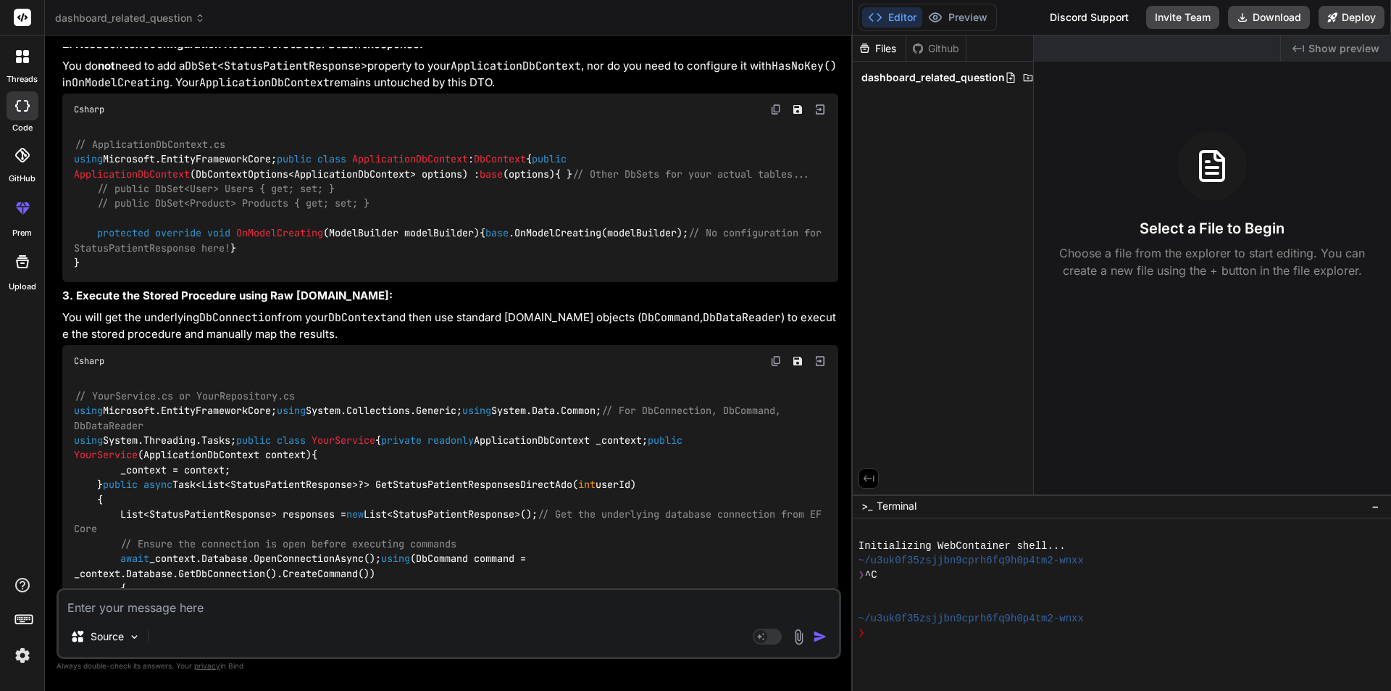
scroll to position [4348, 0]
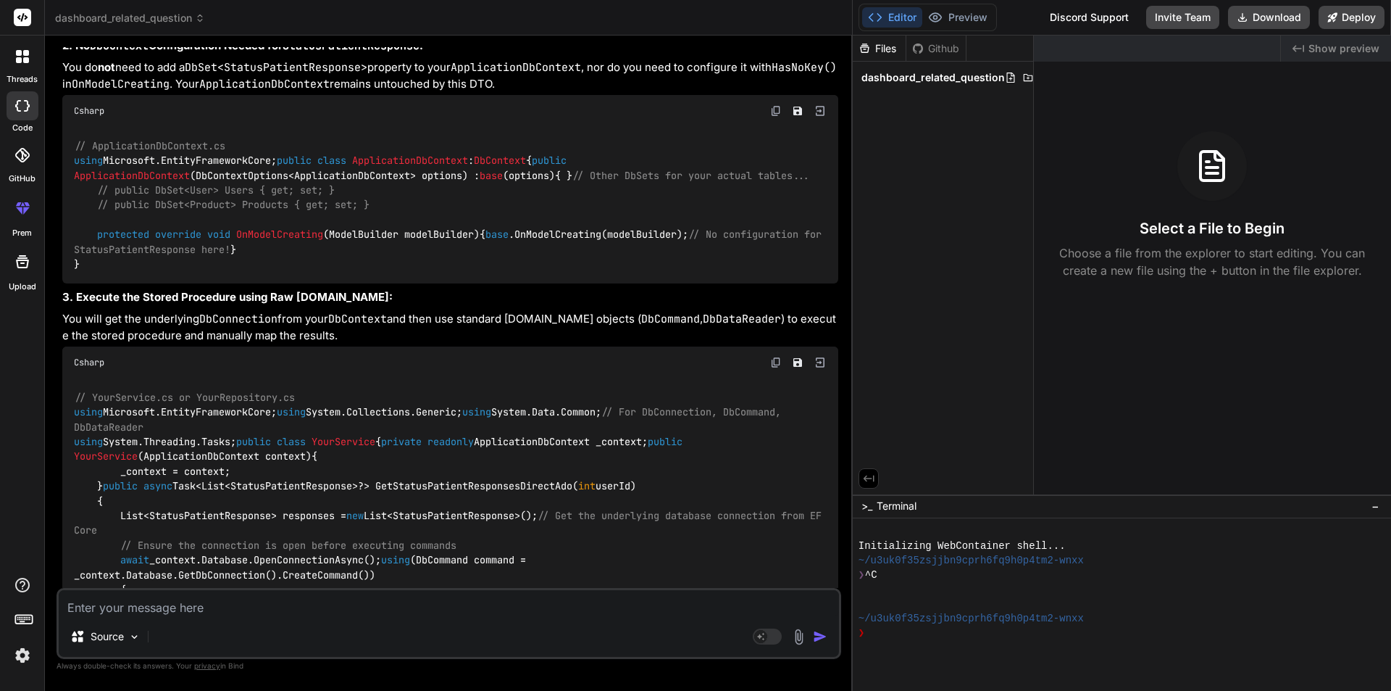
drag, startPoint x: 457, startPoint y: 318, endPoint x: 124, endPoint y: 286, distance: 334.2
copy code "// Configure StatusPatientResponse as a keyless entity type. // This tells EF C…"
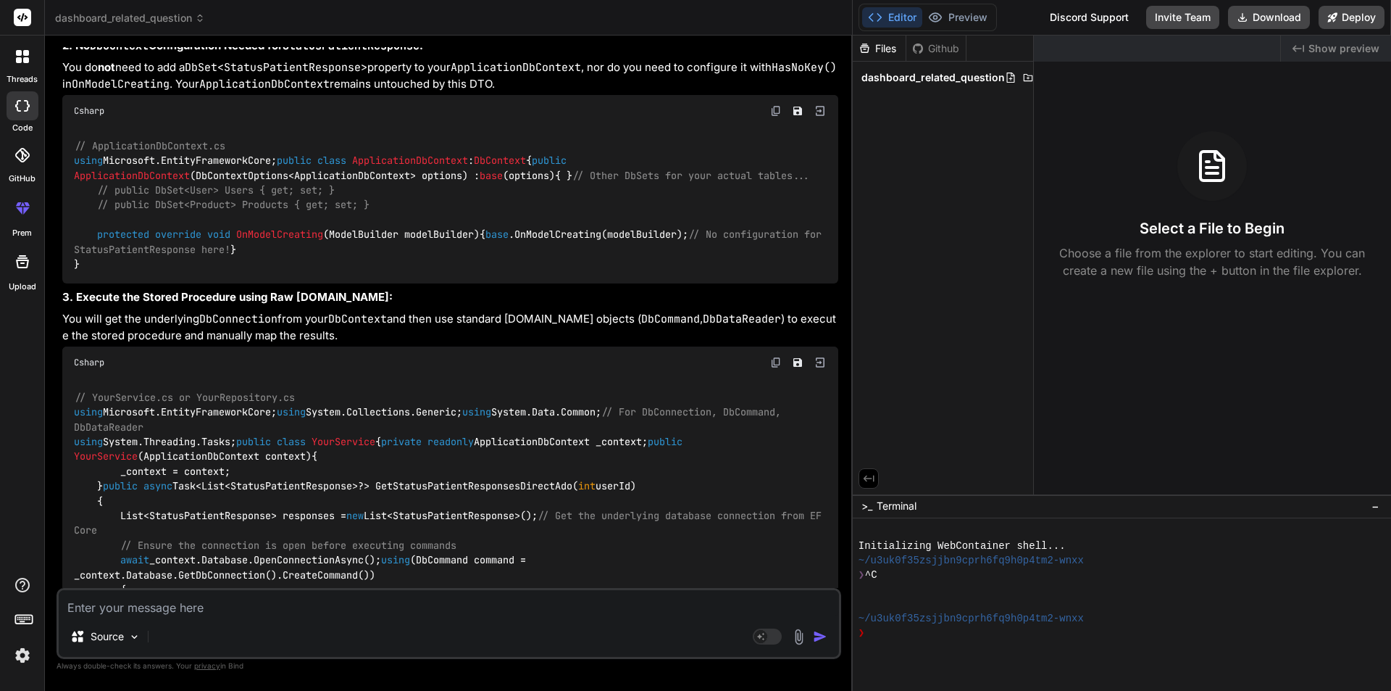
scroll to position [4420, 0]
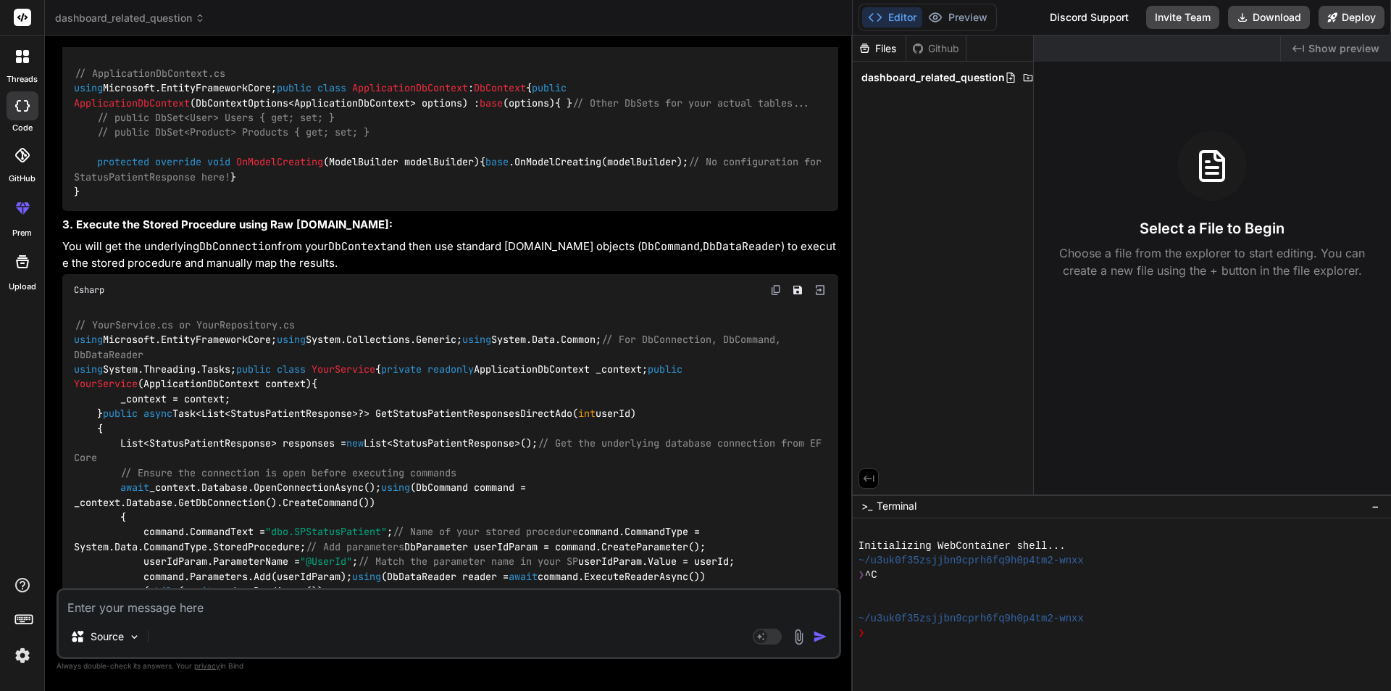
drag, startPoint x: 550, startPoint y: 289, endPoint x: 120, endPoint y: 261, distance: 431.4
copy code "// If your stored procedure returns a specific view or table name, you could op…"
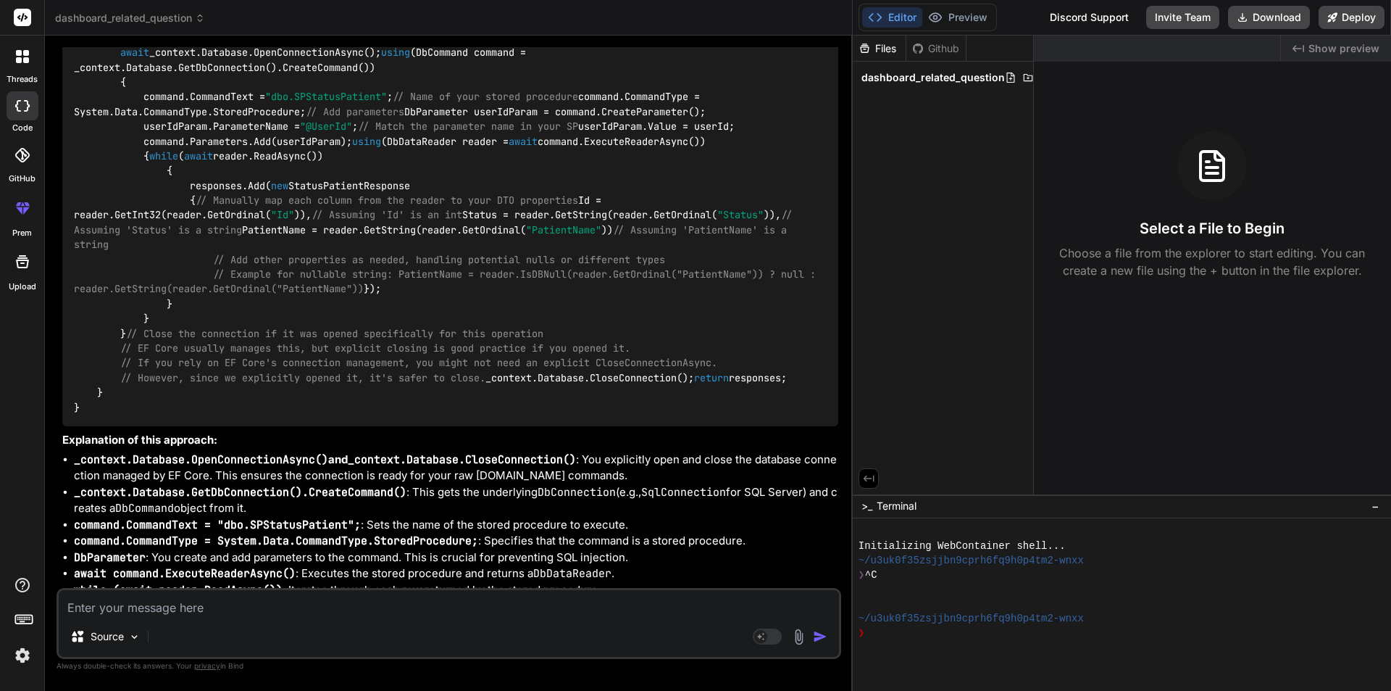
scroll to position [5145, 0]
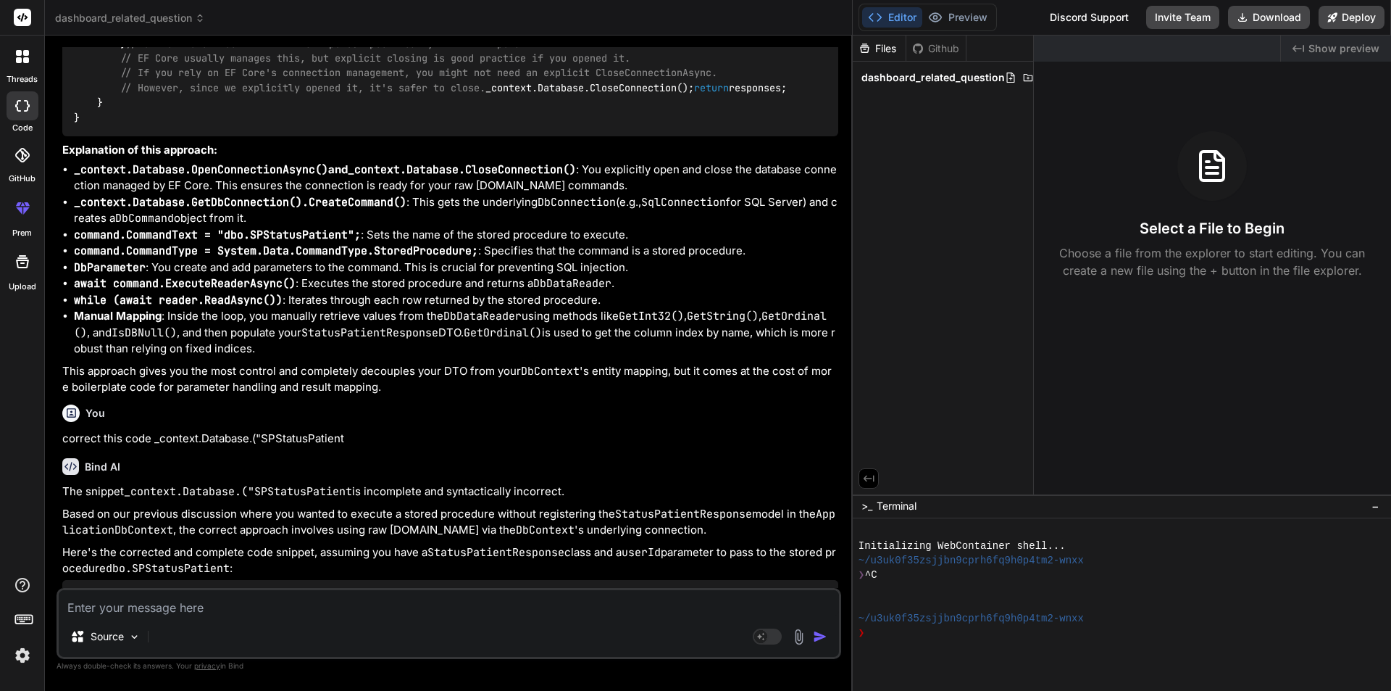
drag, startPoint x: 446, startPoint y: 161, endPoint x: 446, endPoint y: 193, distance: 31.9
copy li "This is the key part. It registers StatusPatientResponse with Entity Framework …"
